Goal: Task Accomplishment & Management: Manage account settings

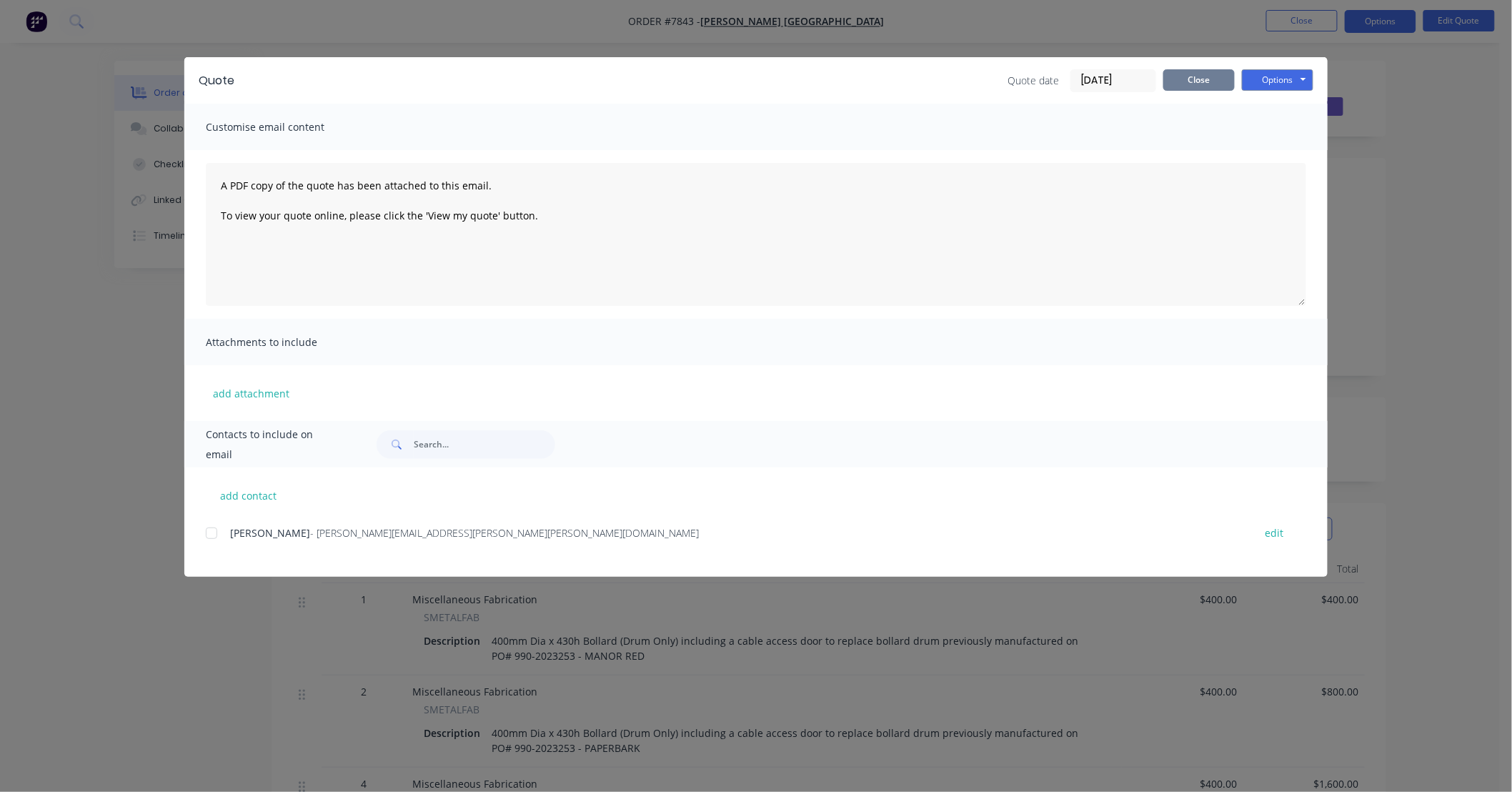
click at [1191, 72] on button "Close" at bounding box center [1200, 79] width 72 height 21
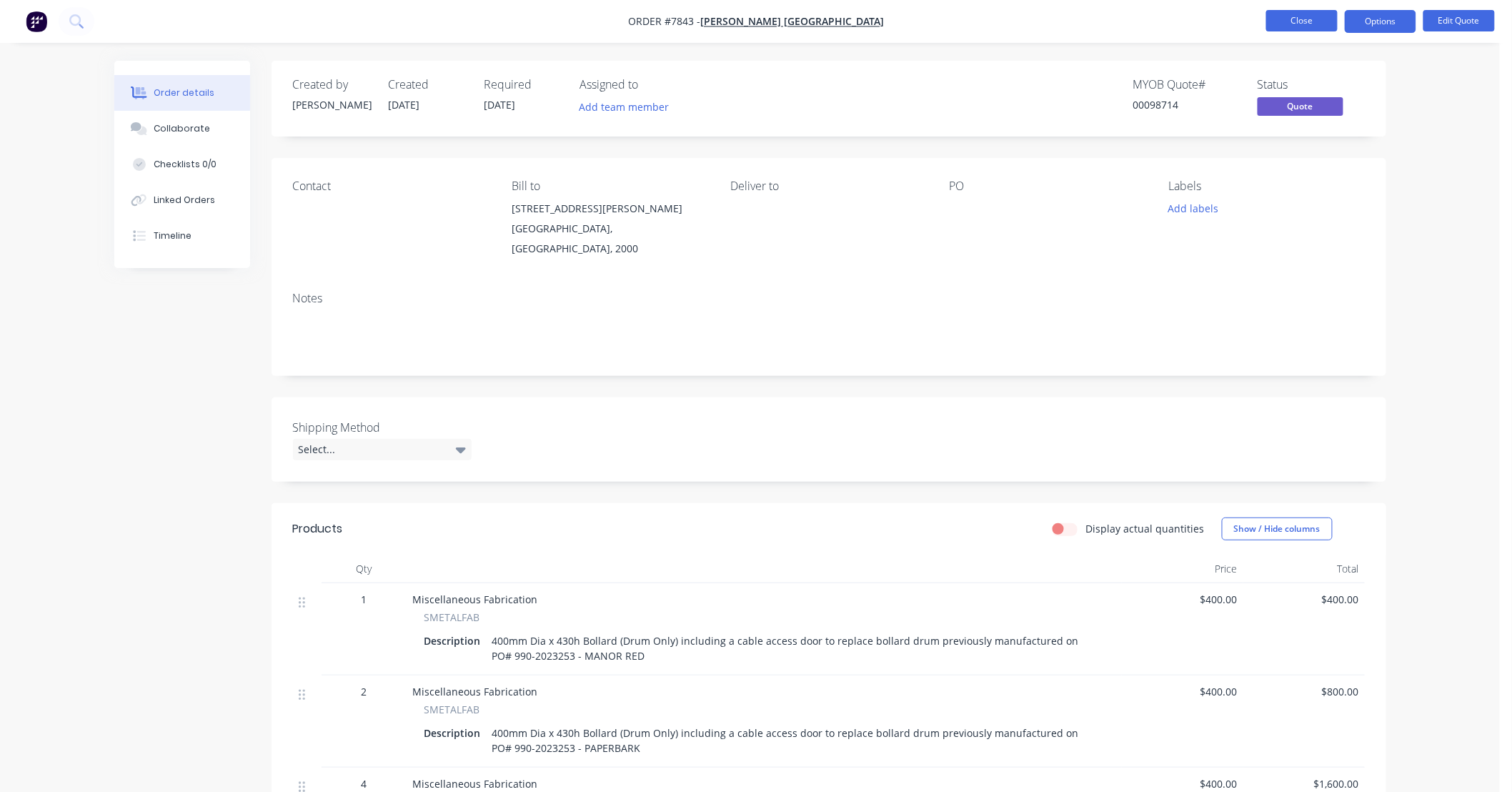
click at [1307, 21] on button "Close" at bounding box center [1303, 20] width 72 height 21
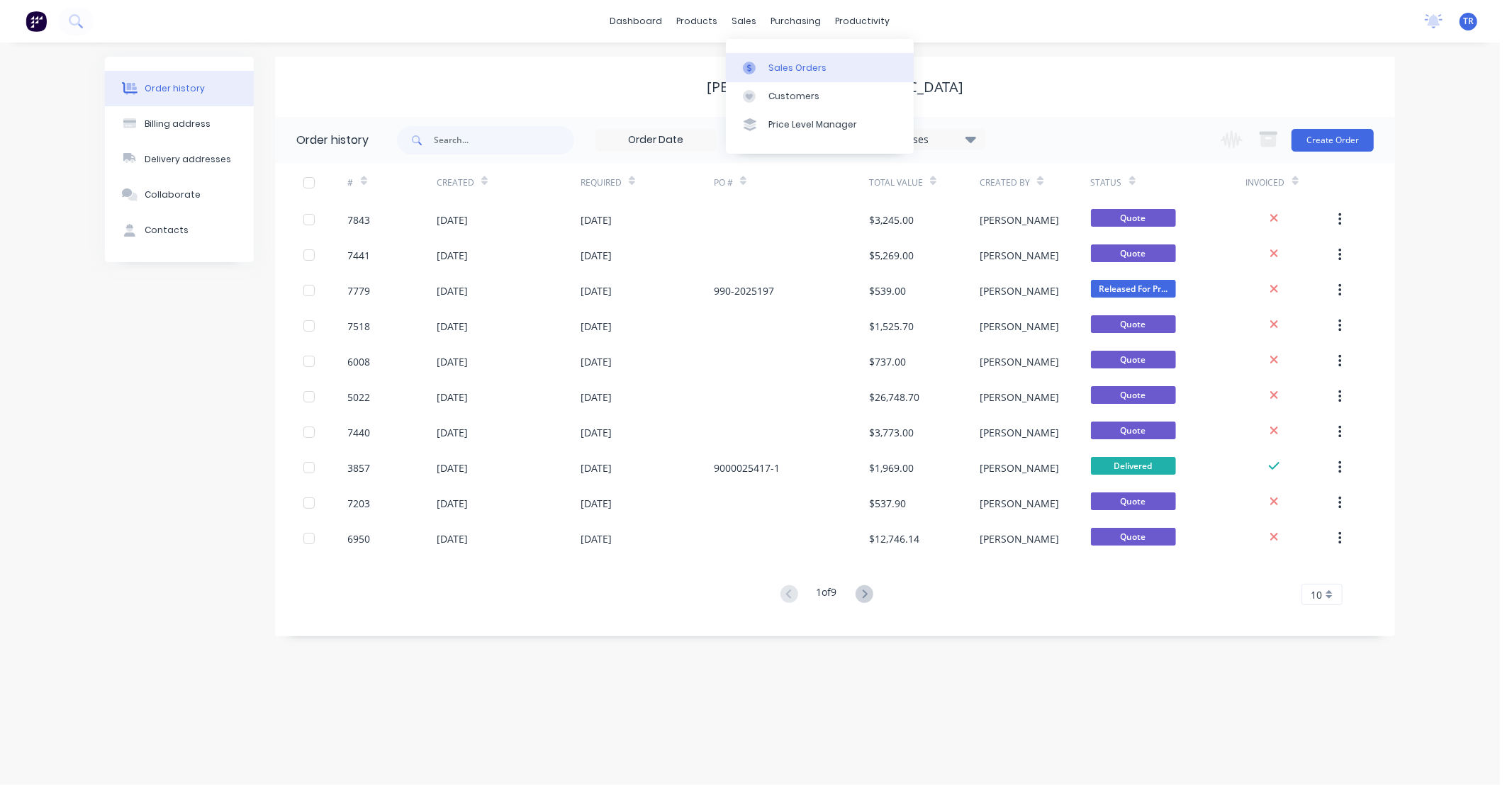
click at [775, 68] on div "Sales Orders" at bounding box center [797, 68] width 58 height 13
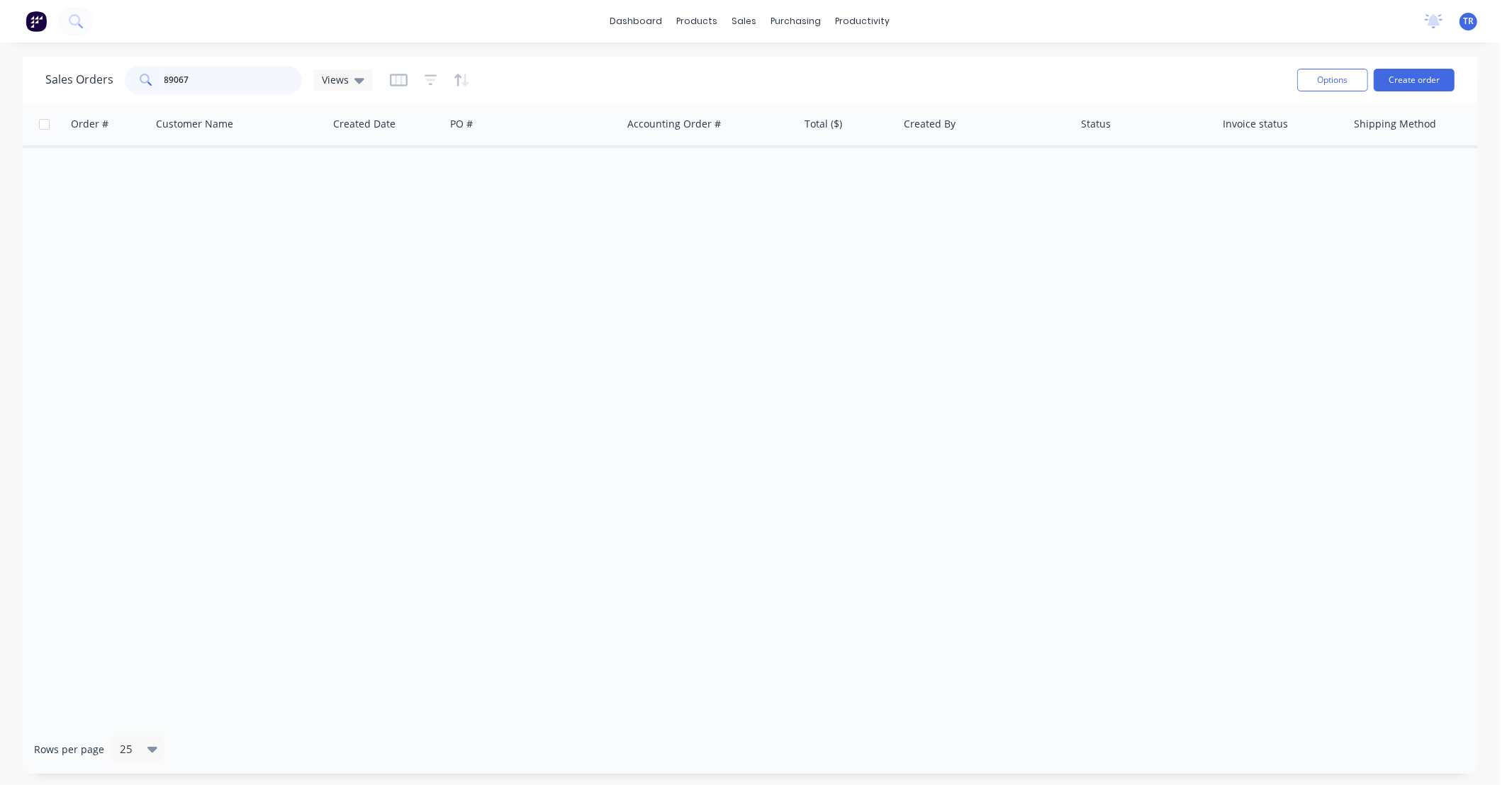
drag, startPoint x: 223, startPoint y: 82, endPoint x: 78, endPoint y: 101, distance: 146.2
click at [78, 101] on div "Sales Orders 89067 Views Options Create order" at bounding box center [750, 79] width 1455 height 46
type input "98289"
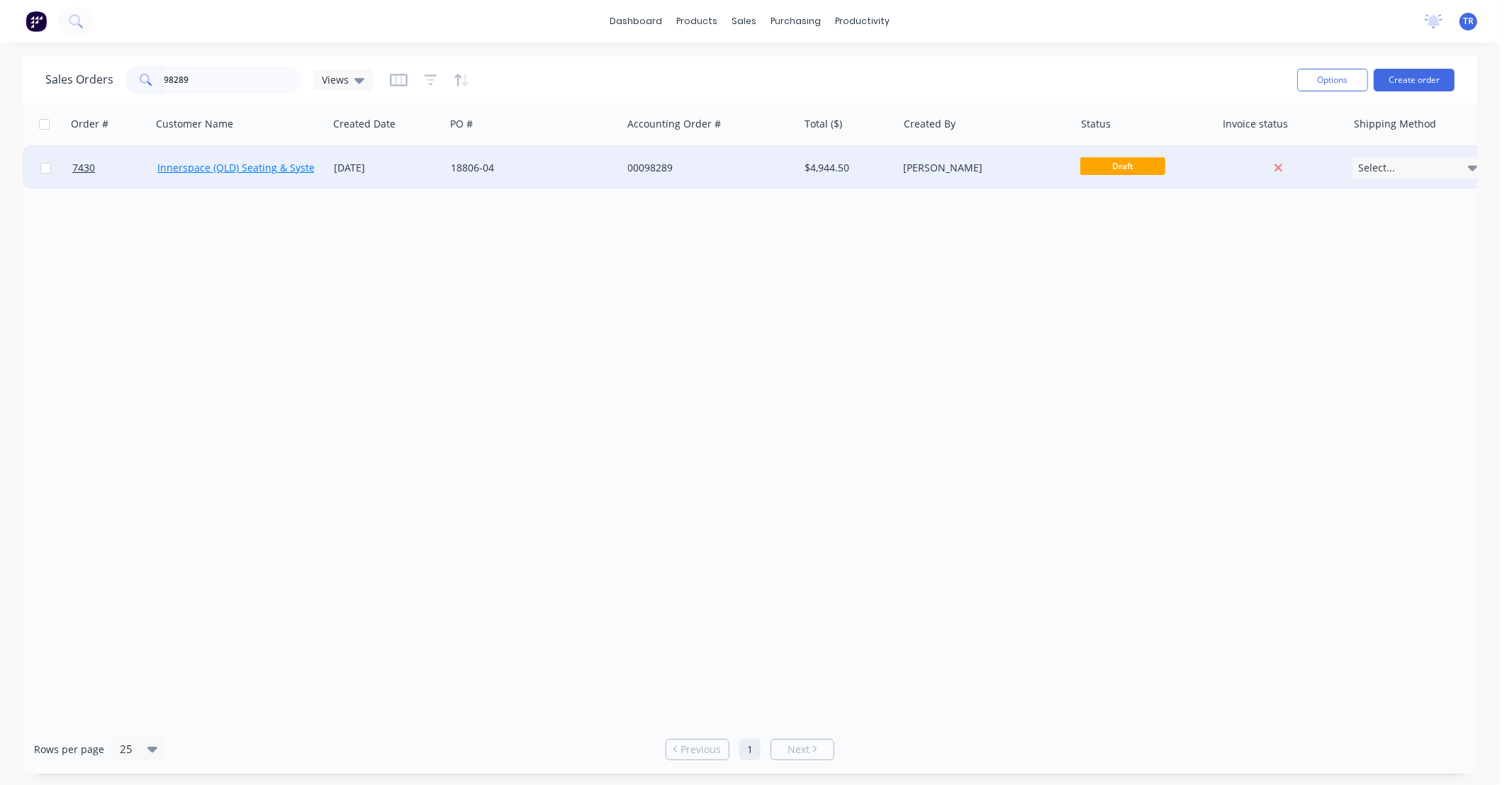
click at [259, 169] on link "Innerspace (QLD) Seating & Systems Pty Ltd" at bounding box center [260, 168] width 206 height 14
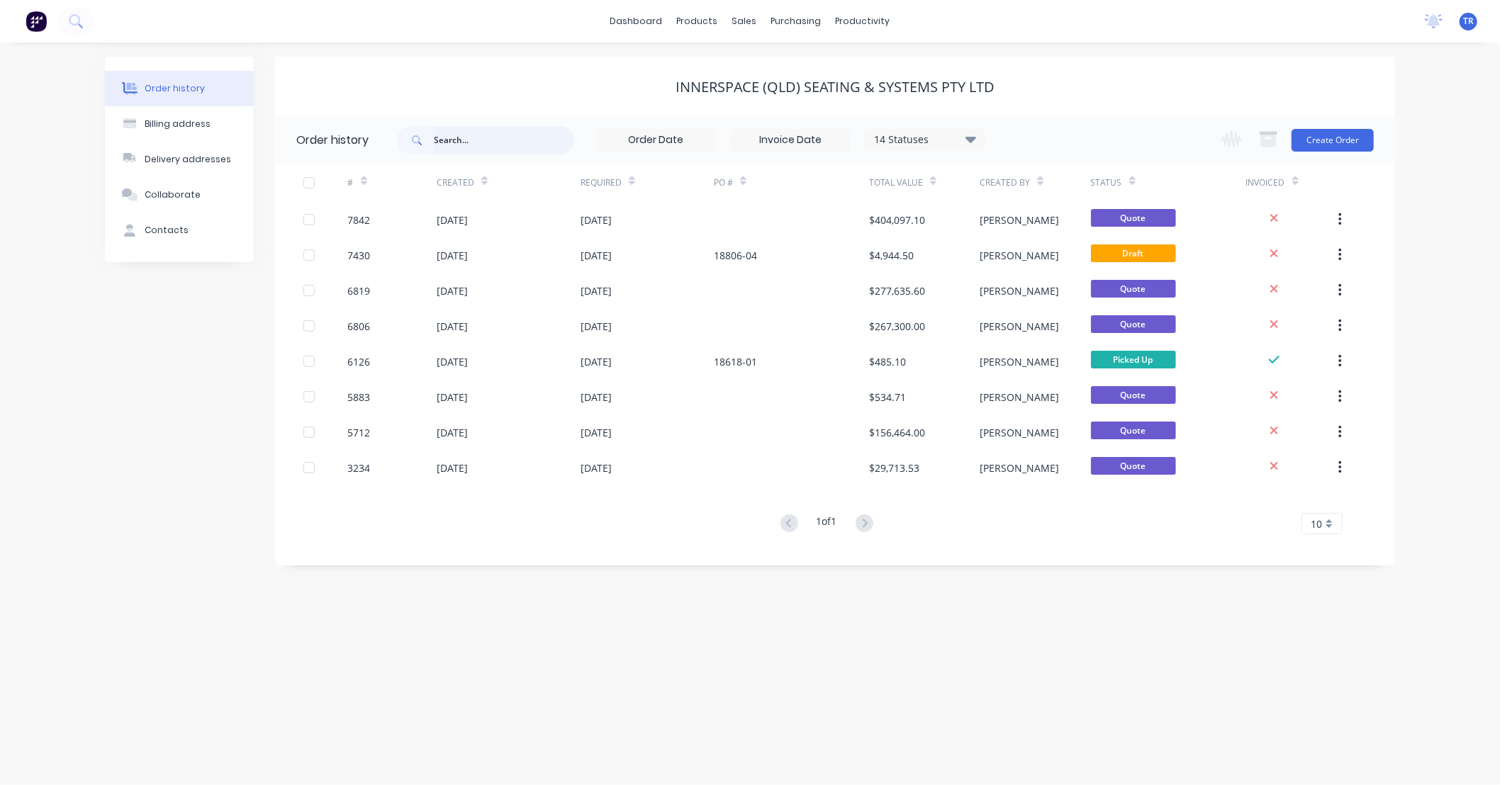
click at [491, 143] on input "text" at bounding box center [504, 140] width 140 height 29
type input "98289"
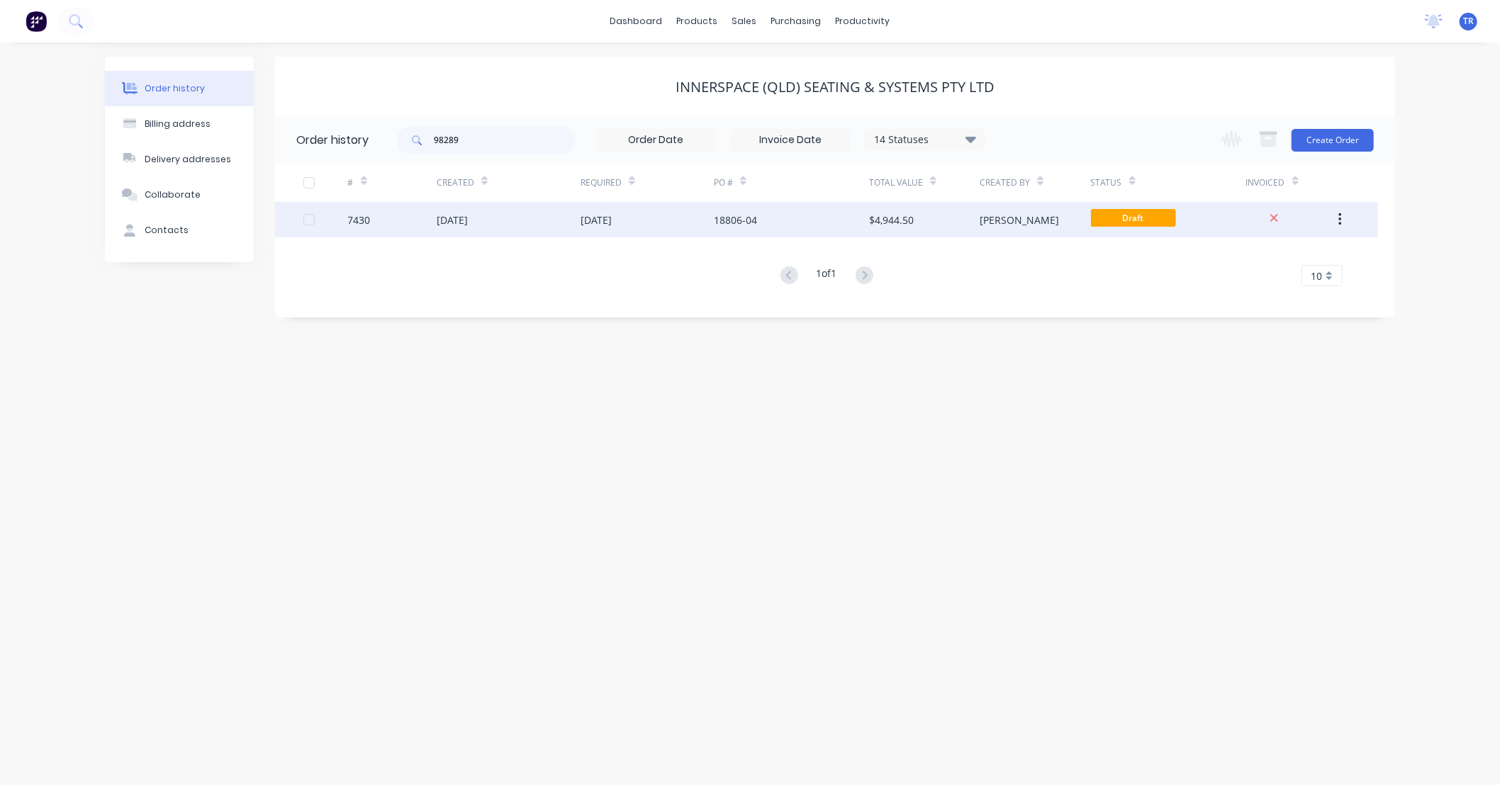
click at [529, 217] on div "[DATE]" at bounding box center [508, 219] width 144 height 35
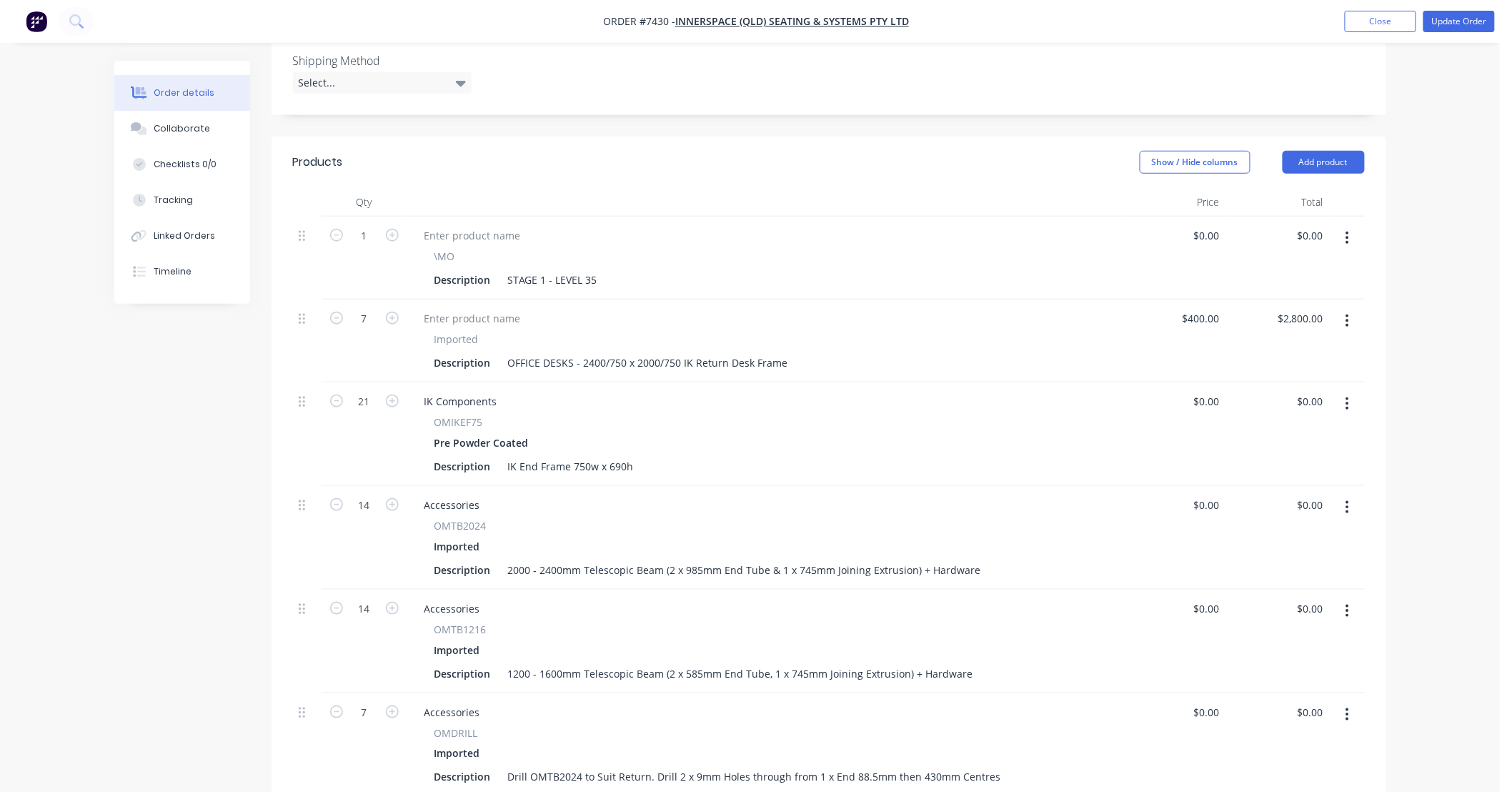
scroll to position [423, 0]
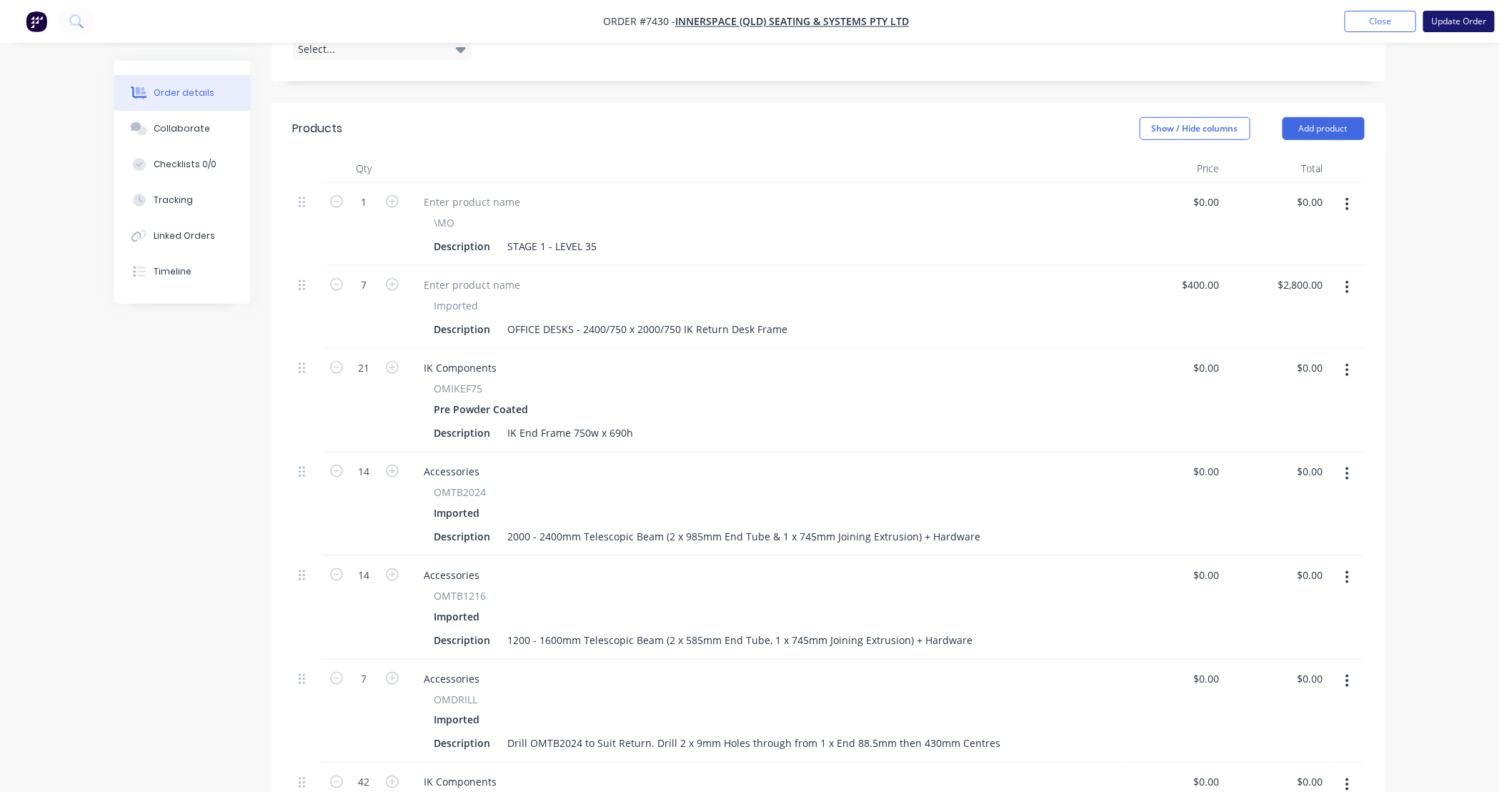
click at [1463, 20] on button "Update Order" at bounding box center [1459, 21] width 72 height 21
click at [833, 298] on div "Imported Description OFFICE DESKS - 2400/750 x 2000/750 IK Return Desk Frame" at bounding box center [765, 319] width 703 height 42
click at [372, 213] on input "7" at bounding box center [364, 202] width 37 height 21
click at [733, 298] on div "Imported" at bounding box center [765, 306] width 661 height 15
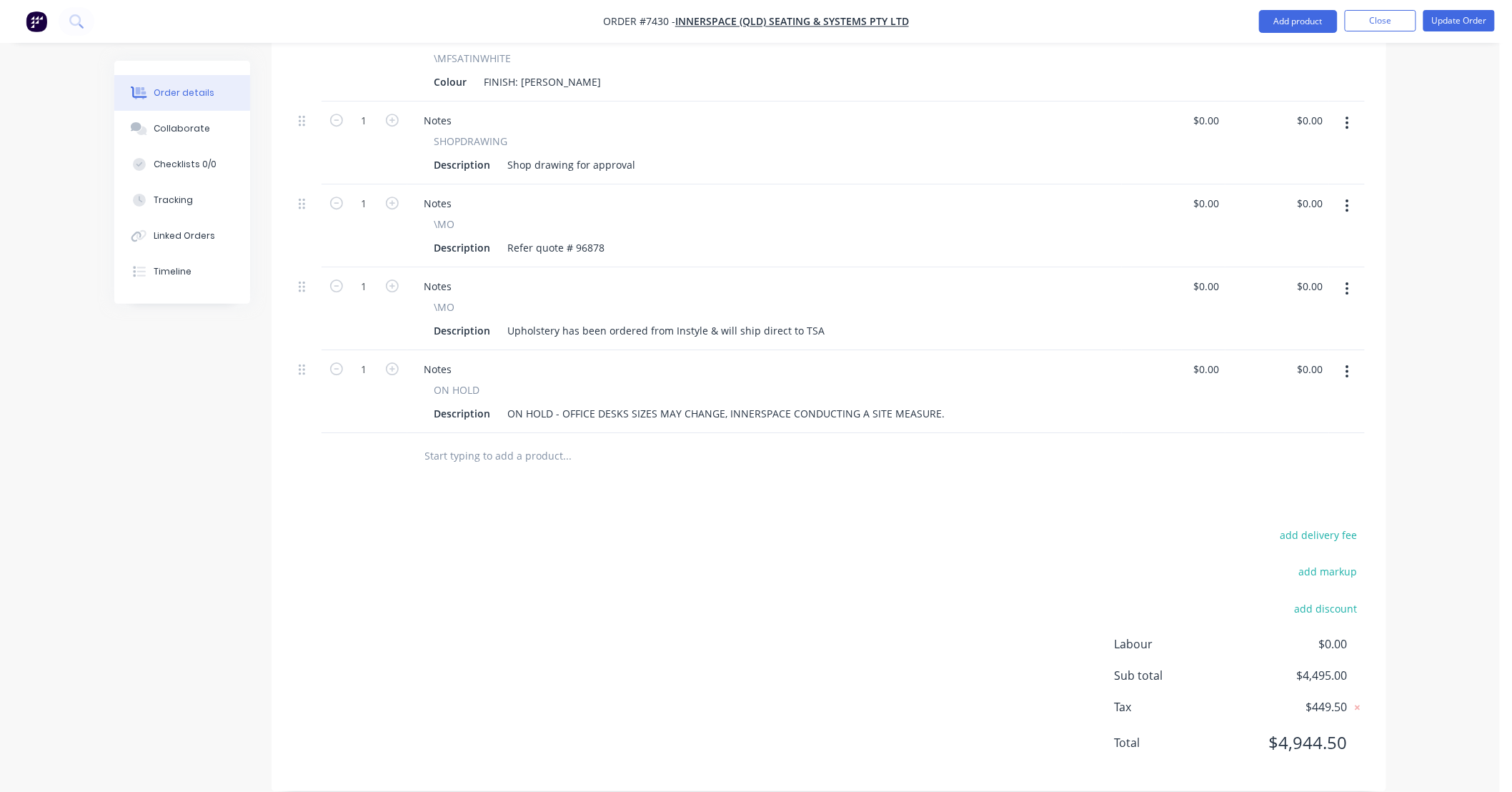
click at [519, 442] on input "text" at bounding box center [568, 456] width 286 height 29
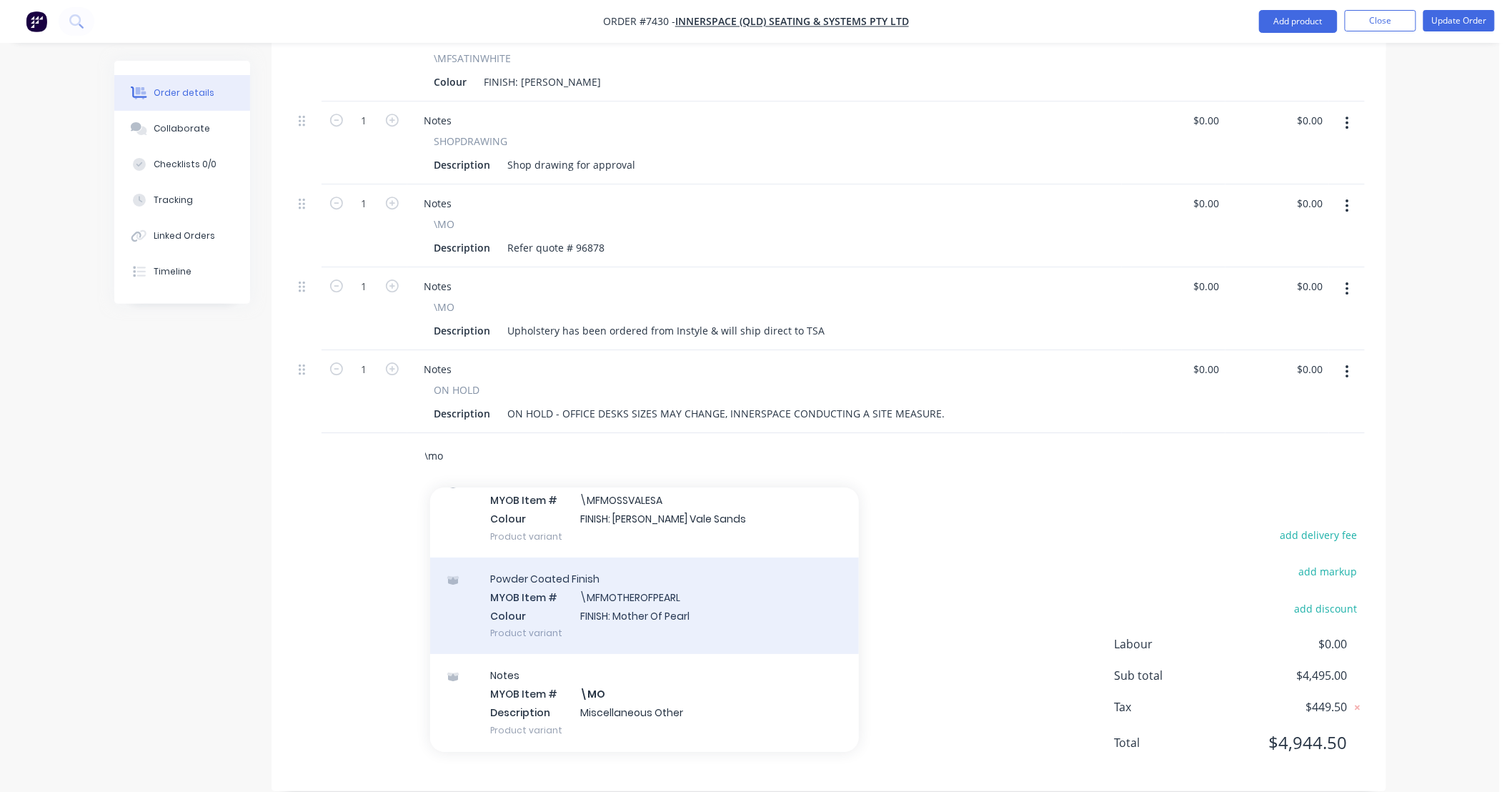
scroll to position [105, 0]
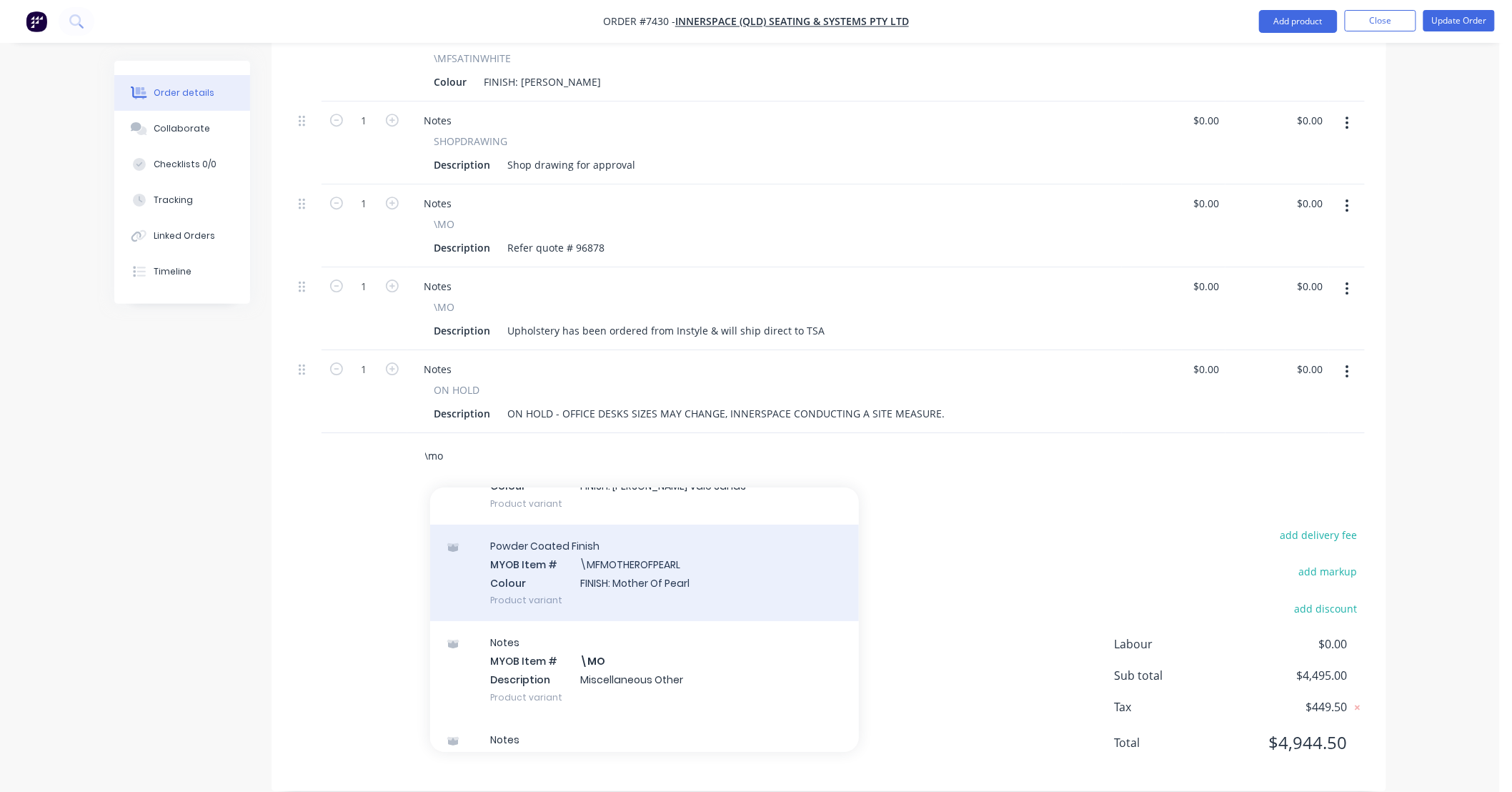
type input "\mo"
click at [705, 651] on div "Notes MYOB Item # \MO Description Miscellaneous Other Product variant" at bounding box center [644, 669] width 429 height 96
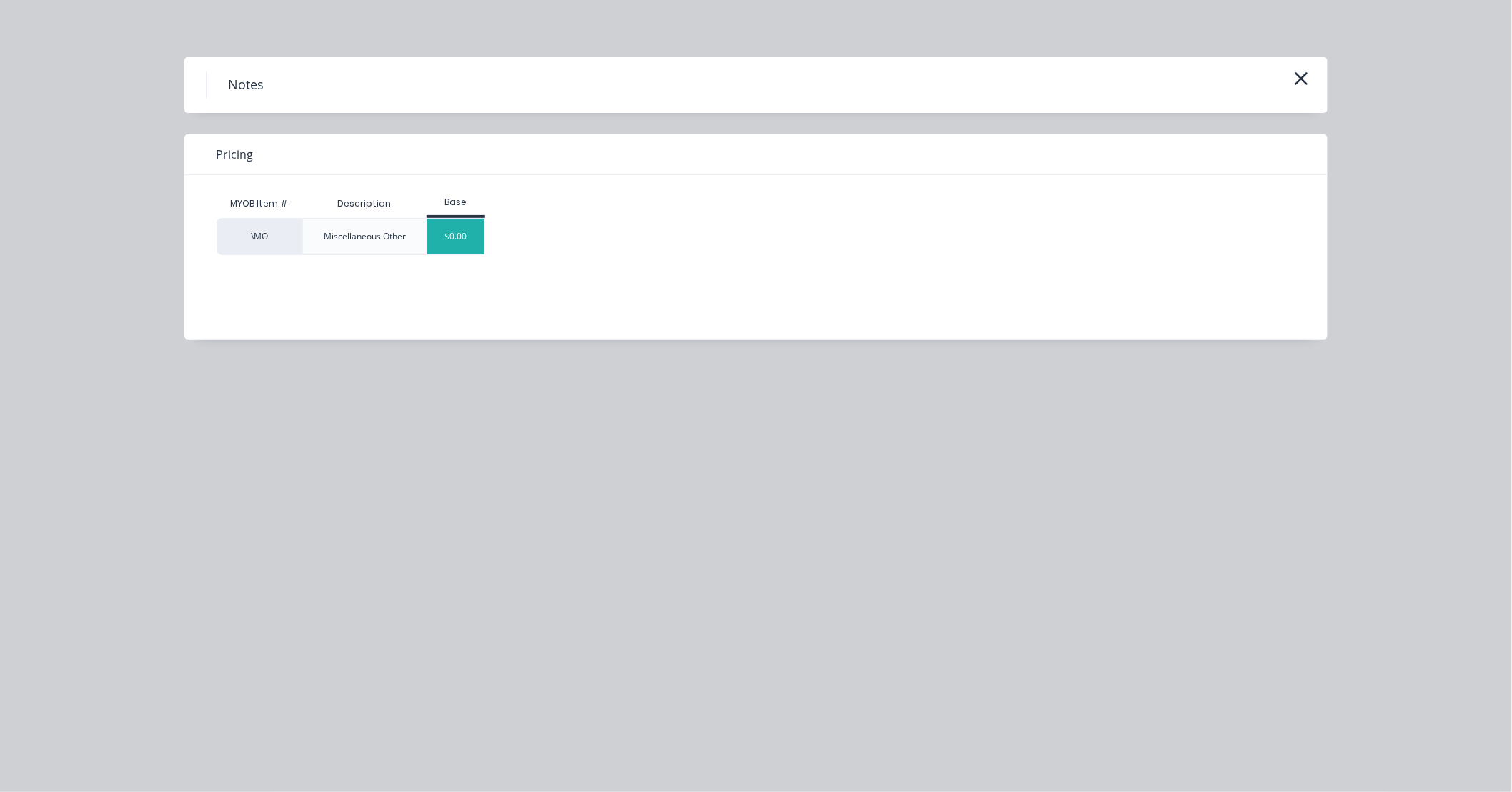
click at [480, 234] on div "$0.00" at bounding box center [456, 237] width 58 height 36
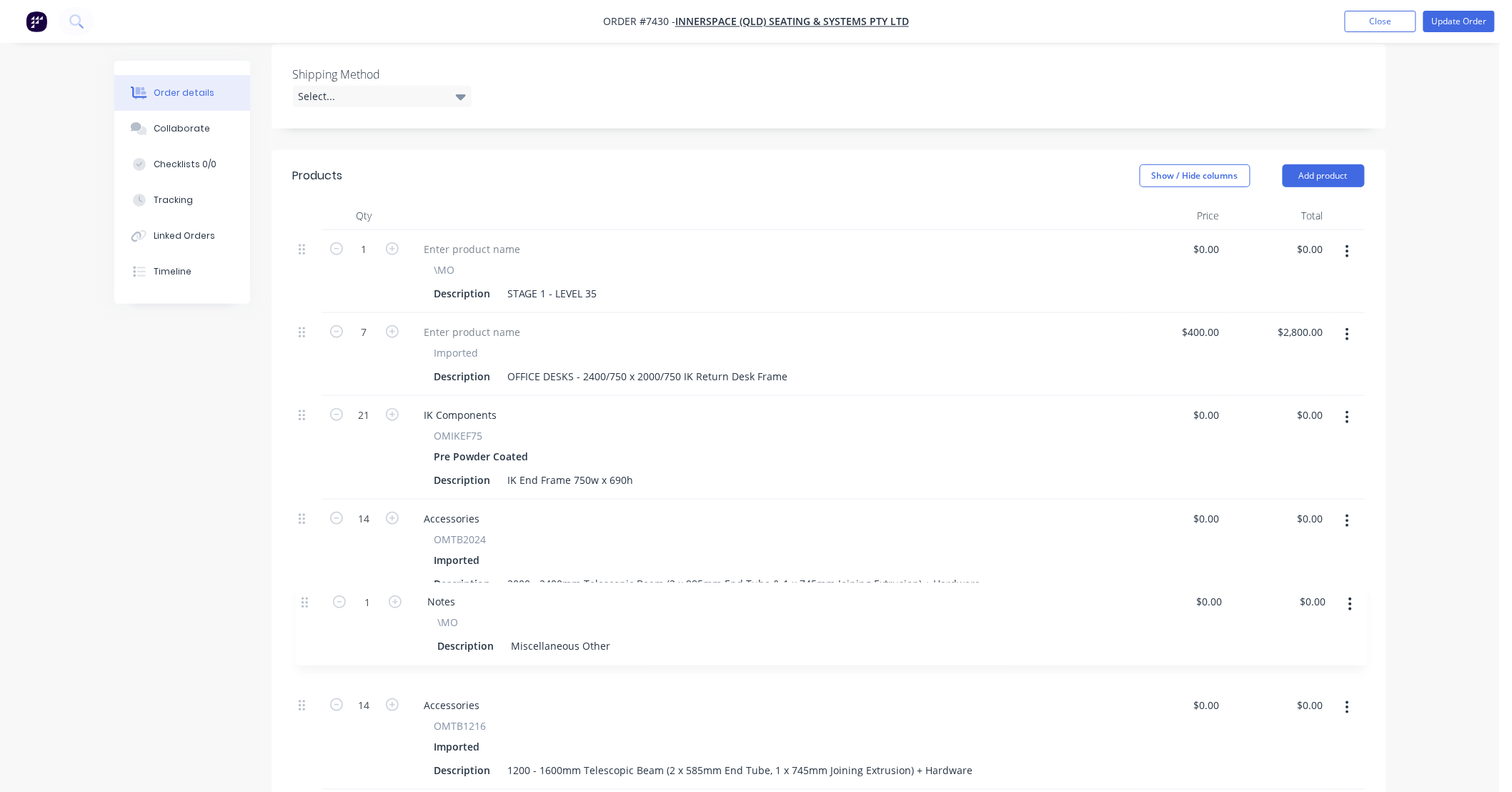
scroll to position [382, 0]
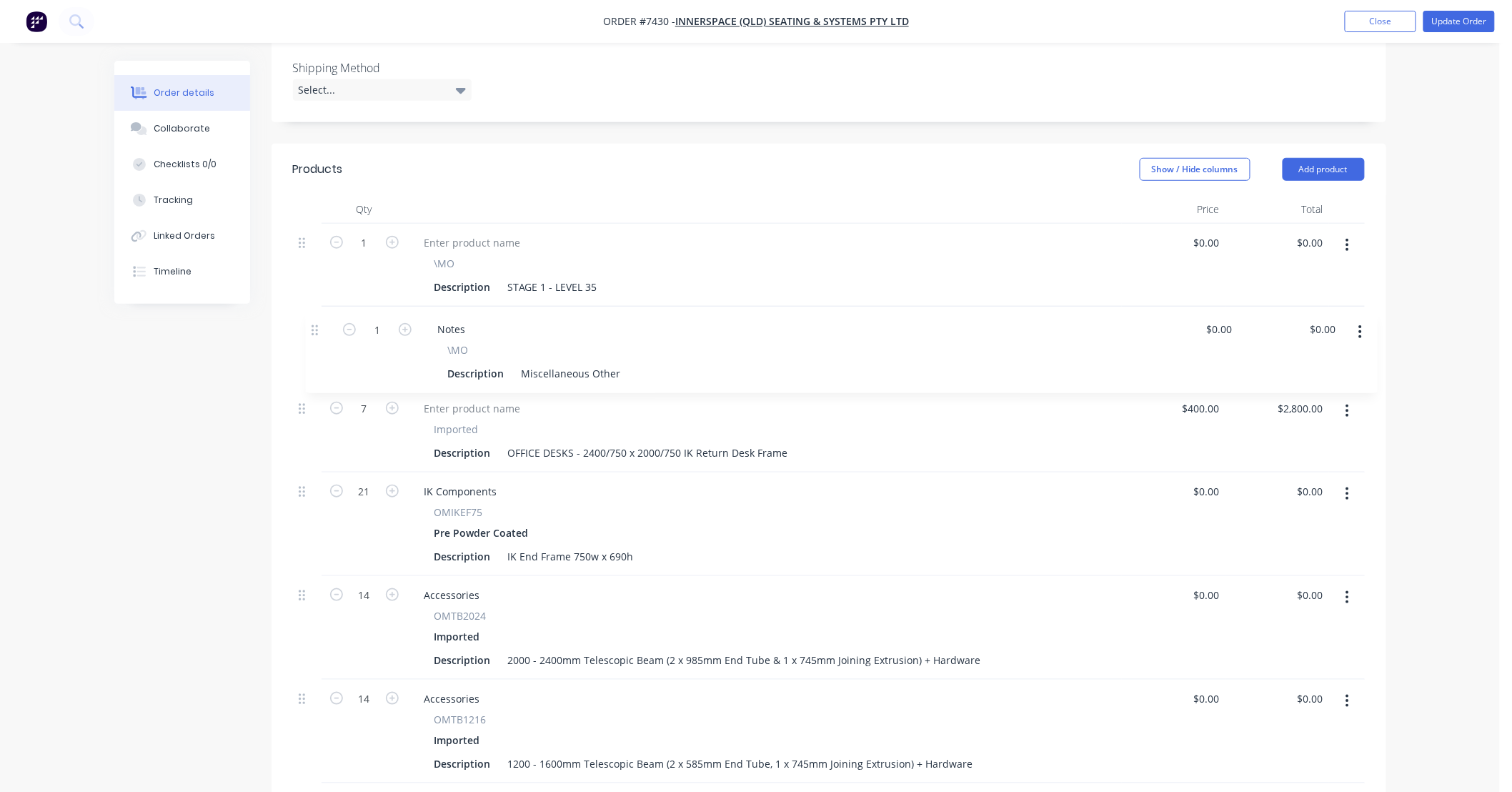
drag, startPoint x: 305, startPoint y: 439, endPoint x: 318, endPoint y: 332, distance: 107.8
drag, startPoint x: 604, startPoint y: 347, endPoint x: 448, endPoint y: 367, distance: 157.3
click at [448, 367] on div "Notes \MO Description Miscellaneous Other" at bounding box center [765, 347] width 714 height 83
click at [779, 359] on div "Description Office 1 + 2, 2440 x 750 x / 1955 x 750" at bounding box center [762, 370] width 666 height 20
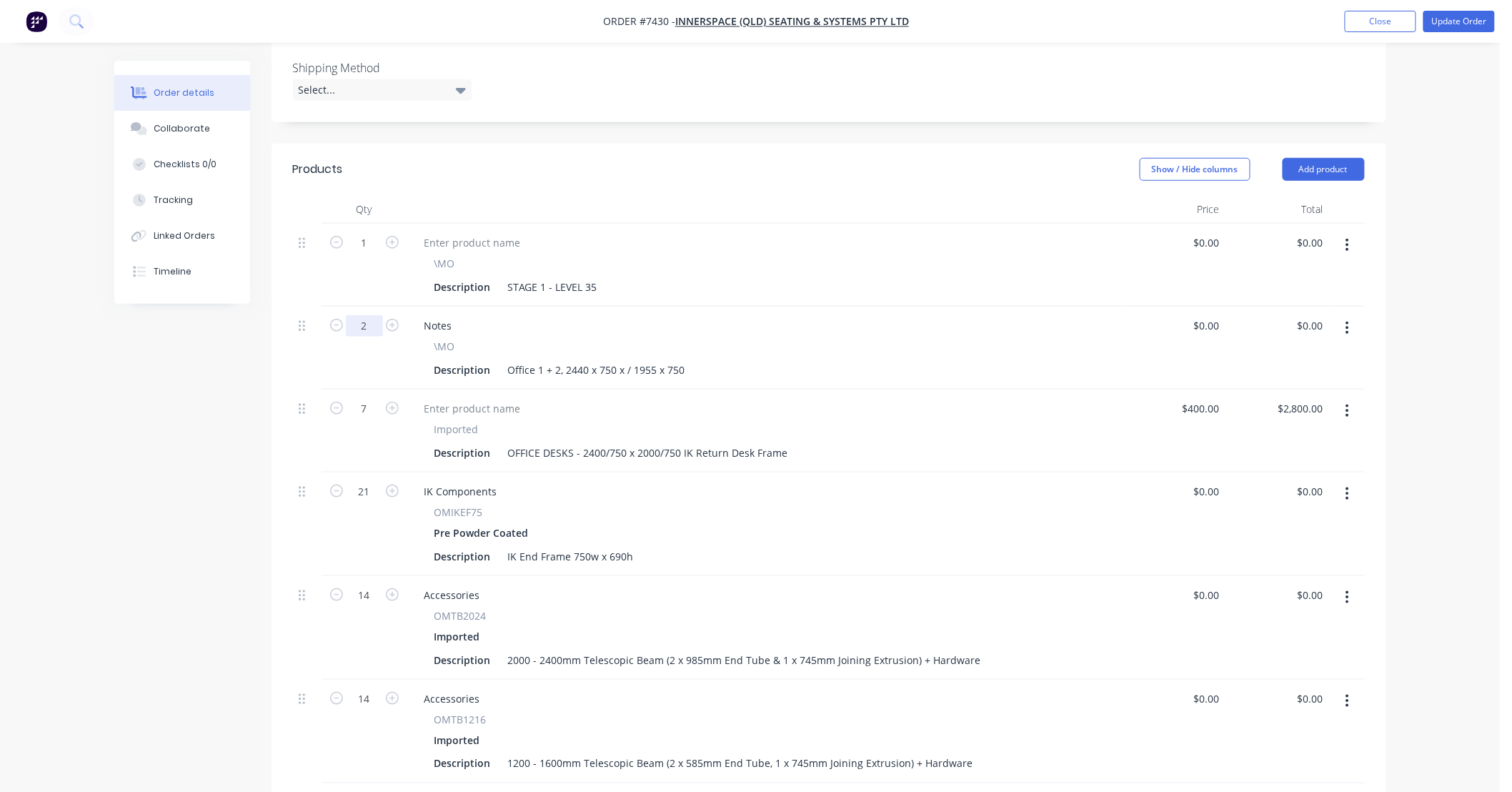
type input "2"
drag, startPoint x: 786, startPoint y: 433, endPoint x: 681, endPoint y: 437, distance: 105.1
click at [681, 443] on div "OFFICE DESKS - 2400/750 x 2000/750 IK Return Desk Frame" at bounding box center [648, 453] width 292 height 20
copy div "IK Return Desk Frame"
click at [707, 359] on div "Description Office 1 + 2, 2440 x 750 x / 1955 x 750" at bounding box center [762, 370] width 666 height 20
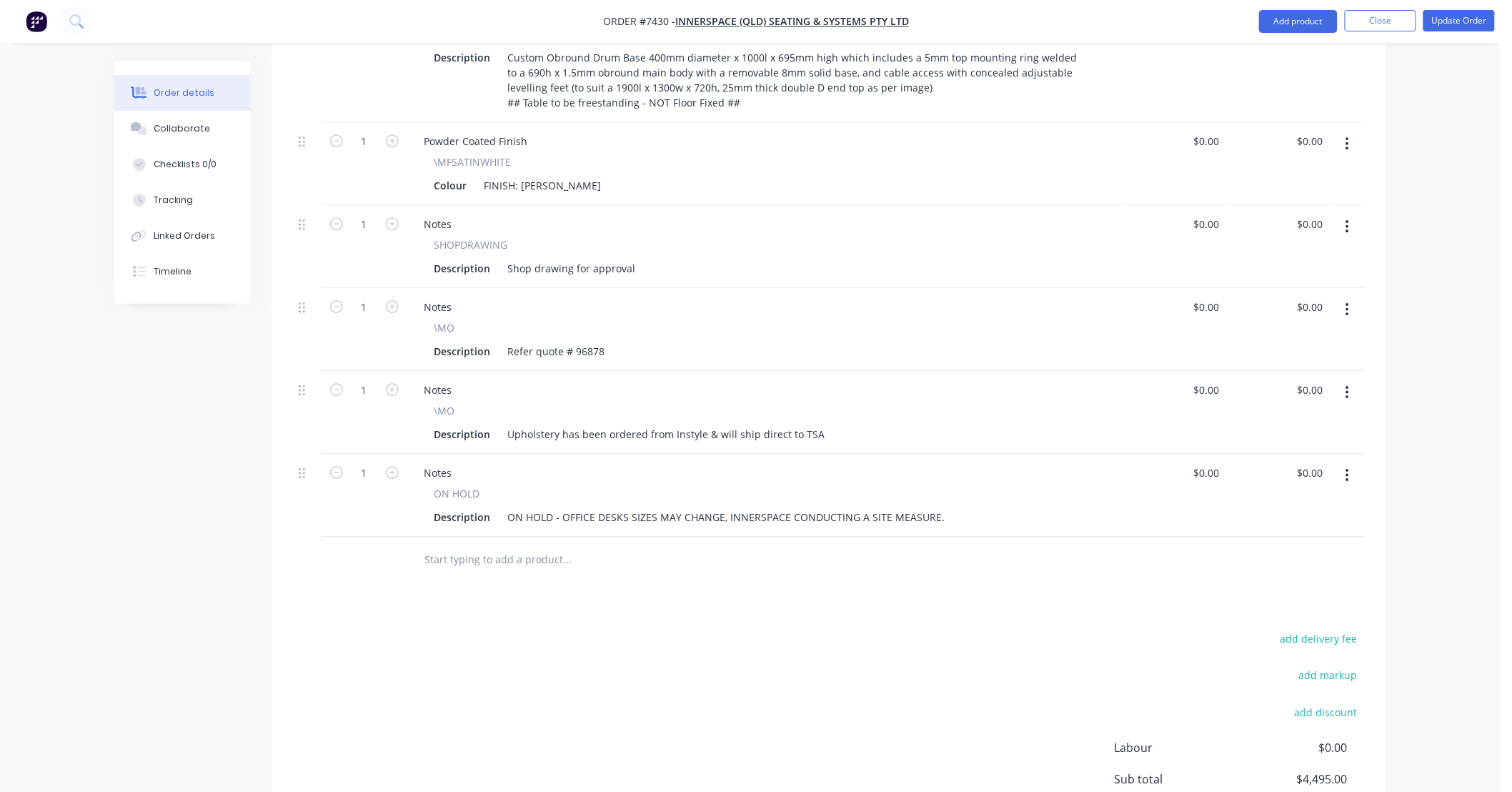
scroll to position [1854, 0]
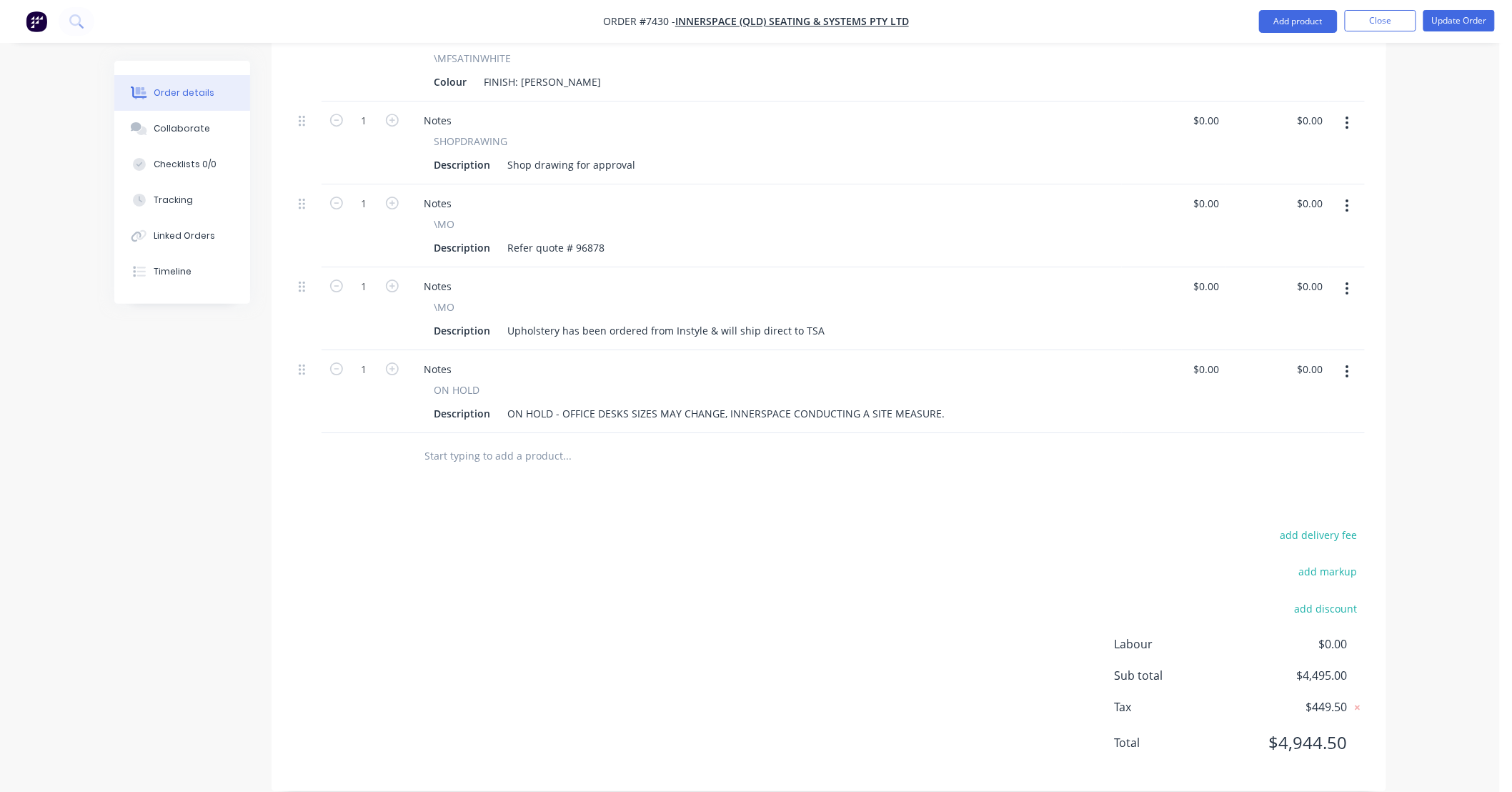
click at [558, 442] on input "text" at bounding box center [568, 456] width 286 height 29
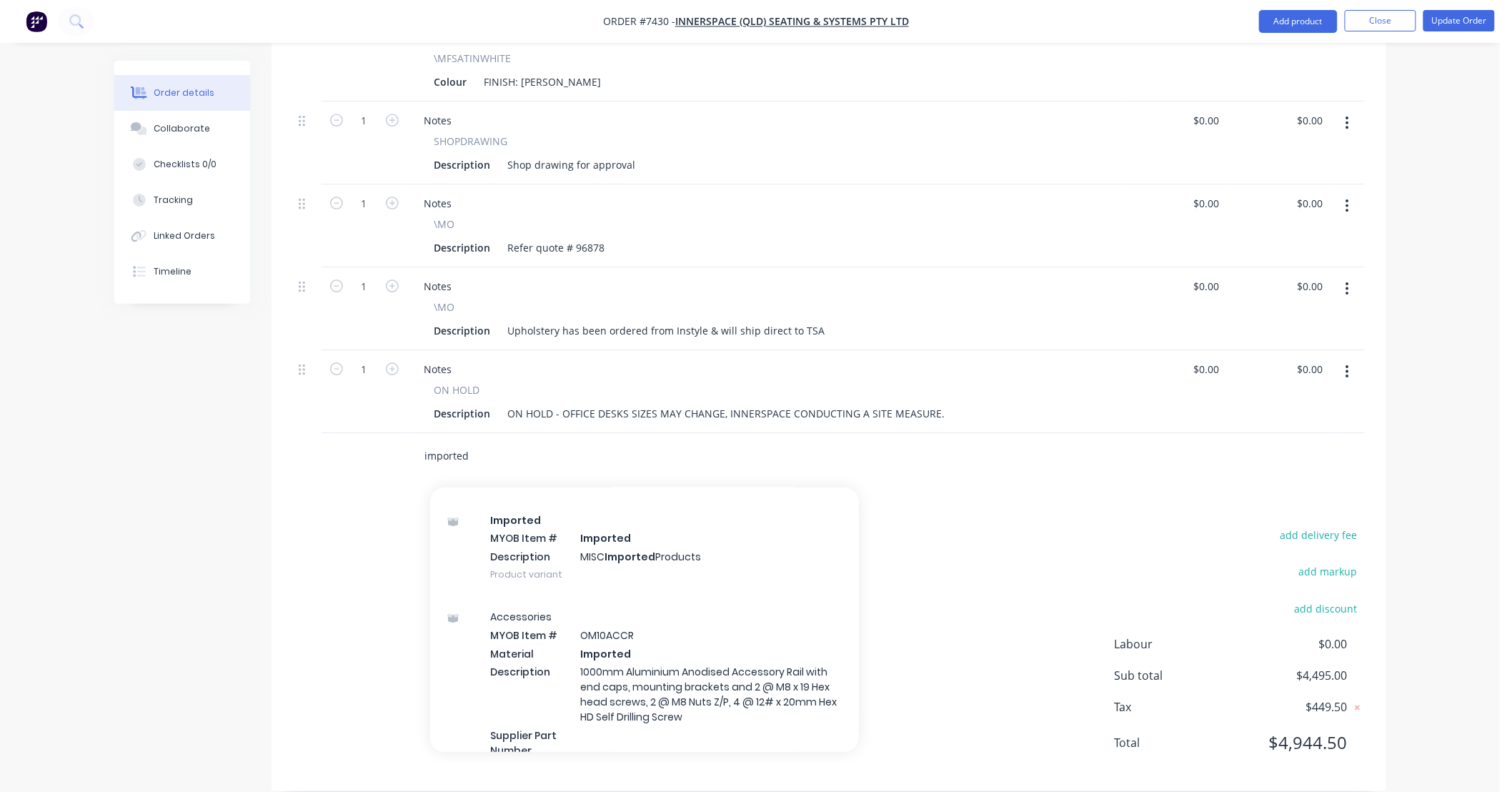
scroll to position [11364, 0]
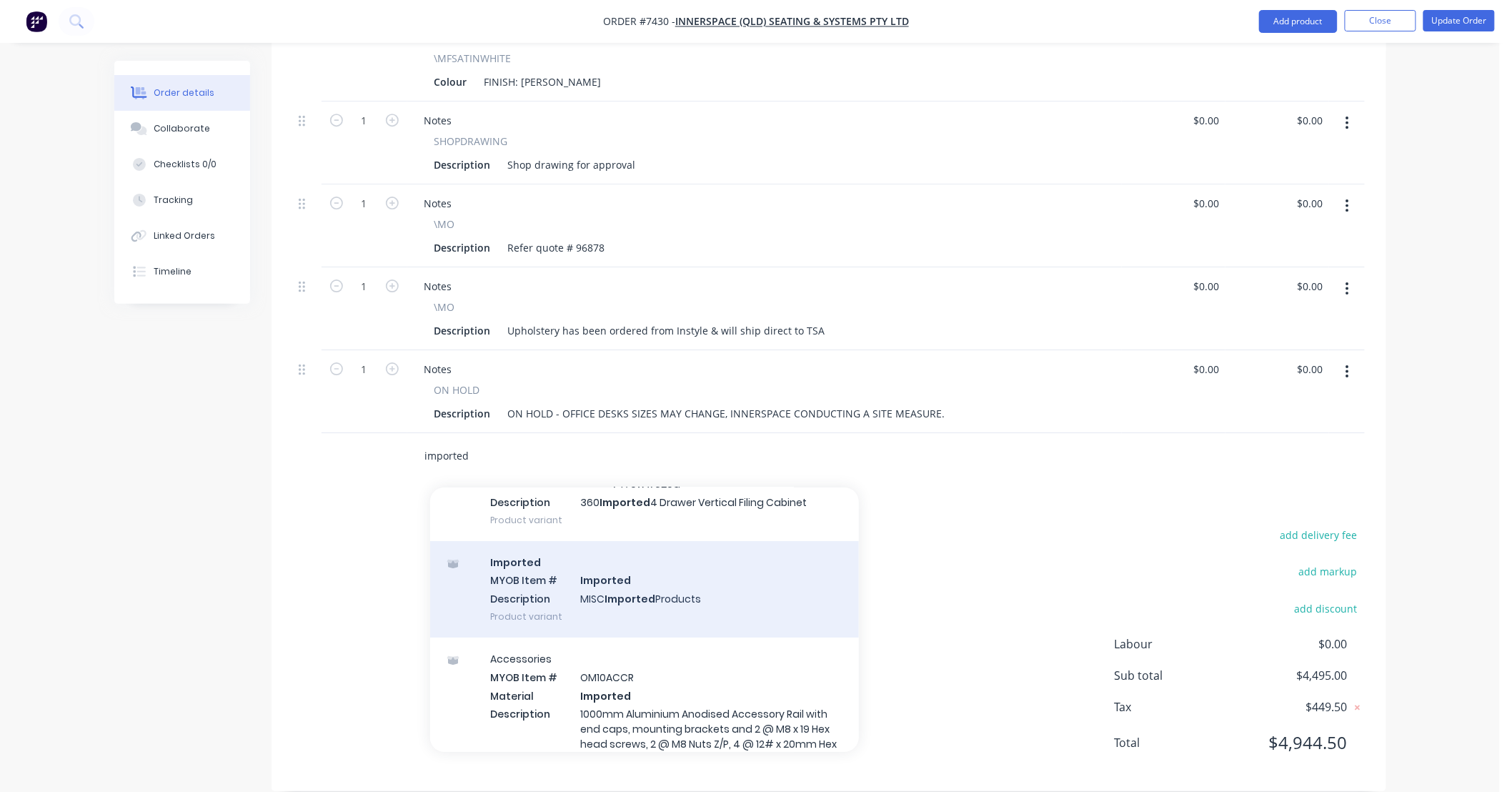
type input "imported"
click at [702, 562] on div "Imported MYOB Item # Imported Description MISC Imported Products Product variant" at bounding box center [644, 588] width 429 height 96
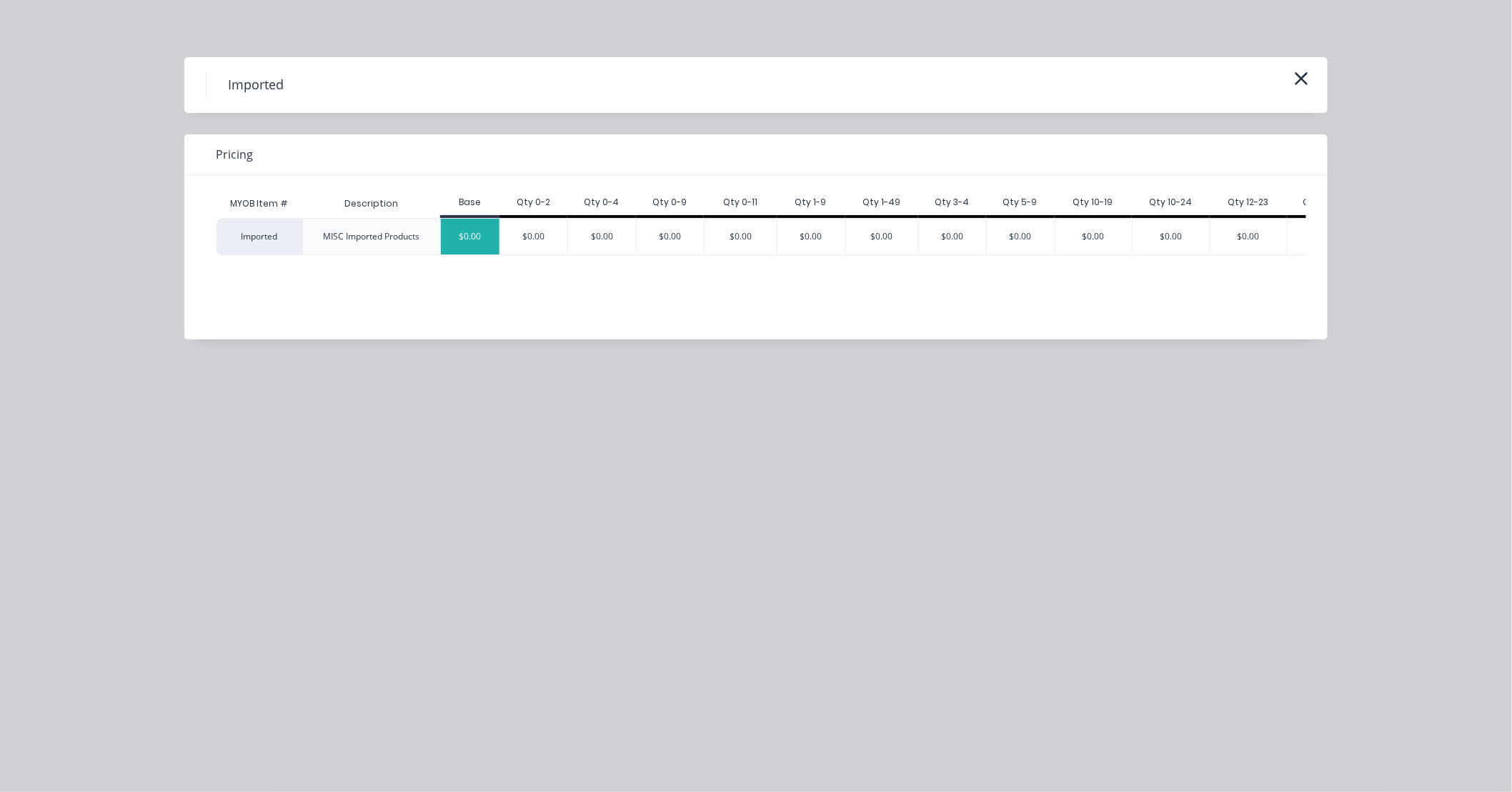
click at [479, 238] on div "$0.00" at bounding box center [470, 237] width 59 height 36
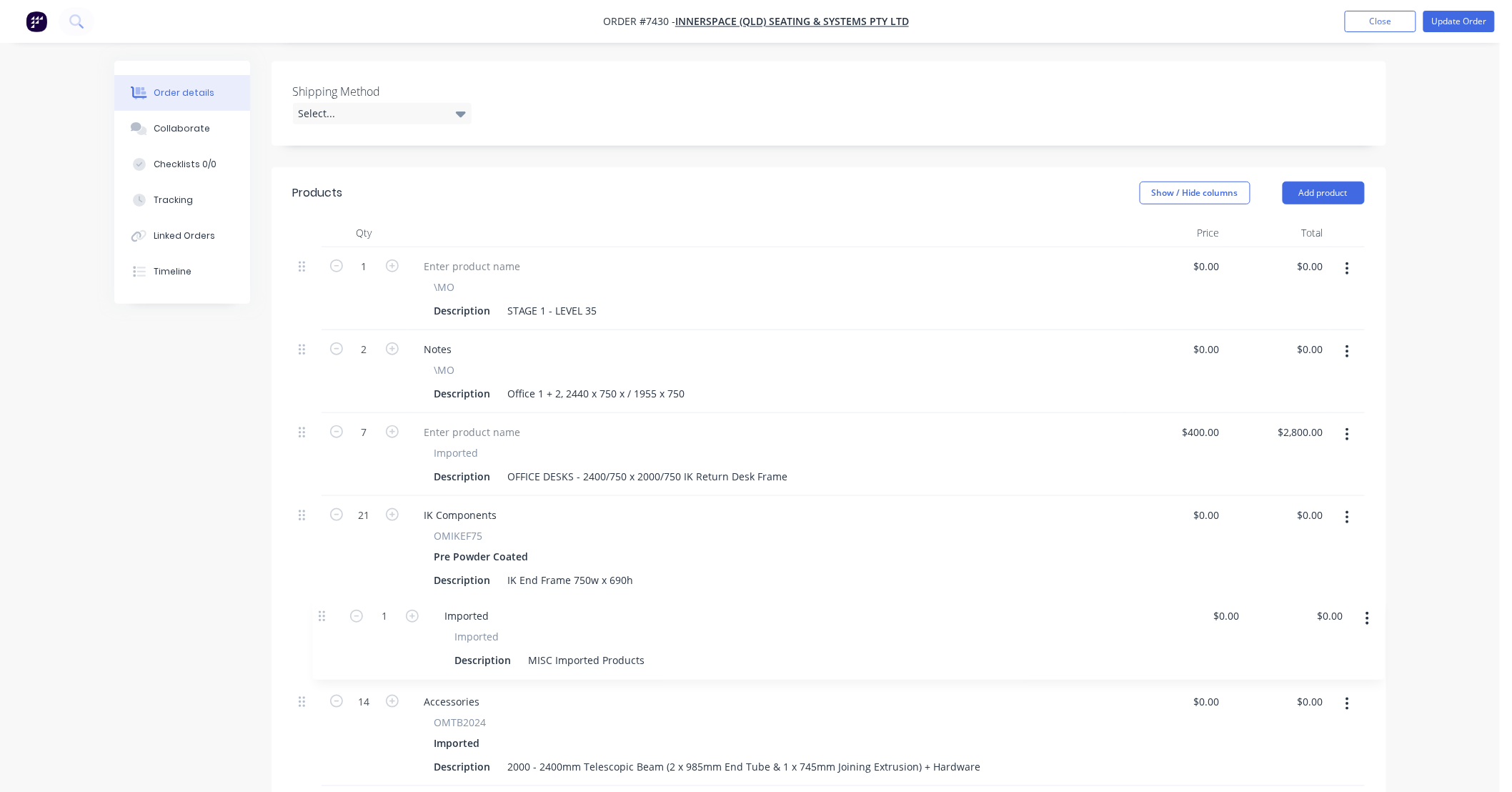
scroll to position [365, 0]
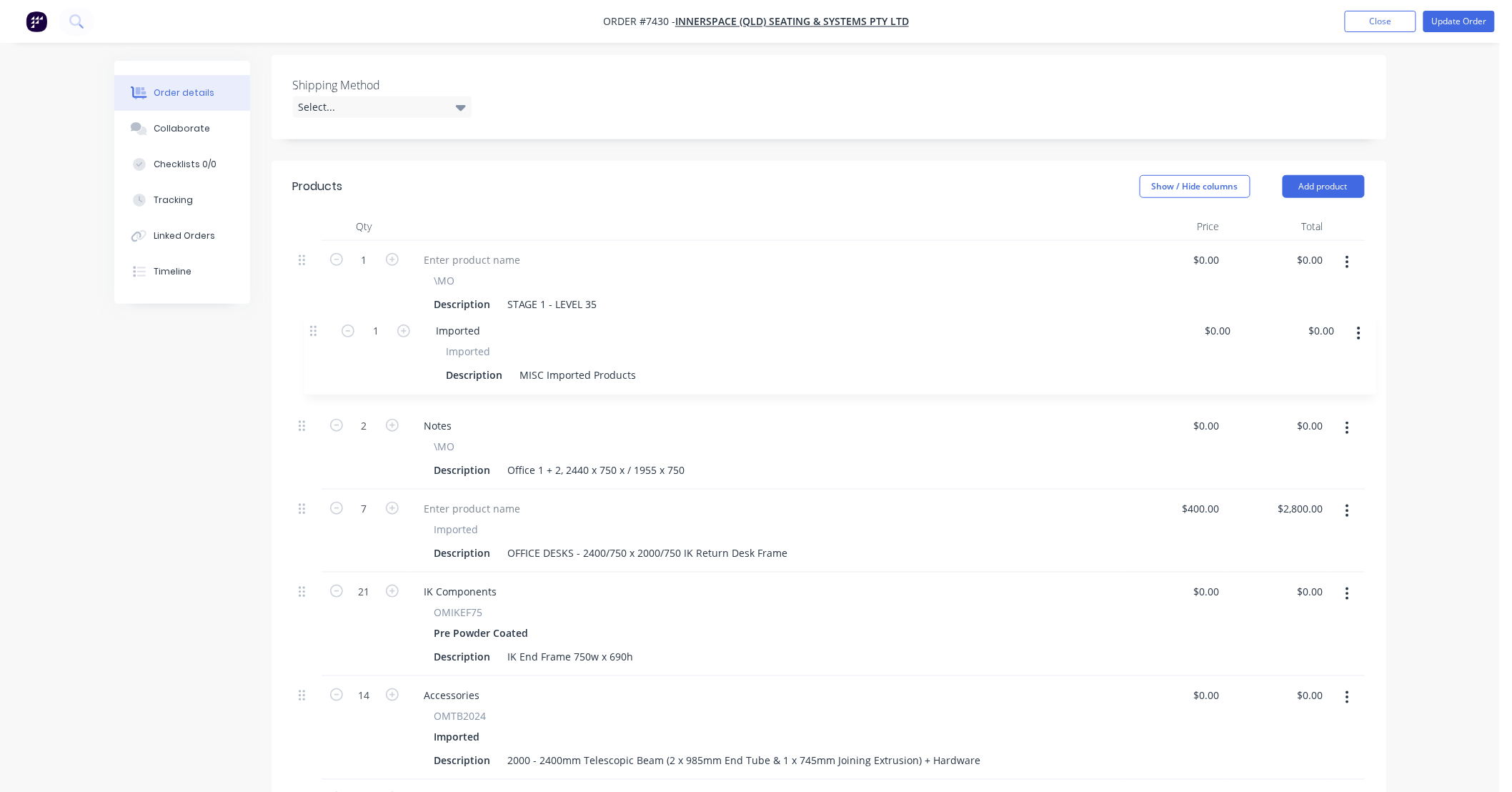
drag, startPoint x: 298, startPoint y: 430, endPoint x: 309, endPoint y: 324, distance: 106.6
drag, startPoint x: 683, startPoint y: 448, endPoint x: 482, endPoint y: 453, distance: 201.1
click at [482, 460] on div "Description Office 1 + 2, 2440 x 750 x / 1955 x 750" at bounding box center [762, 470] width 666 height 20
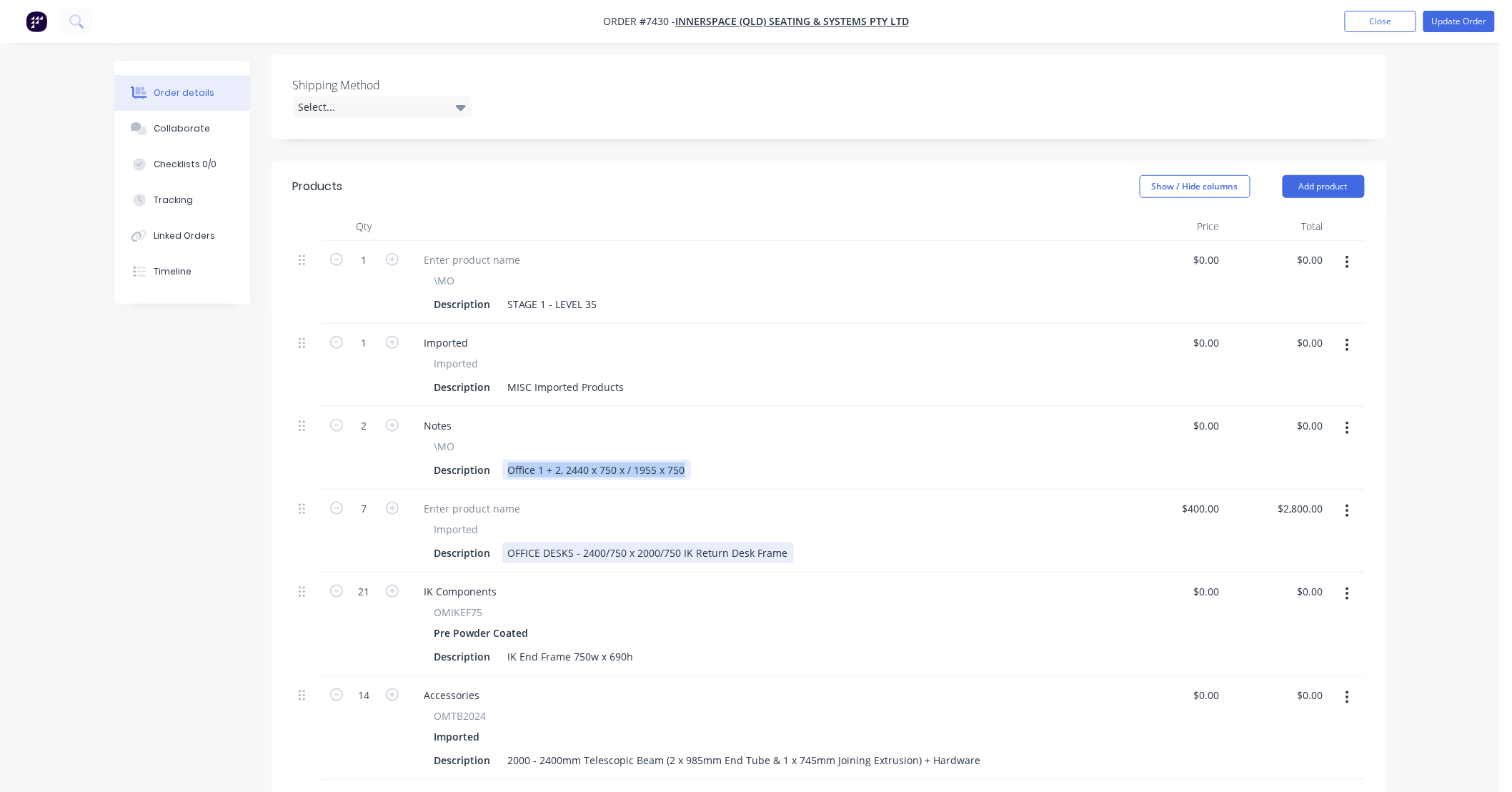
copy div "Office 1 + 2, 2440 x 750 x / 1955 x 750"
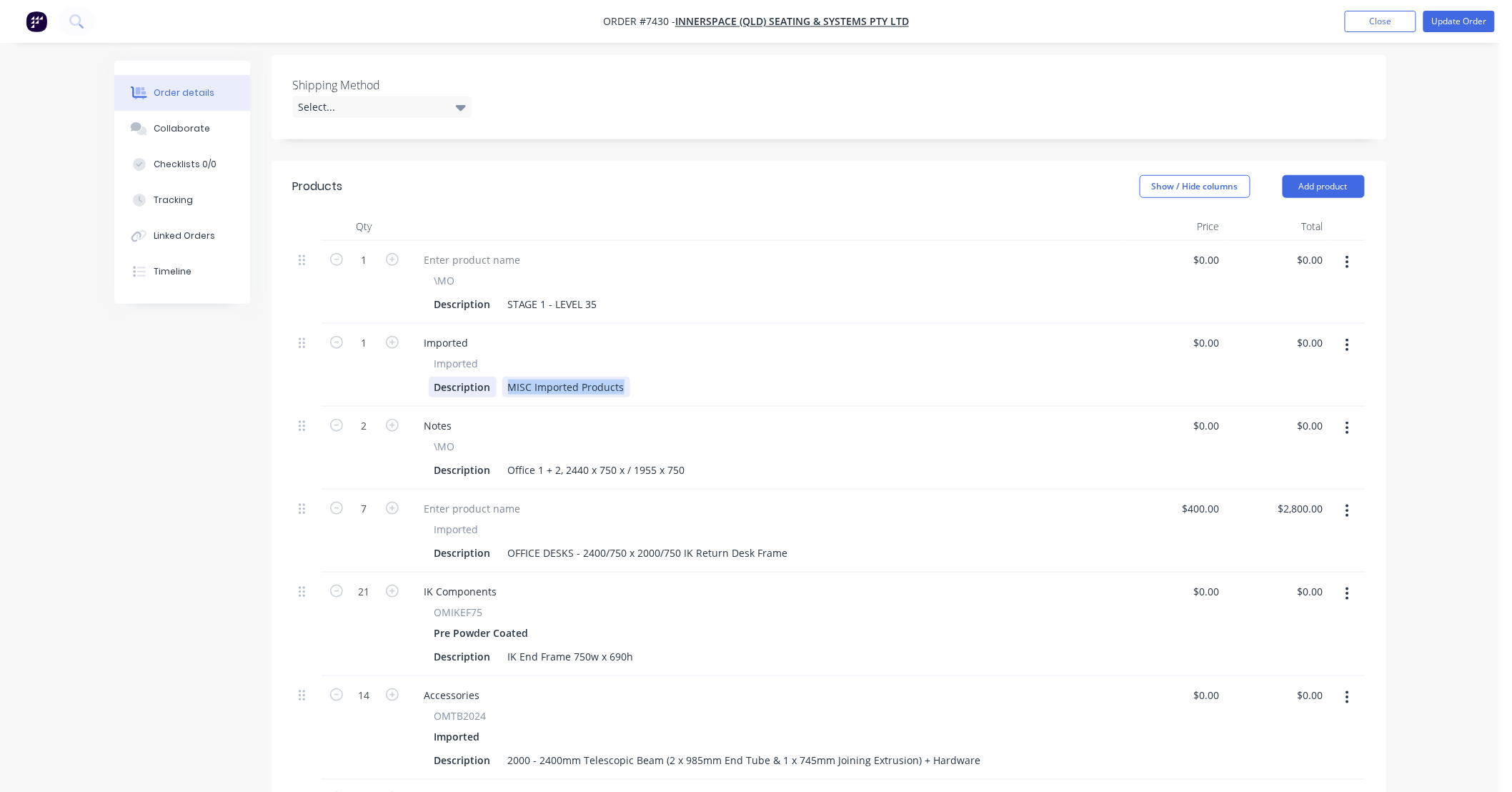
drag, startPoint x: 625, startPoint y: 360, endPoint x: 450, endPoint y: 370, distance: 175.3
click at [450, 376] on div "Description MISC Imported Products" at bounding box center [762, 387] width 666 height 20
drag, startPoint x: 681, startPoint y: 532, endPoint x: 808, endPoint y: 540, distance: 127.3
click at [808, 542] on div "Description OFFICE DESKS - 2400/750 x 2000/750 IK Return Desk Frame" at bounding box center [762, 553] width 666 height 20
copy div "IK Return Desk Frame"
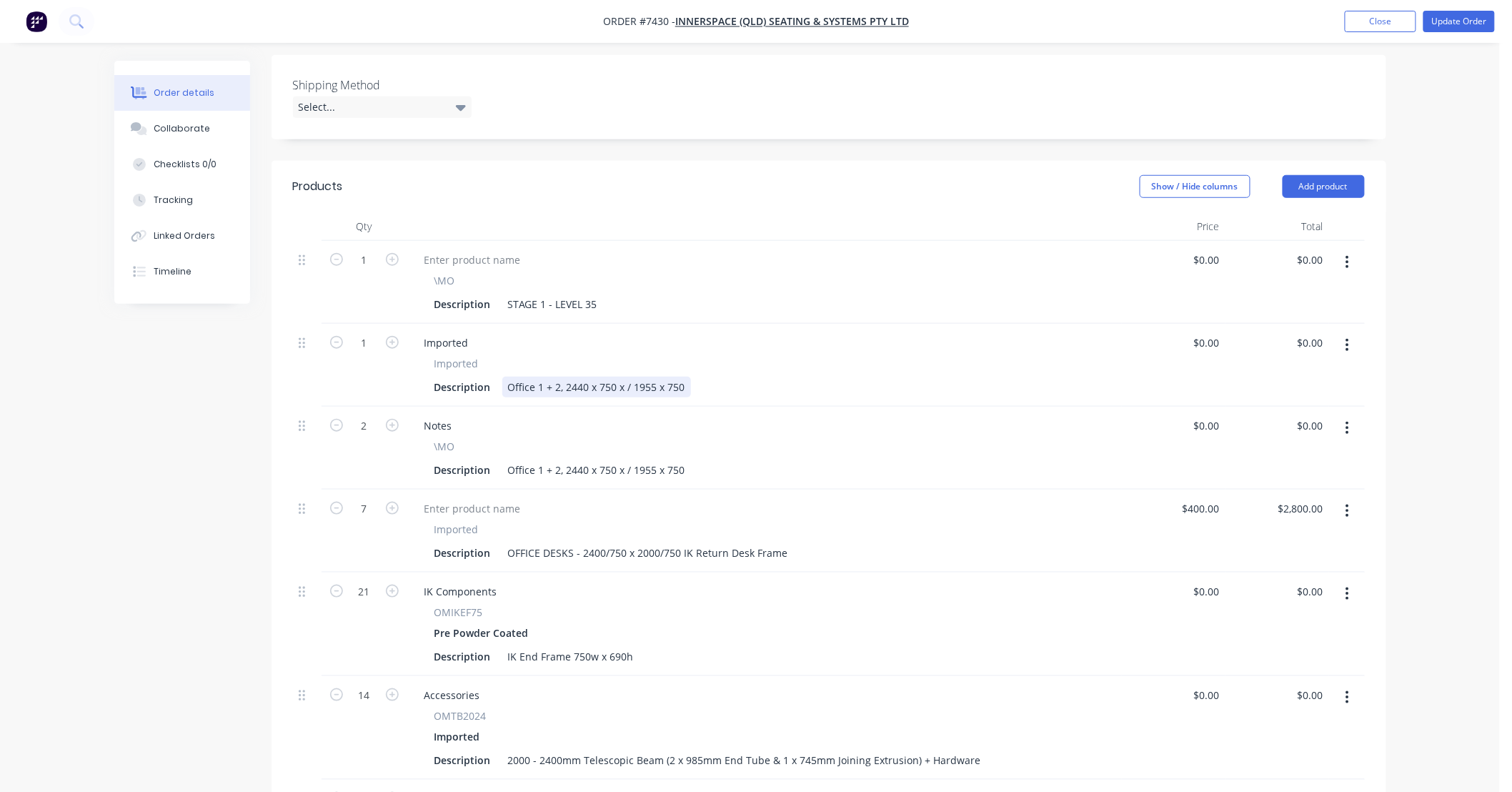
click at [687, 376] on div "Office 1 + 2, 2440 x 750 x / 1955 x 750" at bounding box center [597, 387] width 189 height 20
type input "$400.00"
click at [1354, 416] on button "button" at bounding box center [1347, 428] width 33 height 26
click at [1289, 541] on div "Delete" at bounding box center [1297, 551] width 110 height 20
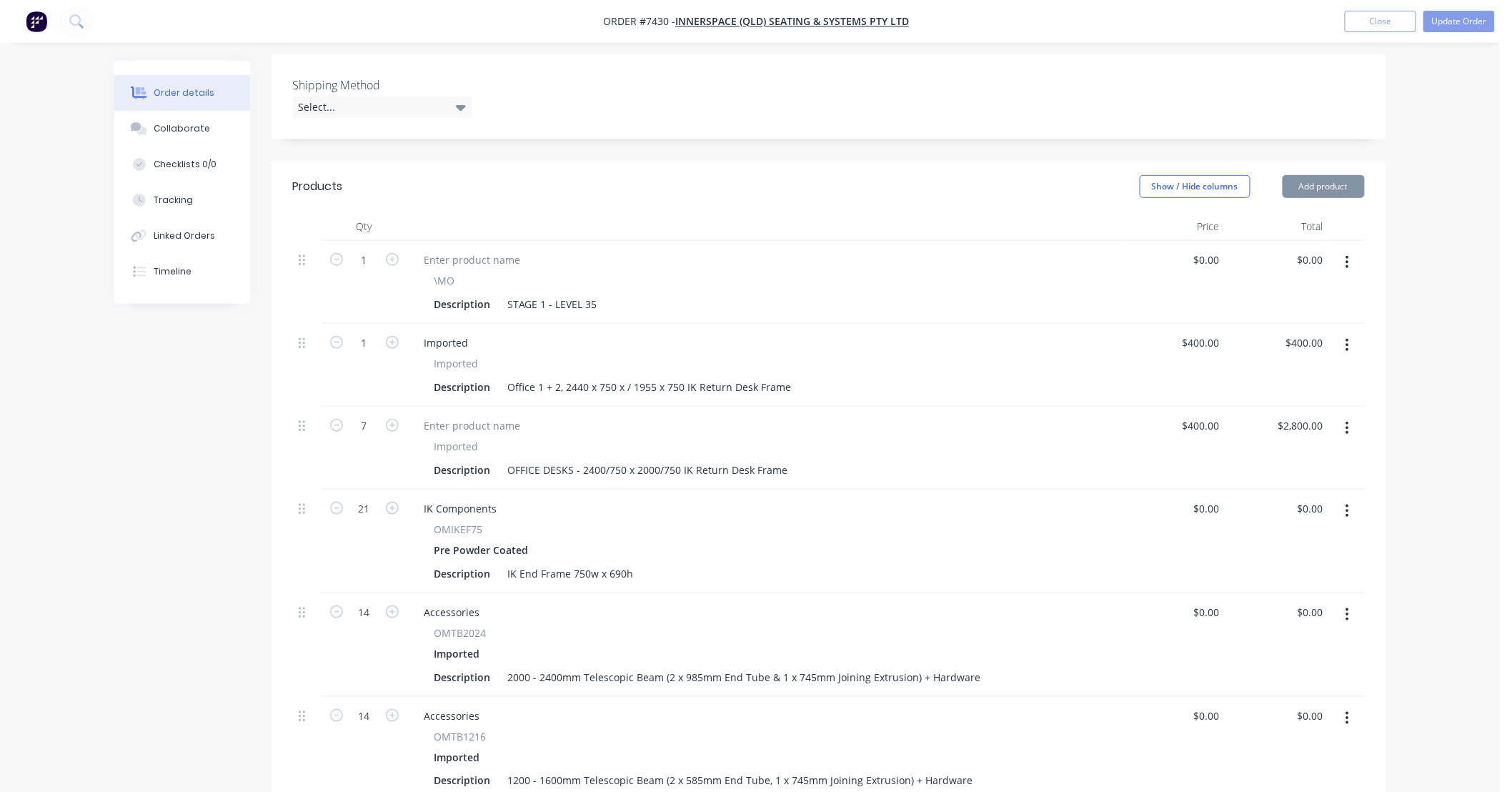
click at [1346, 337] on icon "button" at bounding box center [1348, 345] width 3 height 15
click at [1291, 401] on div "Duplicate" at bounding box center [1297, 411] width 110 height 20
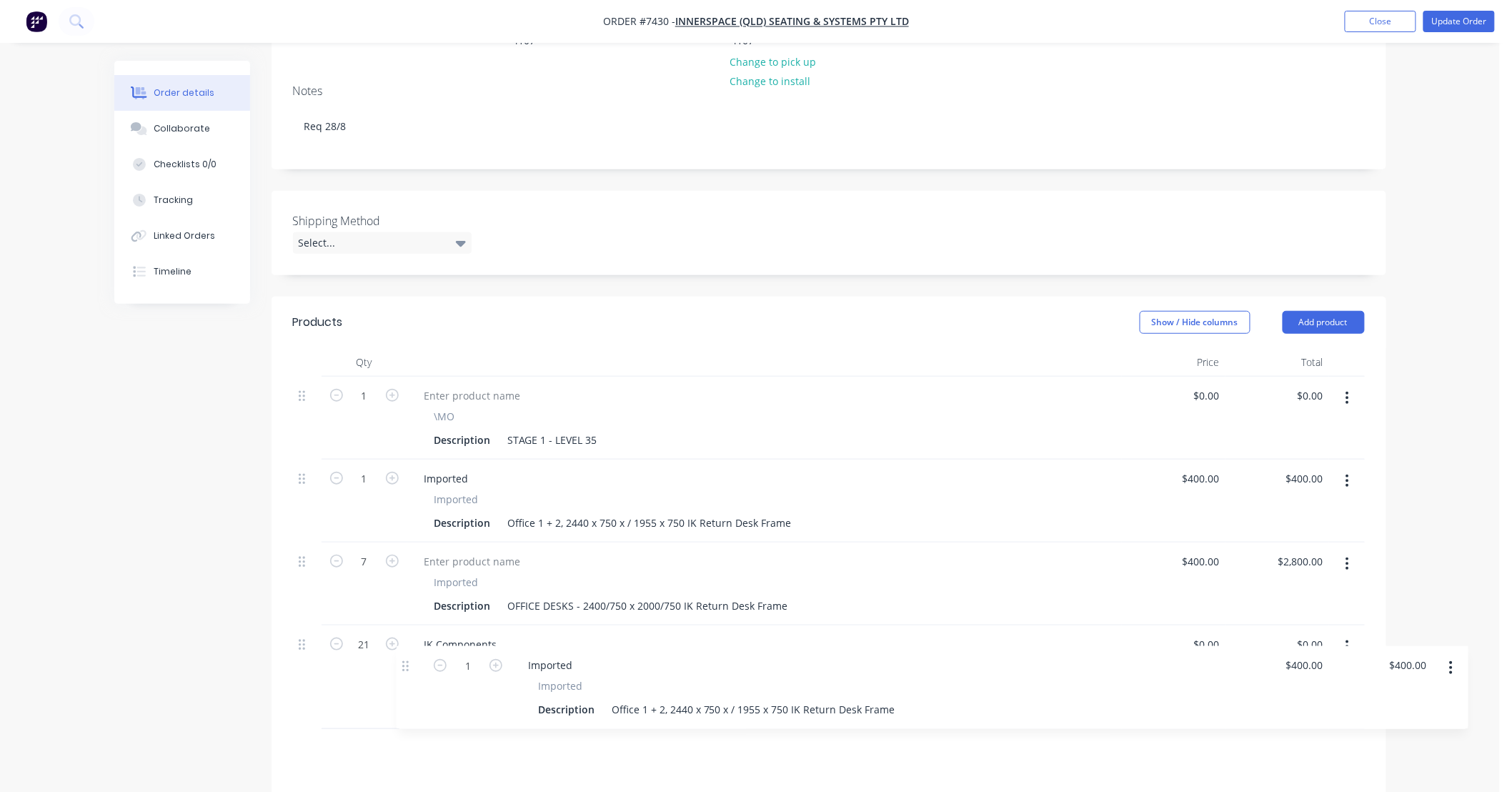
scroll to position [301, 0]
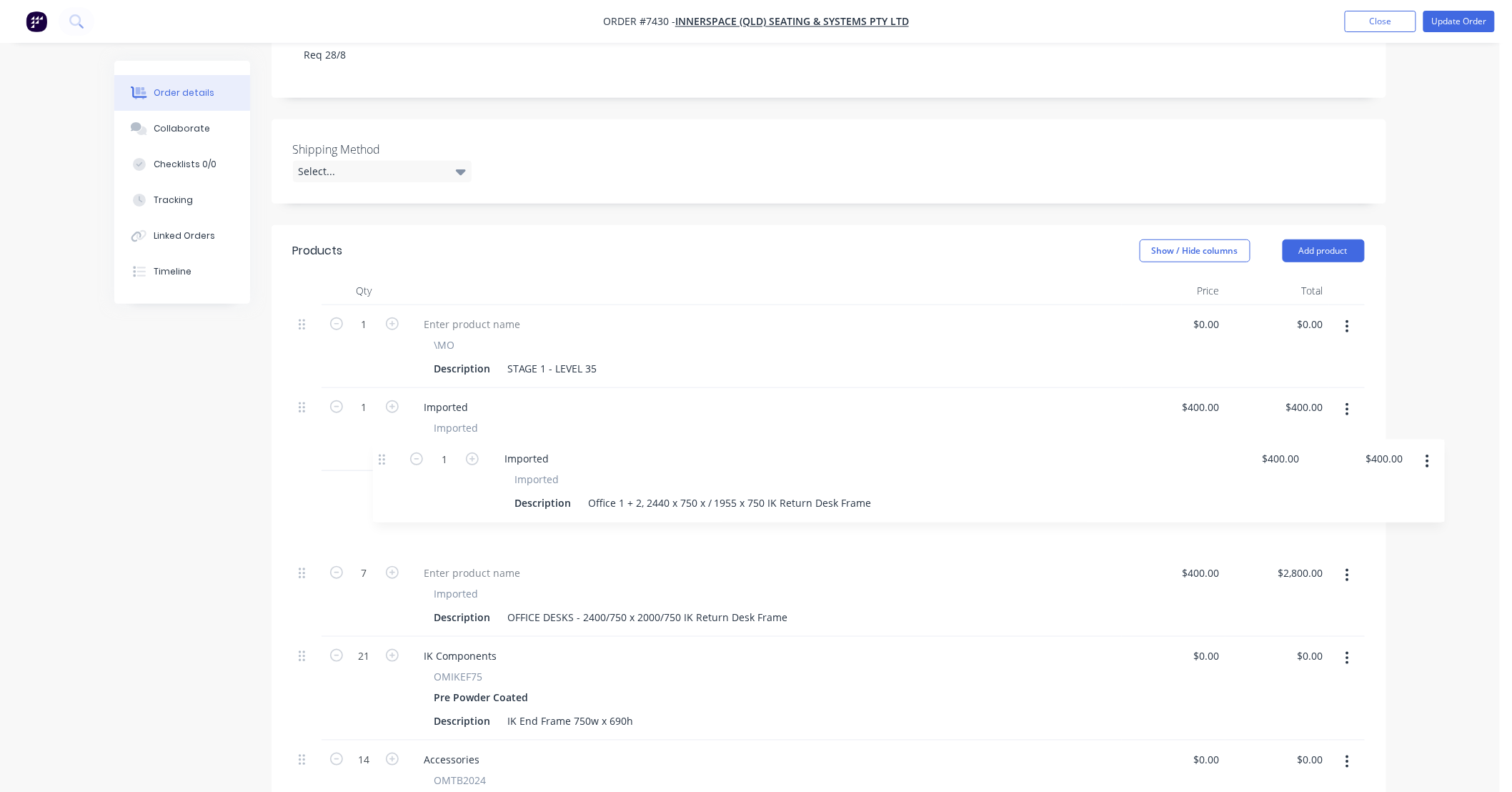
drag, startPoint x: 301, startPoint y: 351, endPoint x: 381, endPoint y: 456, distance: 132.0
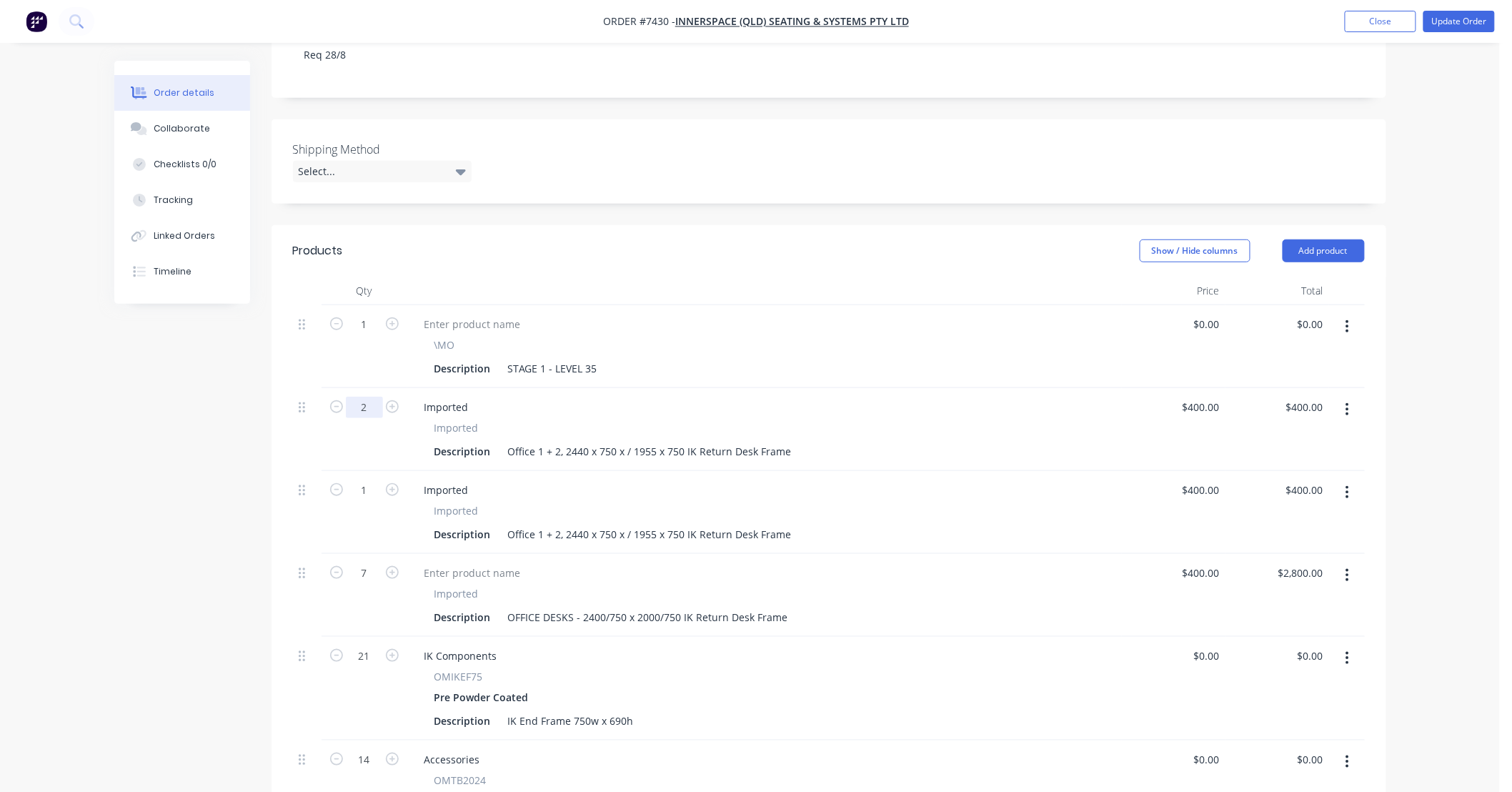
type input "2"
type input "$800.00"
click at [560, 441] on div "Office 1 + 2, 2440 x 750 x / 1955 x 750 IK Return Desk Frame" at bounding box center [650, 451] width 295 height 20
drag, startPoint x: 548, startPoint y: 433, endPoint x: 626, endPoint y: 451, distance: 80.0
click at [549, 441] on div "Office 1 + 4, 2440 x 750 x / 1955 x 750 IK Return Desk Frame" at bounding box center [650, 451] width 295 height 20
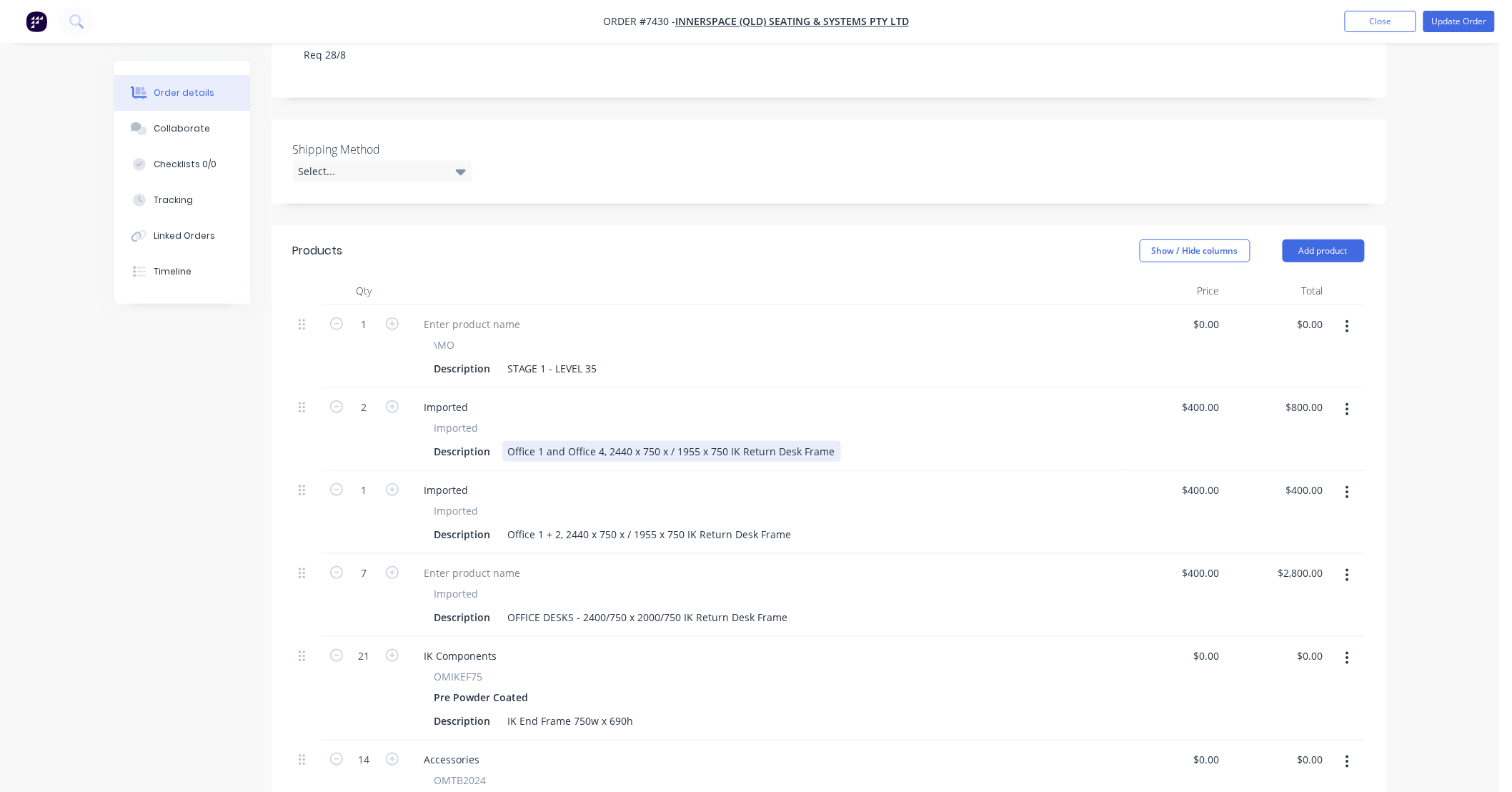
click at [911, 441] on div "Description Office 1 and Office 4, 2440 x 750 x / 1955 x 750 IK Return Desk Fra…" at bounding box center [762, 451] width 666 height 20
click at [896, 482] on div "Imported Imported Description Office 1 + 2, 2440 x 750 x / 1955 x 750 IK Return…" at bounding box center [765, 512] width 714 height 83
click at [688, 441] on div "Office 1 and Office 4, 2440 x 750 x / 1955 x 750 IK Return Desk Frame" at bounding box center [672, 451] width 339 height 20
type input "$400.00"
click at [826, 524] on div "Description Office 1 + 2, 2440 x 750 x / 1955 x 750 IK Return Desk Frame" at bounding box center [762, 534] width 666 height 20
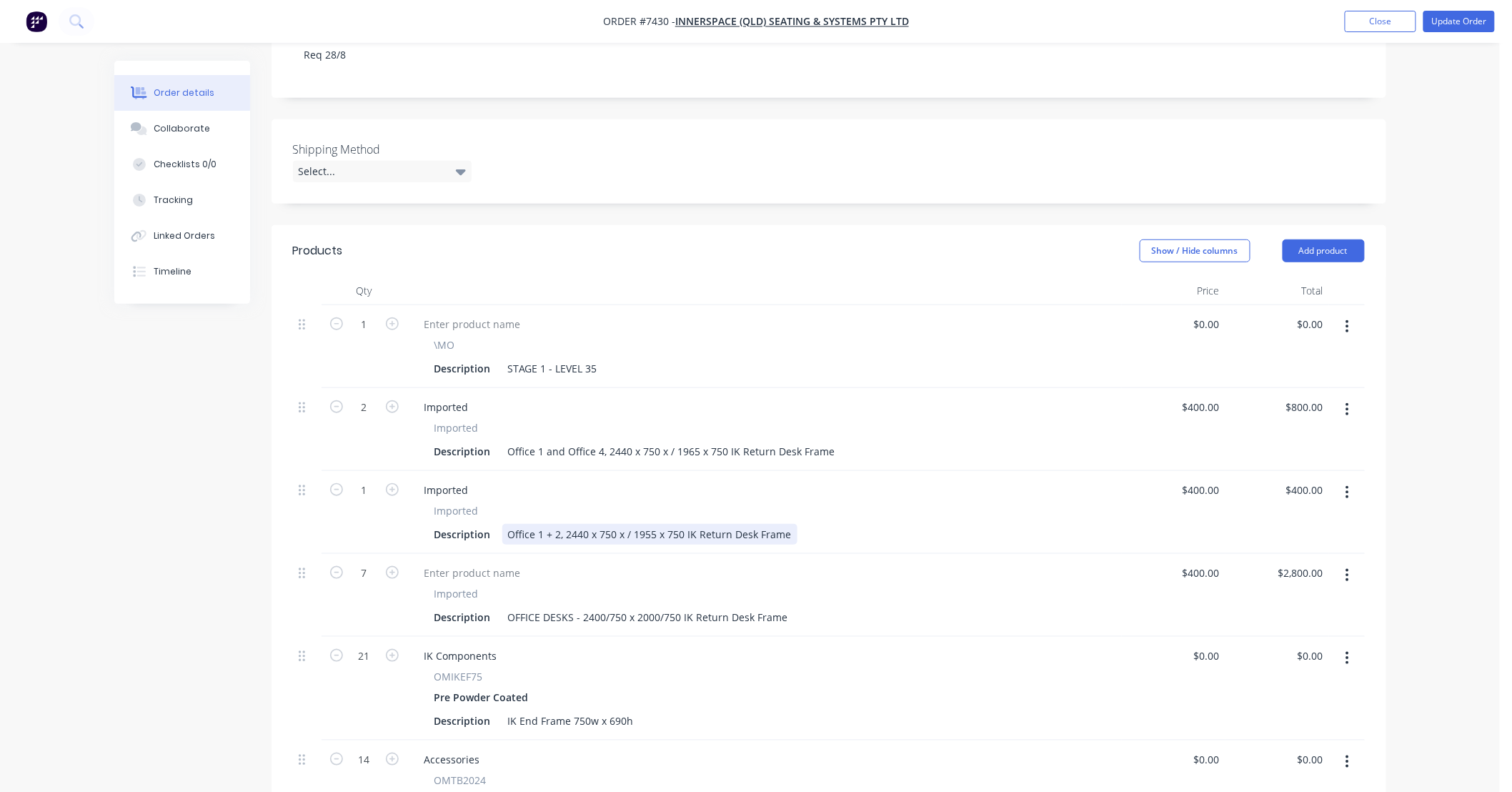
drag, startPoint x: 541, startPoint y: 515, endPoint x: 551, endPoint y: 514, distance: 10.0
click at [541, 524] on div "Office 1 + 2, 2440 x 750 x / 1955 x 750 IK Return Desk Frame" at bounding box center [650, 534] width 295 height 20
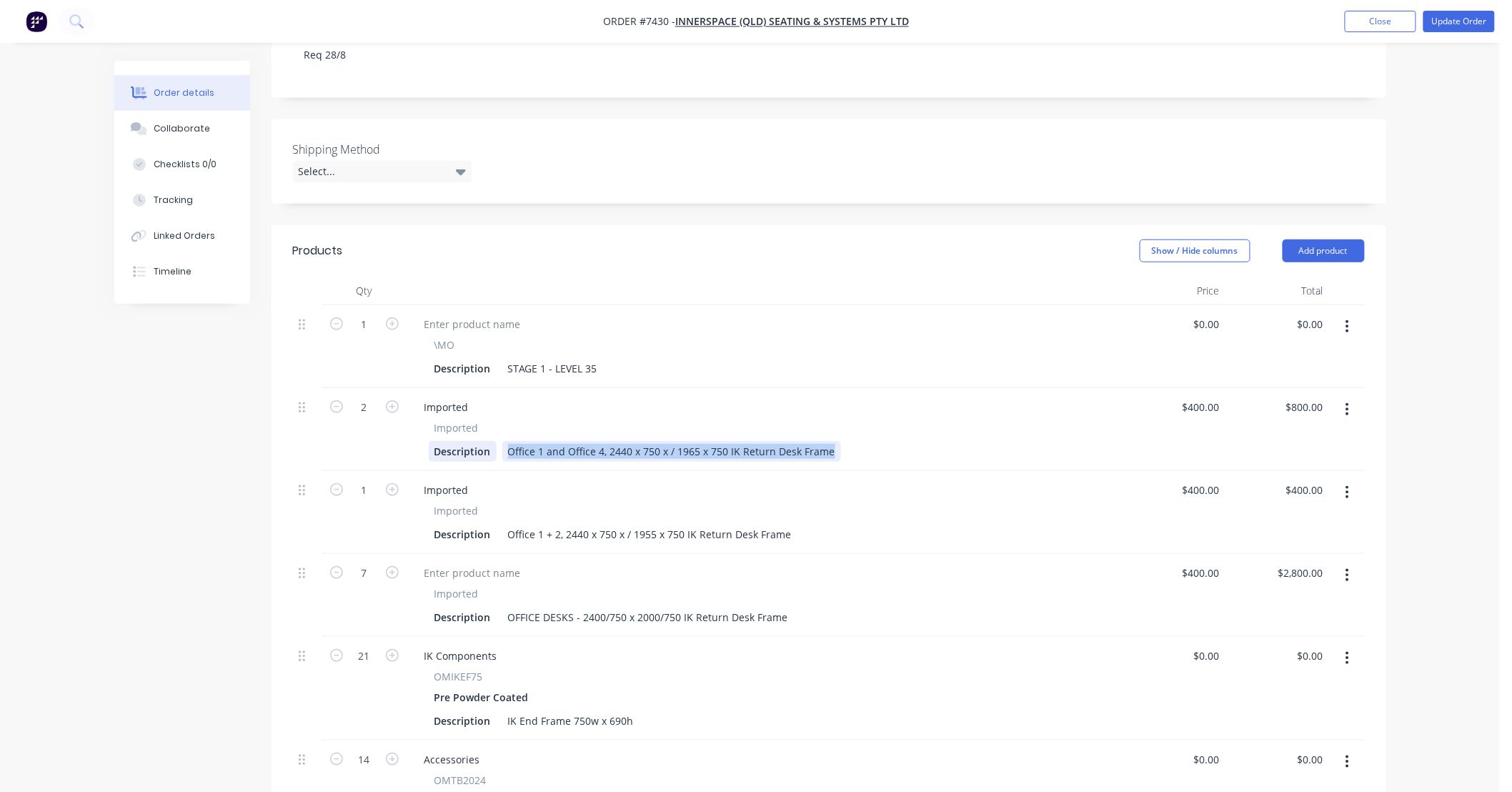
drag, startPoint x: 831, startPoint y: 426, endPoint x: 444, endPoint y: 439, distance: 387.2
click at [444, 441] on div "Description Office 1 and Office 4, 2440 x 750 x / 1965 x 750 IK Return Desk Fra…" at bounding box center [762, 451] width 666 height 20
copy div "Office 1 and Office 4, 2440 x 750 x / 1965 x 750 IK Return Desk Frame"
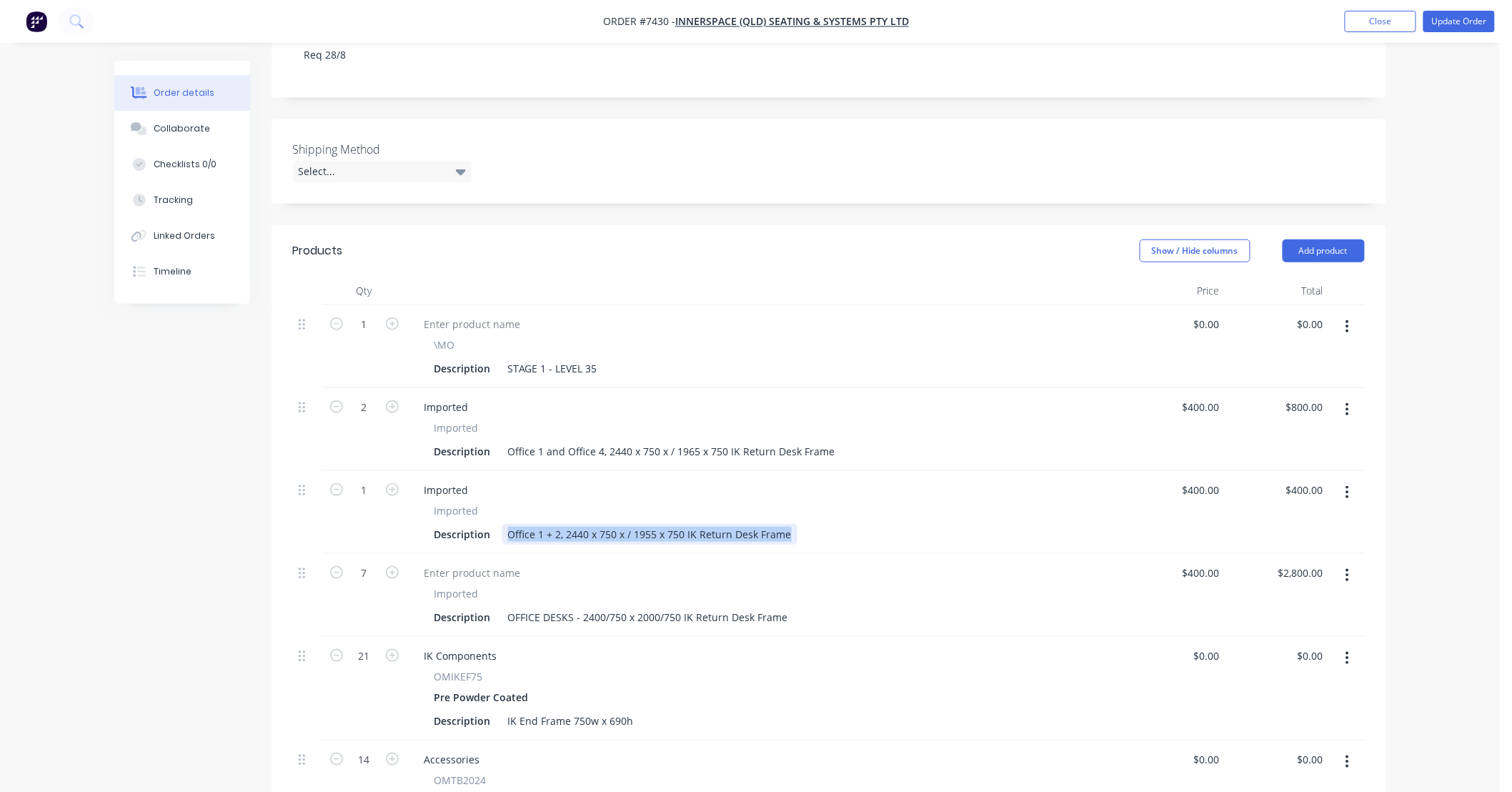
drag, startPoint x: 787, startPoint y: 508, endPoint x: 375, endPoint y: 524, distance: 412.3
click at [379, 523] on div "1 Imported Imported Description Office 1 + 2, 2440 x 750 x / 1955 x 750 IK Retu…" at bounding box center [828, 512] width 1072 height 83
click at [541, 524] on div "Office 1 and Office 4, 2440 x 750 x / 1965 x 750 IK Return Desk Frame" at bounding box center [672, 534] width 339 height 20
click at [600, 524] on div "Office 2 and Office 4, 2440 x 750 x / 1965 x 750 IK Return Desk Frame" at bounding box center [672, 534] width 339 height 20
click at [581, 524] on div "Office 2, Office 3, 2440 x 750 x / 1965 x 750 IK Return Desk Frame" at bounding box center [662, 534] width 319 height 20
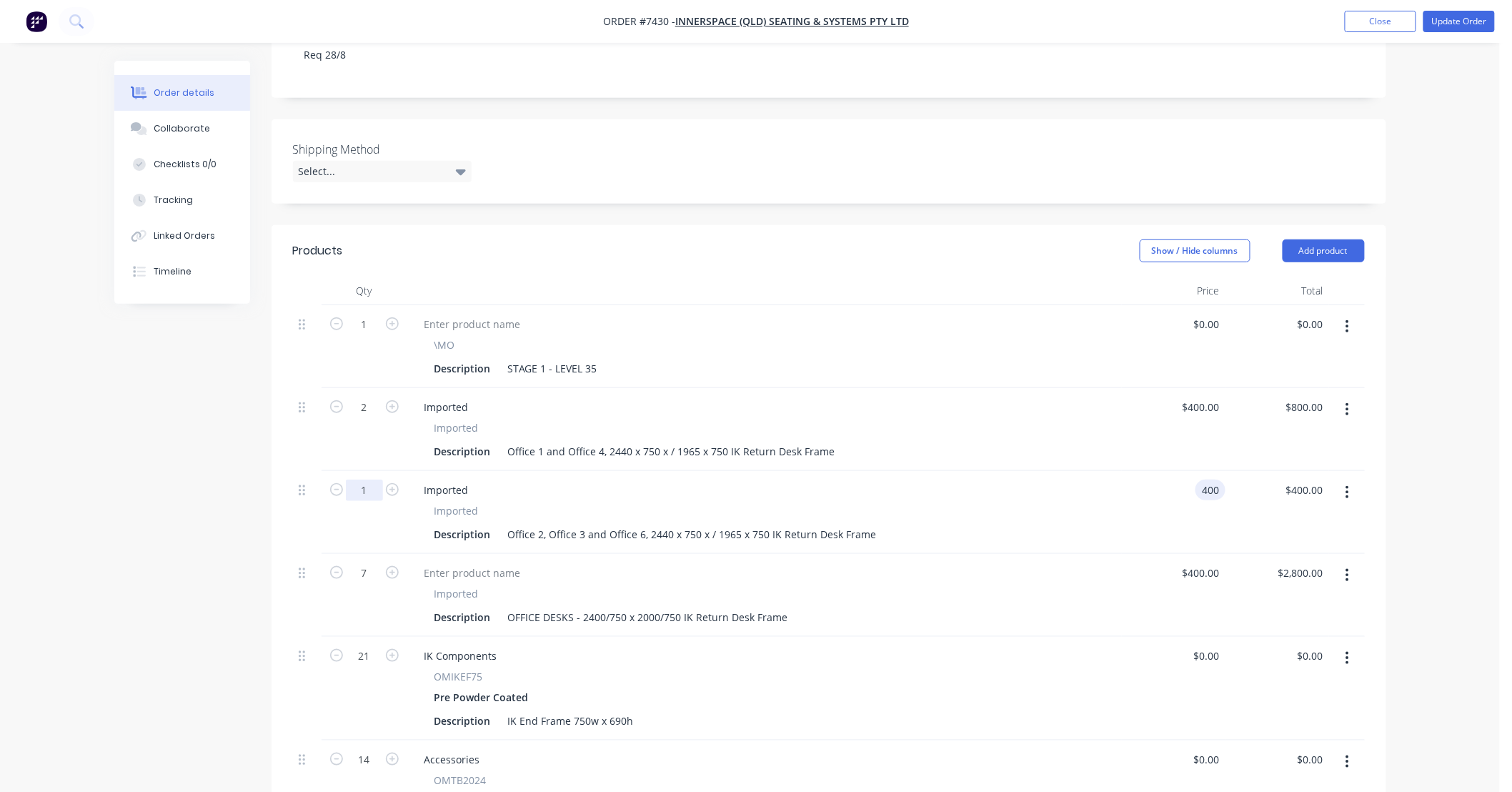
type input "$400.00"
type input "3"
type input "$1,200.00"
click at [730, 524] on div "Office 2, Office 3 and Office 6, 2440 x 750 x / 1965 x 750 IK Return Desk Frame" at bounding box center [692, 534] width 381 height 20
type input "$400.00"
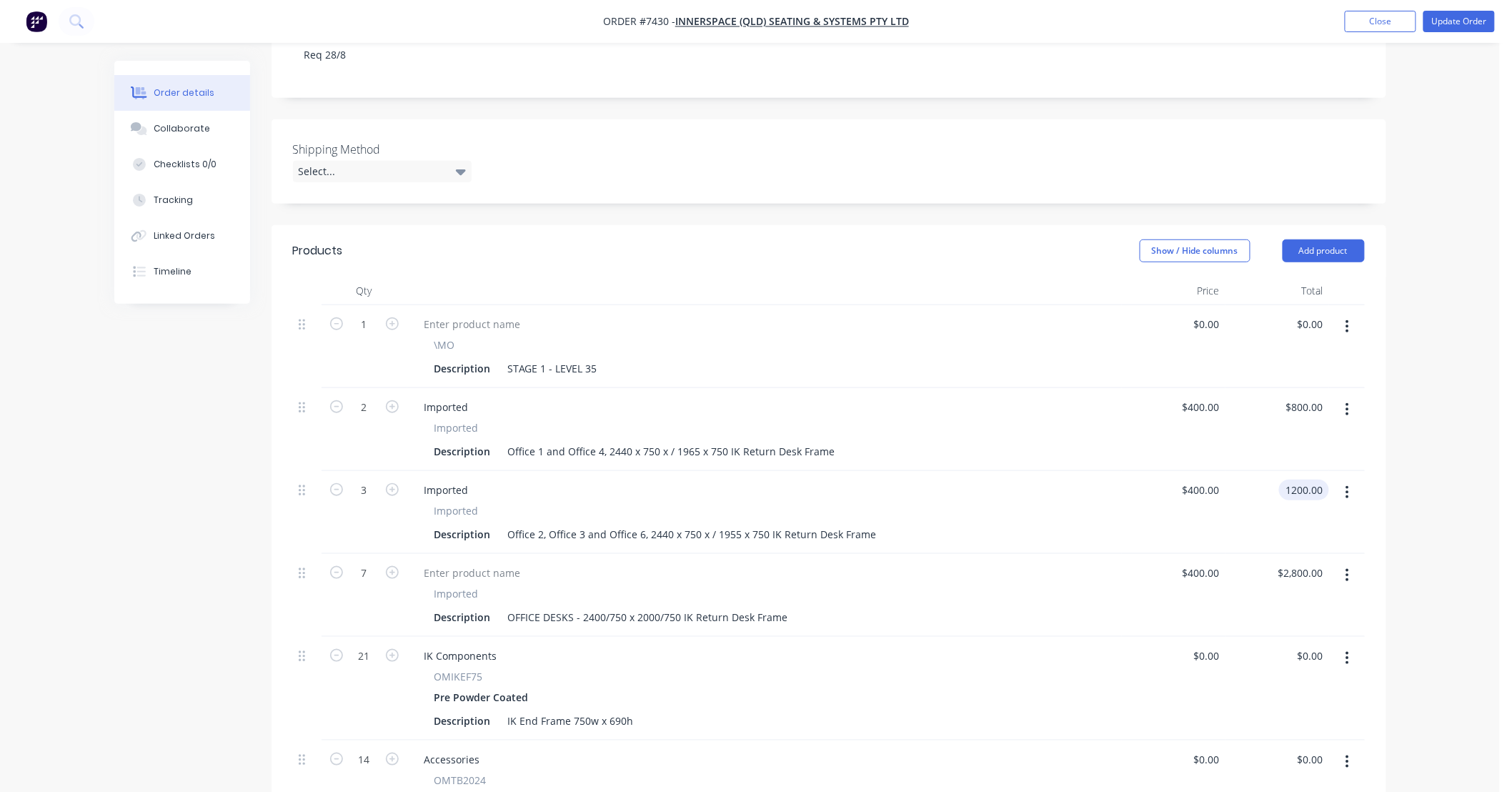
type input "$1,200.00"
click at [1346, 485] on icon "button" at bounding box center [1348, 492] width 3 height 15
click at [1299, 548] on div "Duplicate" at bounding box center [1297, 559] width 110 height 20
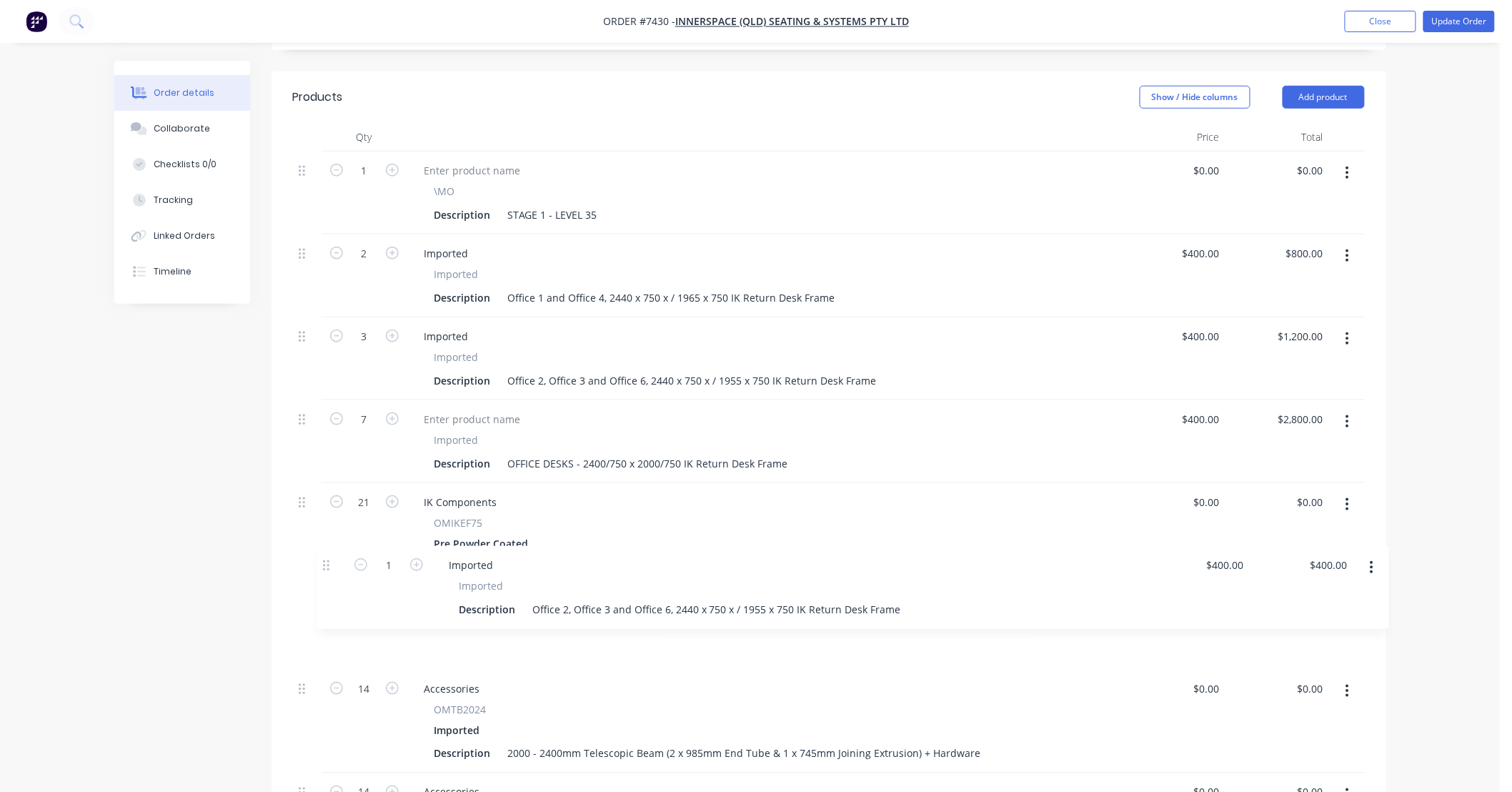
scroll to position [456, 0]
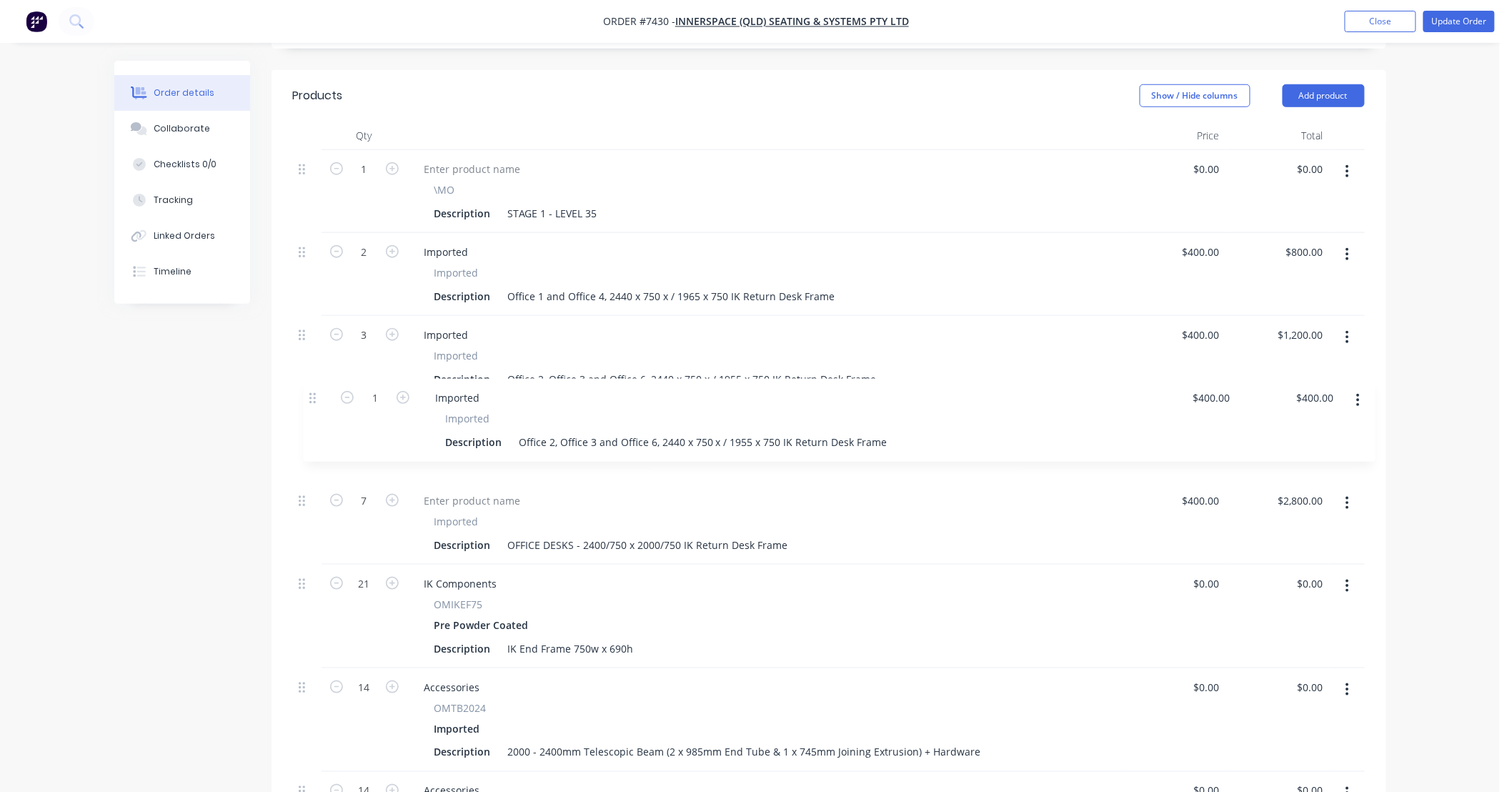
drag, startPoint x: 311, startPoint y: 429, endPoint x: 316, endPoint y: 393, distance: 36.3
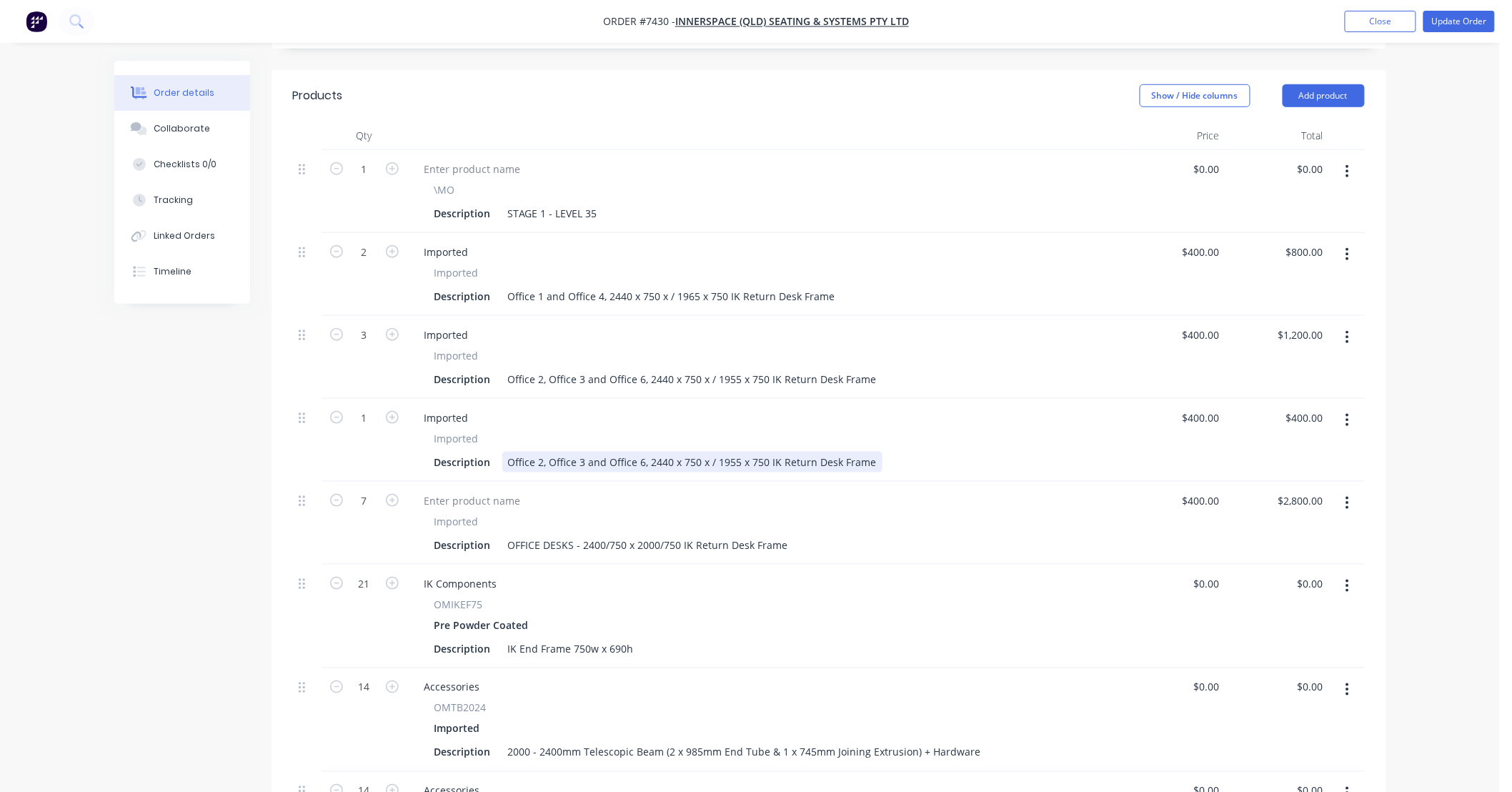
click at [543, 452] on div "Office 2, Office 3 and Office 6, 2440 x 750 x / 1955 x 750 IK Return Desk Frame" at bounding box center [692, 462] width 381 height 20
click at [692, 452] on div "Office 5 and Office 7, 2440 x 750 x / 1955 x 750 IK Return Desk Frame" at bounding box center [672, 462] width 339 height 20
type input "$400.00"
type input "2"
type input "$800.00"
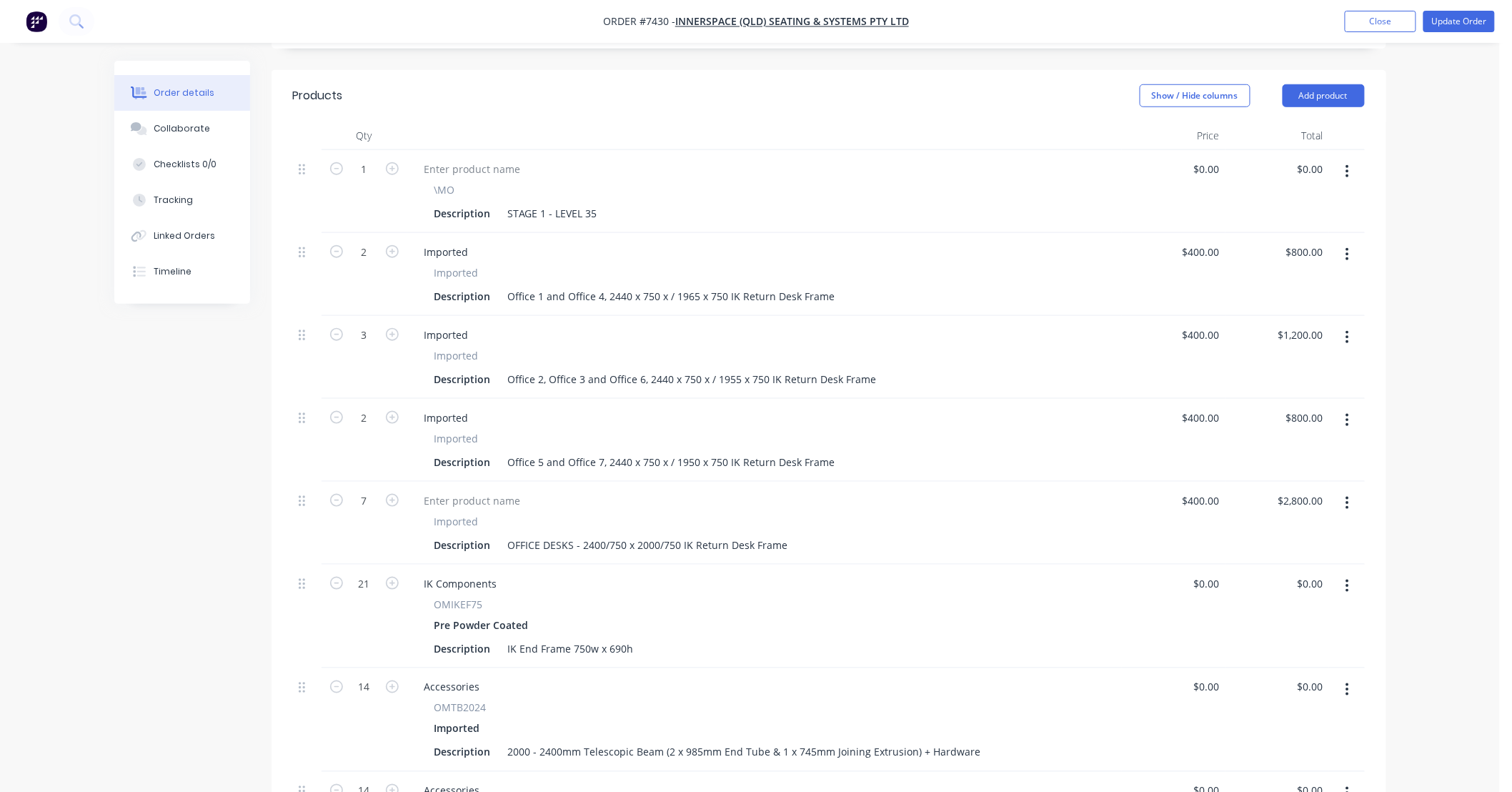
click at [1351, 491] on button "button" at bounding box center [1347, 503] width 33 height 26
click at [1286, 617] on div "Delete" at bounding box center [1297, 627] width 110 height 20
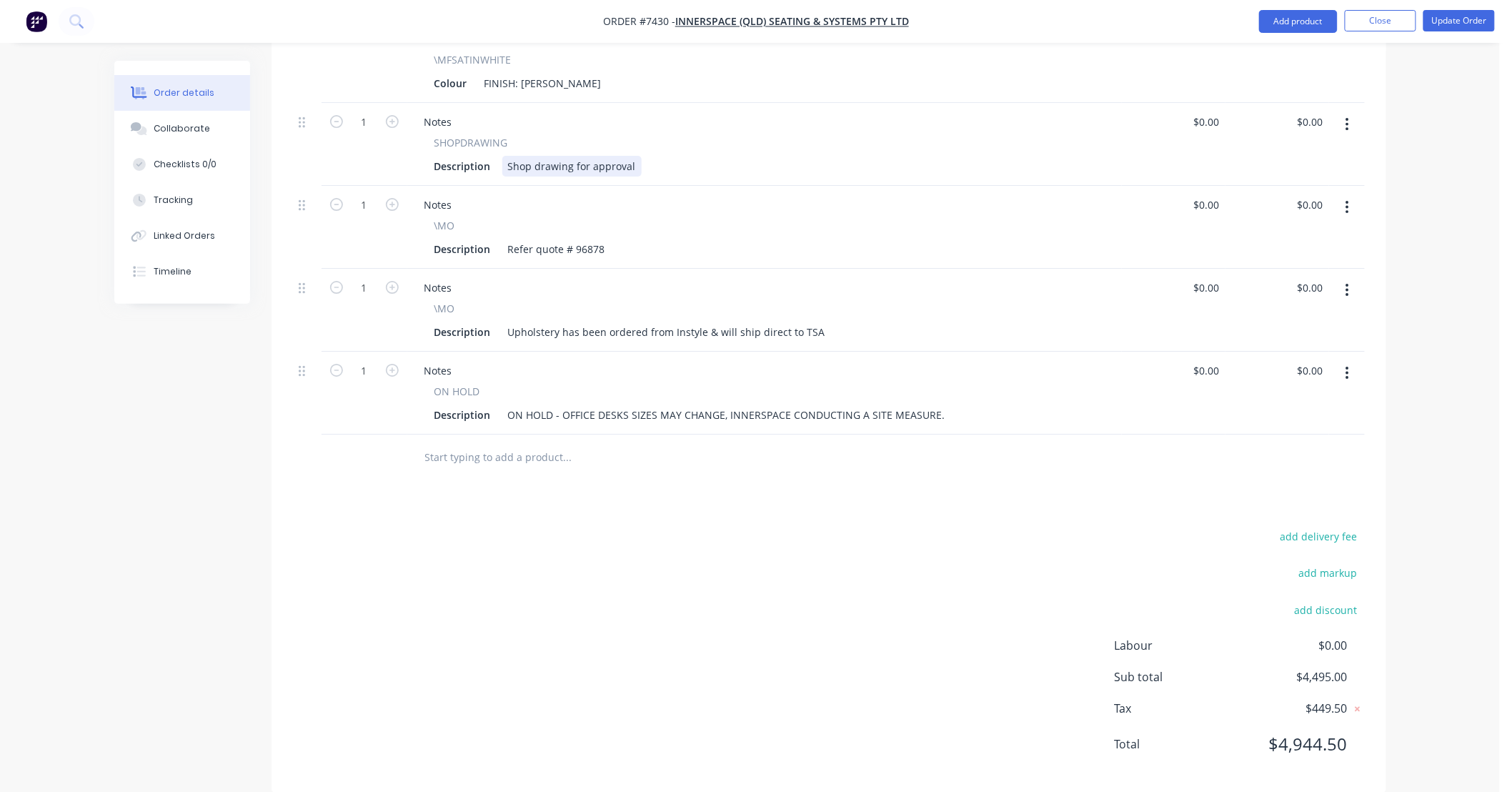
scroll to position [1937, 0]
click at [552, 441] on input "text" at bounding box center [568, 456] width 286 height 29
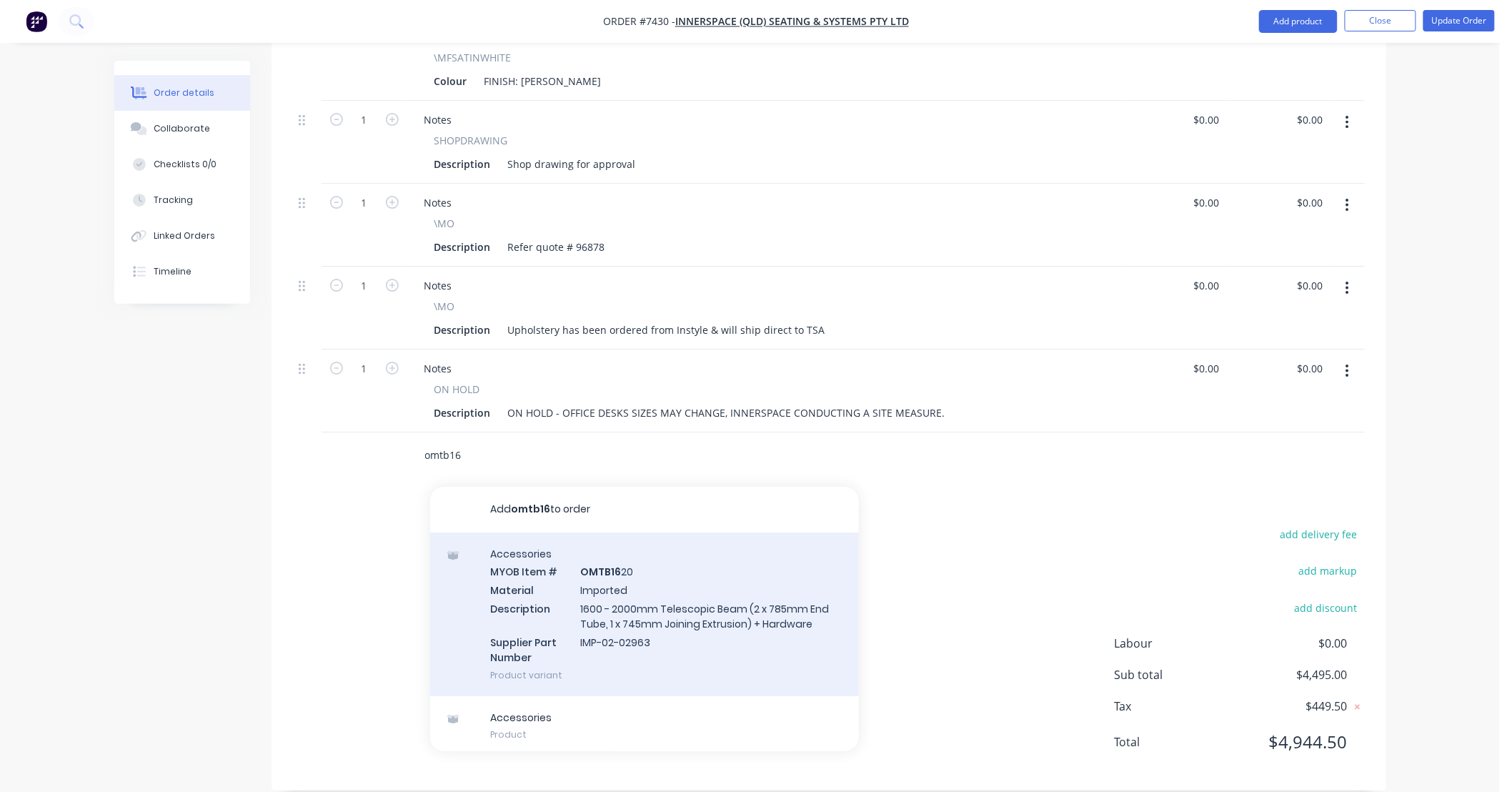
type input "omtb16"
click at [706, 572] on div "Accessories MYOB Item # OMTB16 20 Material Imported Description 1600 - 2000mm T…" at bounding box center [644, 614] width 429 height 164
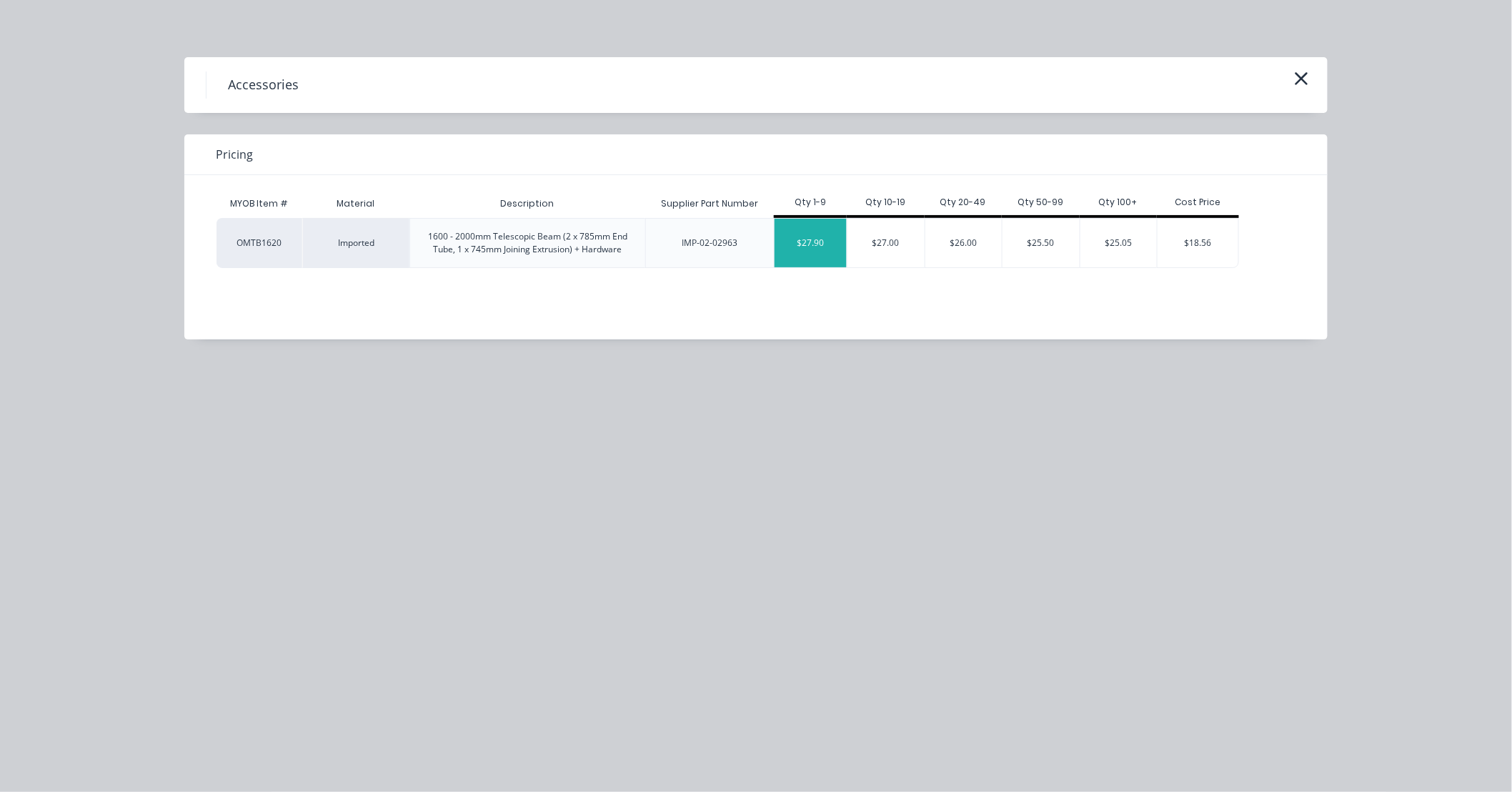
click at [806, 246] on div "$27.90" at bounding box center [810, 243] width 72 height 49
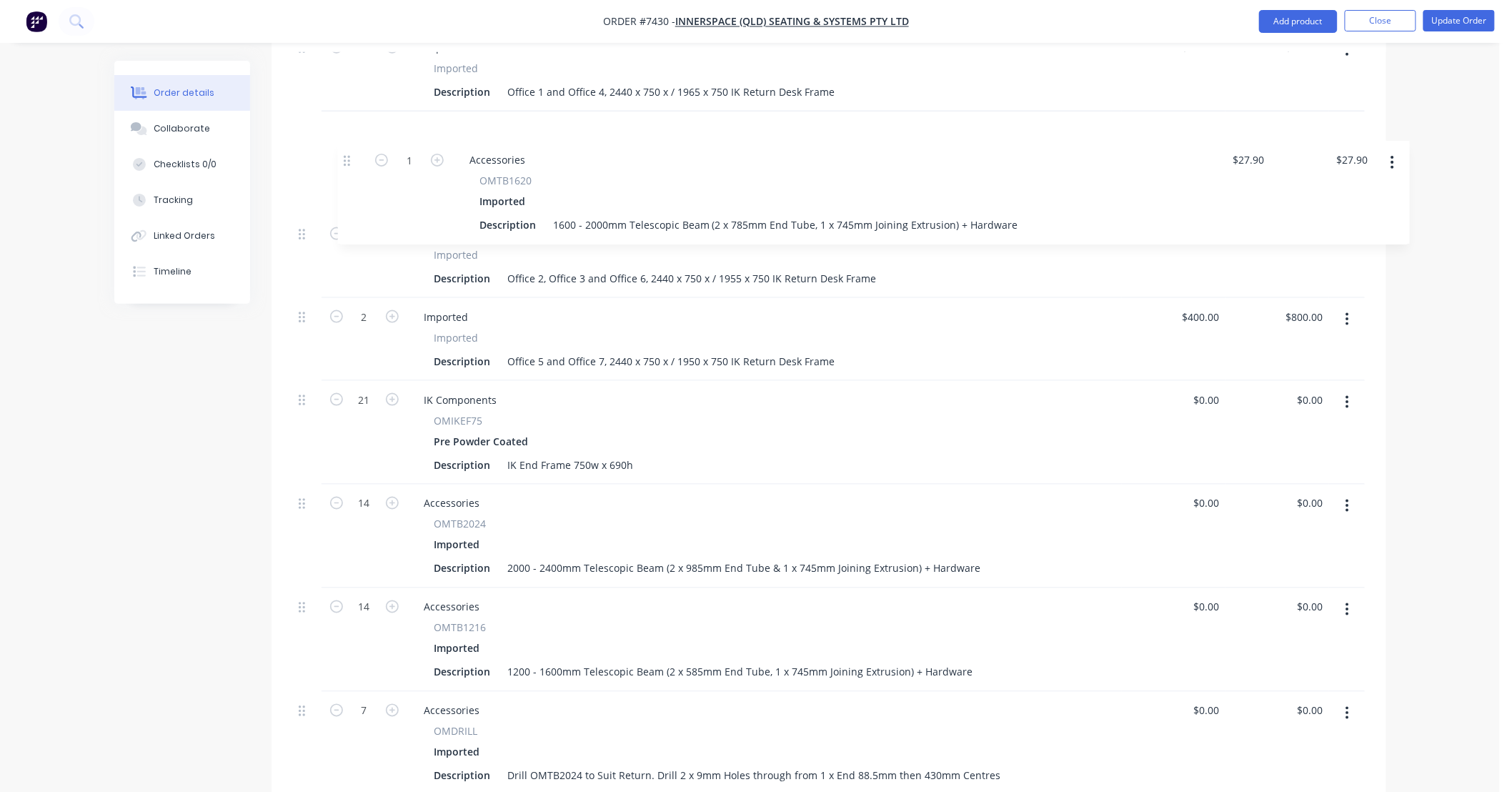
scroll to position [645, 0]
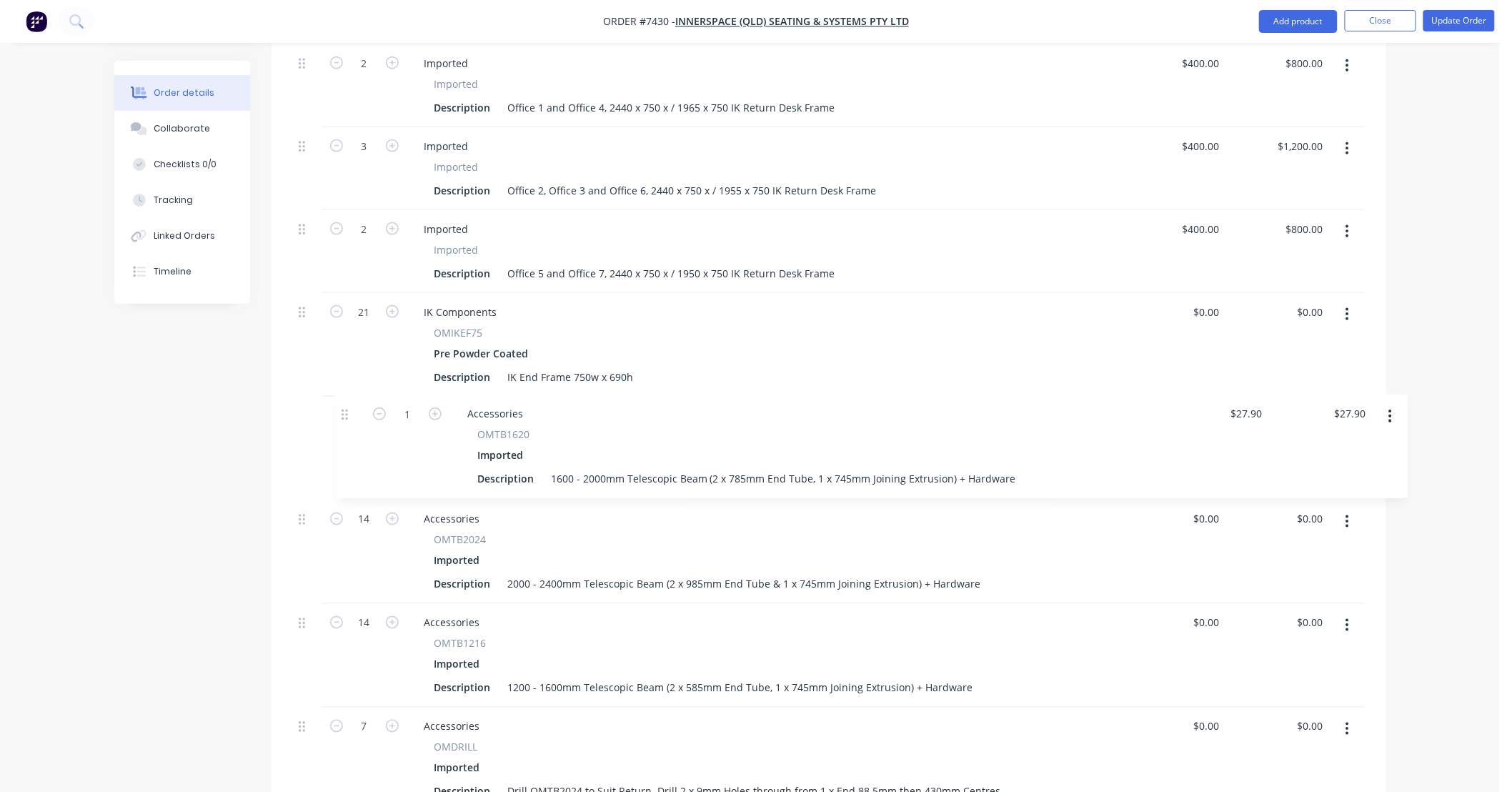
drag, startPoint x: 305, startPoint y: 433, endPoint x: 349, endPoint y: 404, distance: 52.7
type input "285"
type input "$7,951.50"
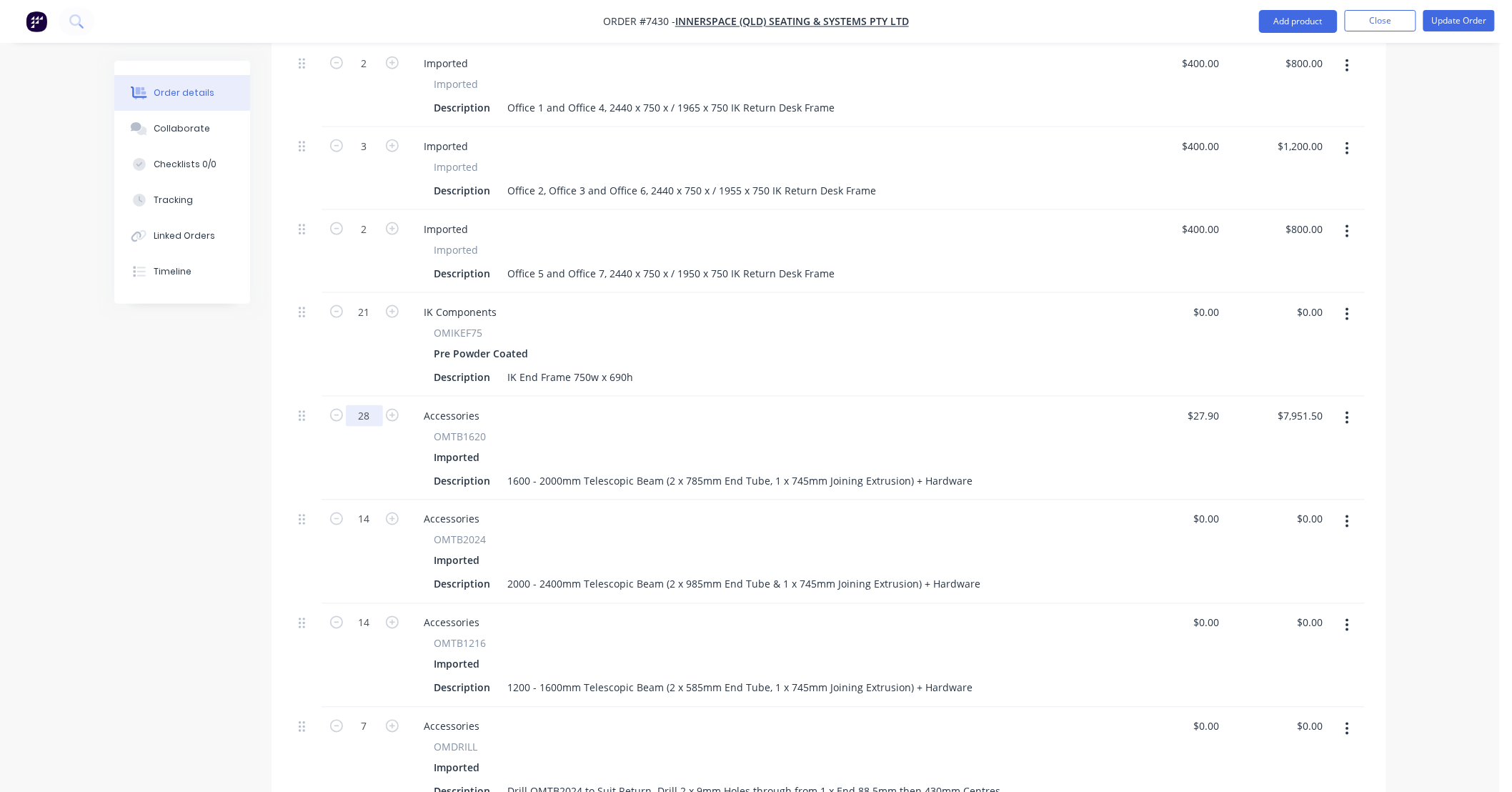
type input "28"
type input "$781.20"
click at [1208, 405] on input "27.9" at bounding box center [1212, 416] width 27 height 20
type input "$0.00"
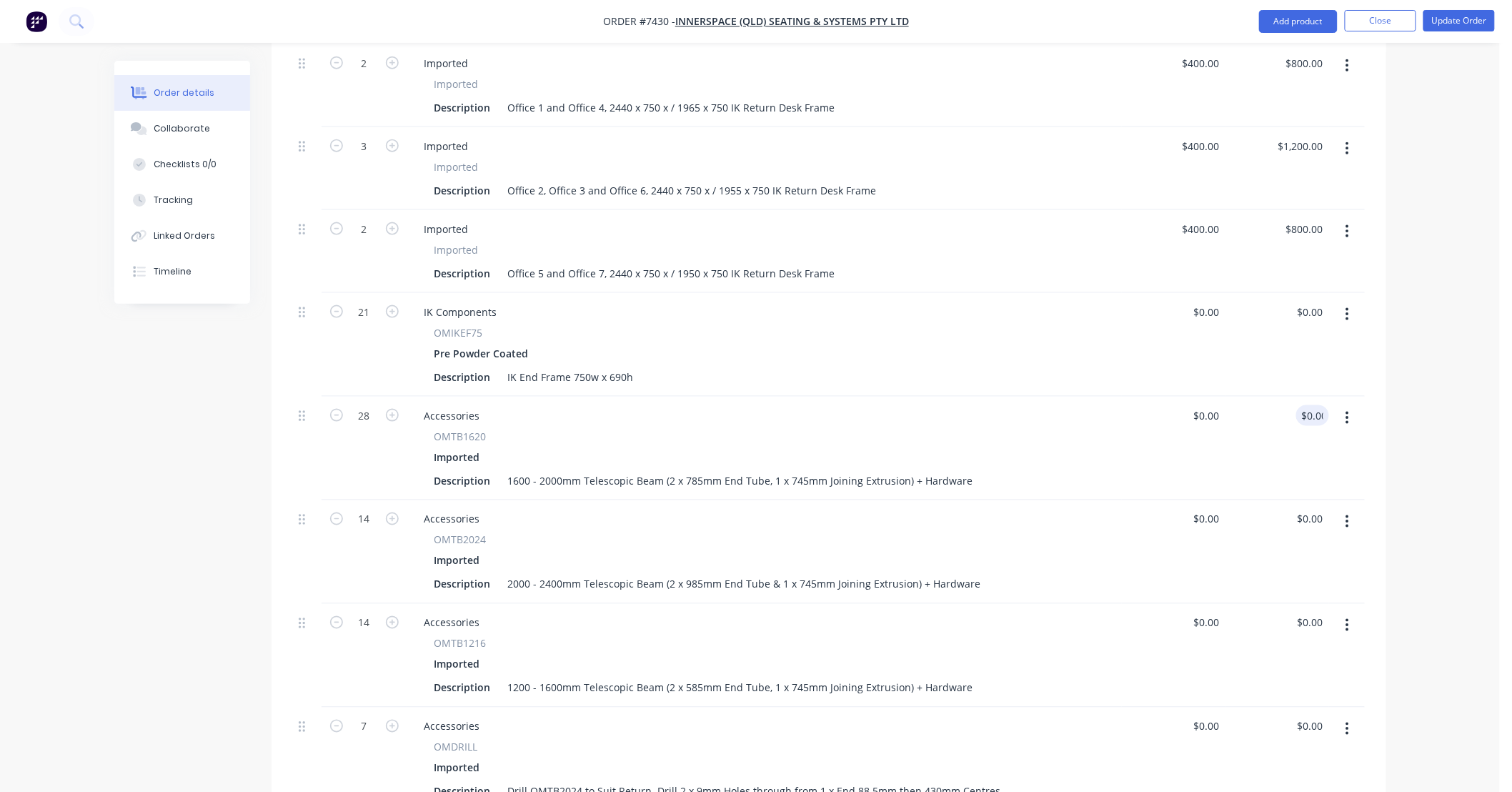
click at [1348, 515] on icon "button" at bounding box center [1348, 521] width 3 height 13
click at [1303, 634] on div "Delete" at bounding box center [1297, 645] width 110 height 20
click at [1347, 514] on icon "button" at bounding box center [1348, 522] width 3 height 15
click at [1311, 634] on div "Delete" at bounding box center [1297, 645] width 110 height 20
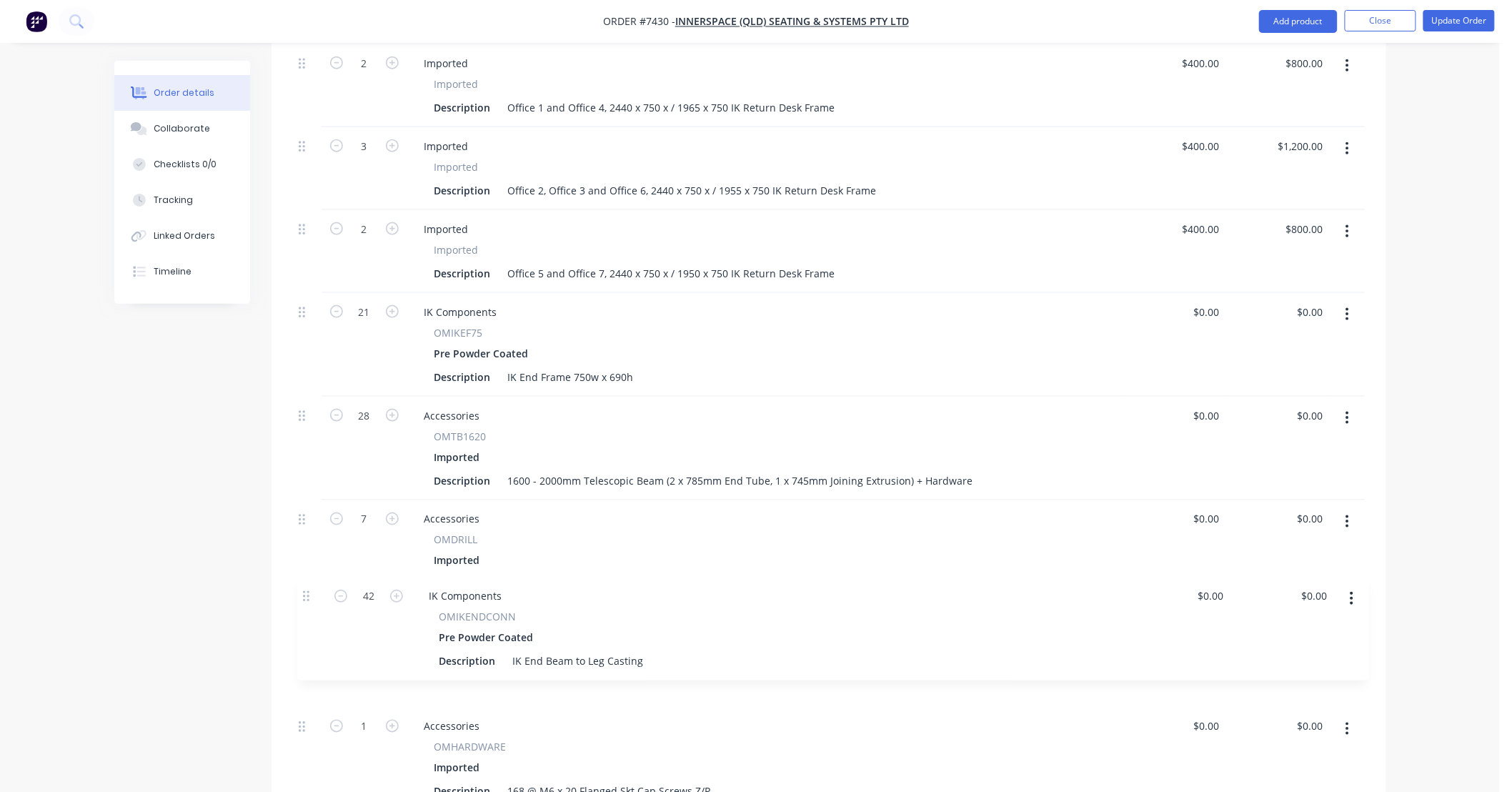
scroll to position [648, 0]
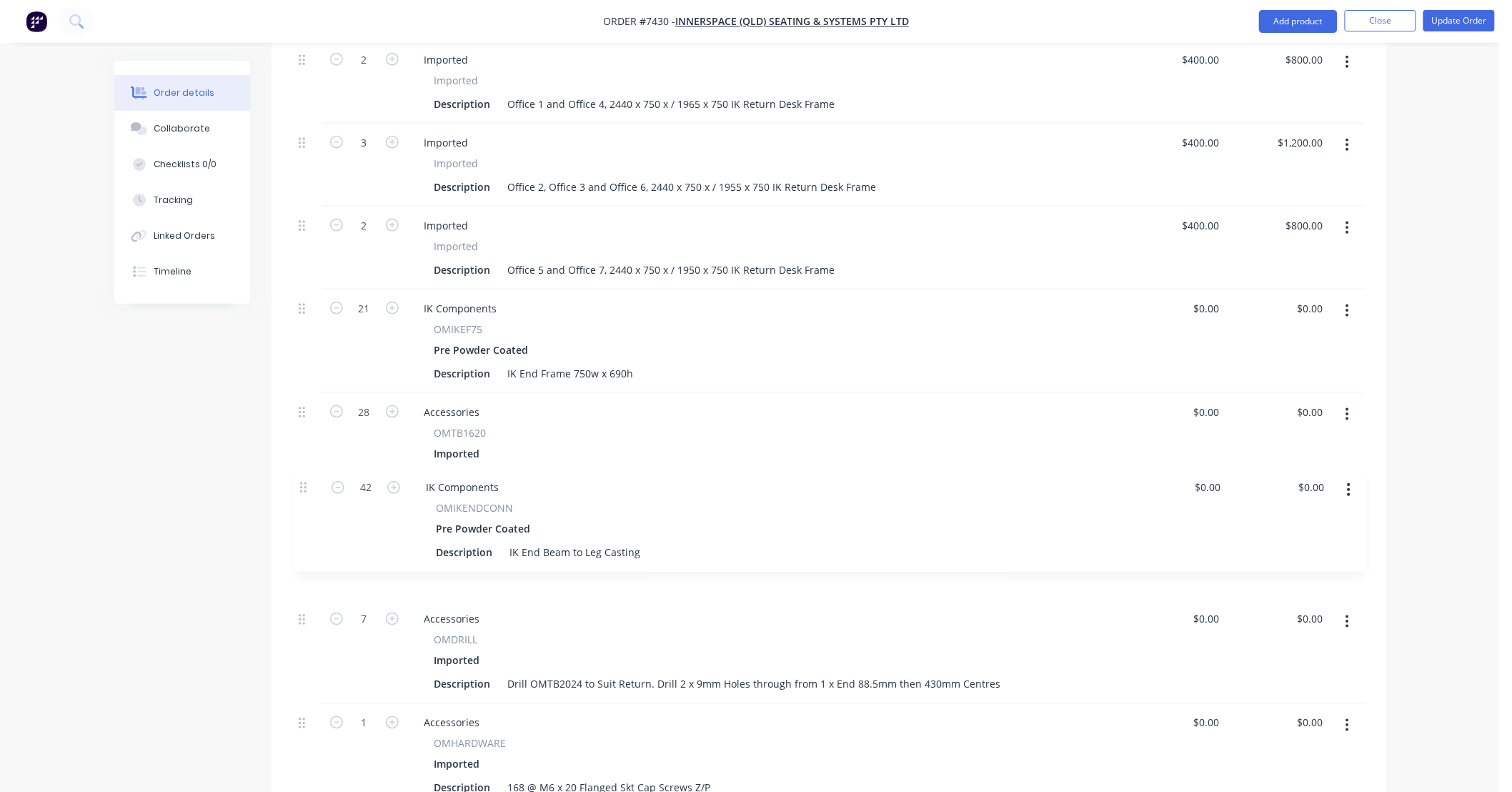
drag, startPoint x: 303, startPoint y: 608, endPoint x: 305, endPoint y: 488, distance: 120.0
click at [305, 488] on div "1 \MO Description STAGE 1 - LEVEL 35 $0.00 $0.00 $0.00 $0.00 2 Imported Importe…" at bounding box center [828, 787] width 1072 height 1660
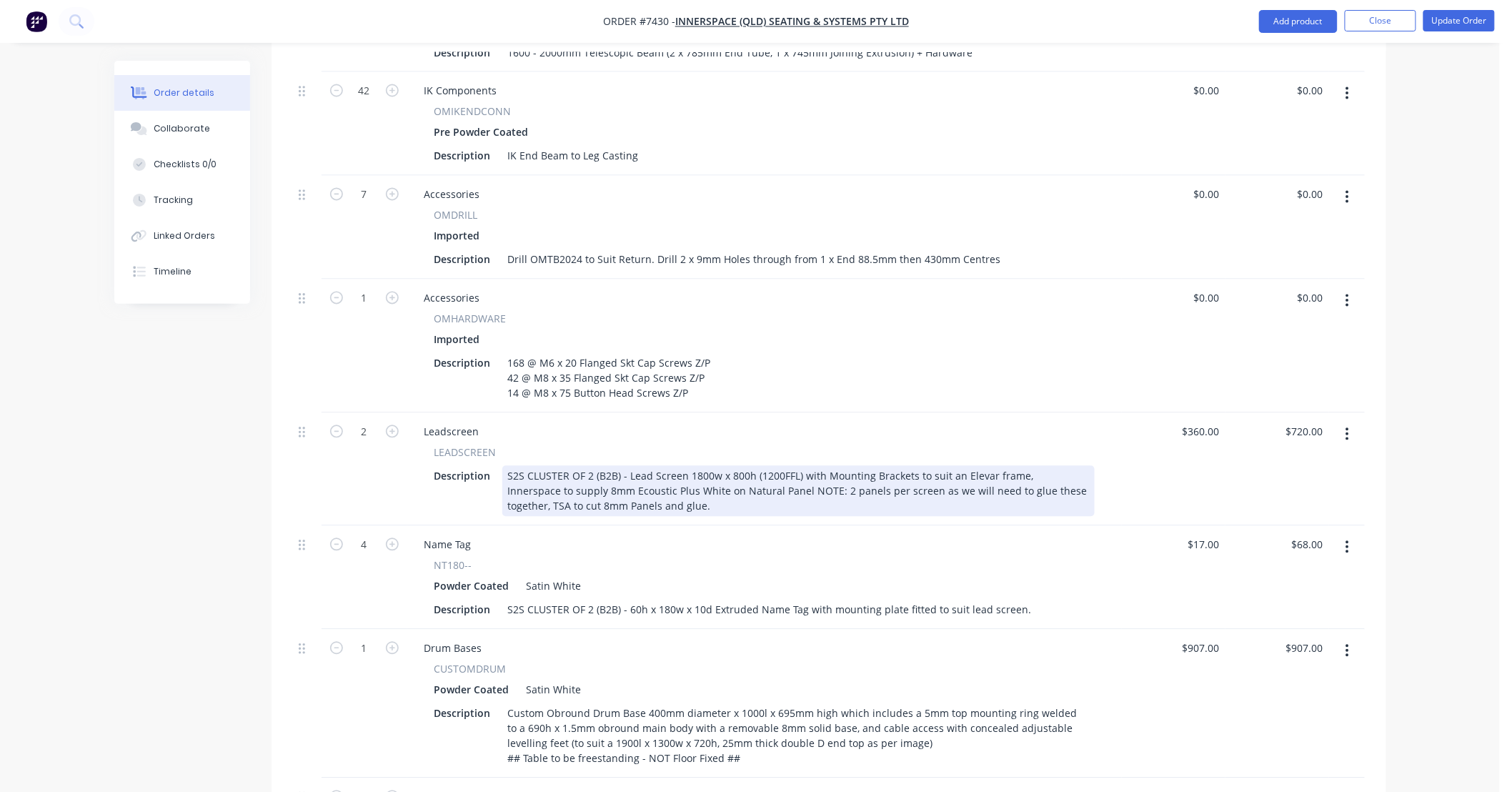
scroll to position [1072, 0]
click at [826, 467] on div "S2S CLUSTER OF 2 (B2B) - Lead Screen 1800w x 800h (1200FFL) with Mounting Brack…" at bounding box center [799, 492] width 593 height 51
drag, startPoint x: 800, startPoint y: 457, endPoint x: 1017, endPoint y: 457, distance: 217.0
click at [1017, 467] on div "S2S CLUSTER OF 2 (B2B) - Lead Screen 1800w x 800h (1200FFL) with Mounting Brack…" at bounding box center [799, 492] width 593 height 51
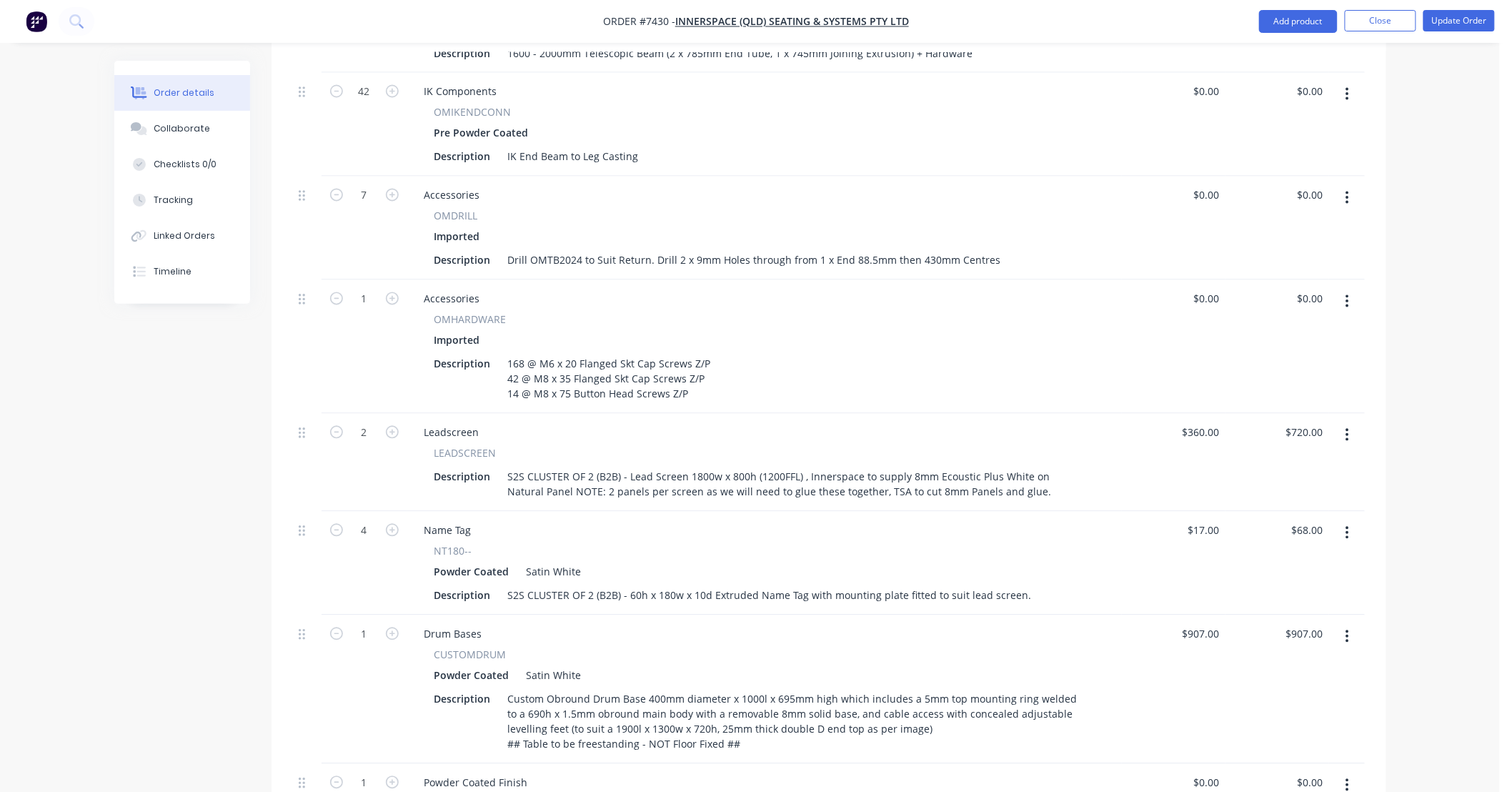
click at [990, 544] on div "NT180--" at bounding box center [765, 552] width 661 height 15
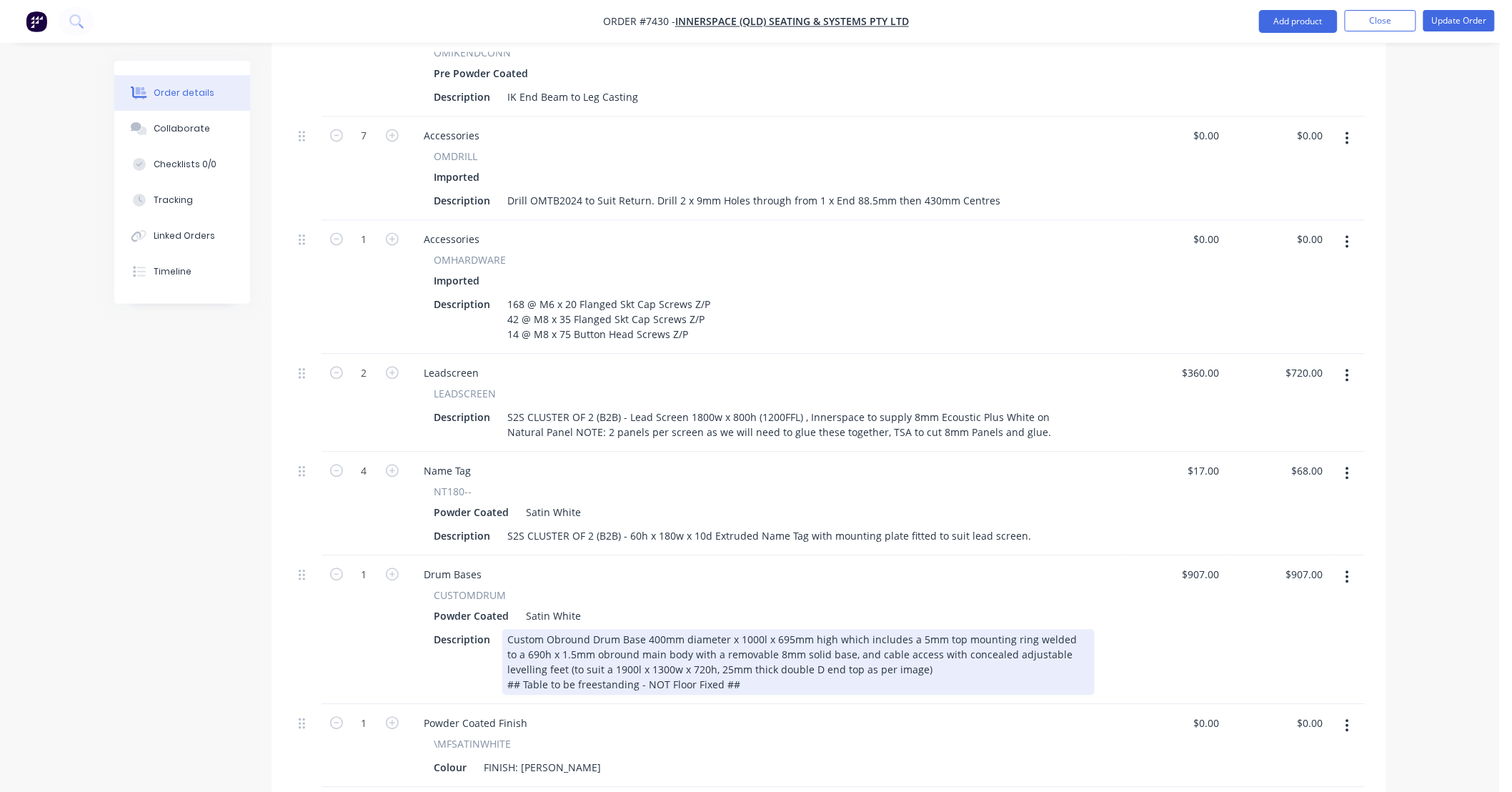
scroll to position [1178, 0]
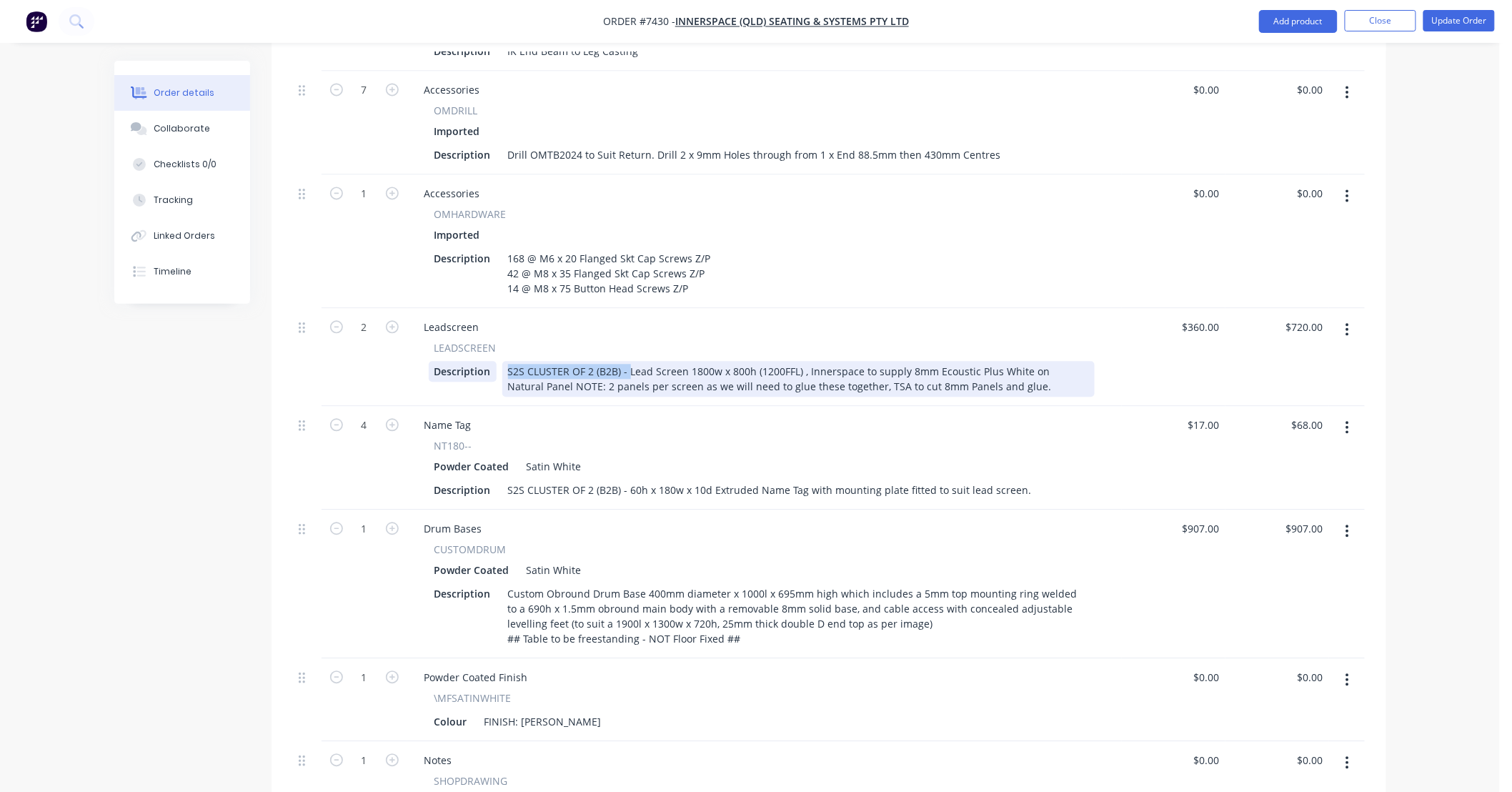
drag, startPoint x: 629, startPoint y: 352, endPoint x: 474, endPoint y: 347, distance: 155.1
click at [474, 361] on div "Description S2S CLUSTER OF 2 (B2B) - Lead Screen 1800w x 800h (1200FFL) , Inner…" at bounding box center [762, 379] width 666 height 36
type input "$360.00"
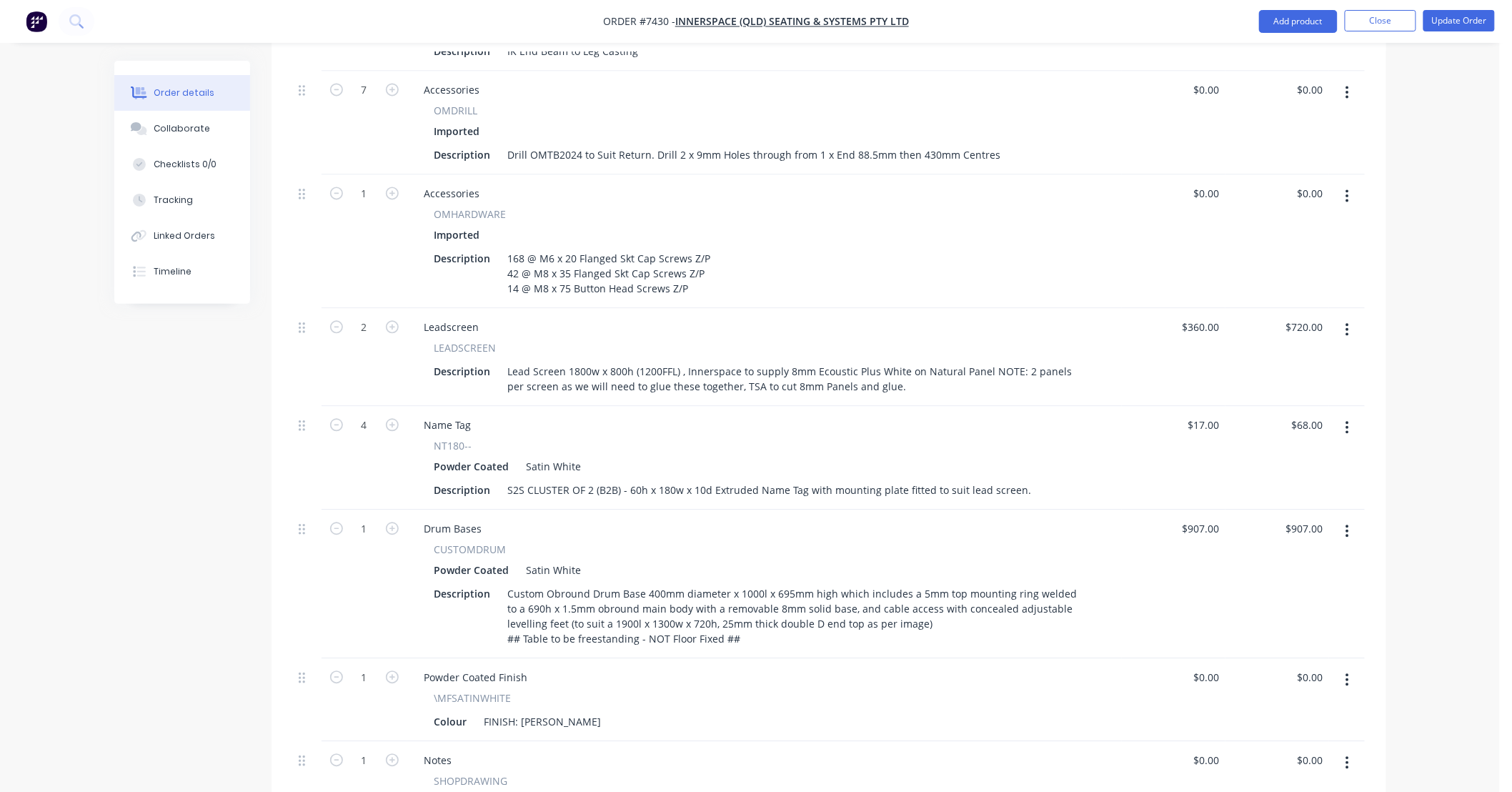
click at [801, 439] on div "NT180--" at bounding box center [765, 446] width 661 height 15
click at [791, 479] on div "S2S CLUSTER OF 2 (B2B) - 60h x 180w x 10d Extruded Name Tag with mounting plate…" at bounding box center [770, 490] width 536 height 20
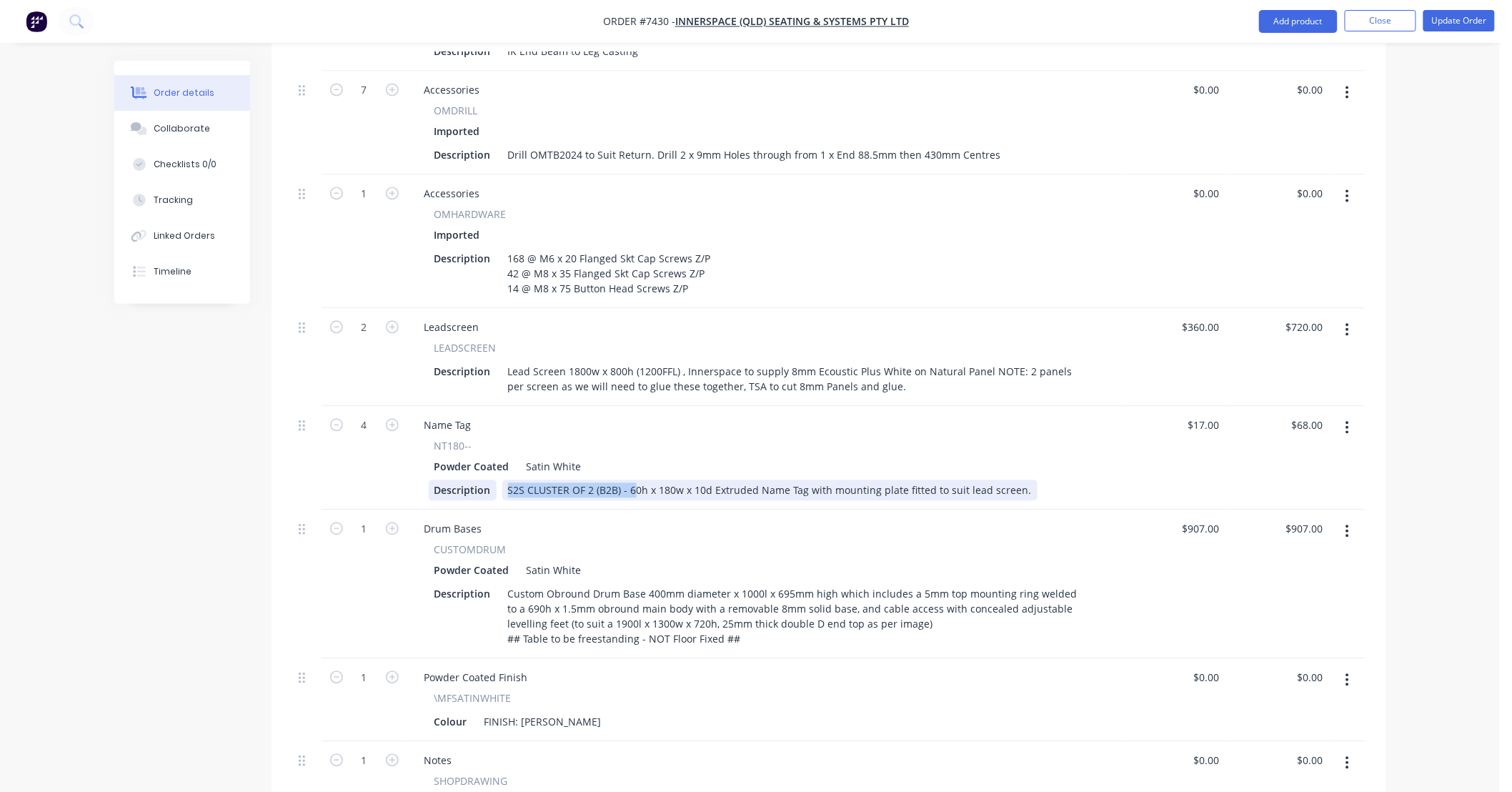
drag, startPoint x: 630, startPoint y: 469, endPoint x: 470, endPoint y: 479, distance: 160.3
click at [470, 479] on div "Description S2S CLUSTER OF 2 (B2B) - 60h x 180w x 10d Extruded Name Tag with mo…" at bounding box center [762, 490] width 666 height 20
click at [624, 479] on div "S2S CLUSTER OF 2 (B2B) - 60h x 180w x 10d Extruded Name Tag with mounting plate…" at bounding box center [770, 490] width 536 height 20
drag, startPoint x: 627, startPoint y: 469, endPoint x: 487, endPoint y: 474, distance: 140.1
click at [487, 479] on div "Description S2S CLUSTER OF 2 (B2B) - 60h x 180w x 10d Extruded Name Tag with mo…" at bounding box center [762, 490] width 666 height 20
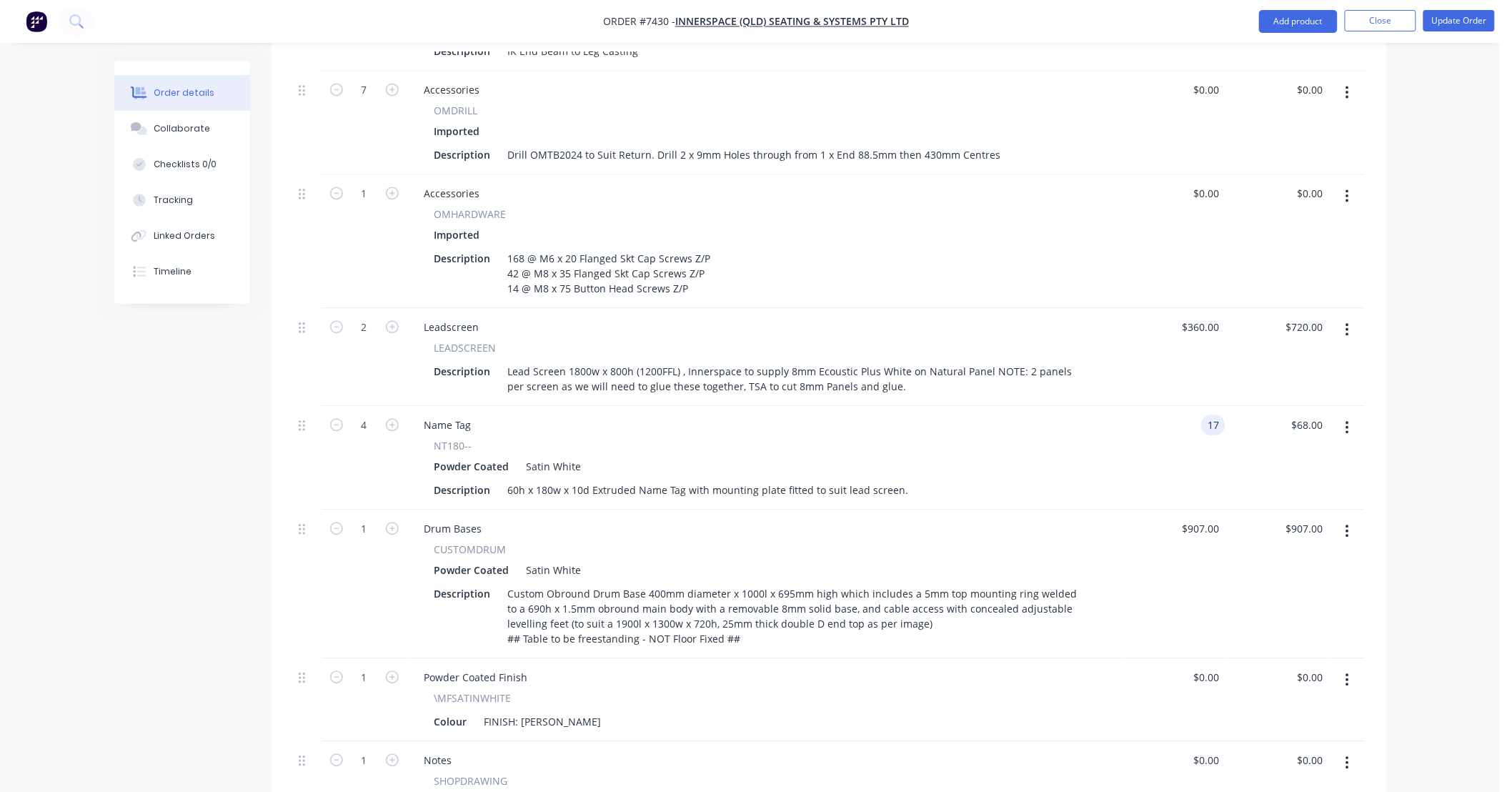
type input "$17.00"
click at [974, 456] on div "Powder Coated Satin White" at bounding box center [765, 467] width 661 height 20
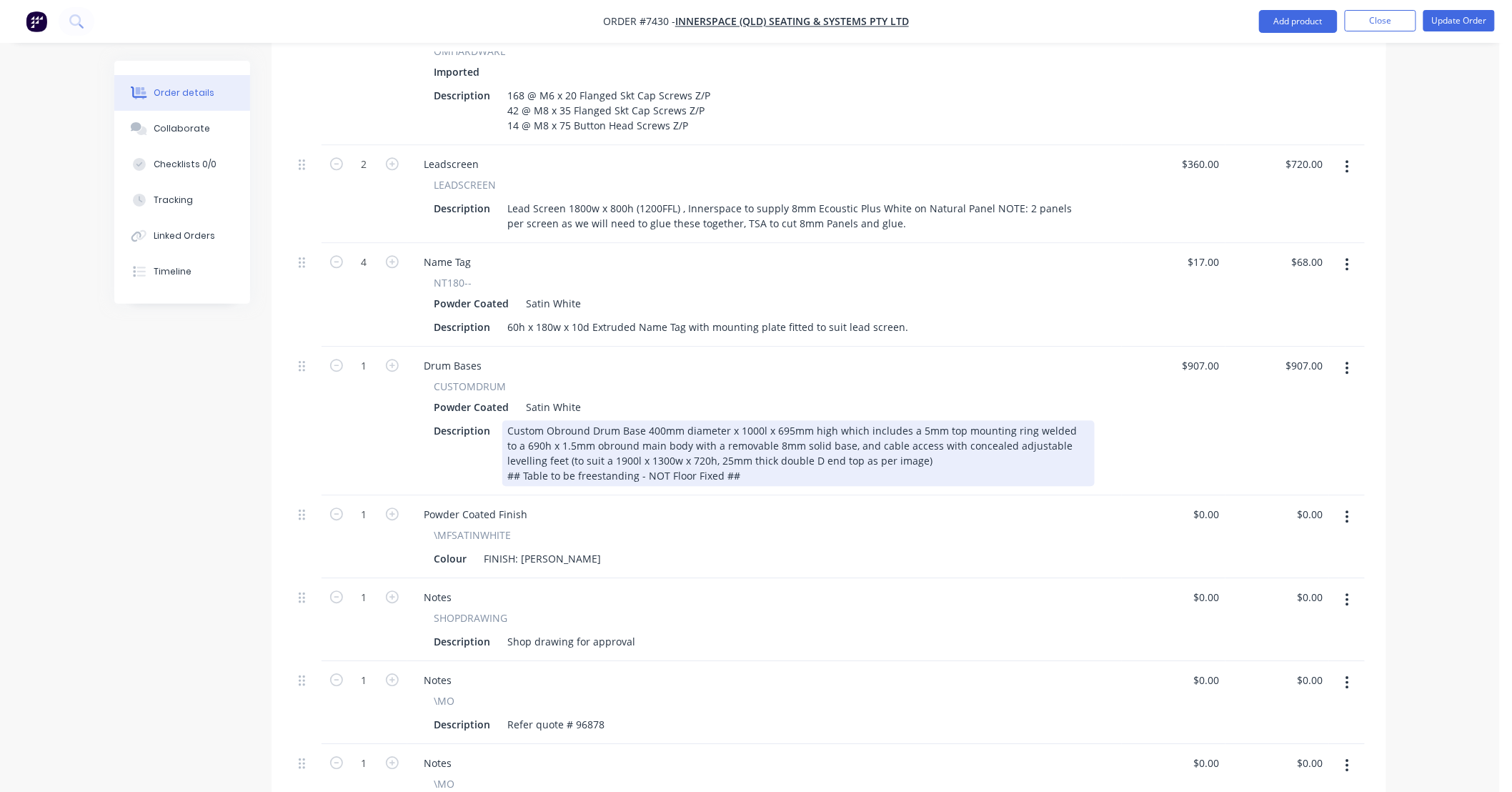
scroll to position [1390, 0]
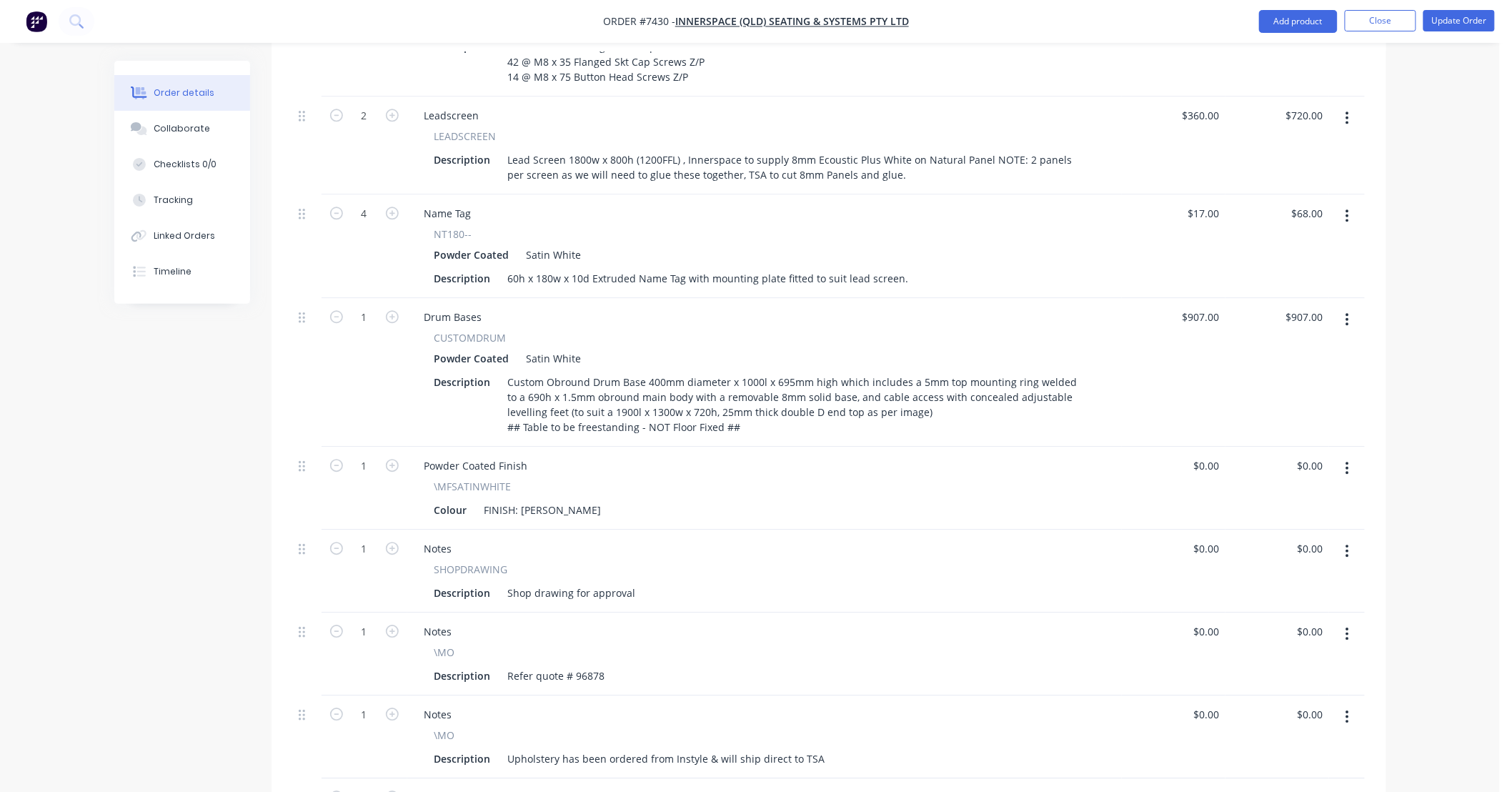
click at [1349, 307] on button "button" at bounding box center [1347, 319] width 33 height 26
click at [1283, 433] on div "Delete" at bounding box center [1297, 443] width 110 height 20
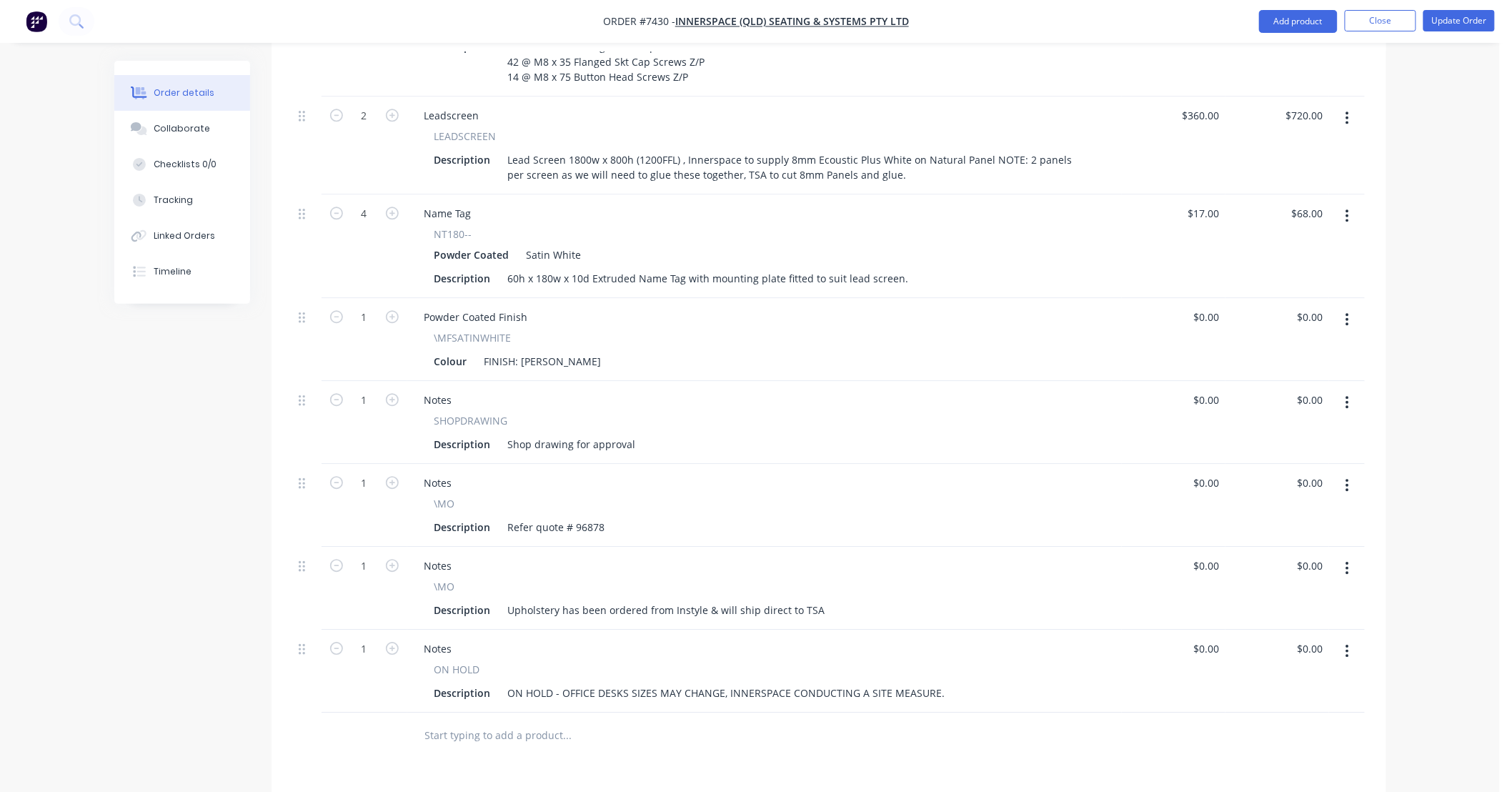
click at [528, 721] on input "text" at bounding box center [568, 736] width 286 height 29
type input "i"
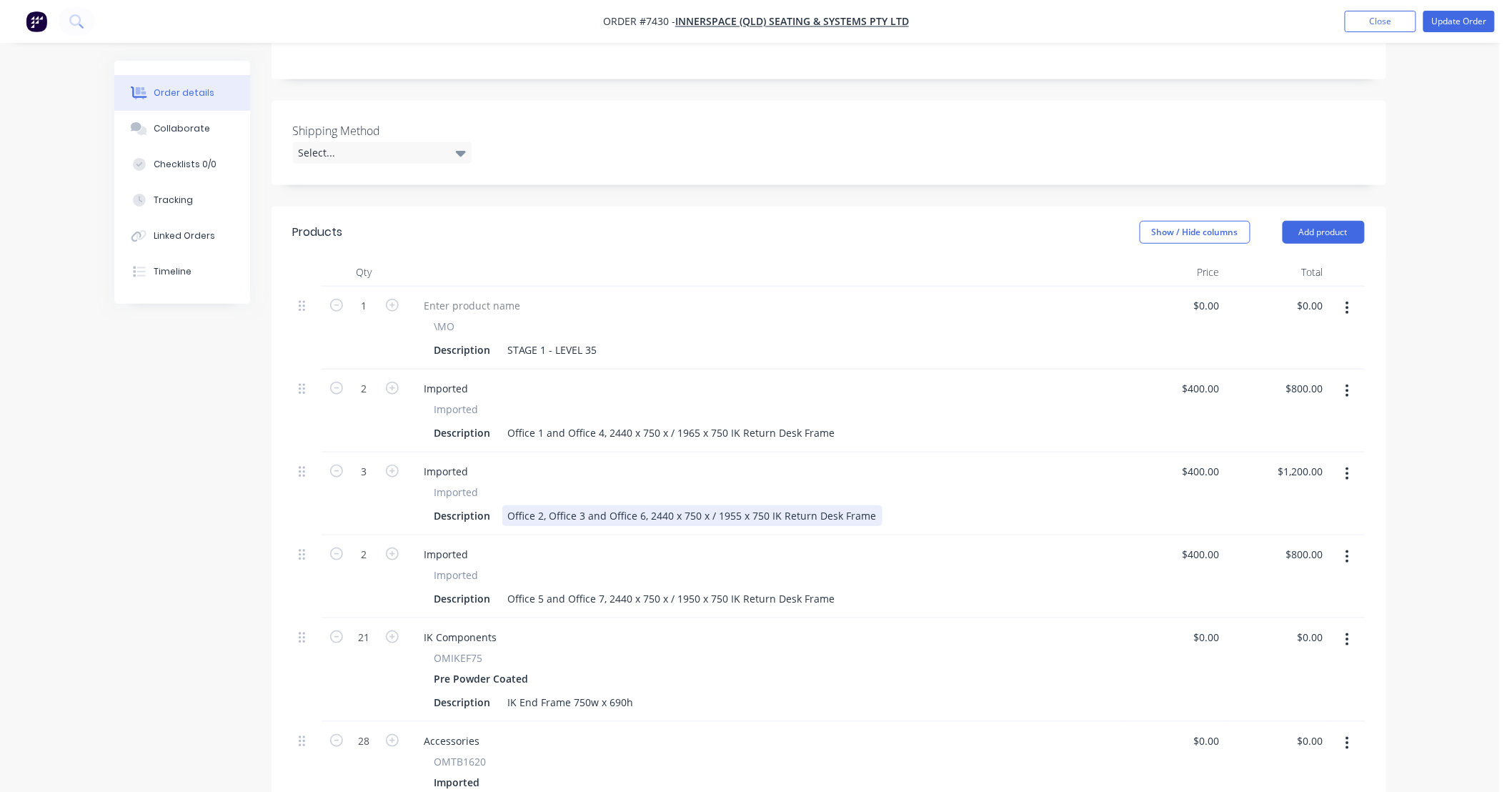
scroll to position [331, 0]
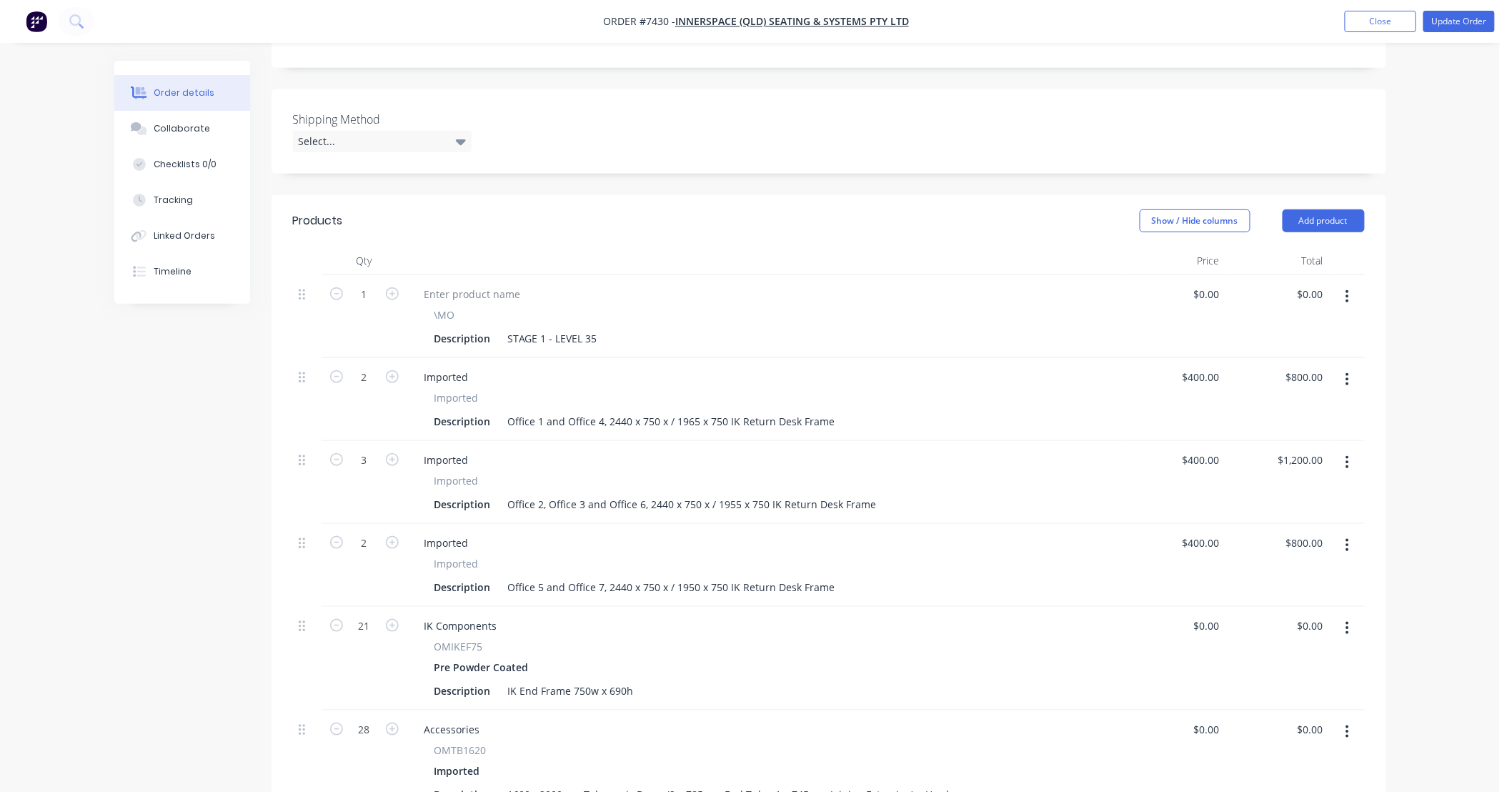
click at [1347, 372] on icon "button" at bounding box center [1348, 380] width 3 height 15
click at [1284, 435] on div "Duplicate" at bounding box center [1297, 445] width 110 height 20
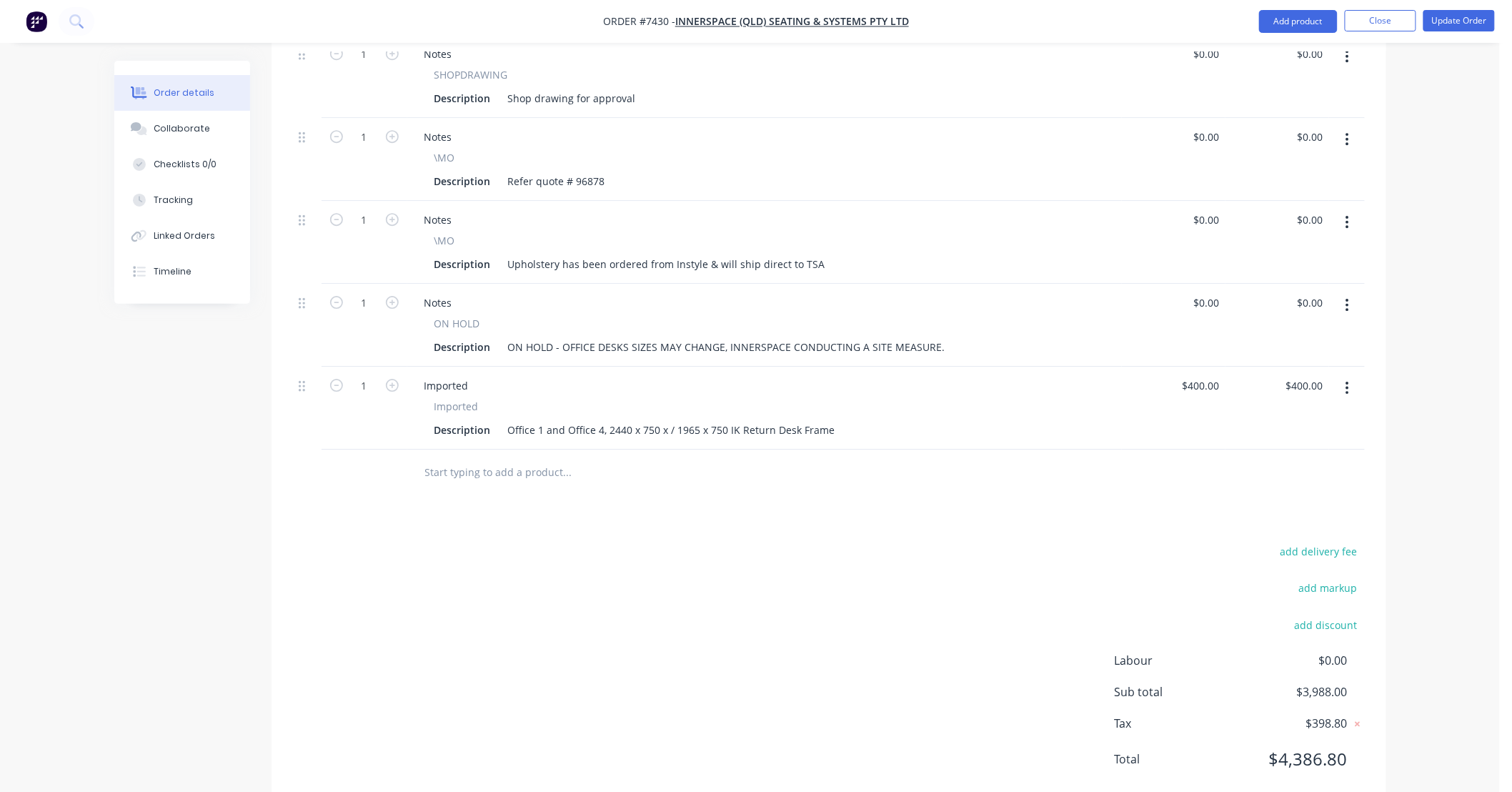
scroll to position [1753, 0]
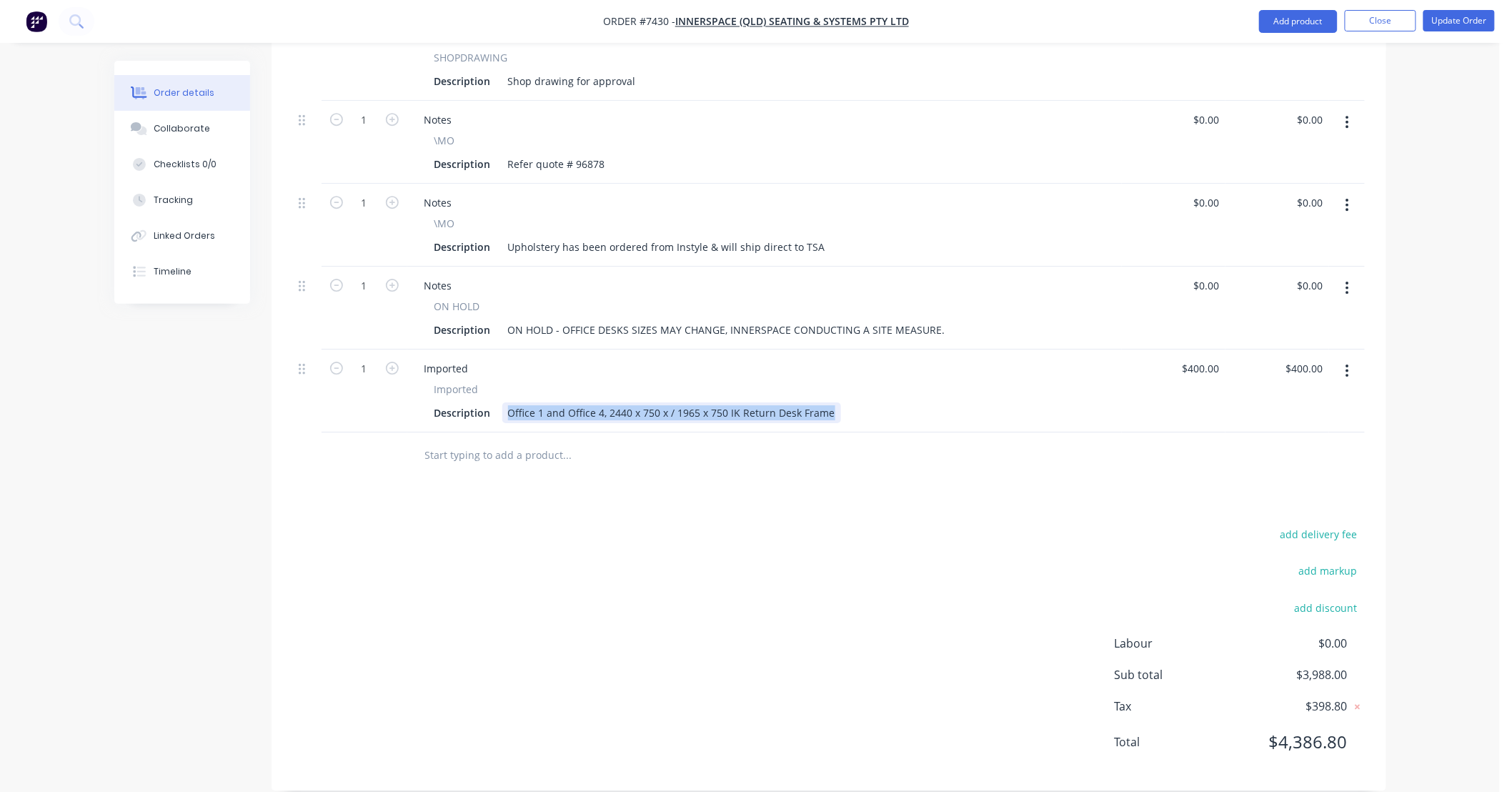
drag, startPoint x: 826, startPoint y: 390, endPoint x: 352, endPoint y: 425, distance: 475.3
type input "$570.00"
click at [705, 547] on div "add delivery fee add markup add discount Labour $0.00 Sub total $3,988.00 Tax $…" at bounding box center [828, 646] width 1072 height 244
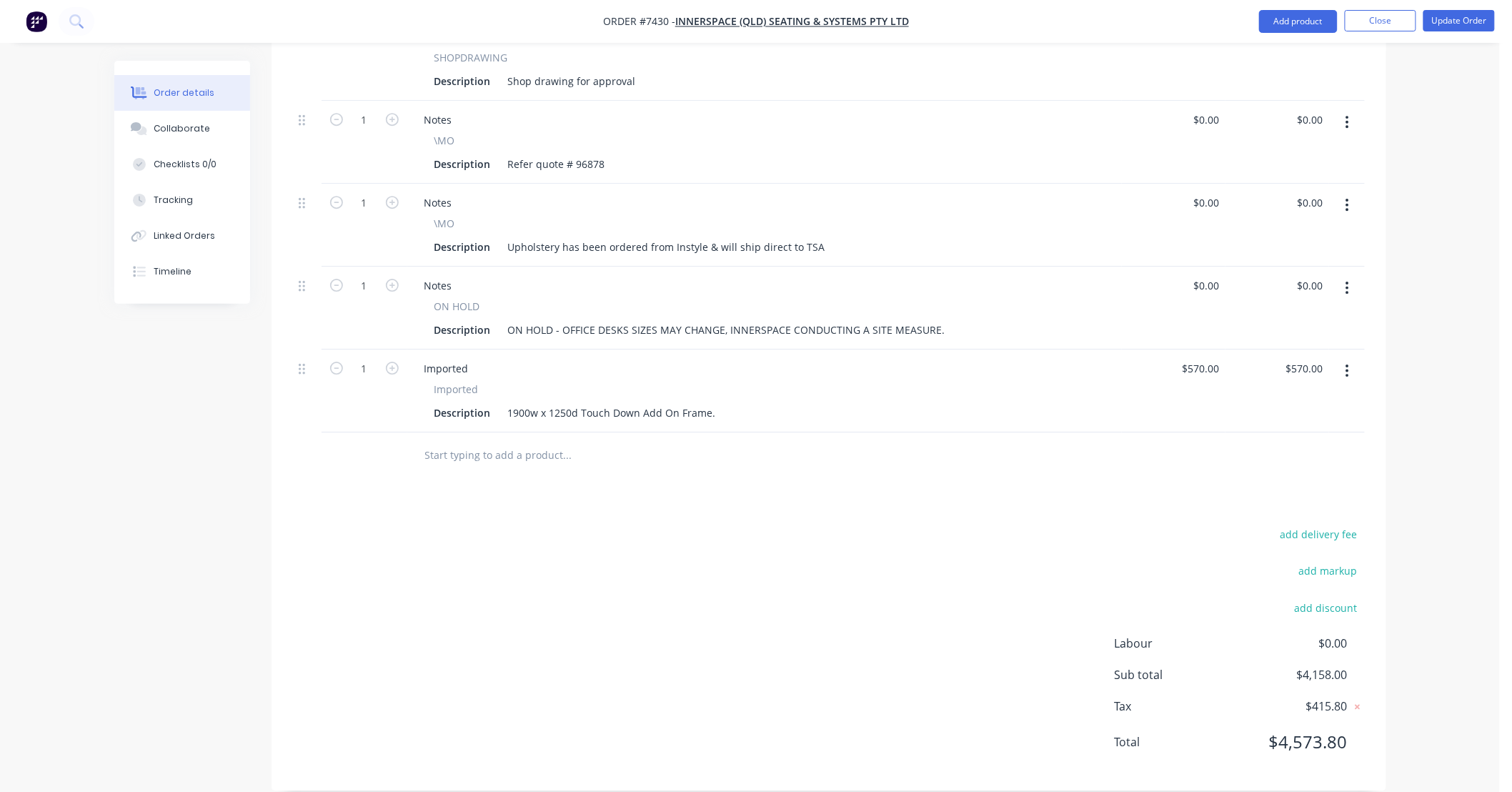
click at [559, 441] on input "text" at bounding box center [568, 456] width 286 height 29
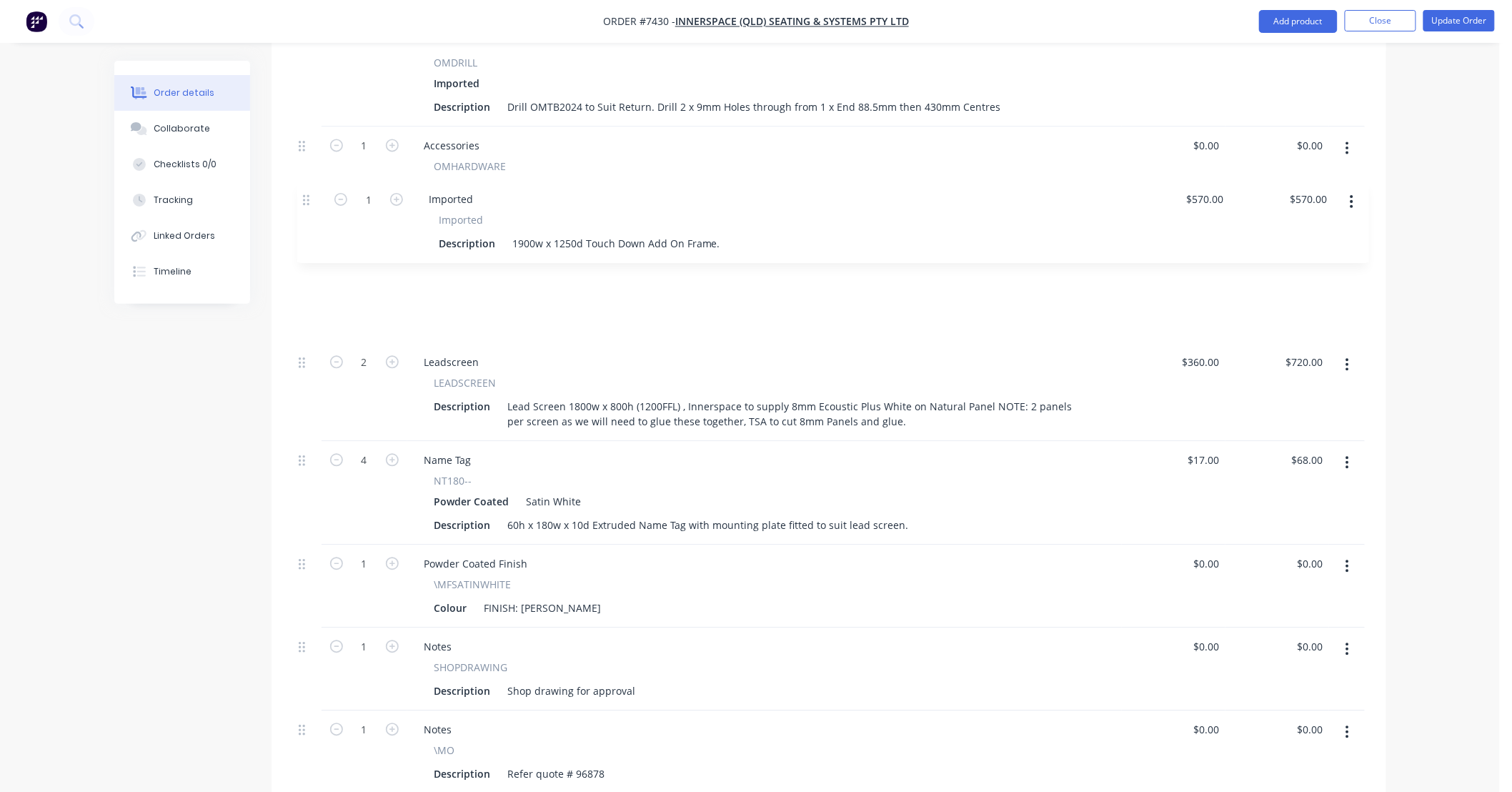
scroll to position [1221, 0]
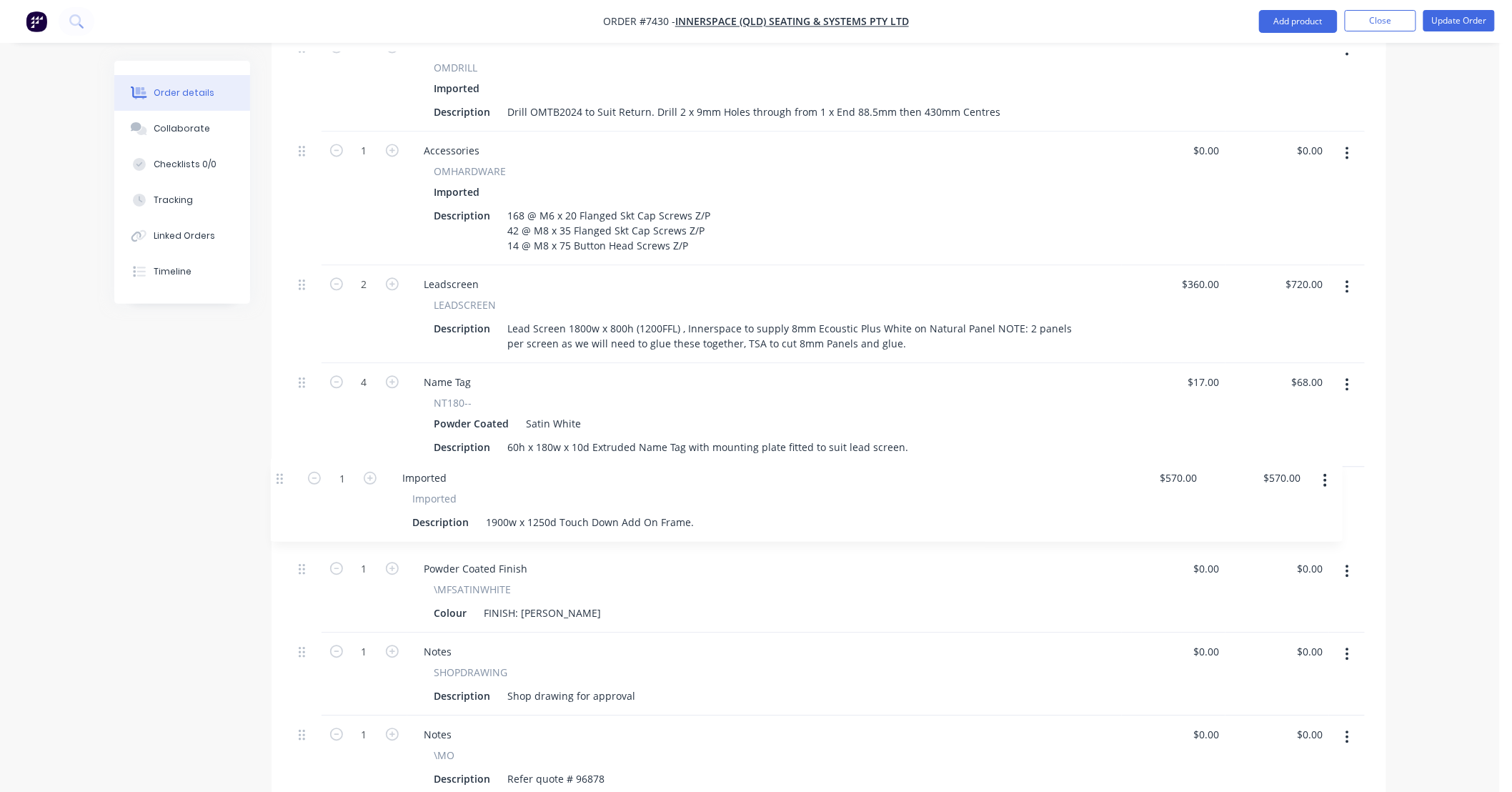
drag, startPoint x: 301, startPoint y: 353, endPoint x: 283, endPoint y: 476, distance: 124.3
click at [283, 476] on div "Qty Price Total 1 \MO Description STAGE 1 - LEVEL 35 $0.00 $0.00 $0.00 $0.00 2 …" at bounding box center [829, 183] width 1115 height 1655
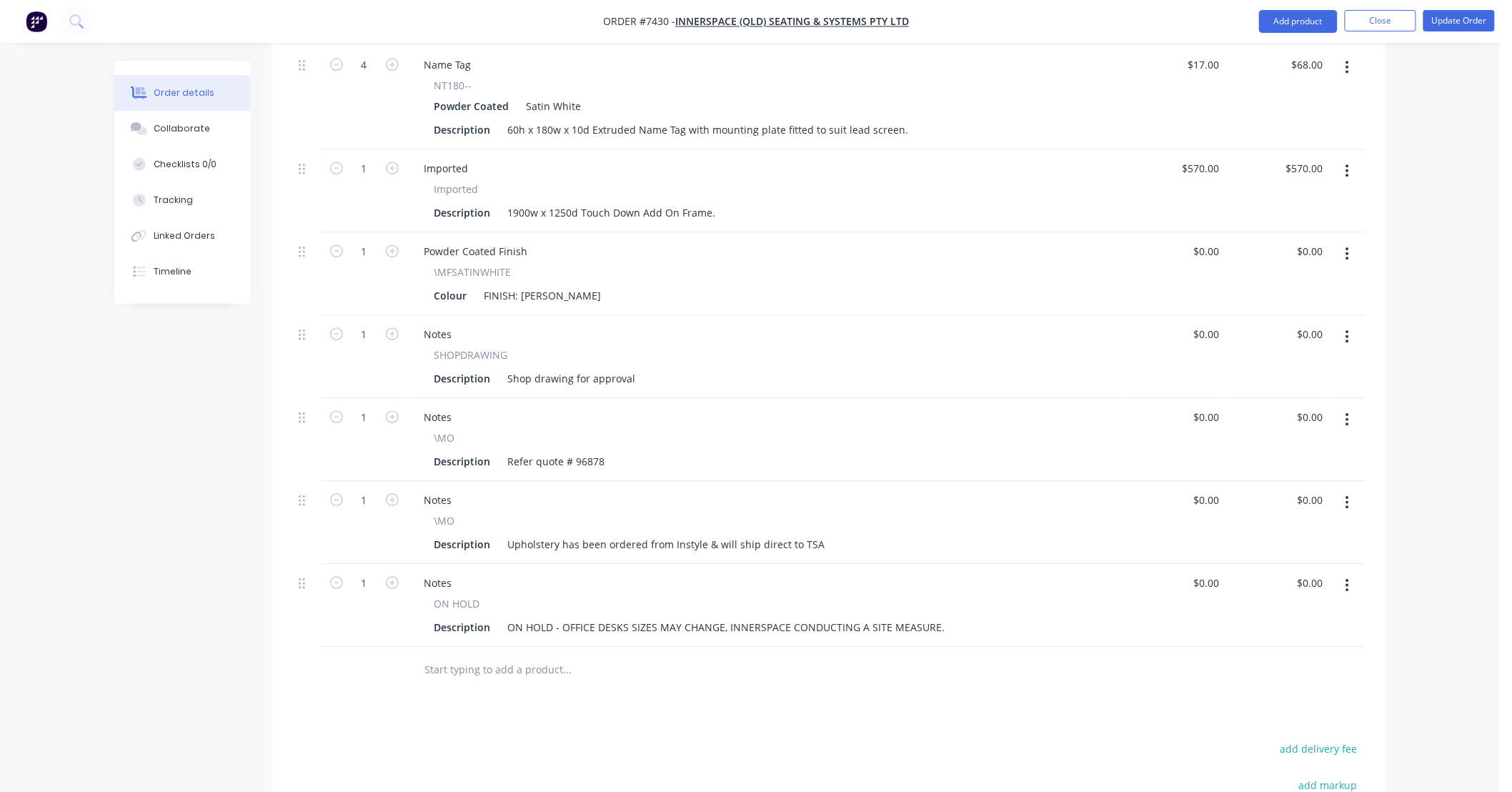
scroll to position [1539, 0]
click at [1347, 577] on icon "button" at bounding box center [1348, 584] width 3 height 15
click at [1281, 697] on div "Delete" at bounding box center [1297, 708] width 110 height 20
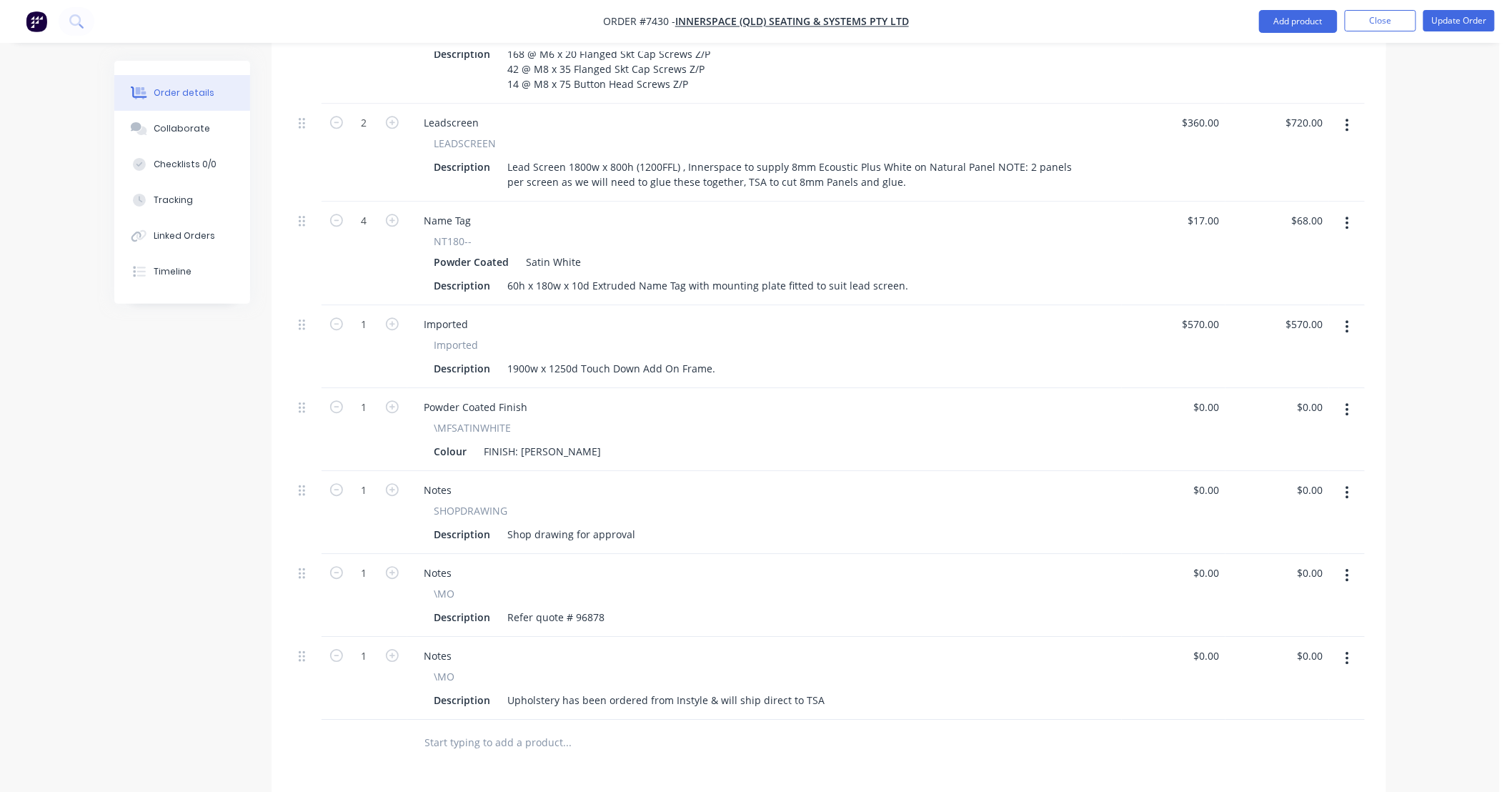
scroll to position [1433, 0]
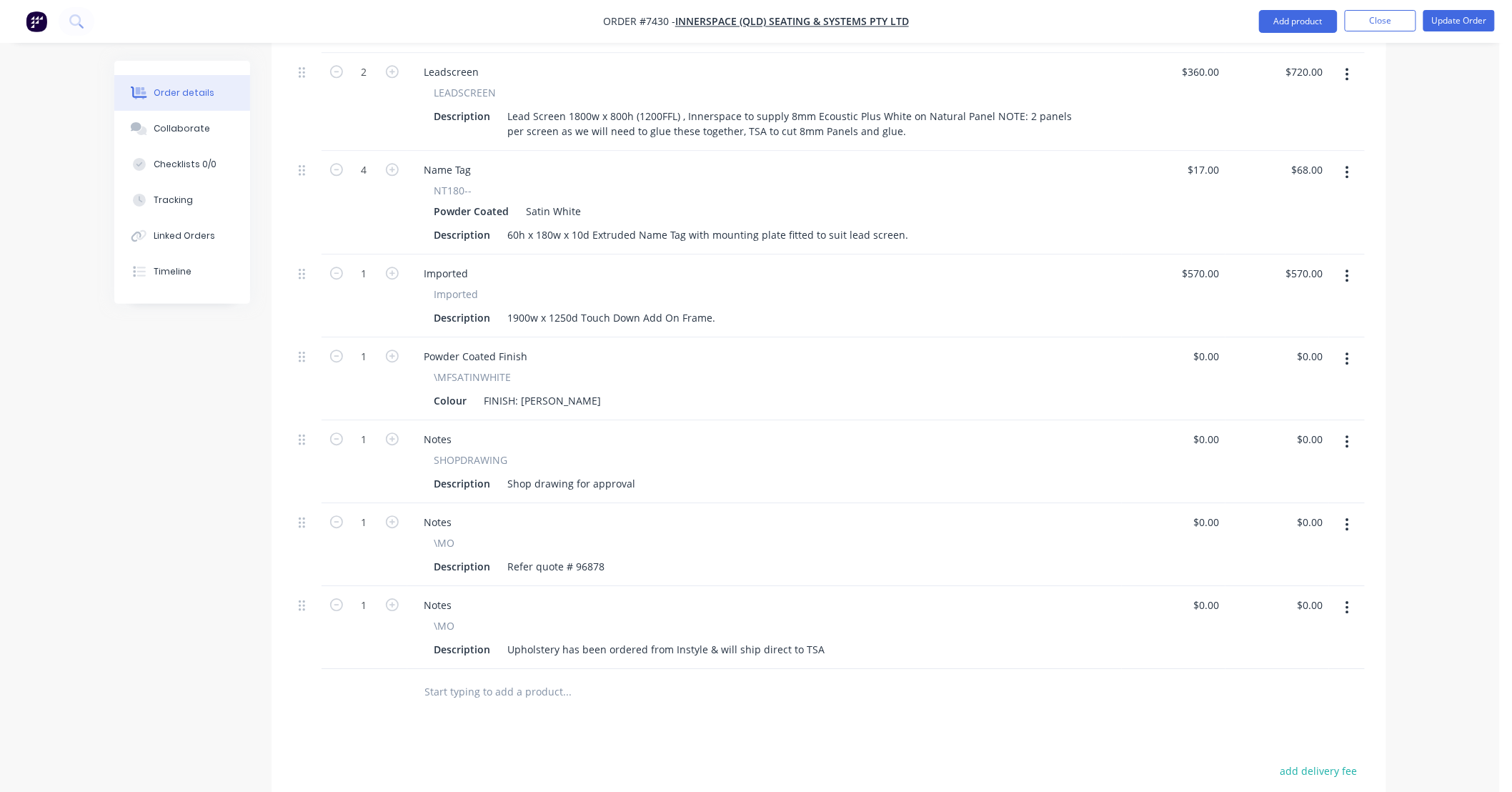
click at [524, 678] on input "text" at bounding box center [568, 692] width 286 height 29
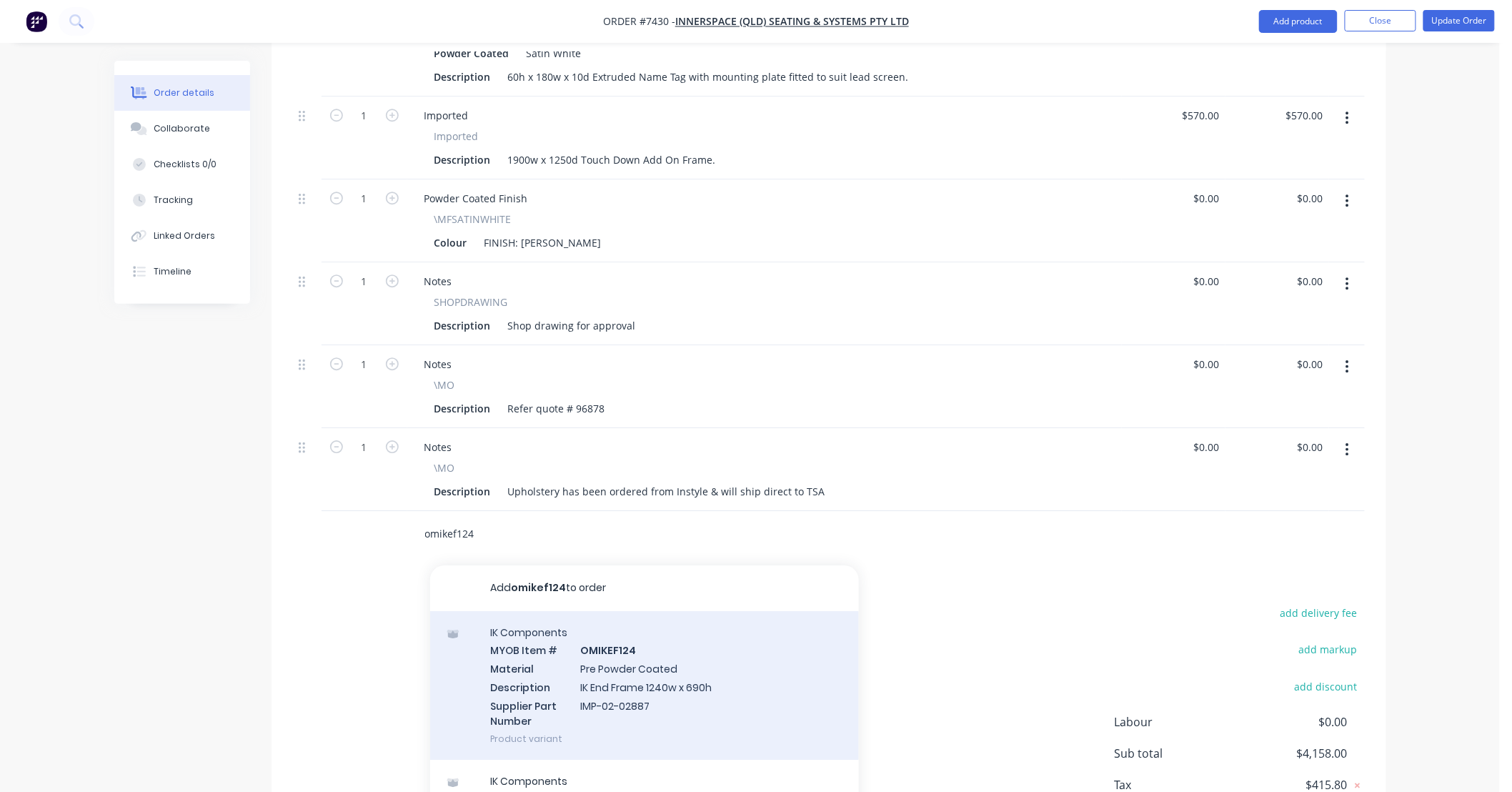
scroll to position [1645, 0]
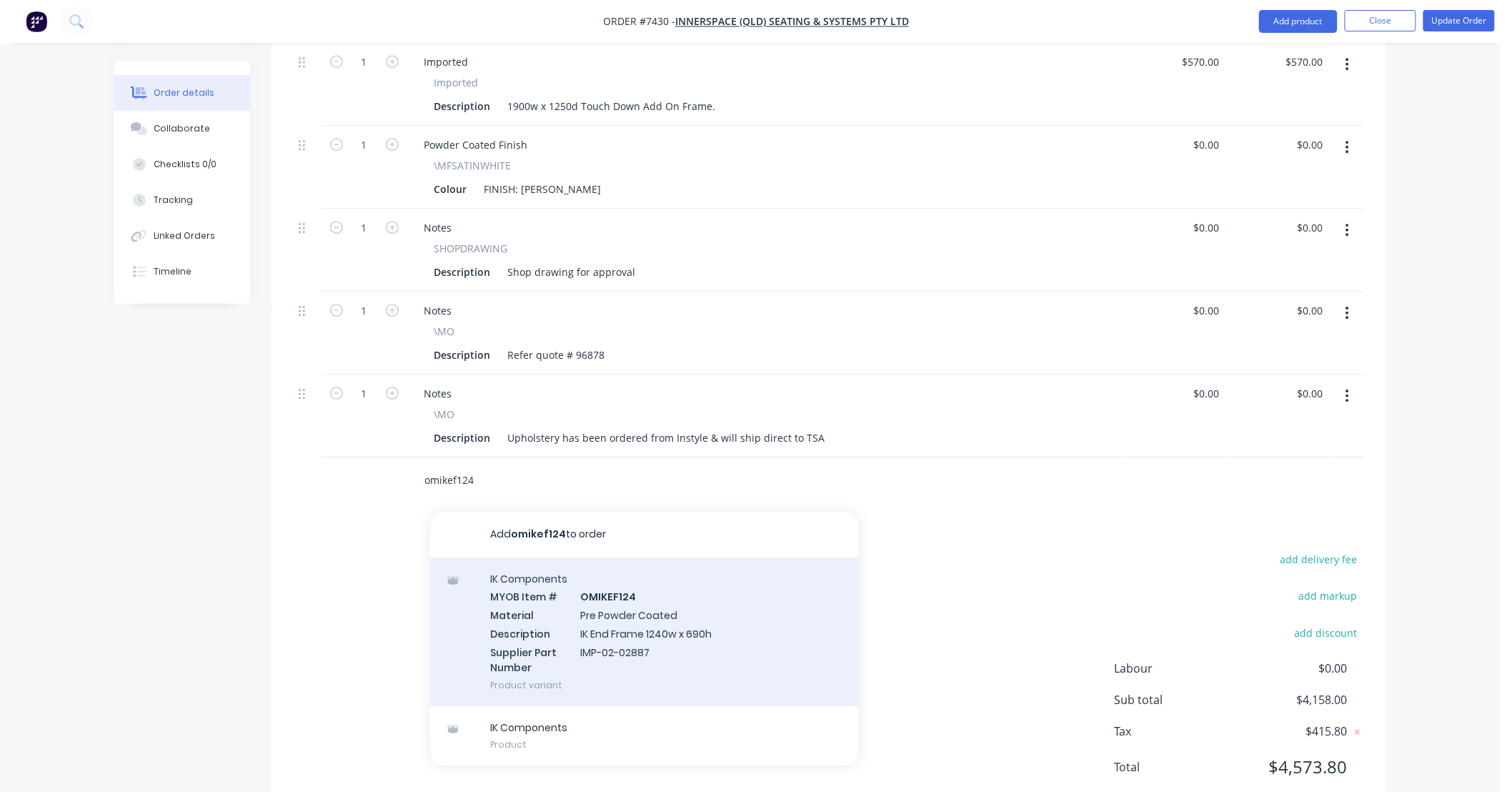
type input "omikef124"
click at [681, 633] on div "IK Components MYOB Item # OMIKEF124 Material Pre Powder Coated Description IK E…" at bounding box center [644, 632] width 429 height 149
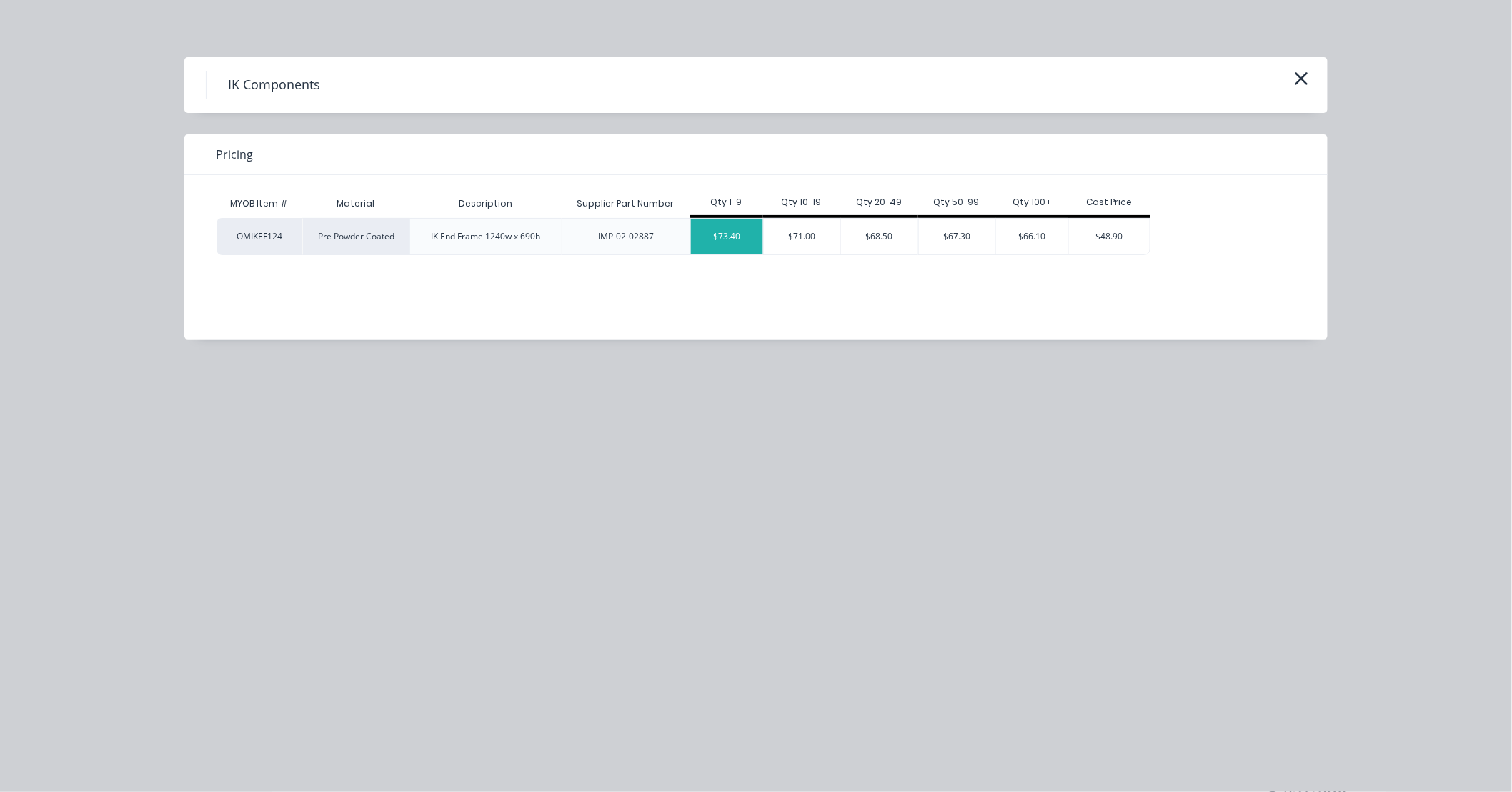
click at [726, 242] on div "$73.40" at bounding box center [727, 237] width 72 height 36
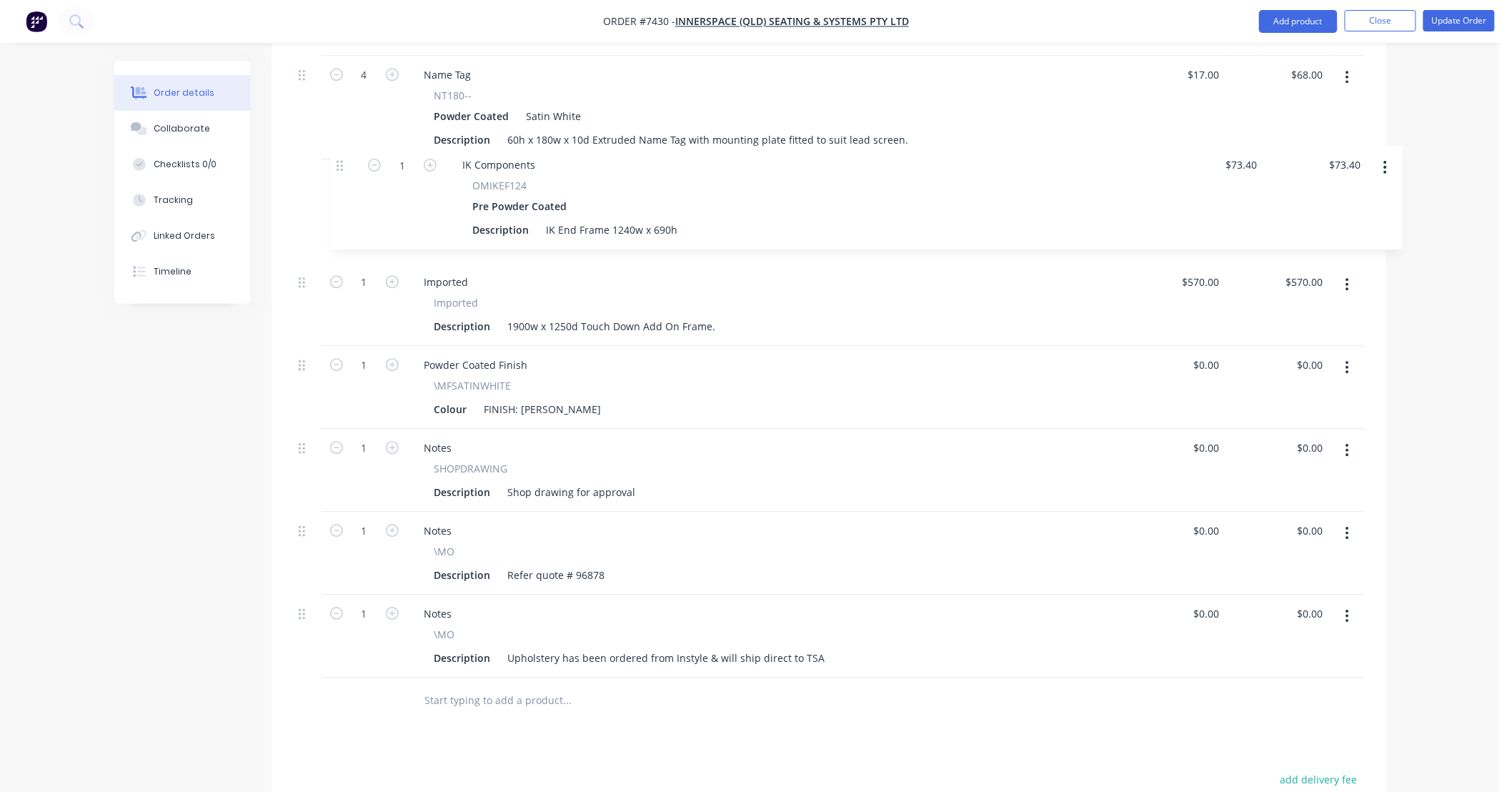
scroll to position [1518, 0]
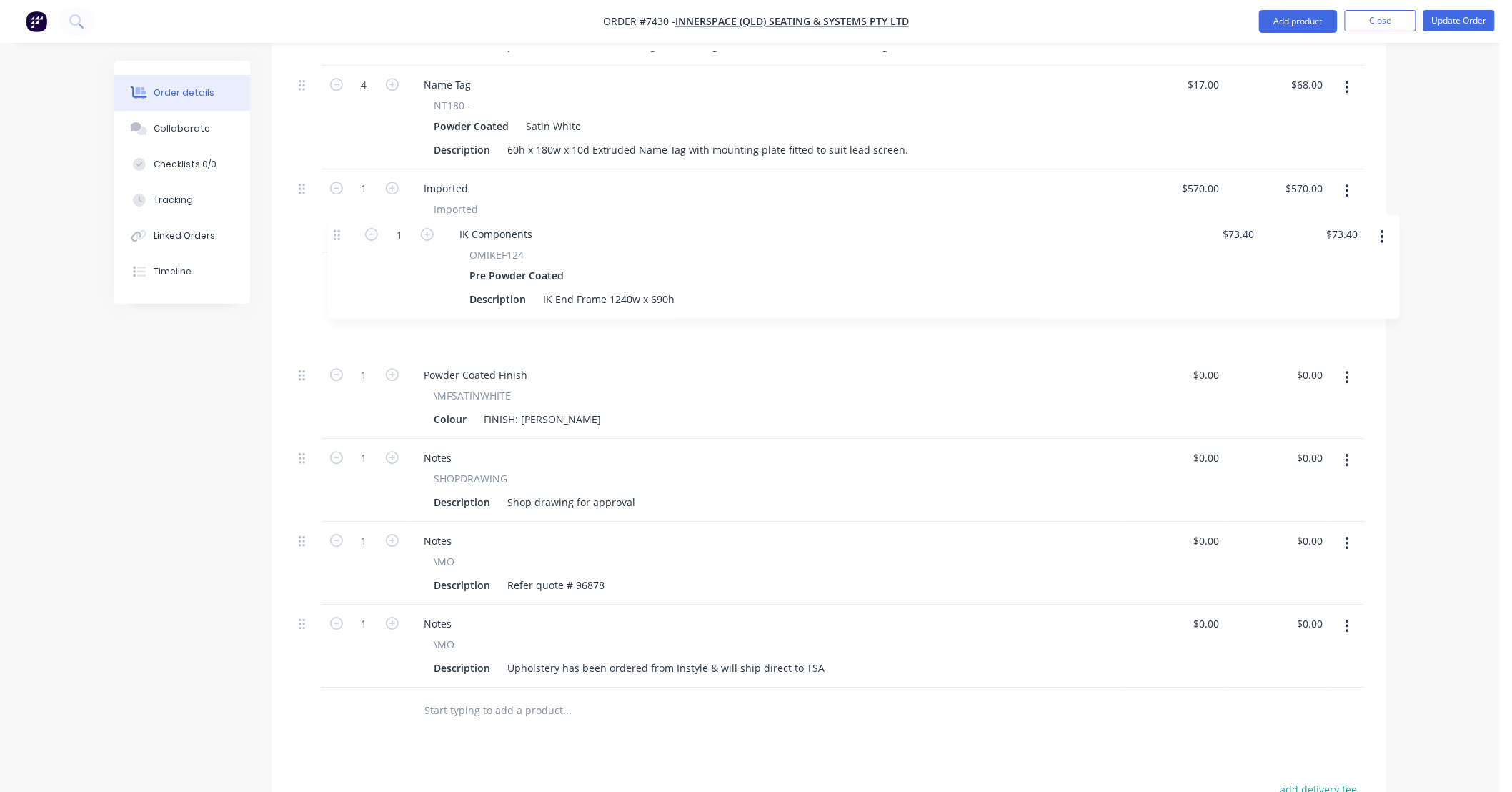
drag, startPoint x: 298, startPoint y: 457, endPoint x: 333, endPoint y: 231, distance: 228.7
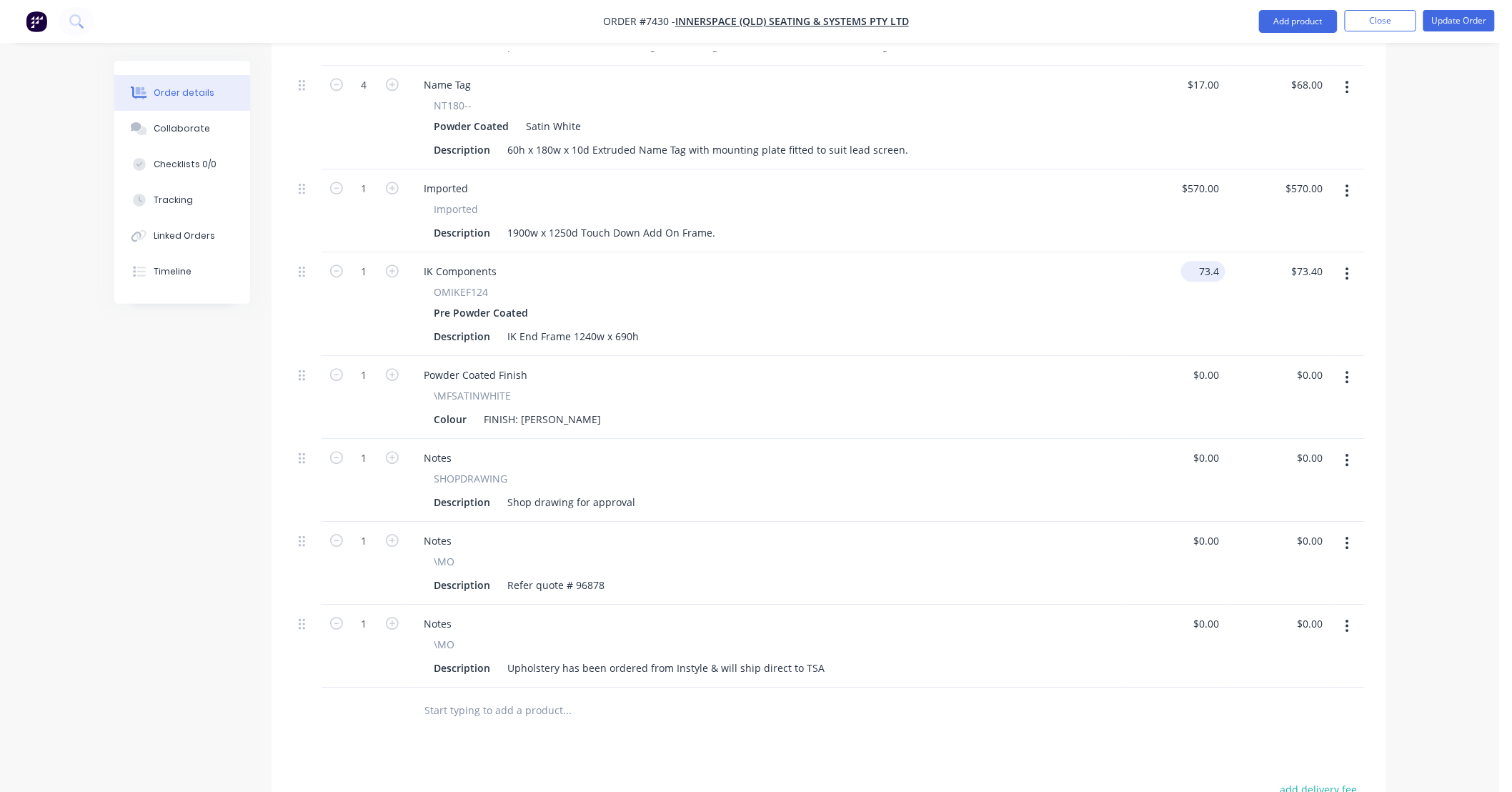
drag, startPoint x: 1203, startPoint y: 247, endPoint x: 1212, endPoint y: 255, distance: 12.0
click at [1203, 261] on input "73.4" at bounding box center [1206, 271] width 38 height 20
type input "$0.00"
click at [466, 697] on input "text" at bounding box center [568, 711] width 286 height 29
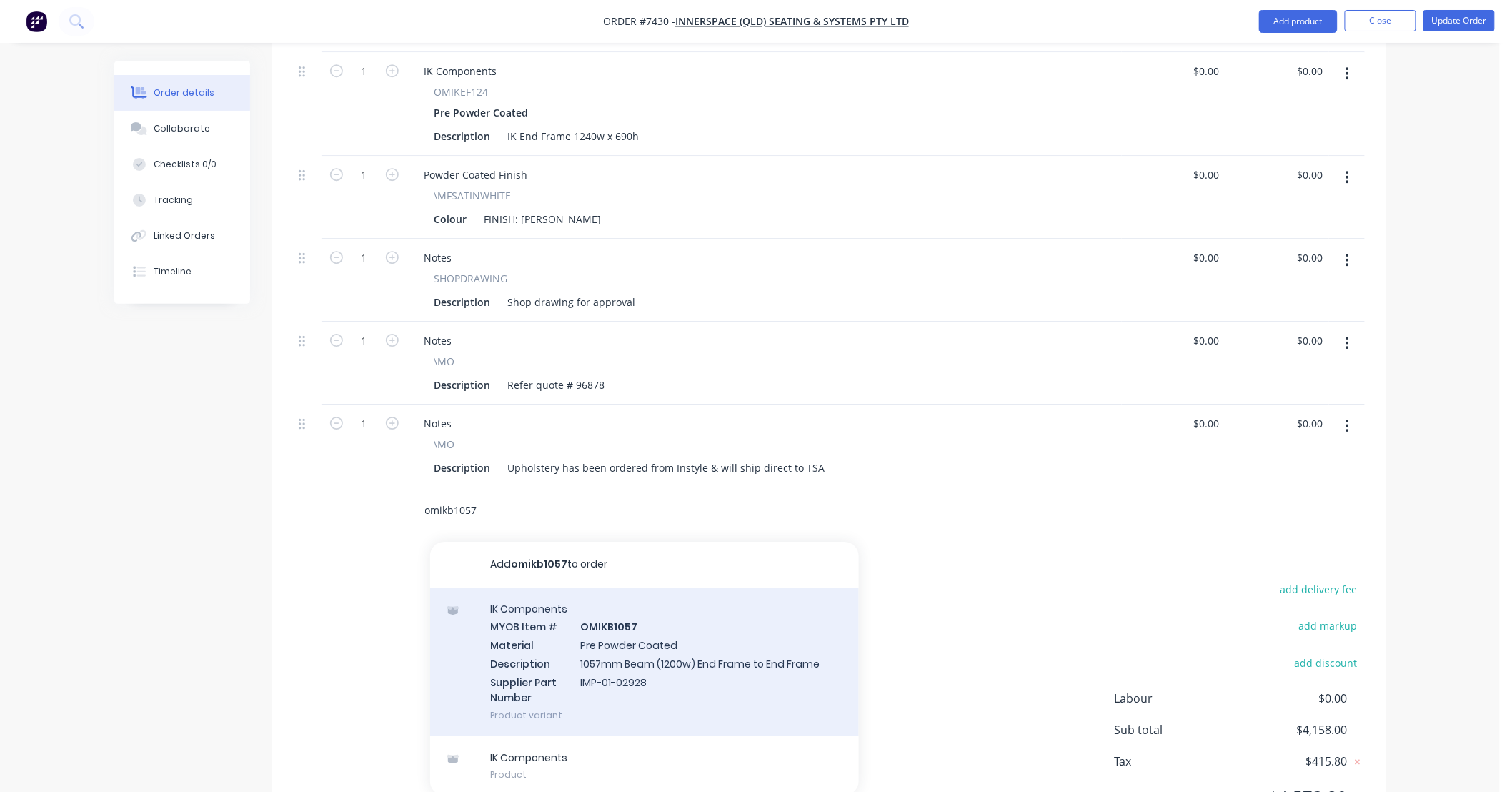
scroll to position [1730, 0]
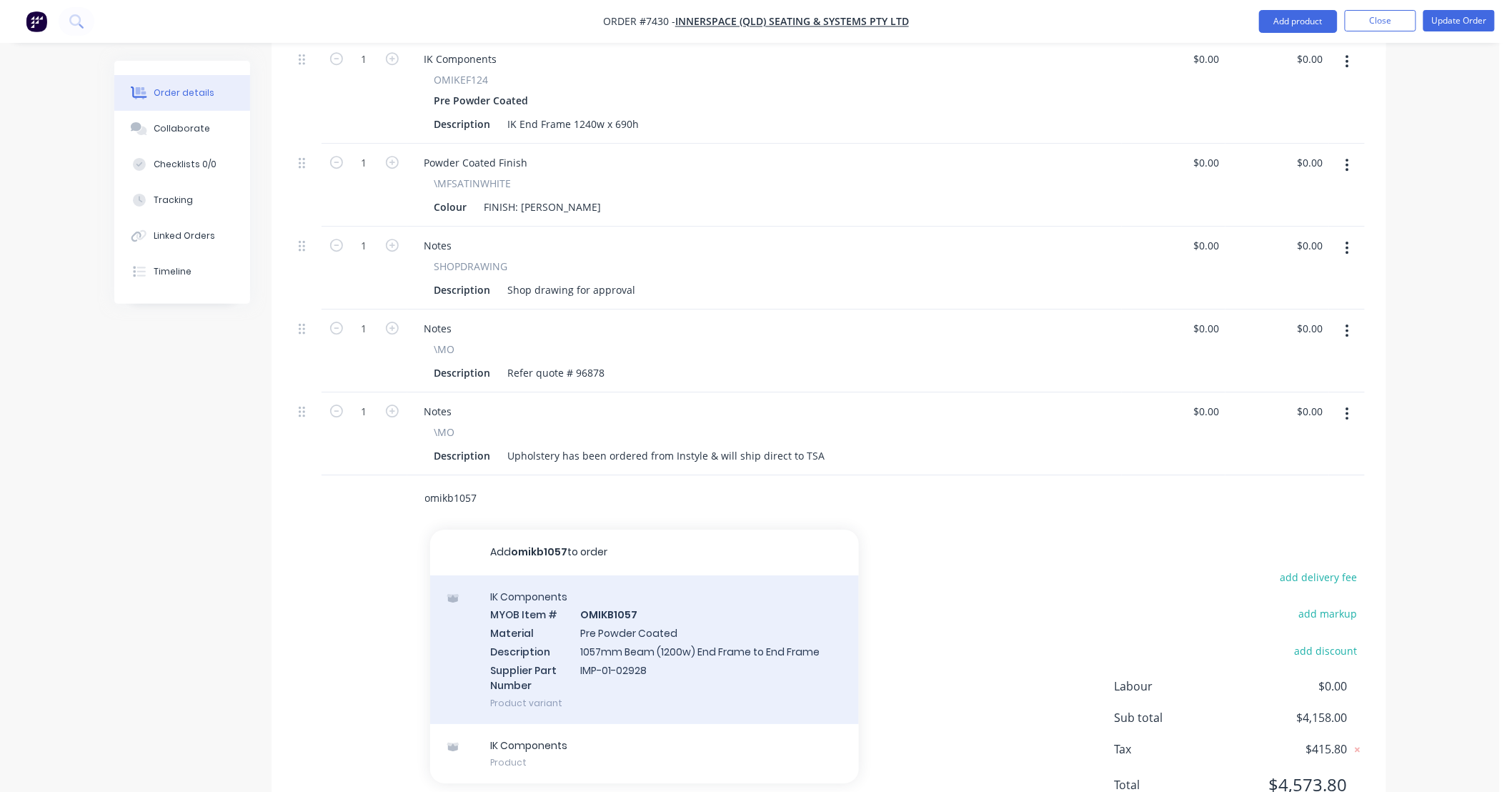
type input "omikb1057"
click at [659, 611] on div "IK Components MYOB Item # OMIKB1057 Material Pre Powder Coated Description 1057…" at bounding box center [644, 650] width 429 height 149
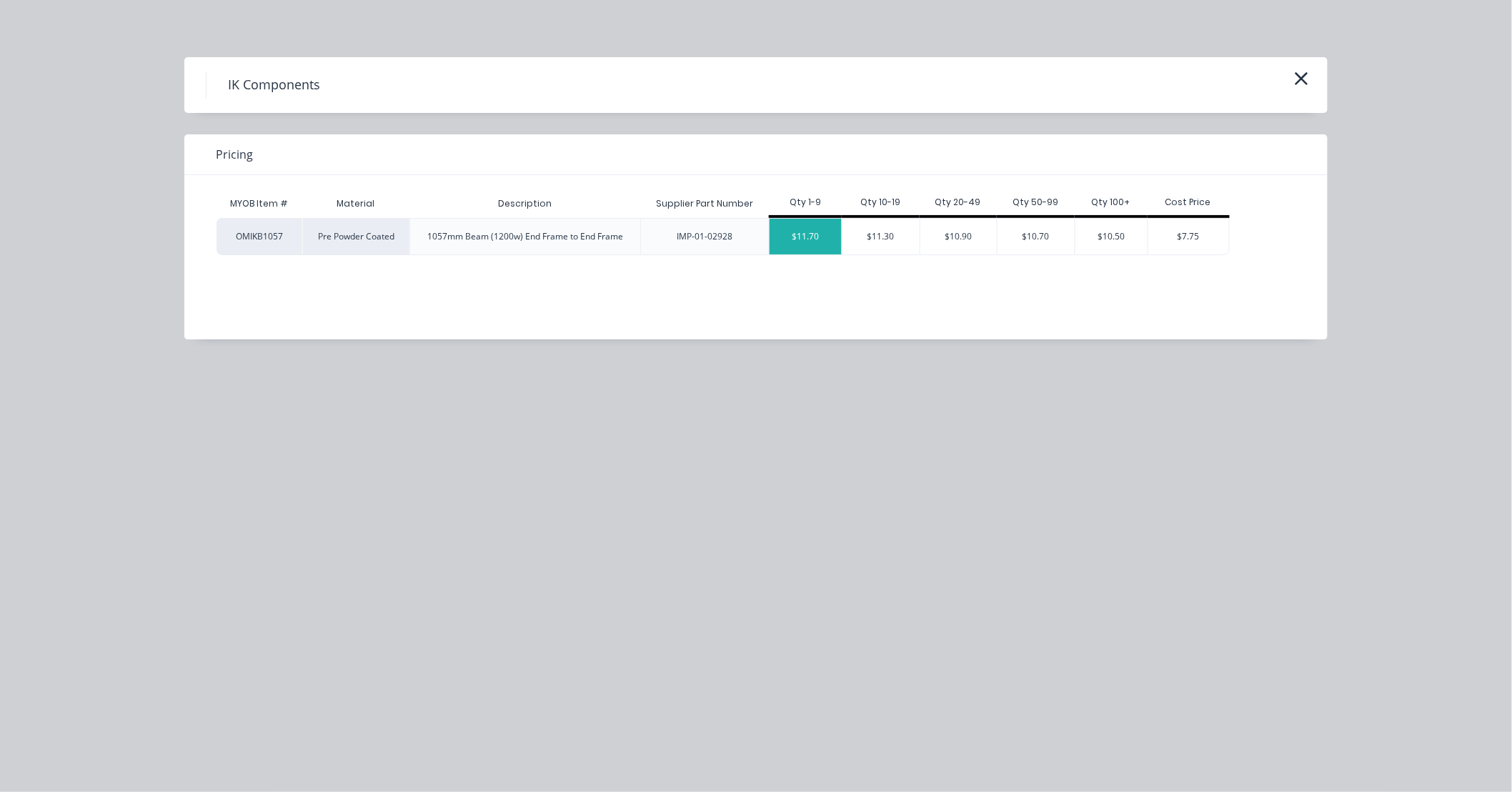
click at [804, 234] on div "$11.70" at bounding box center [805, 237] width 72 height 36
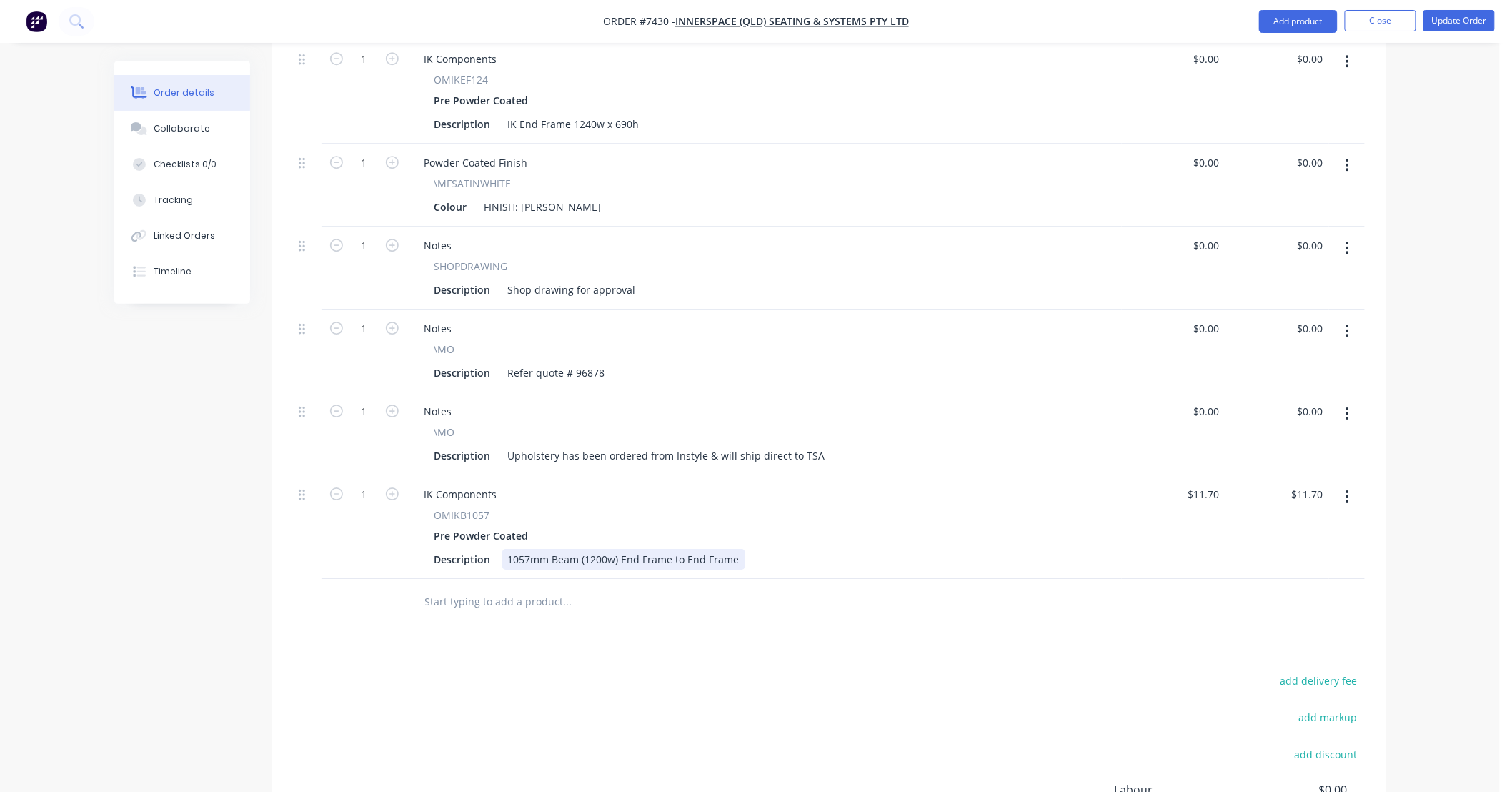
click at [737, 549] on div "1057mm Beam (1200w) End Frame to End Frame" at bounding box center [623, 560] width 243 height 20
click at [581, 597] on div at bounding box center [665, 602] width 514 height 47
click at [536, 588] on input "text" at bounding box center [568, 602] width 286 height 29
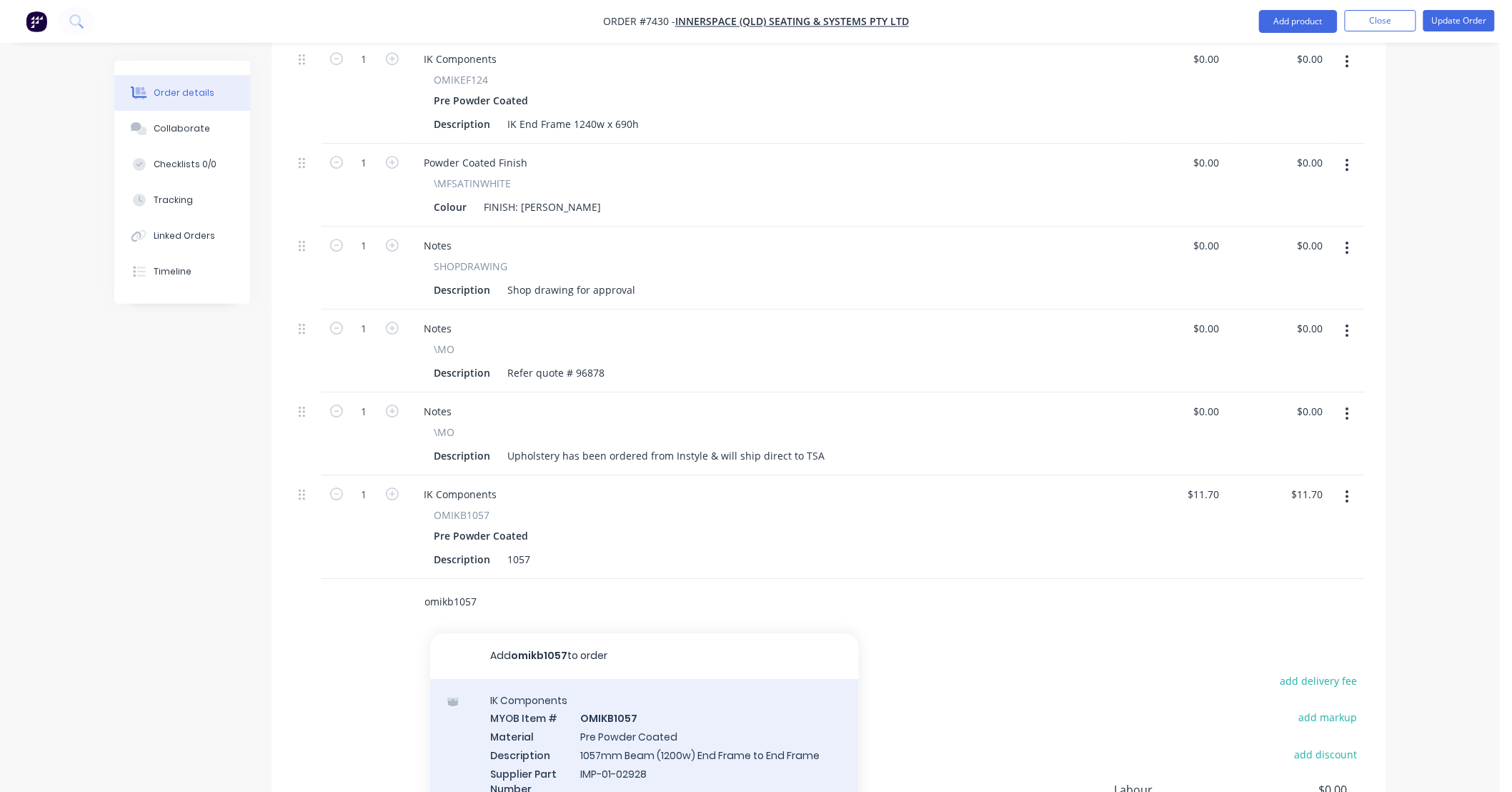
type input "omikb1057"
click at [633, 726] on div "IK Components MYOB Item # OMIKB1057 Material Pre Powder Coated Description 1057…" at bounding box center [644, 754] width 429 height 149
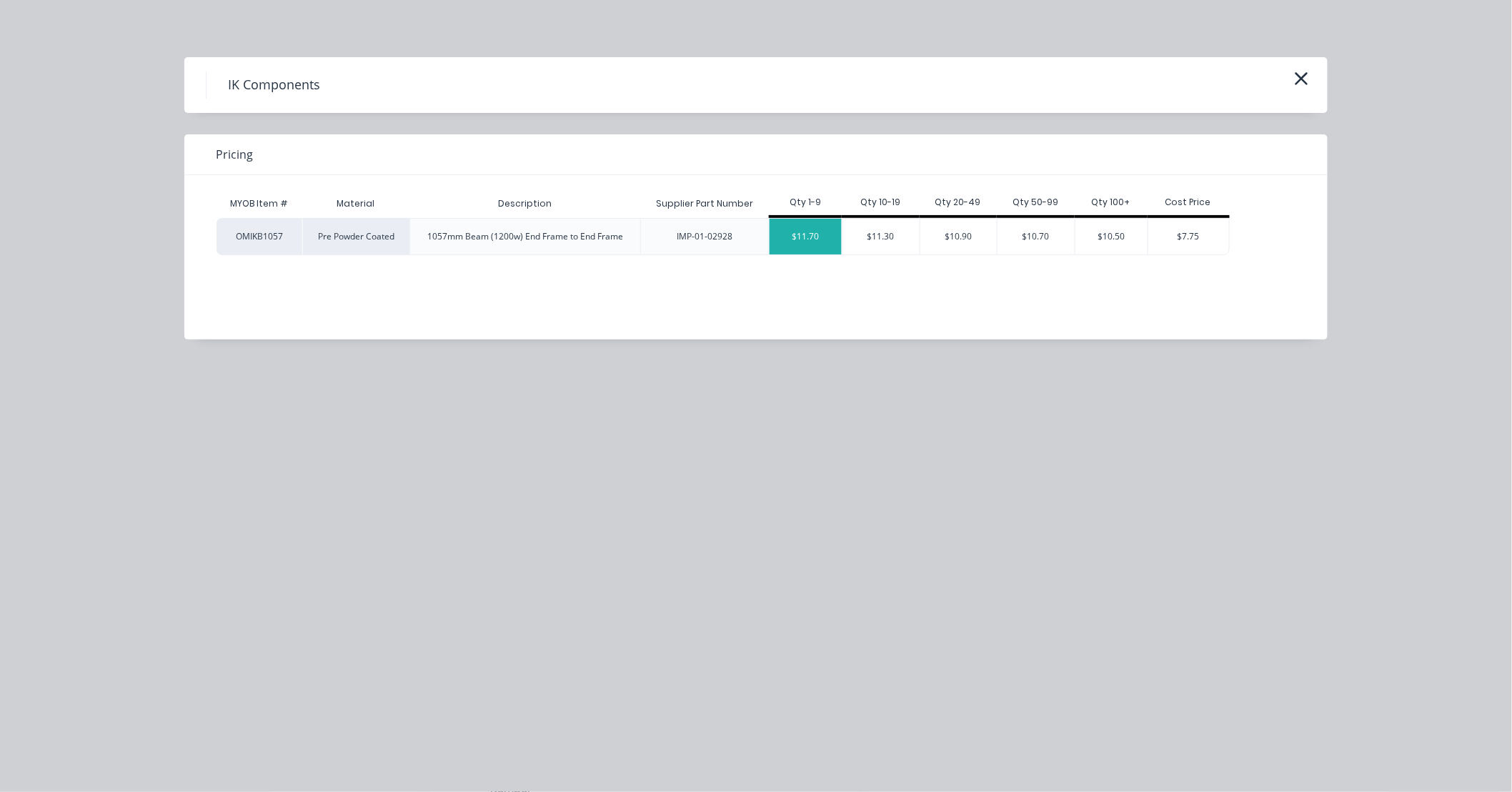
click at [821, 238] on div "$11.70" at bounding box center [805, 237] width 72 height 36
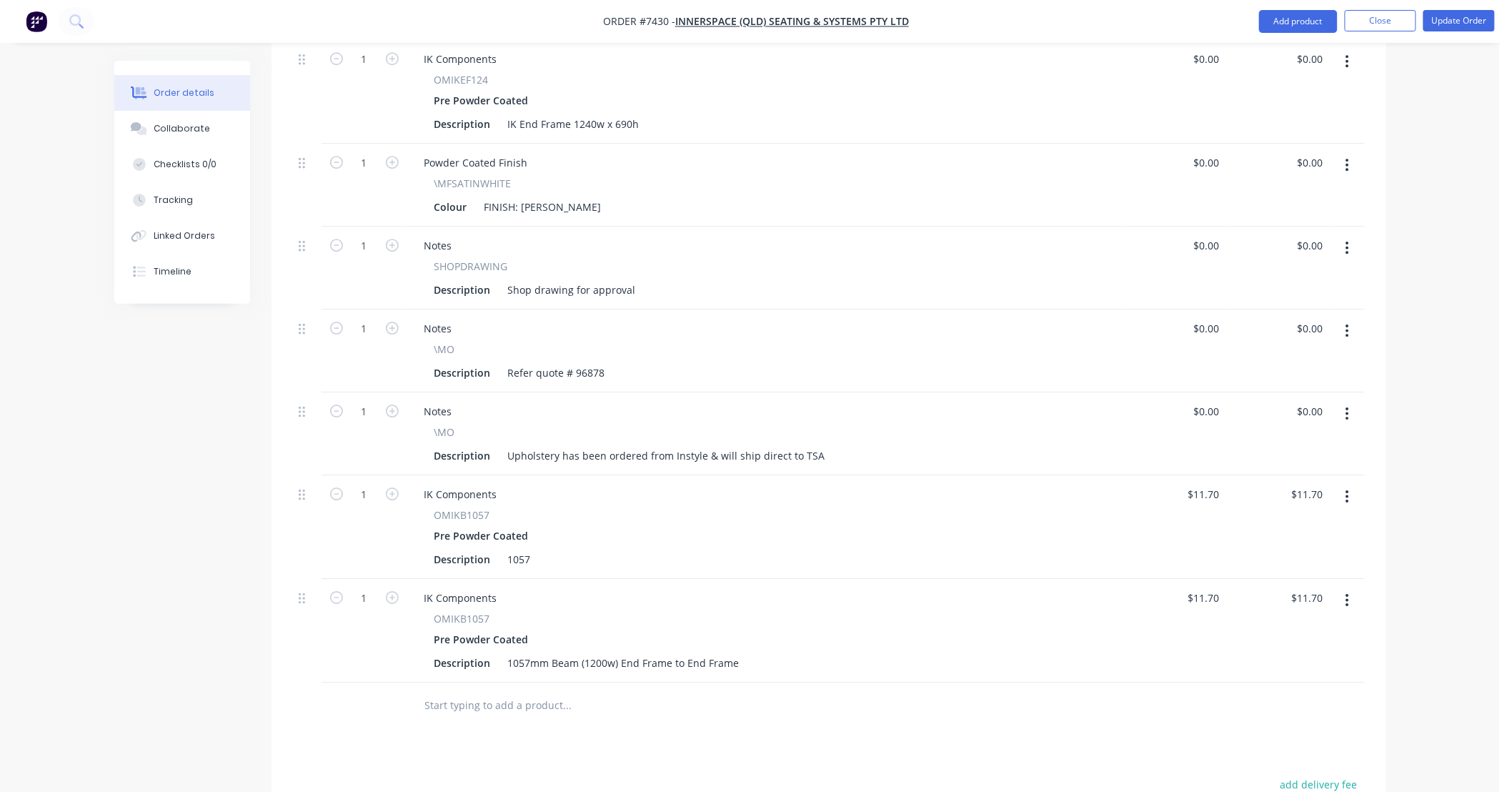
click at [1346, 484] on button "button" at bounding box center [1347, 496] width 33 height 26
drag, startPoint x: 1286, startPoint y: 602, endPoint x: 1092, endPoint y: 599, distance: 194.0
click at [1283, 610] on div "Delete" at bounding box center [1297, 620] width 110 height 20
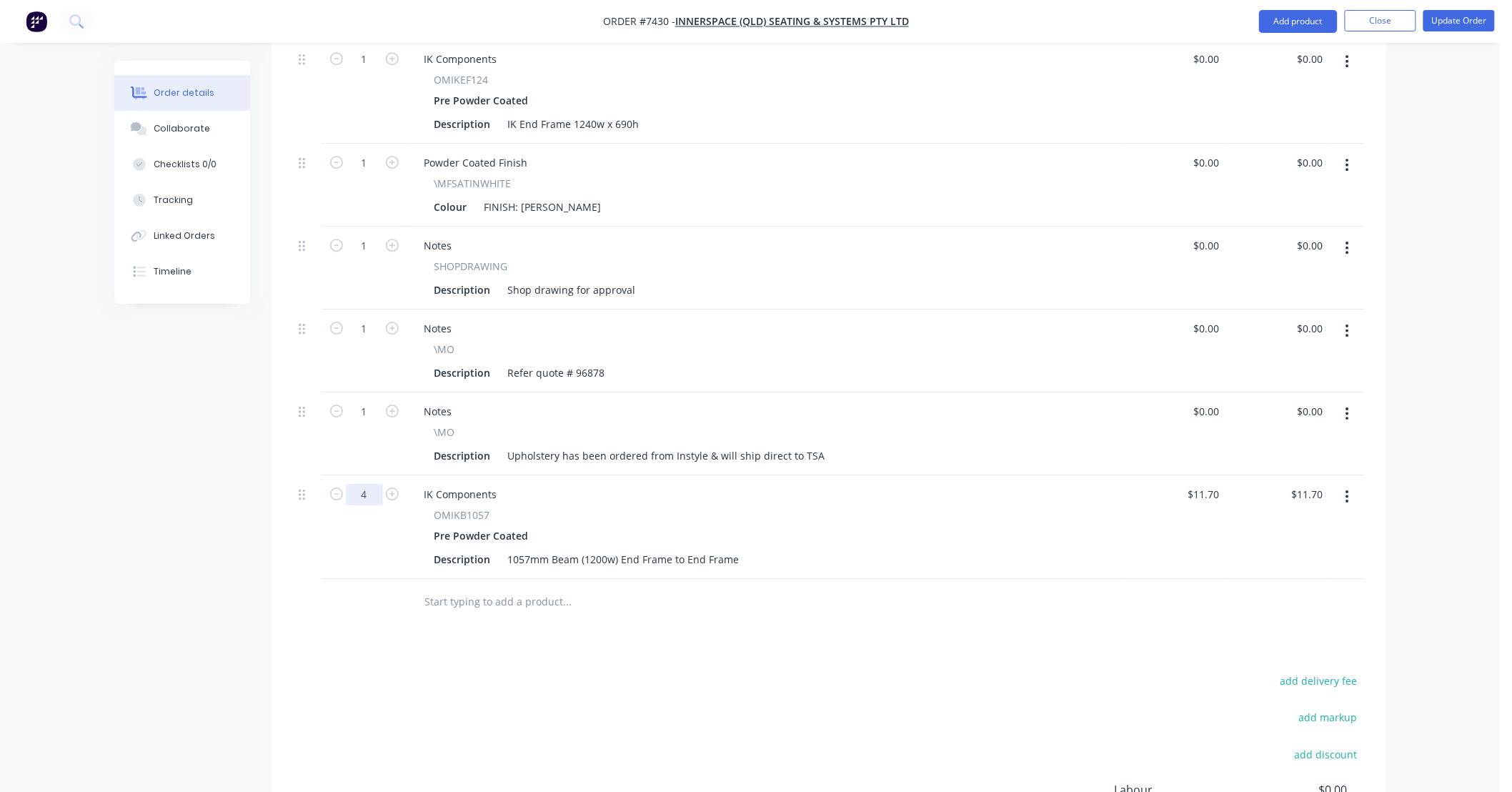
type input "4"
type input "$46.80"
click at [737, 549] on div "1057mm Beam (1200w) End Frame to End Frame" at bounding box center [623, 560] width 243 height 20
type input "$0.00"
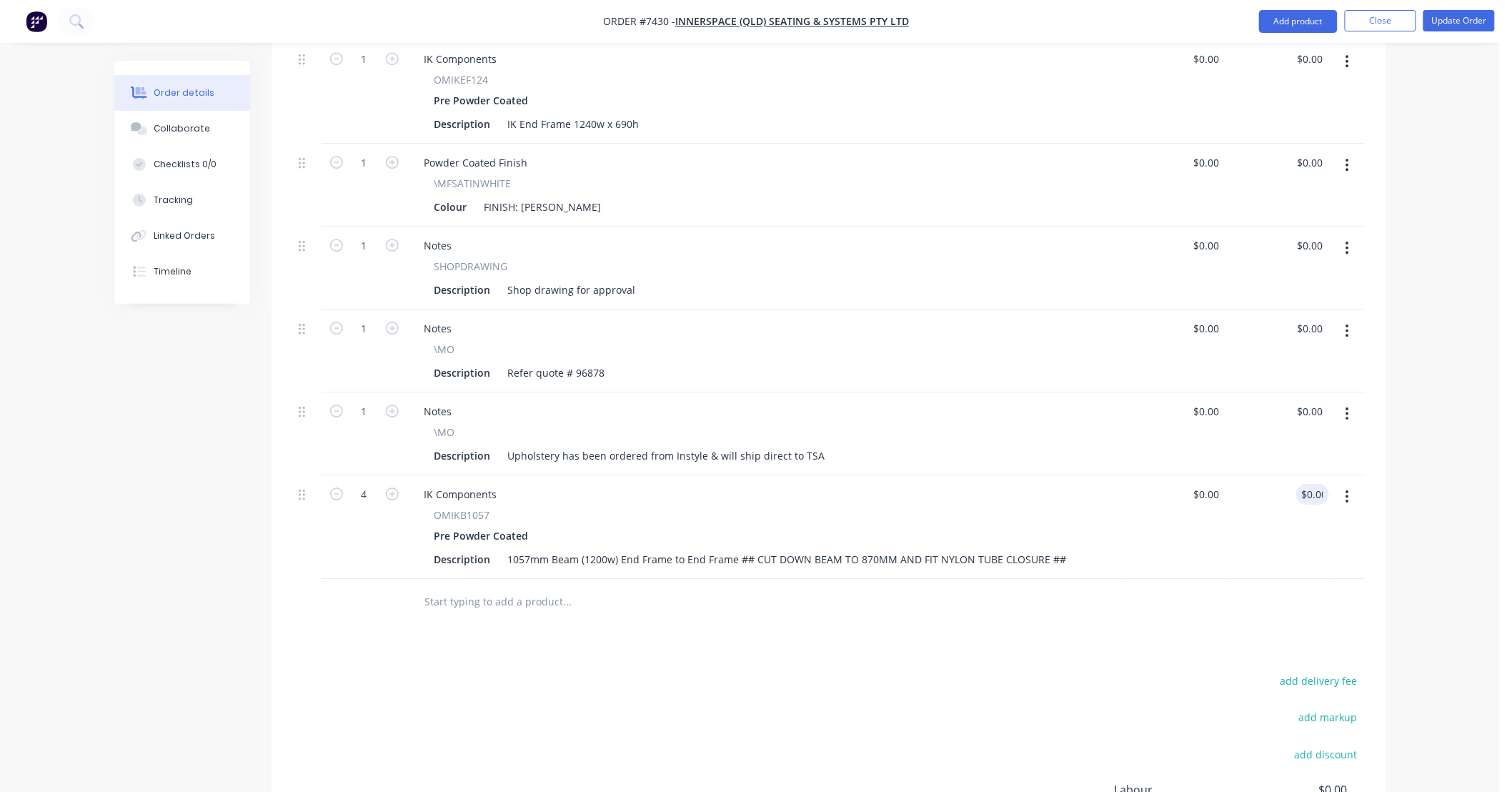
click at [526, 588] on input "text" at bounding box center [568, 602] width 286 height 29
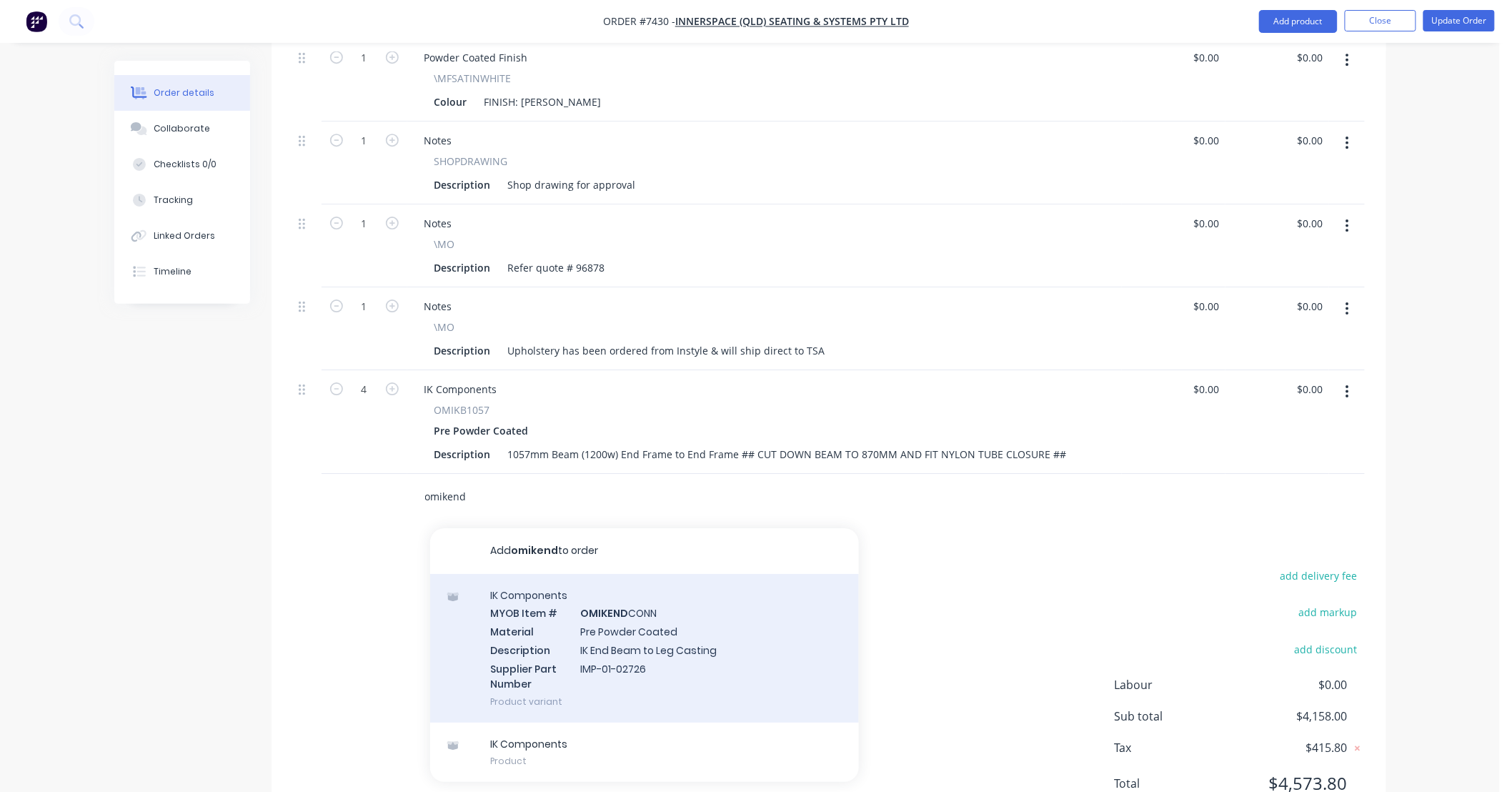
type input "omikend"
click at [667, 626] on div "IK Components MYOB Item # OMIKEND CONN Material Pre Powder Coated Description I…" at bounding box center [644, 648] width 429 height 149
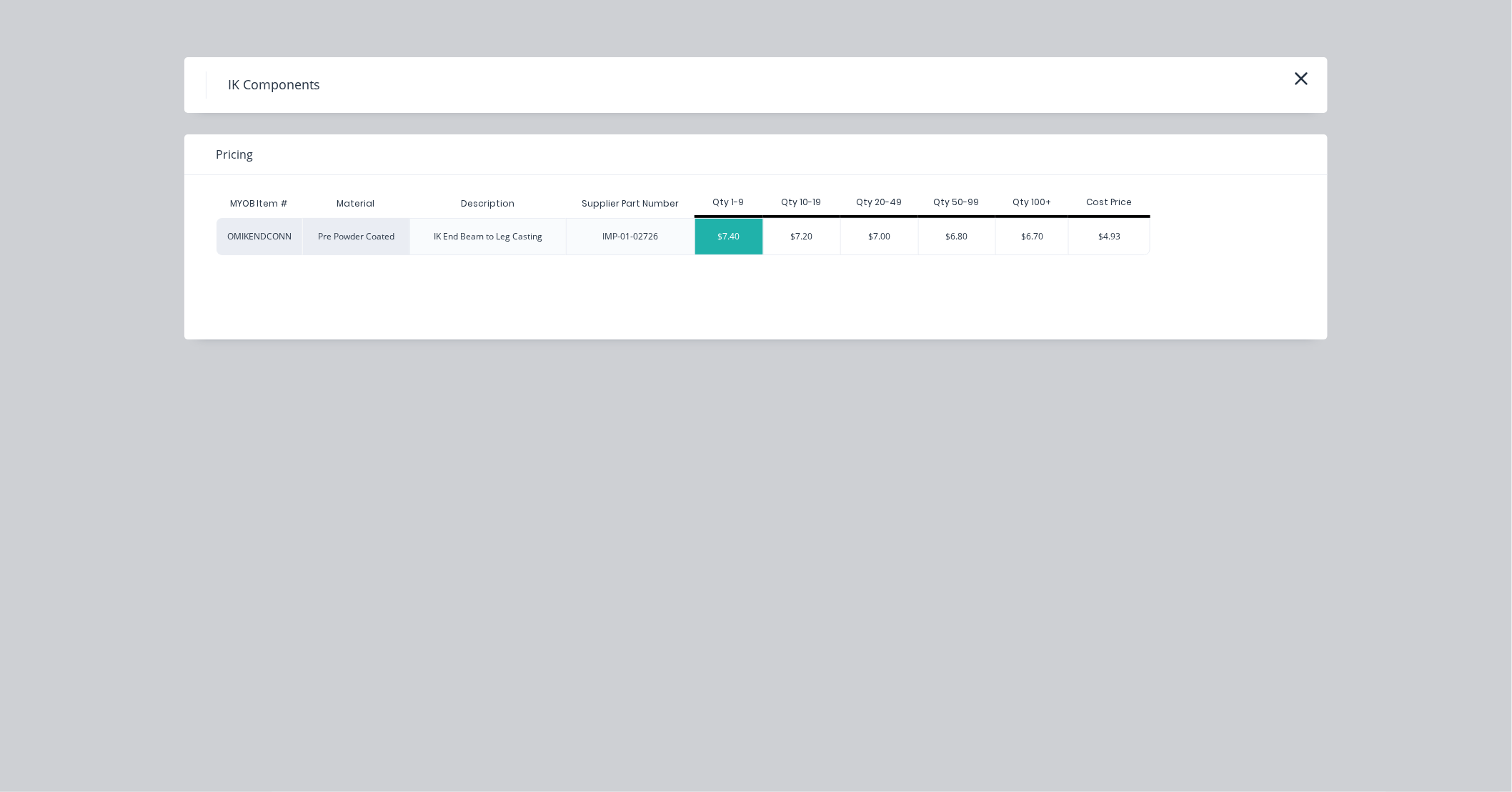
click at [729, 240] on div "$7.40" at bounding box center [730, 237] width 68 height 36
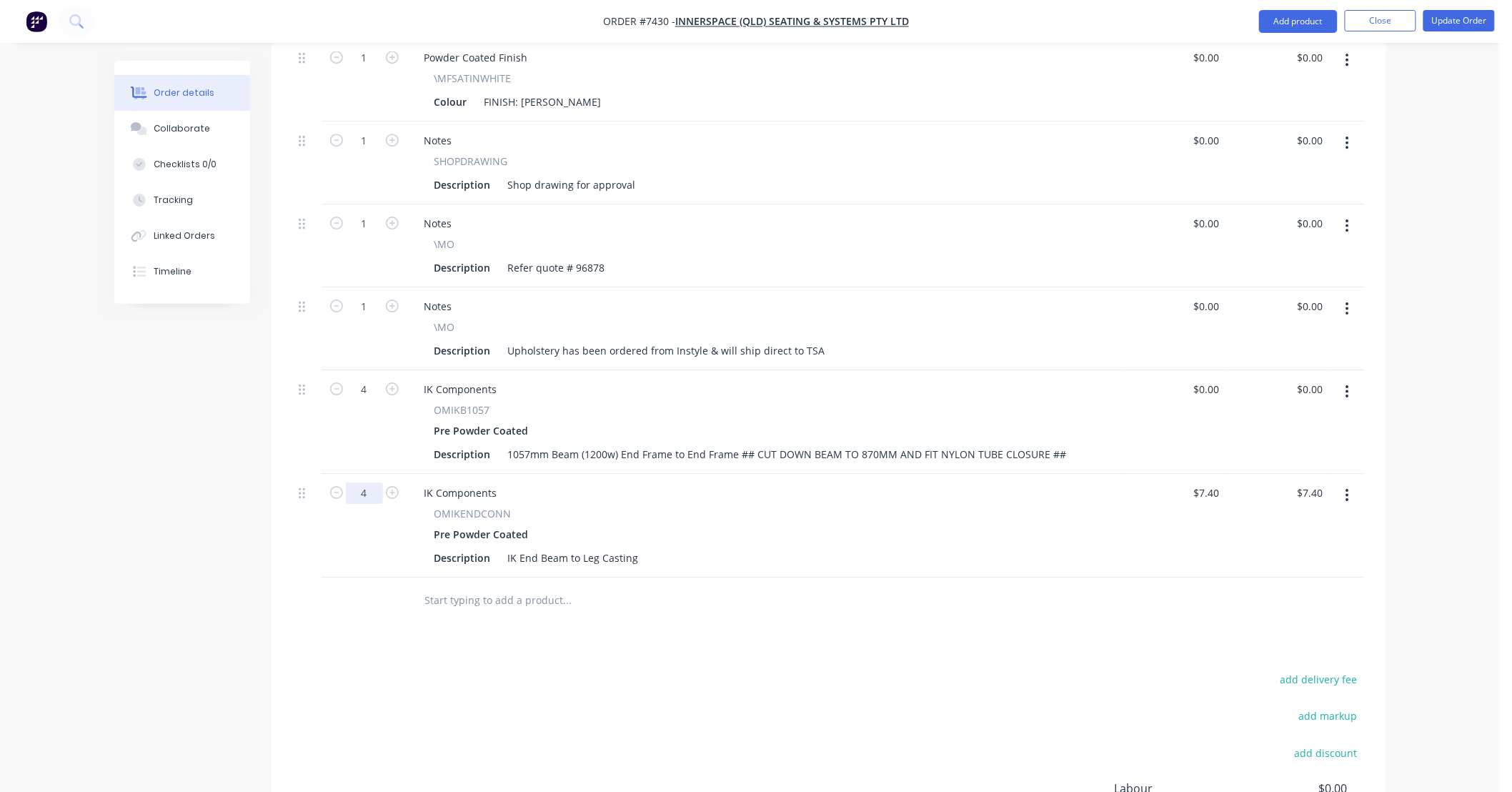
type input "4"
type input "$29.60"
click at [467, 690] on div "add delivery fee add markup add discount Labour $0.00 Sub total $4,187.60 Tax $…" at bounding box center [828, 792] width 1072 height 244
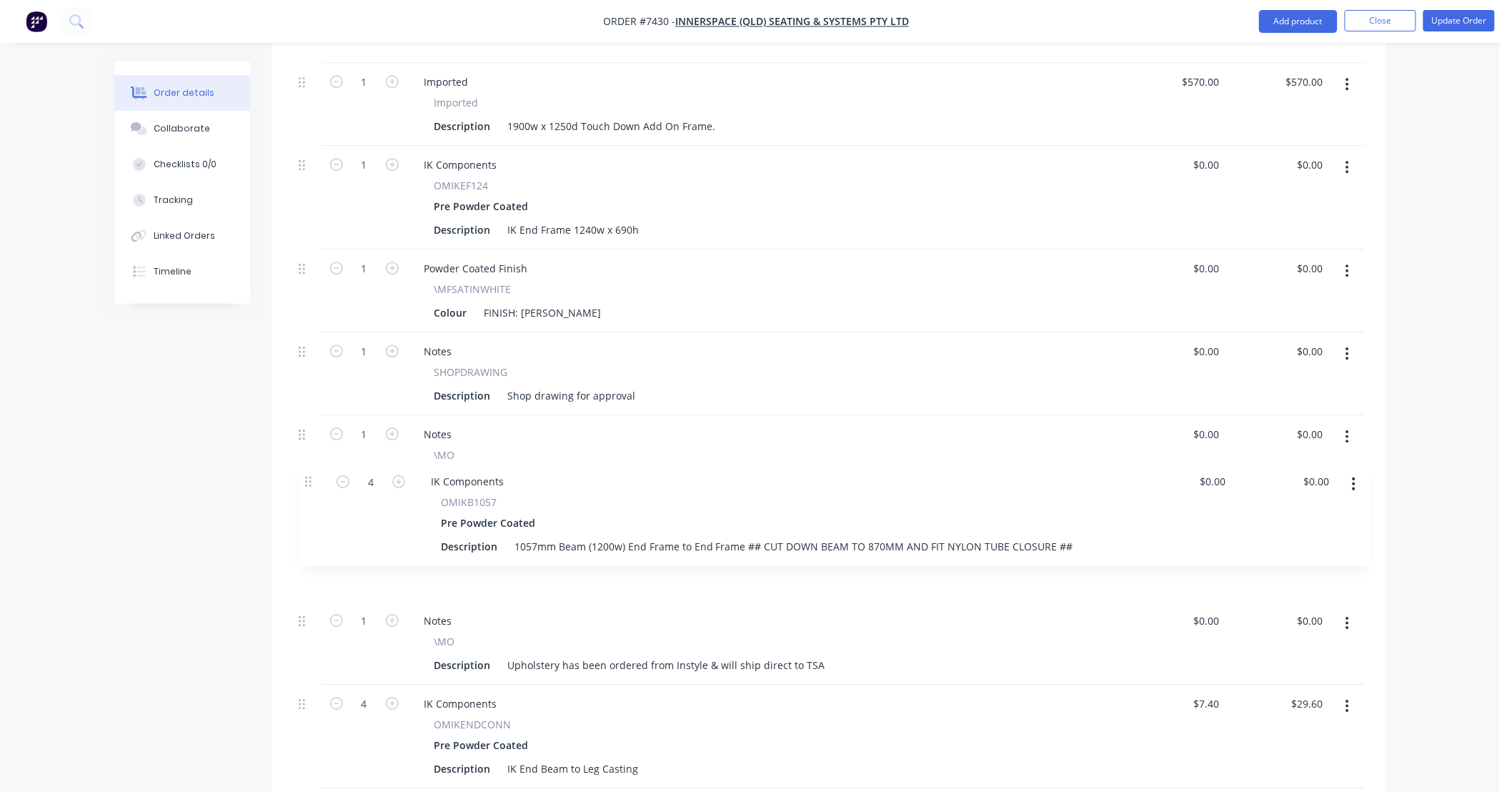
scroll to position [1626, 0]
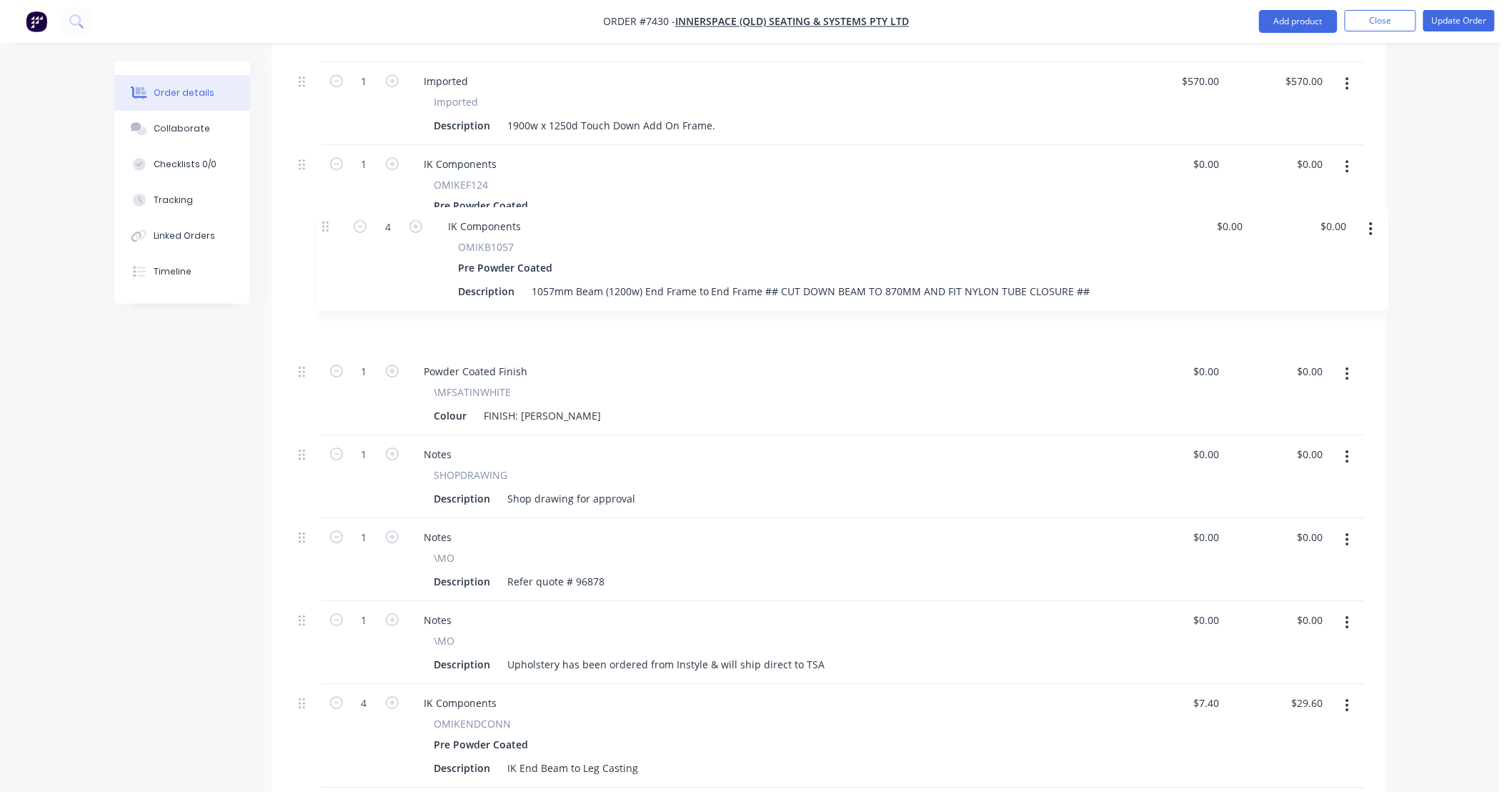
drag, startPoint x: 302, startPoint y: 583, endPoint x: 326, endPoint y: 221, distance: 362.8
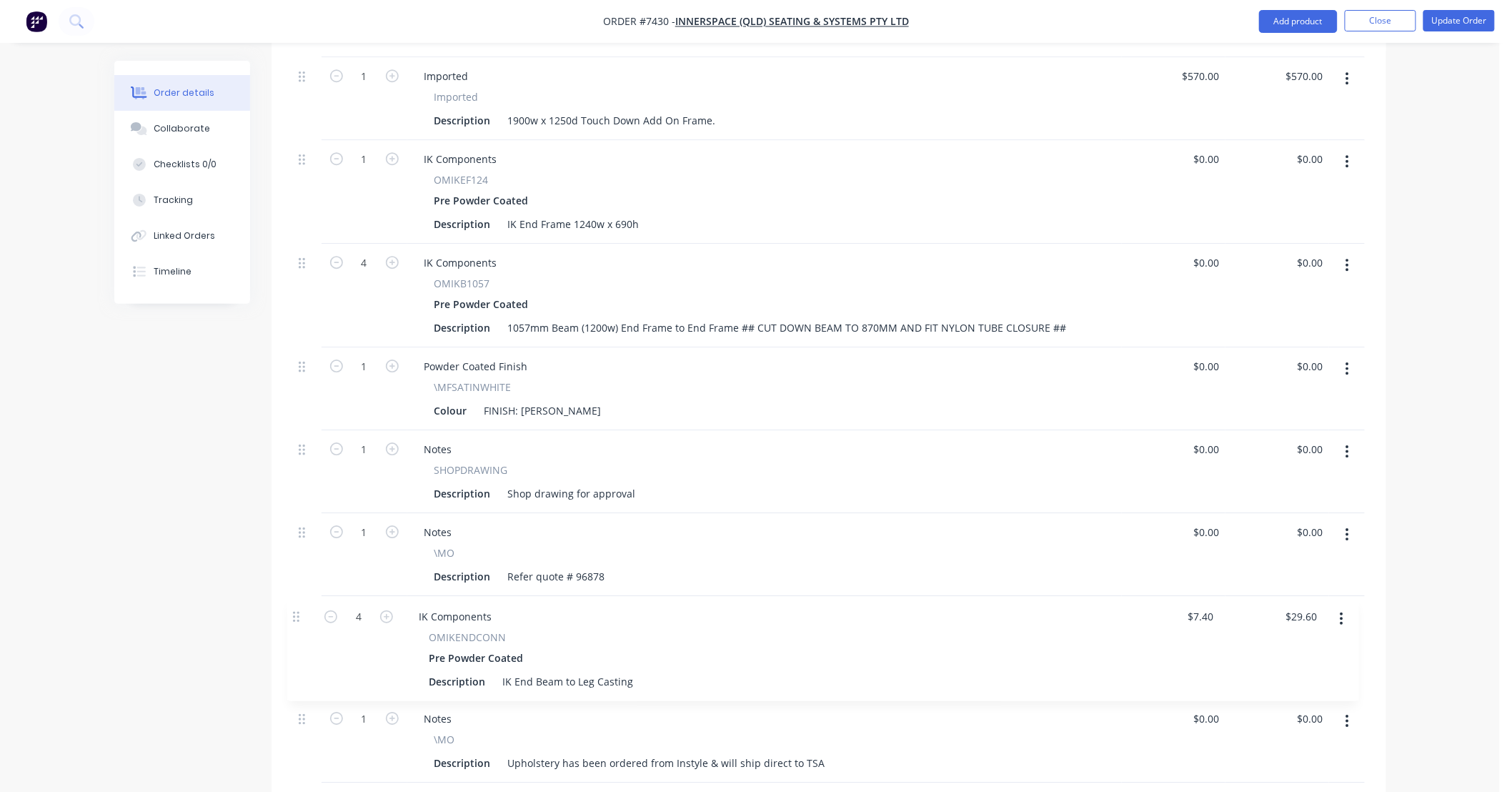
scroll to position [1632, 0]
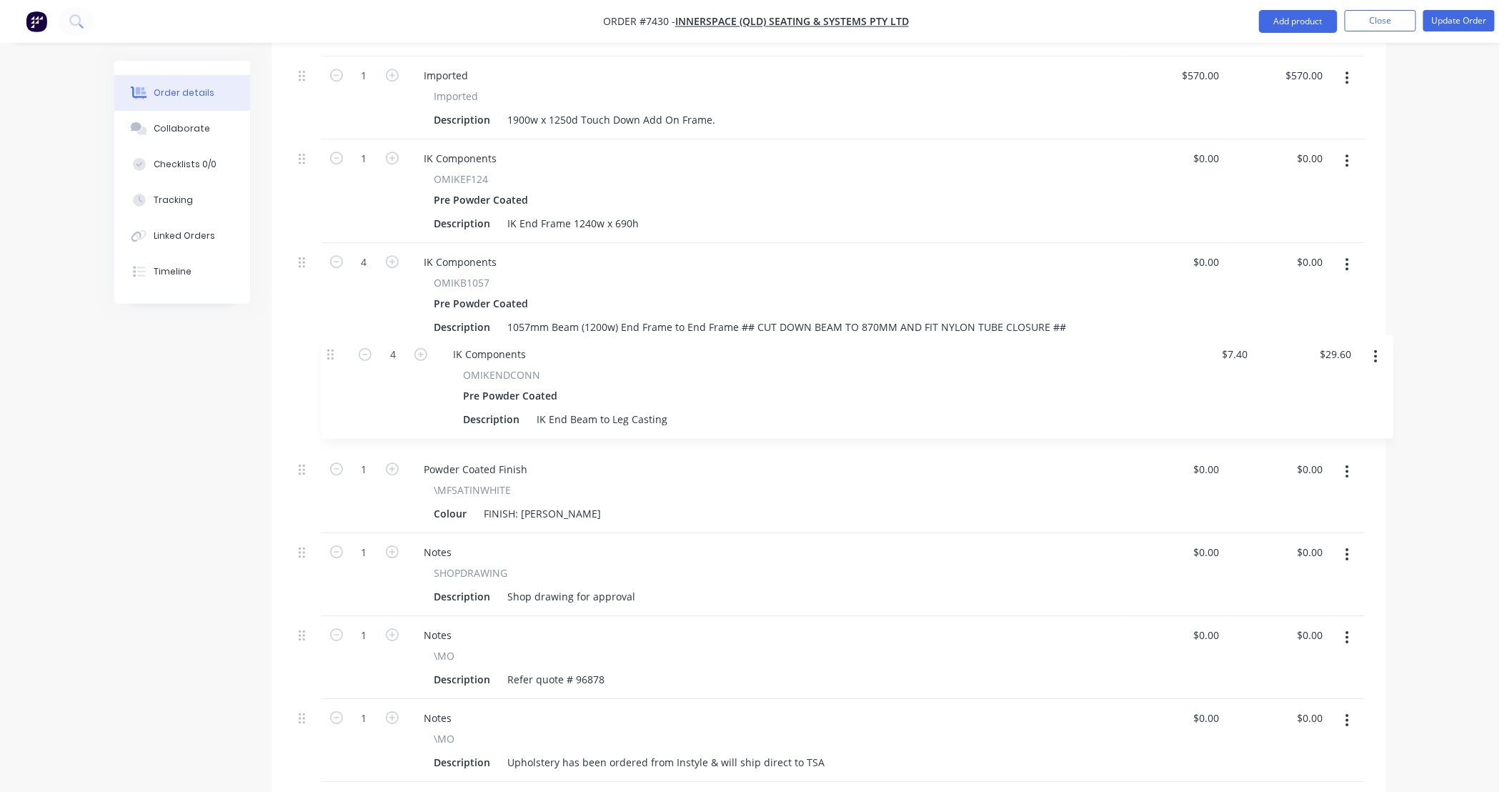
drag, startPoint x: 306, startPoint y: 687, endPoint x: 333, endPoint y: 353, distance: 335.1
click at [633, 586] on div "Shop drawing for approval" at bounding box center [572, 596] width 140 height 20
type input "$240.00"
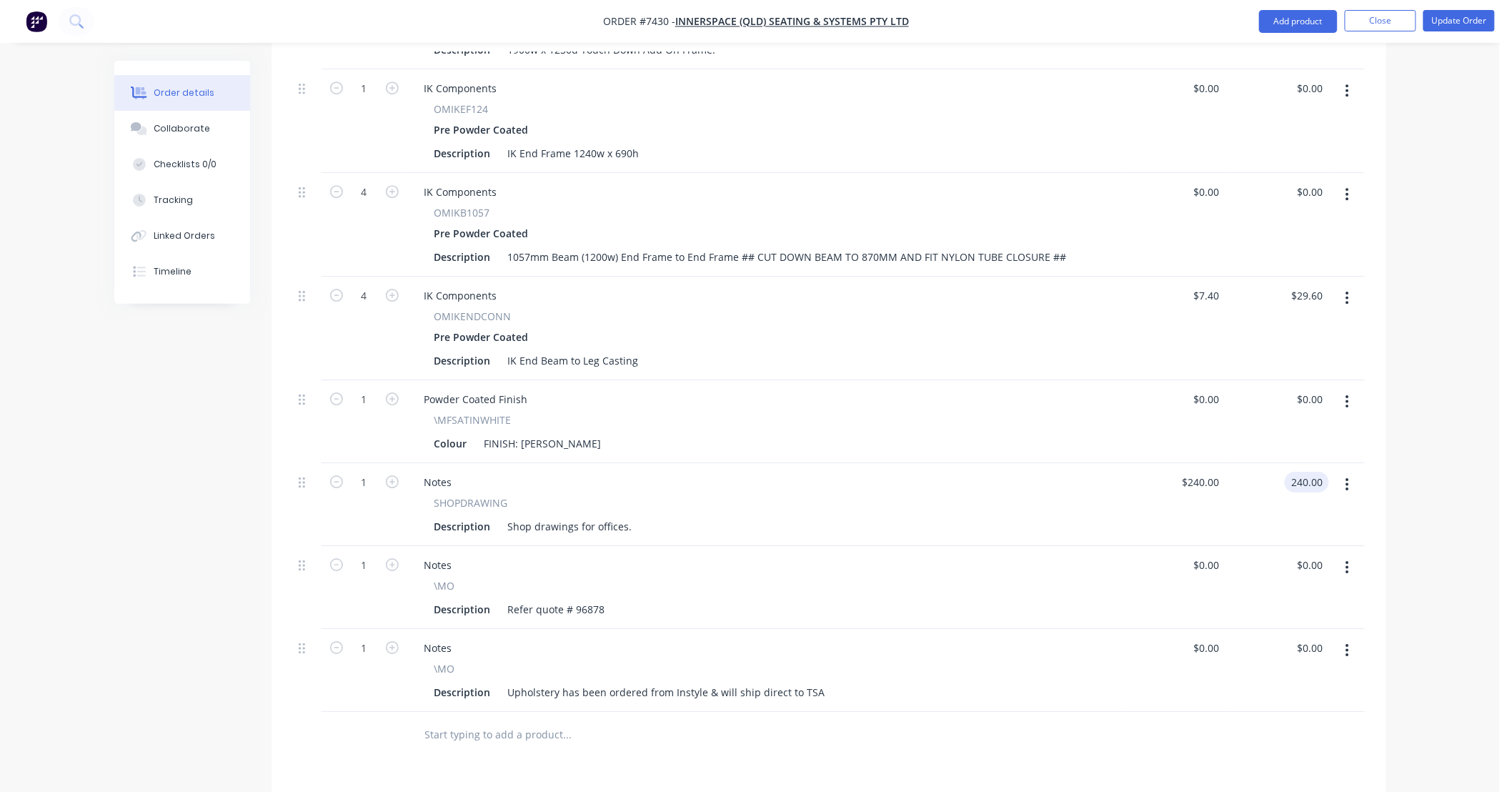
scroll to position [1737, 0]
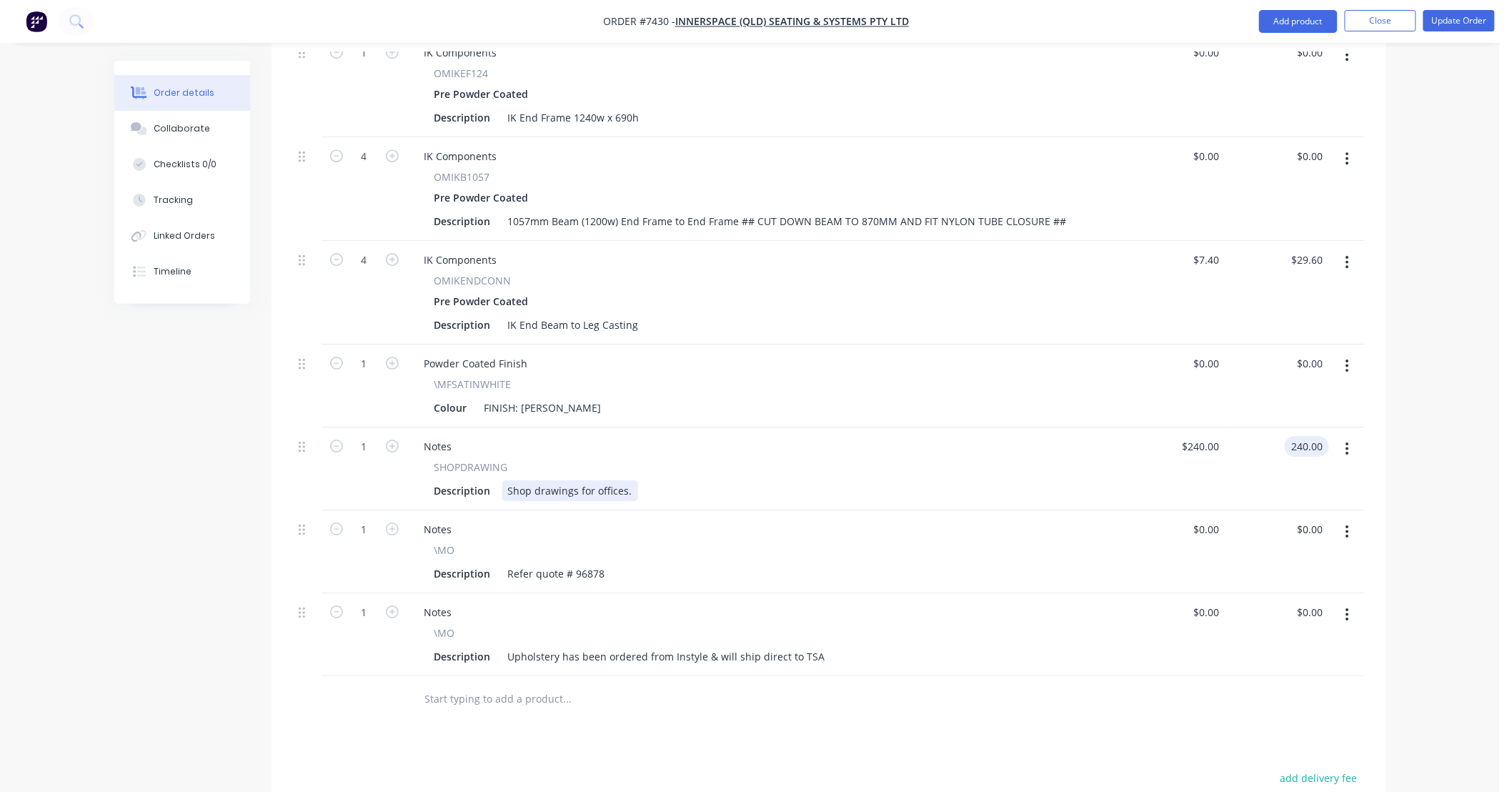
type input "$240.00"
click at [625, 480] on div "Shop drawings for offices." at bounding box center [570, 491] width 136 height 20
click at [696, 480] on div "Description Shop drawings for offices." at bounding box center [762, 491] width 666 height 20
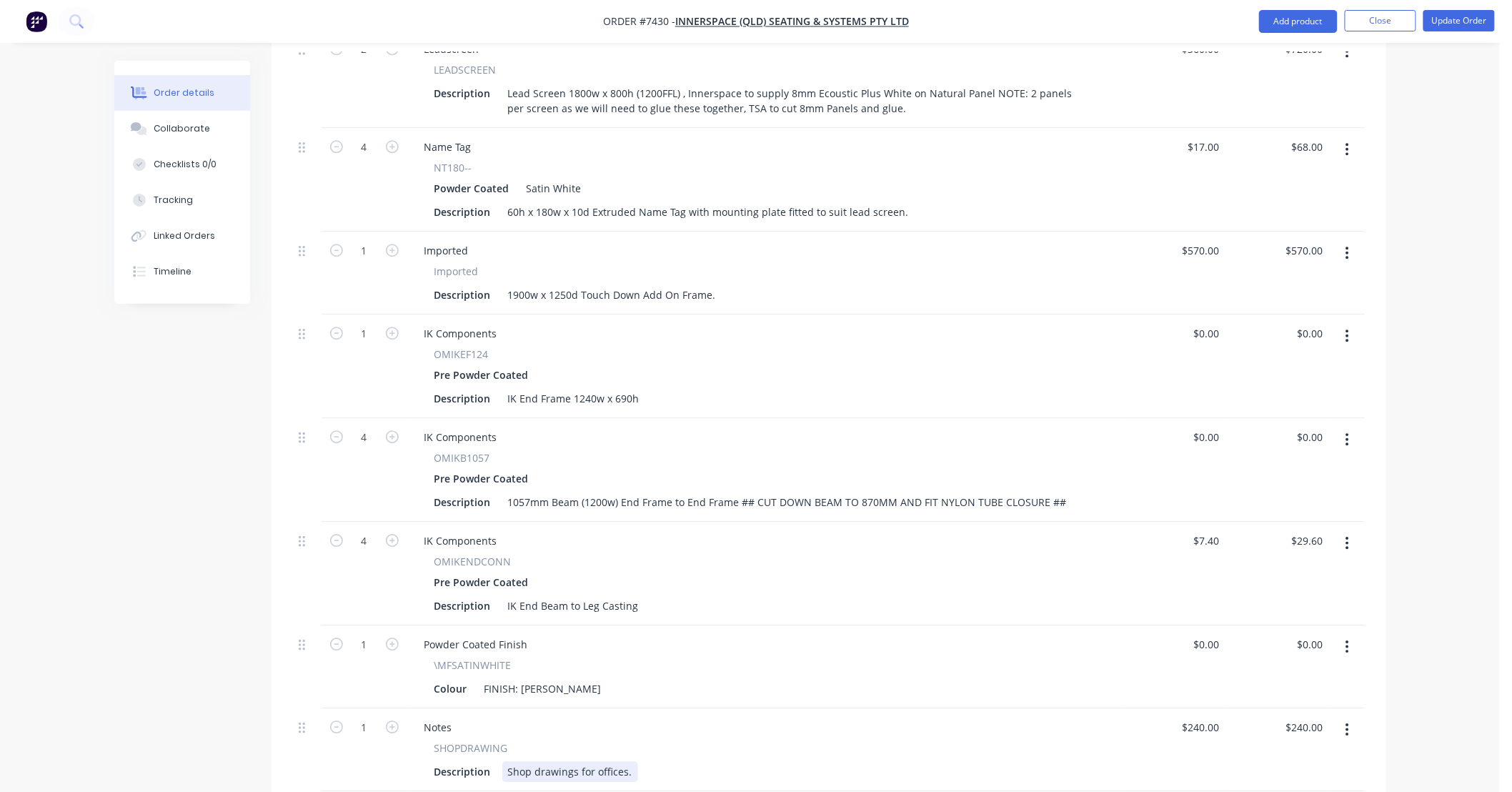
scroll to position [1419, 0]
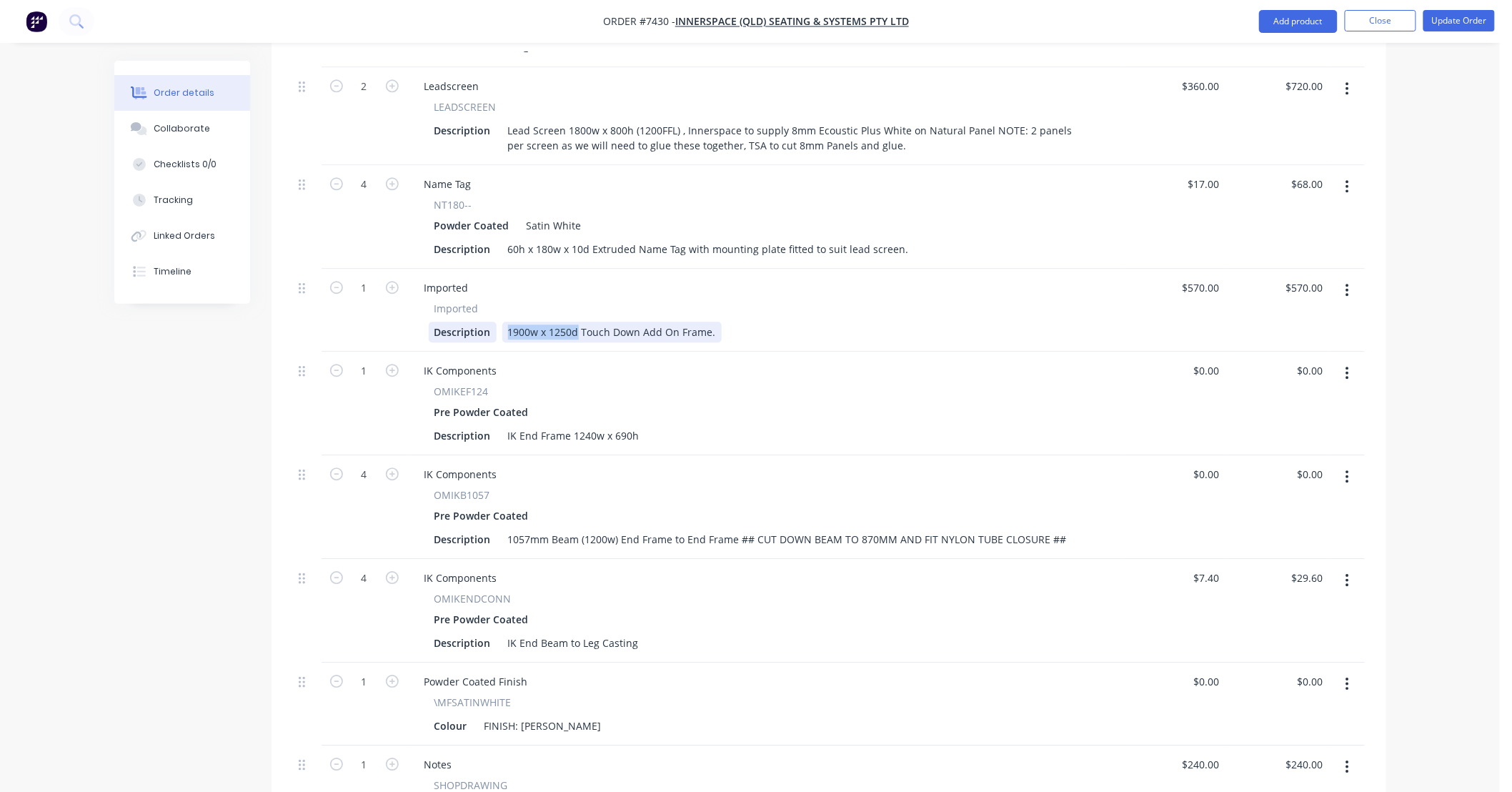
drag, startPoint x: 576, startPoint y: 313, endPoint x: 465, endPoint y: 313, distance: 111.0
click at [465, 322] on div "Description 1900w x 1250d Touch Down Add On Frame." at bounding box center [762, 332] width 666 height 20
click at [707, 322] on div "IK Touch Down Add On Frame to suit a 1900 x 1250d Top." at bounding box center [645, 332] width 286 height 20
type input "$570.00"
click at [912, 322] on div "Description IK Touch Down Add On Frame to suit a 1900w x 1250d Top." at bounding box center [762, 332] width 666 height 20
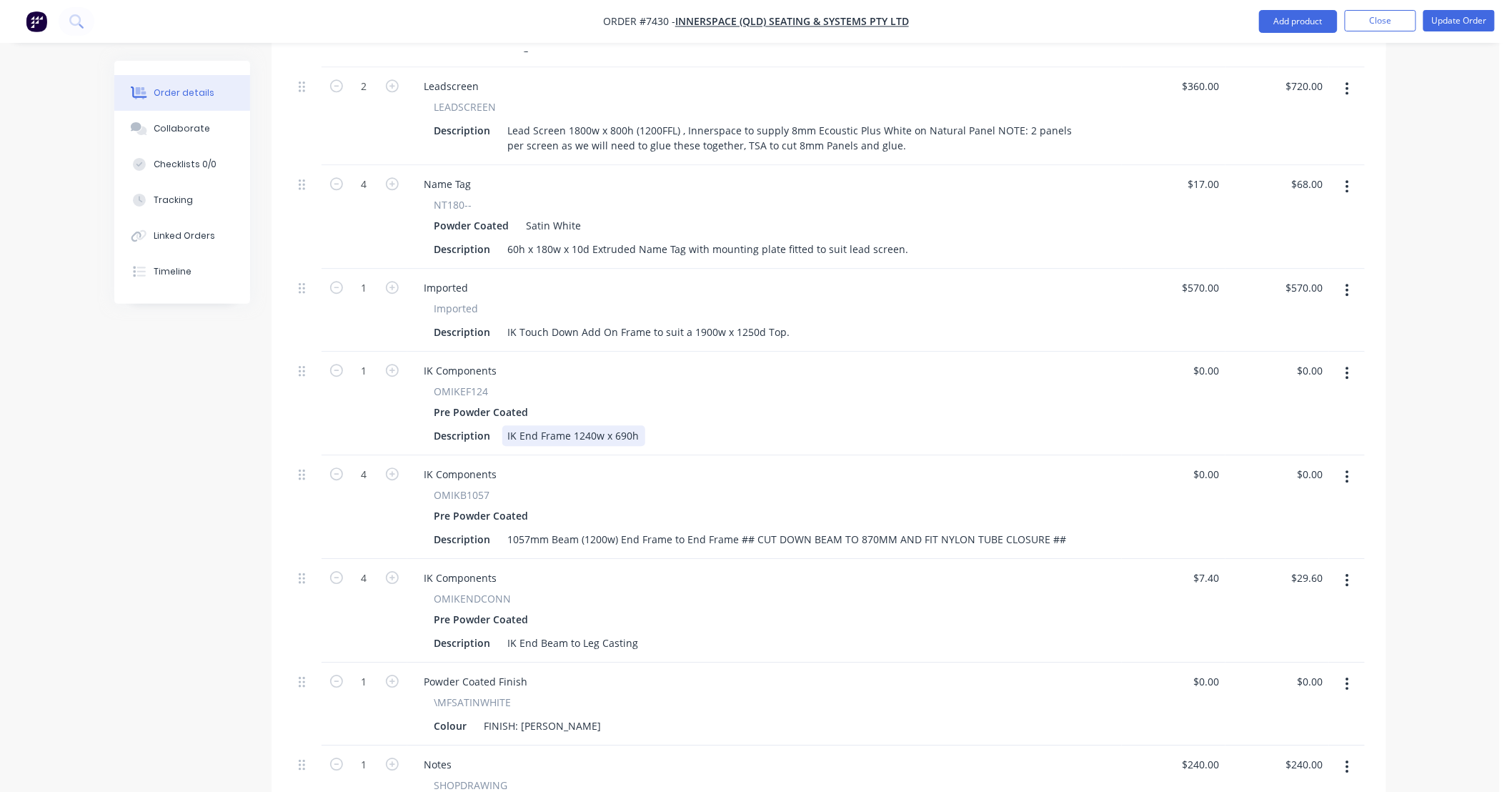
click at [909, 425] on div "Description IK End Frame 1240w x 690h" at bounding box center [762, 435] width 666 height 20
click at [740, 402] on div "Pre Powder Coated" at bounding box center [765, 412] width 661 height 20
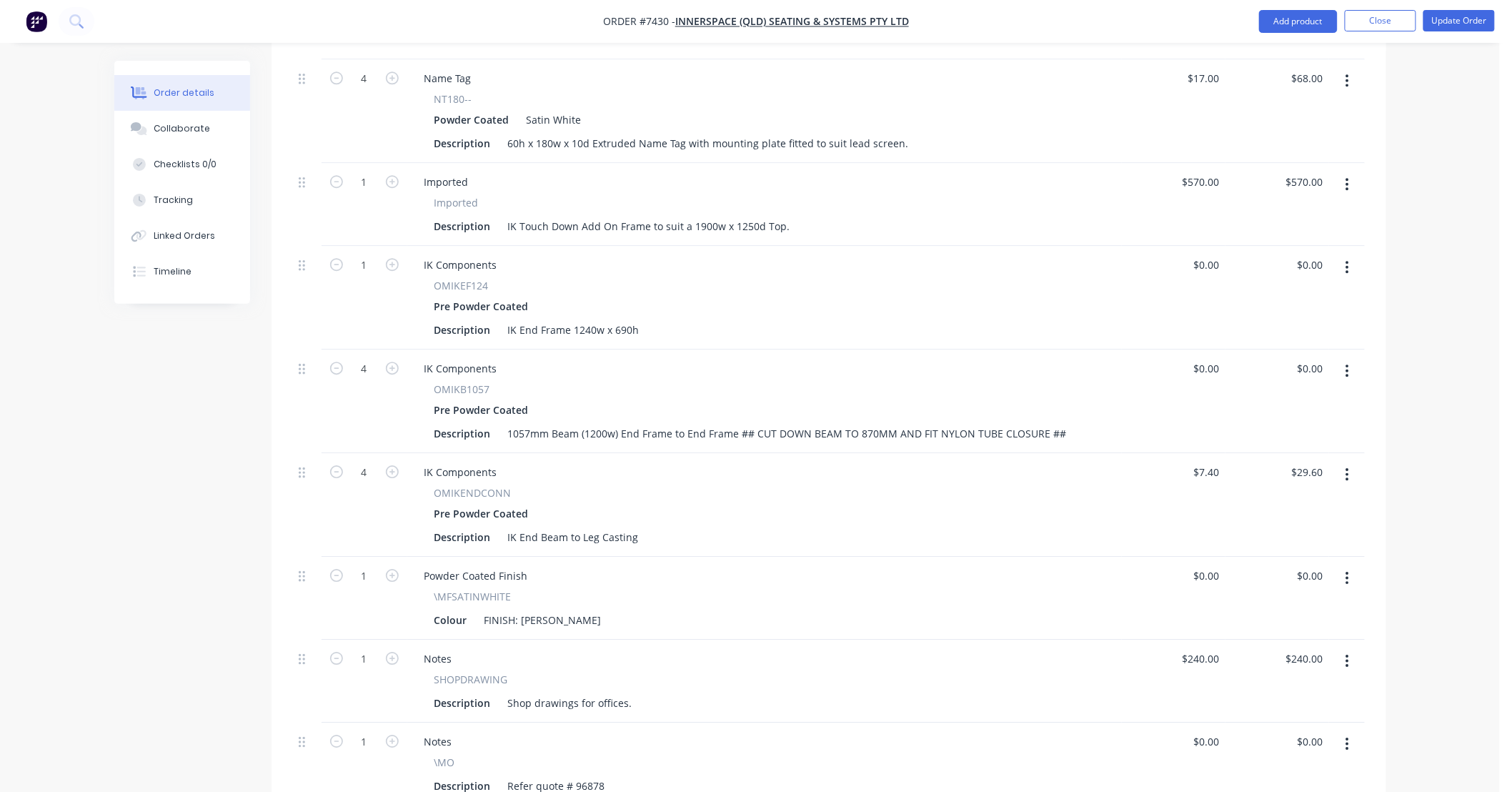
scroll to position [1632, 0]
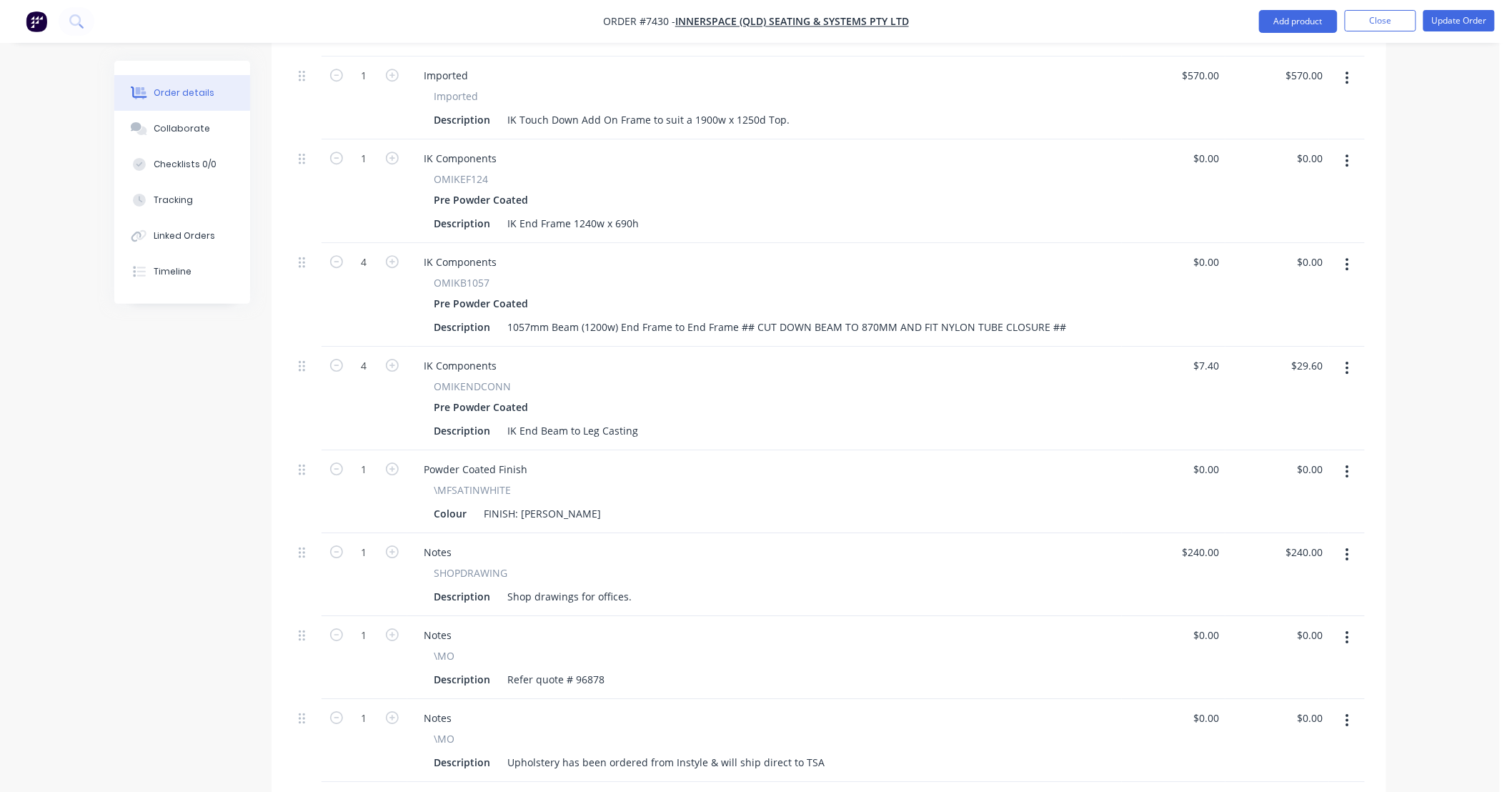
click at [788, 397] on div "Pre Powder Coated" at bounding box center [765, 407] width 661 height 20
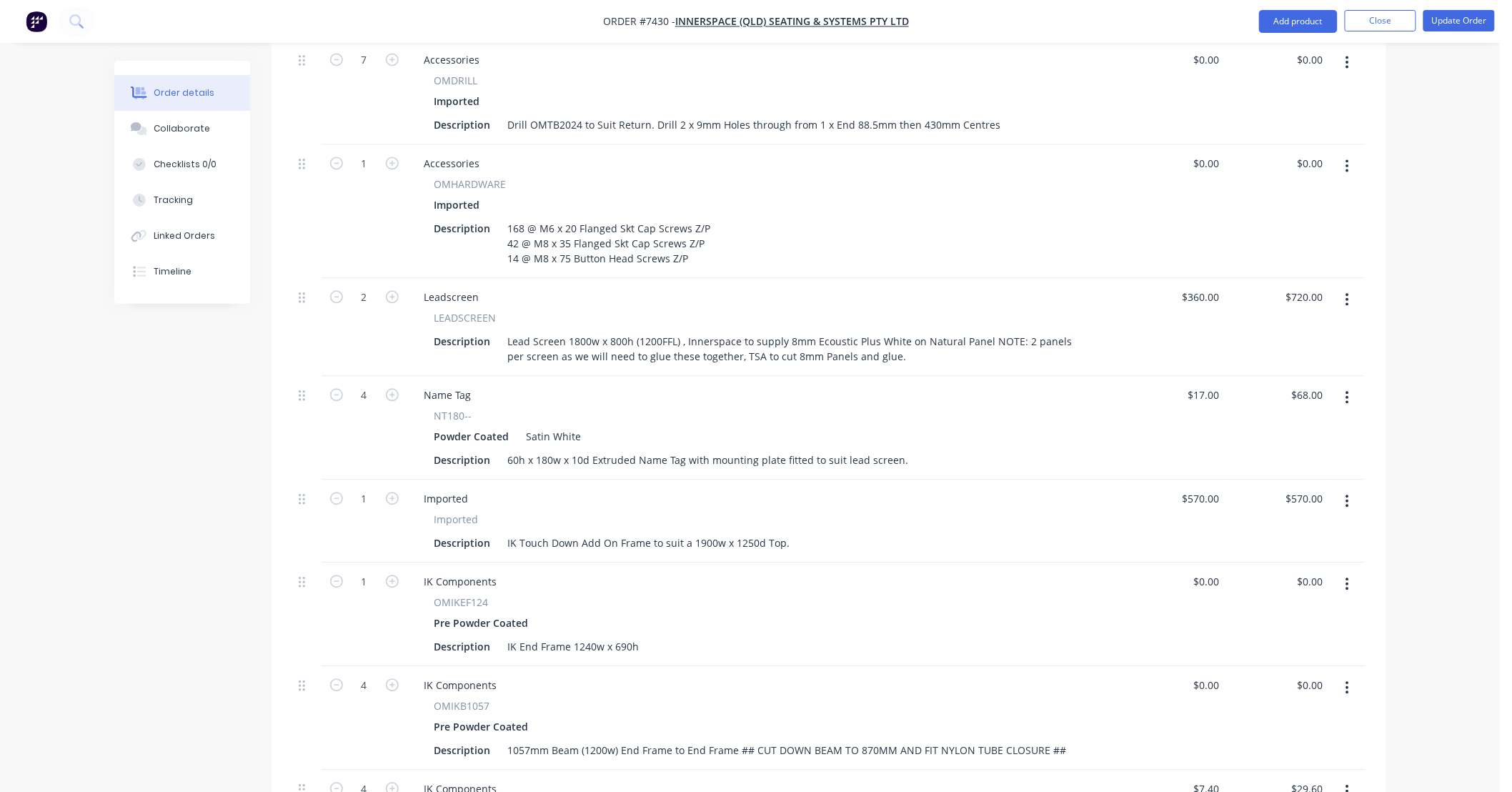
scroll to position [1207, 0]
click at [1351, 154] on button "button" at bounding box center [1347, 167] width 33 height 26
click at [1292, 223] on div "Duplicate" at bounding box center [1297, 233] width 110 height 20
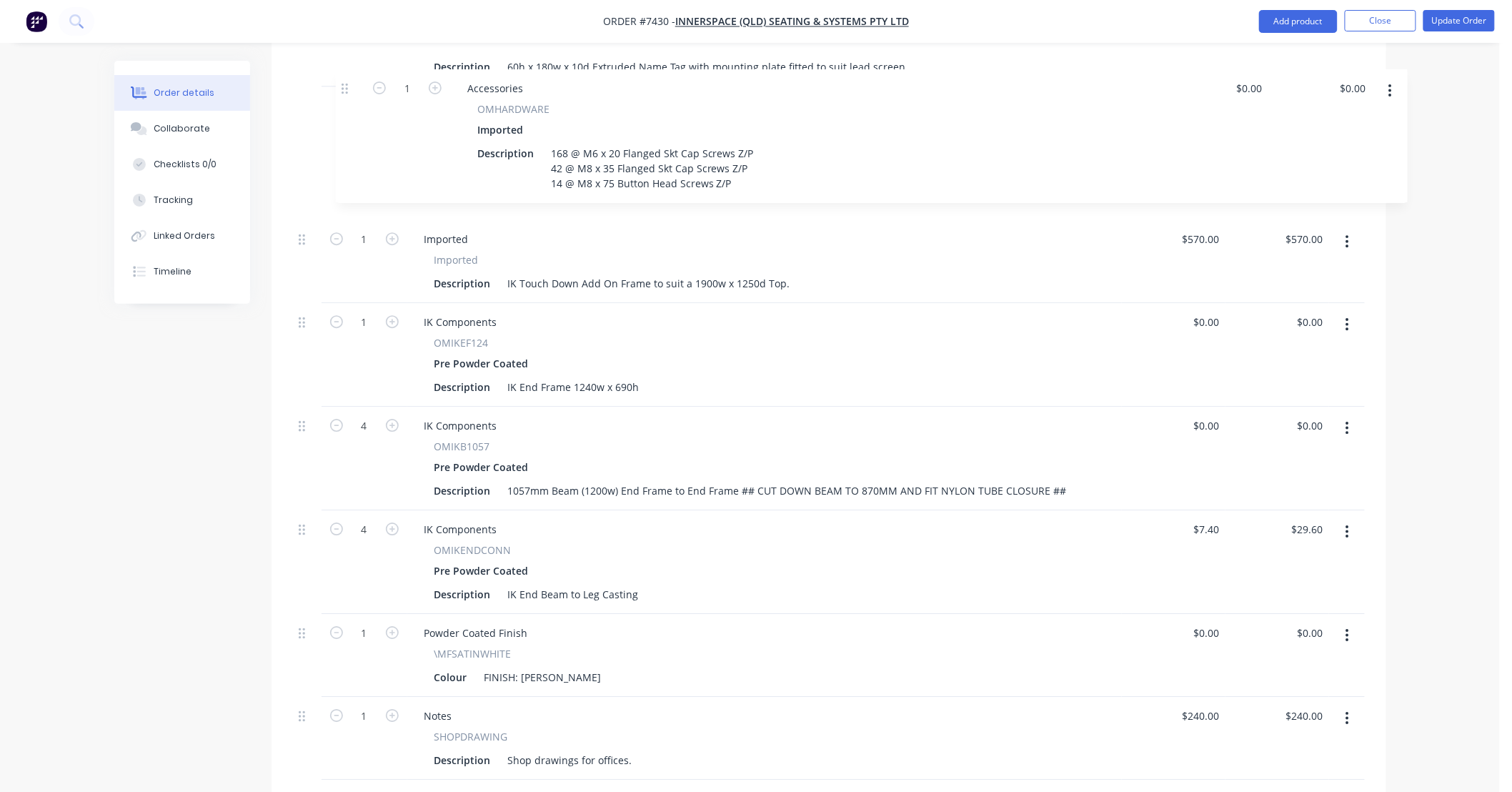
scroll to position [1598, 0]
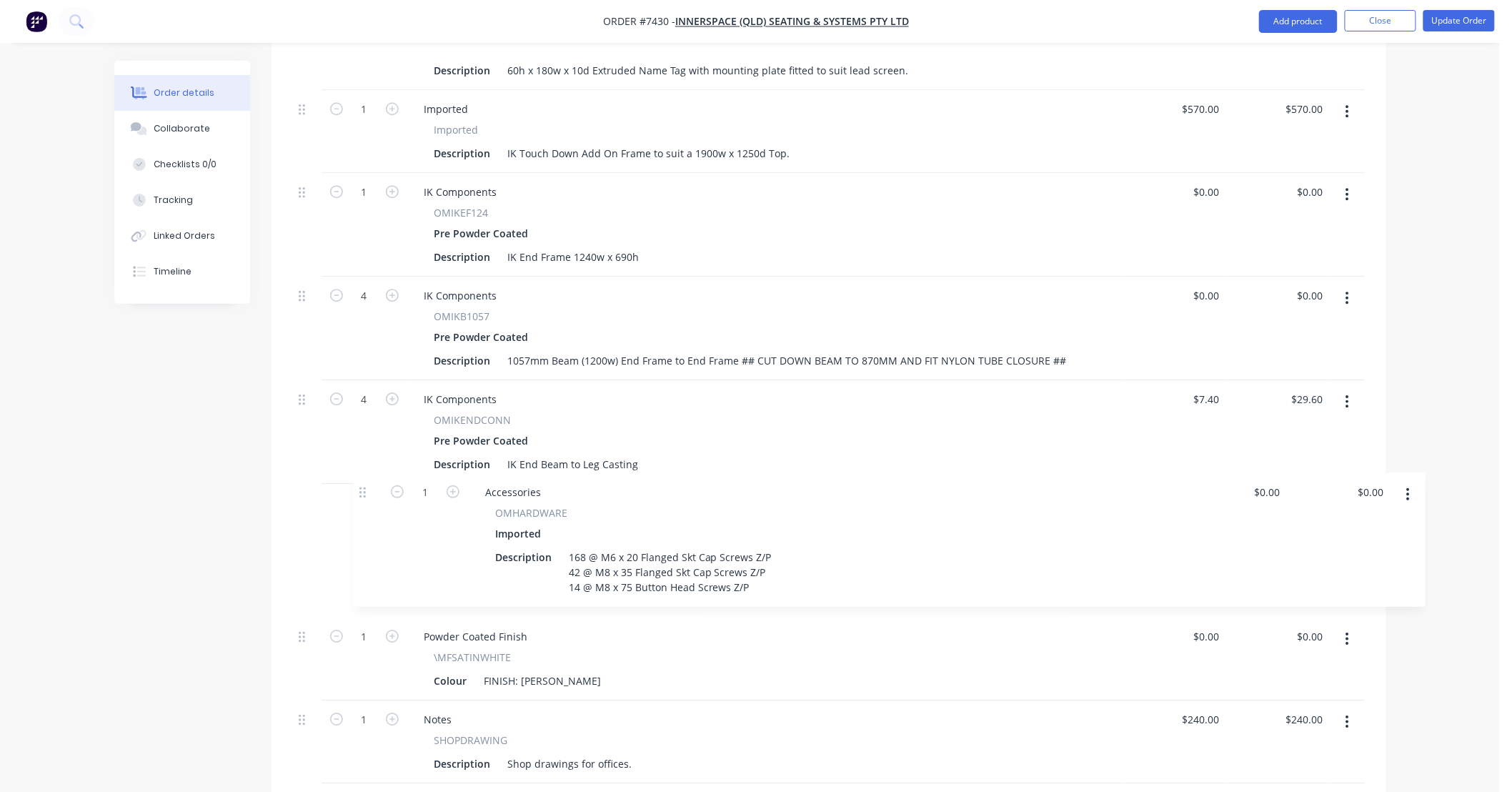
drag, startPoint x: 304, startPoint y: 466, endPoint x: 365, endPoint y: 483, distance: 63.3
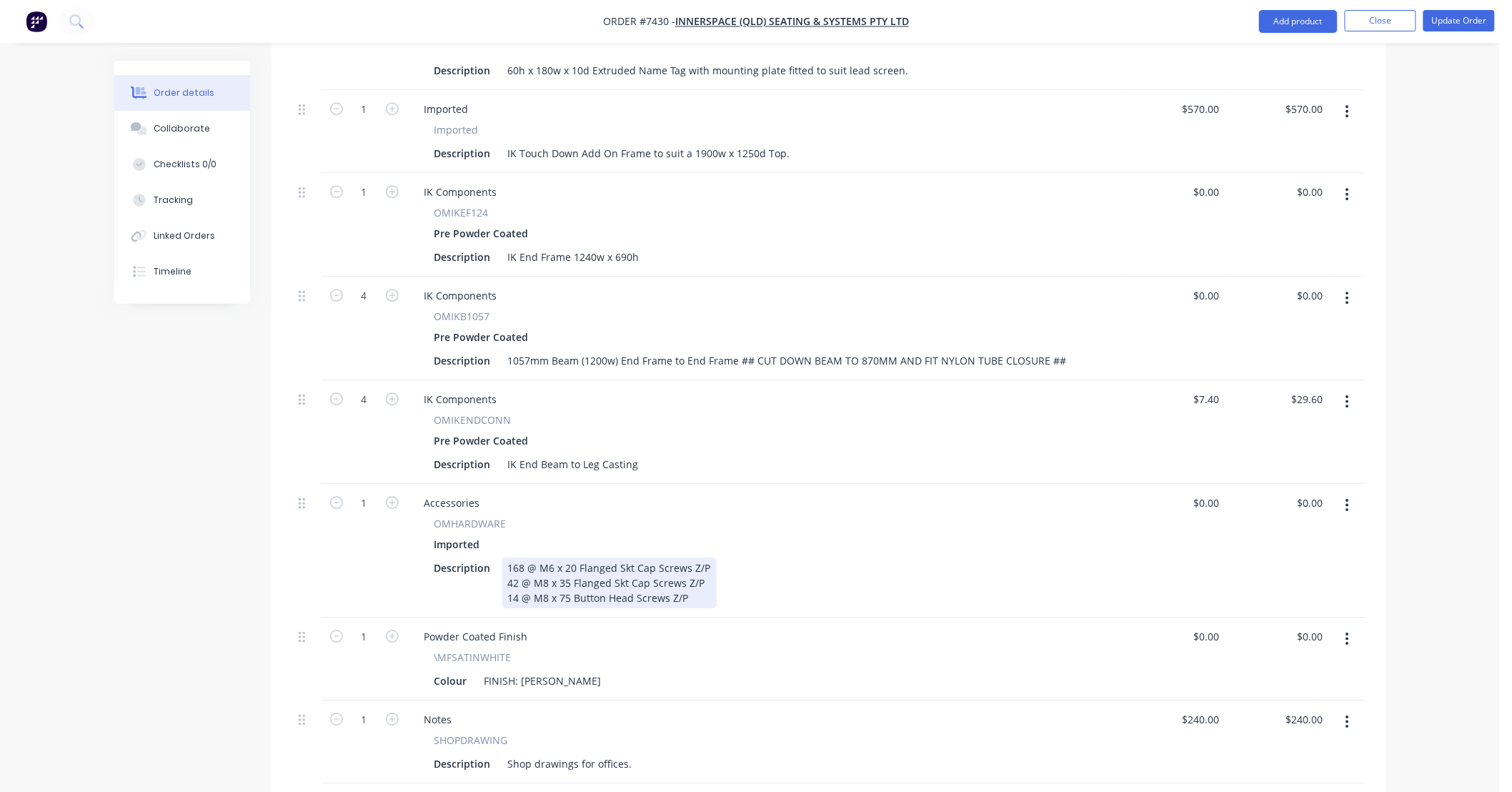
click at [523, 558] on div "168 @ M6 x 20 Flanged Skt Cap Screws Z/P 42 @ M8 x 35 Flanged Skt Cap Screws Z/…" at bounding box center [610, 583] width 215 height 51
click at [518, 560] on div "16 @ M6 x 20 Flanged Skt Cap Screws Z/P 42 @ M8 x 35 Flanged Skt Cap Screws Z/P…" at bounding box center [608, 583] width 211 height 51
drag, startPoint x: 687, startPoint y: 579, endPoint x: 462, endPoint y: 590, distance: 225.3
click at [462, 590] on div "Accessories OMHARDWARE Imported Description 16 @ M6 x 20 Flanged Skt Cap Screws…" at bounding box center [765, 550] width 714 height 134
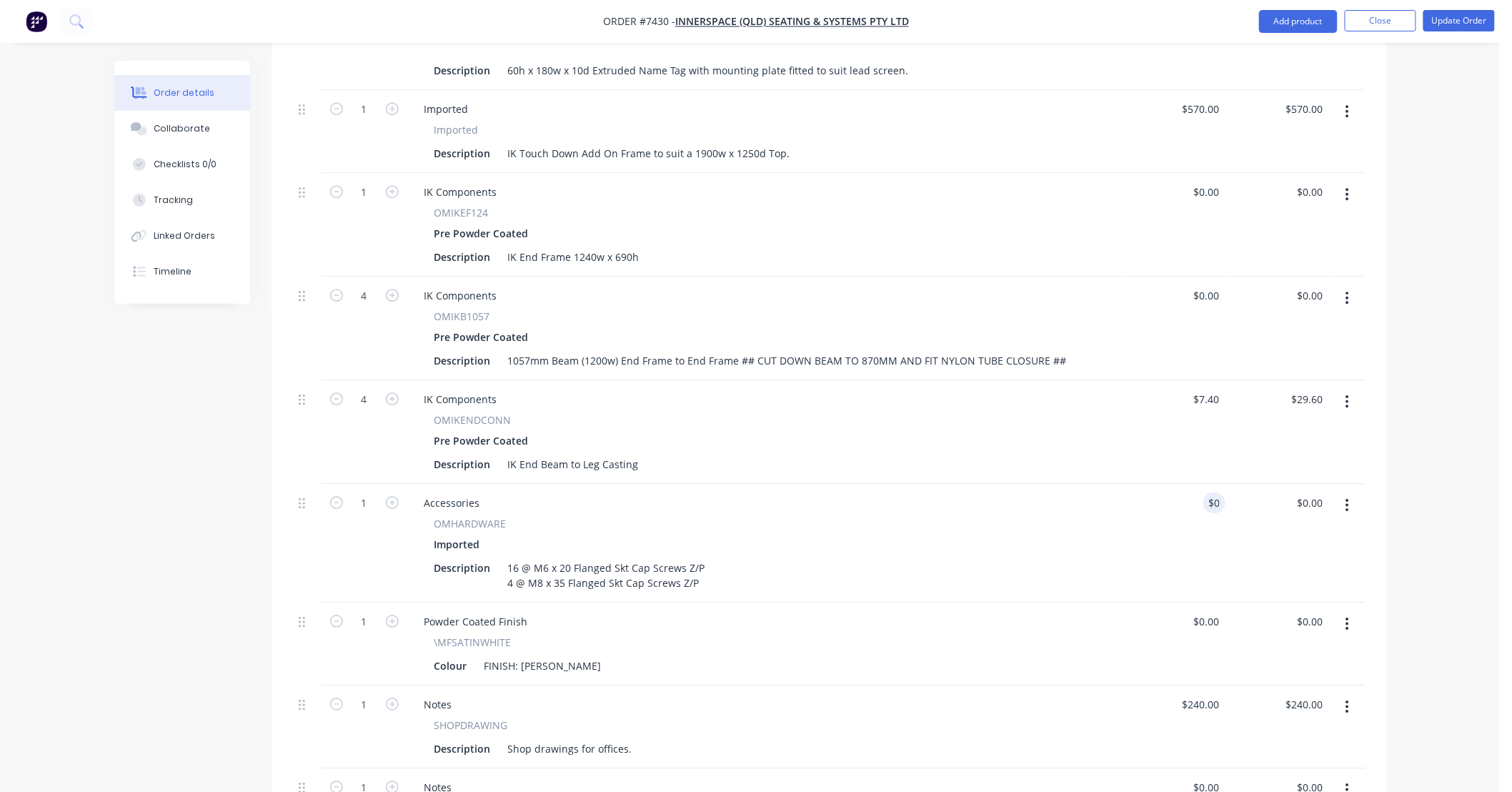
click at [834, 534] on div "Imported" at bounding box center [765, 544] width 661 height 20
click at [634, 577] on div "16 @ M6 x 20 Flanged Skt Cap Screws Z/P 4 @ M8 x 35 Flanged Skt Cap Screws Z/P" at bounding box center [606, 576] width 209 height 36
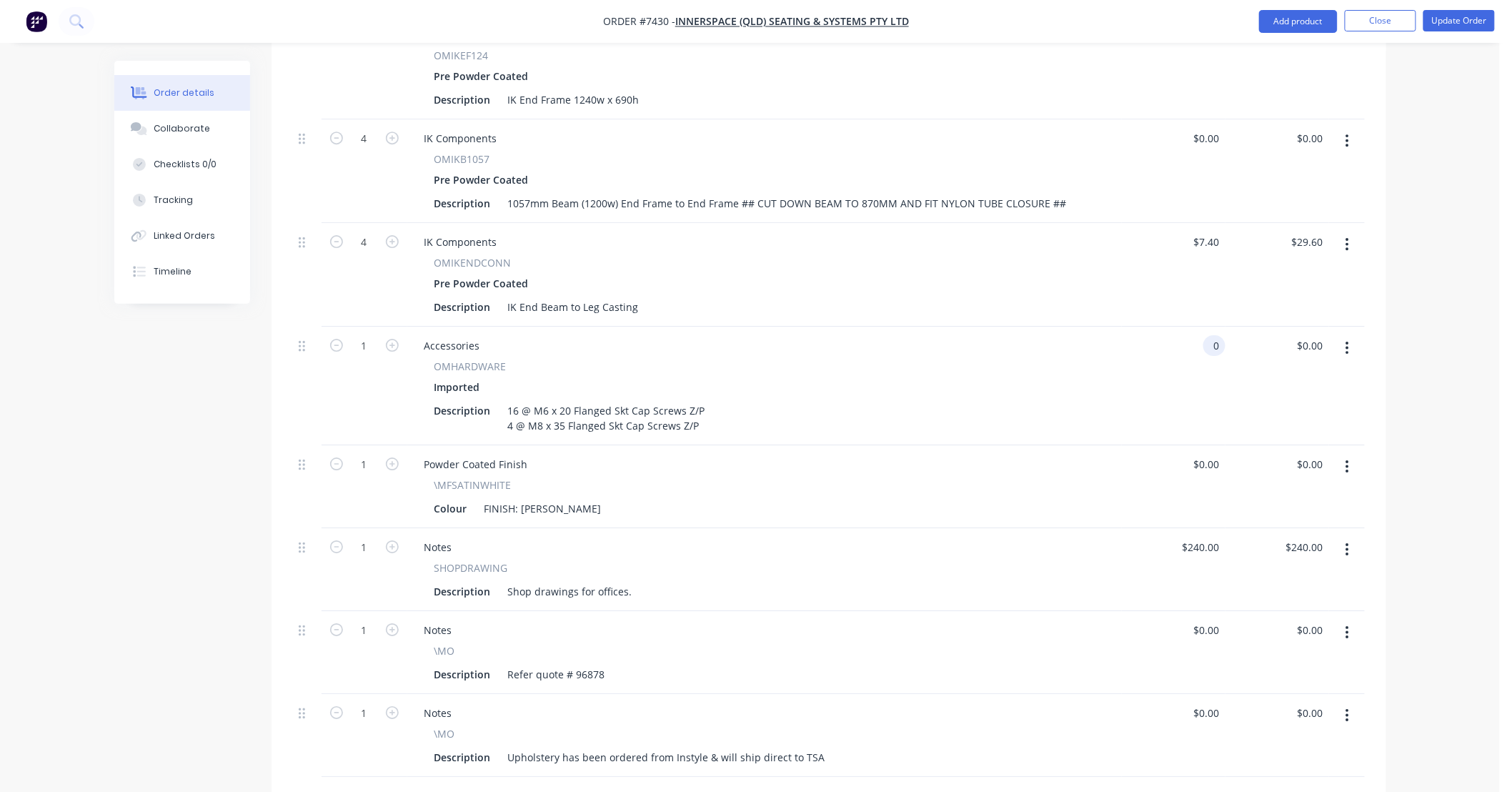
scroll to position [1703, 0]
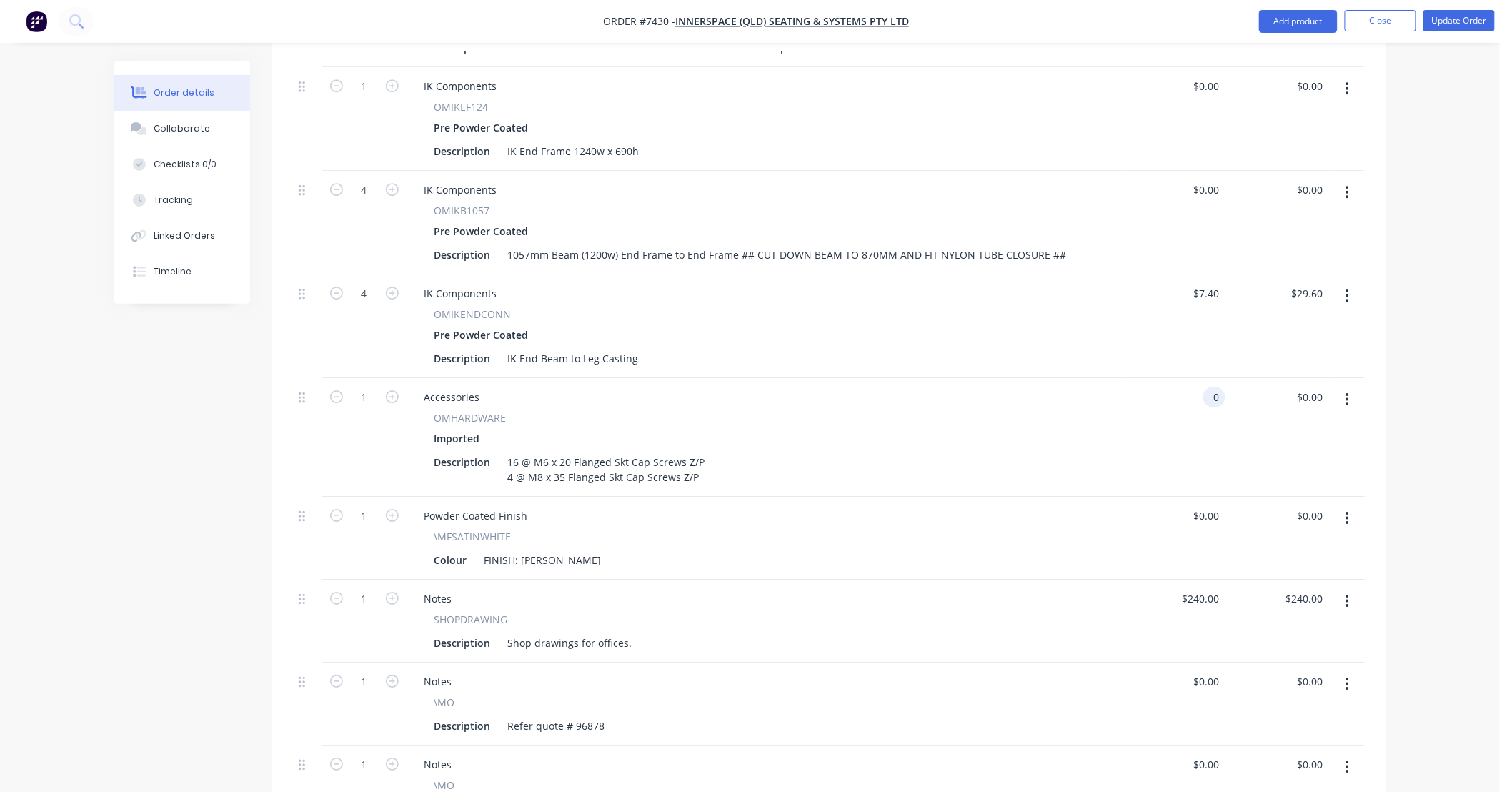
type input "$0.00"
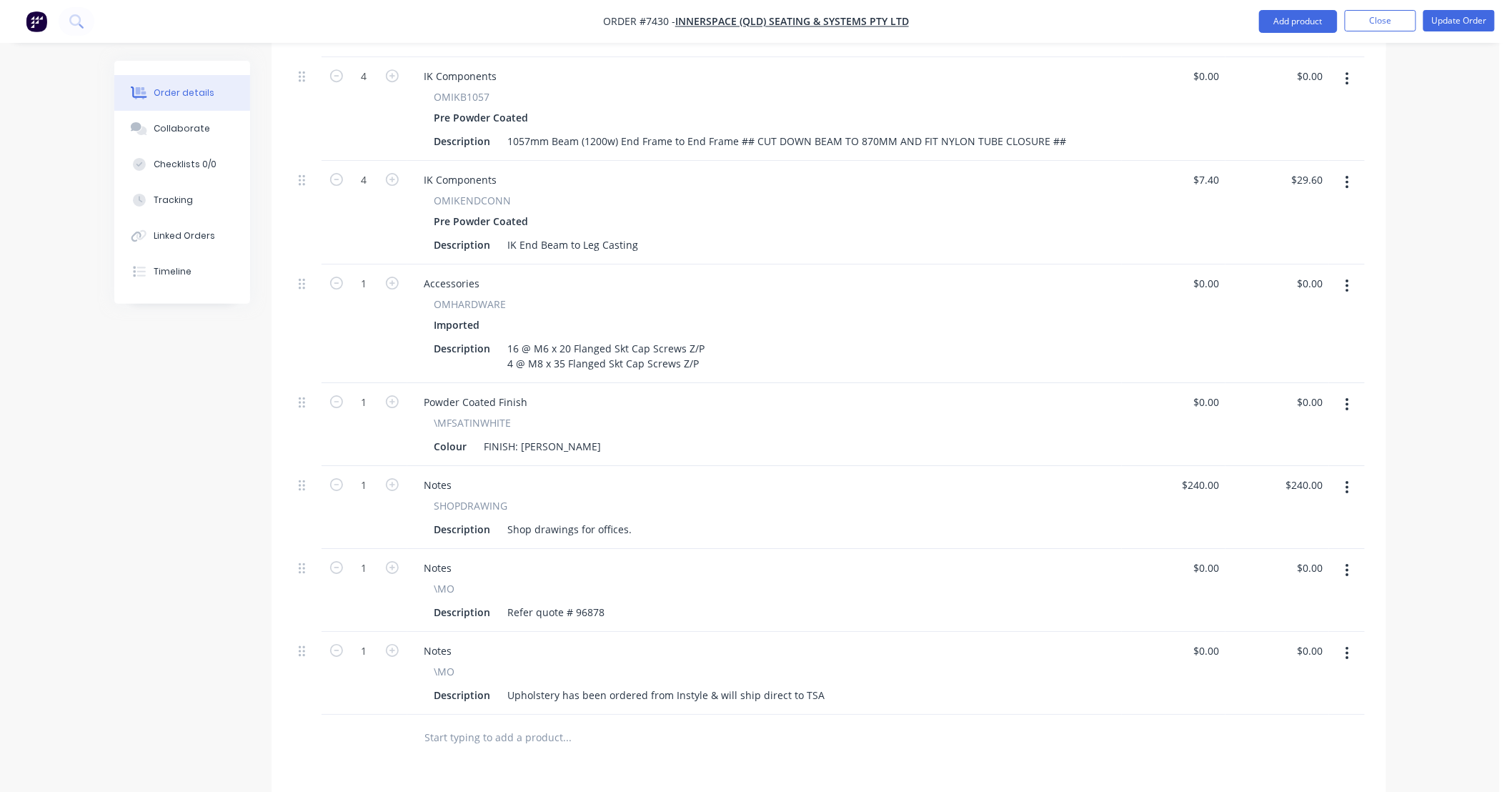
scroll to position [1782, 0]
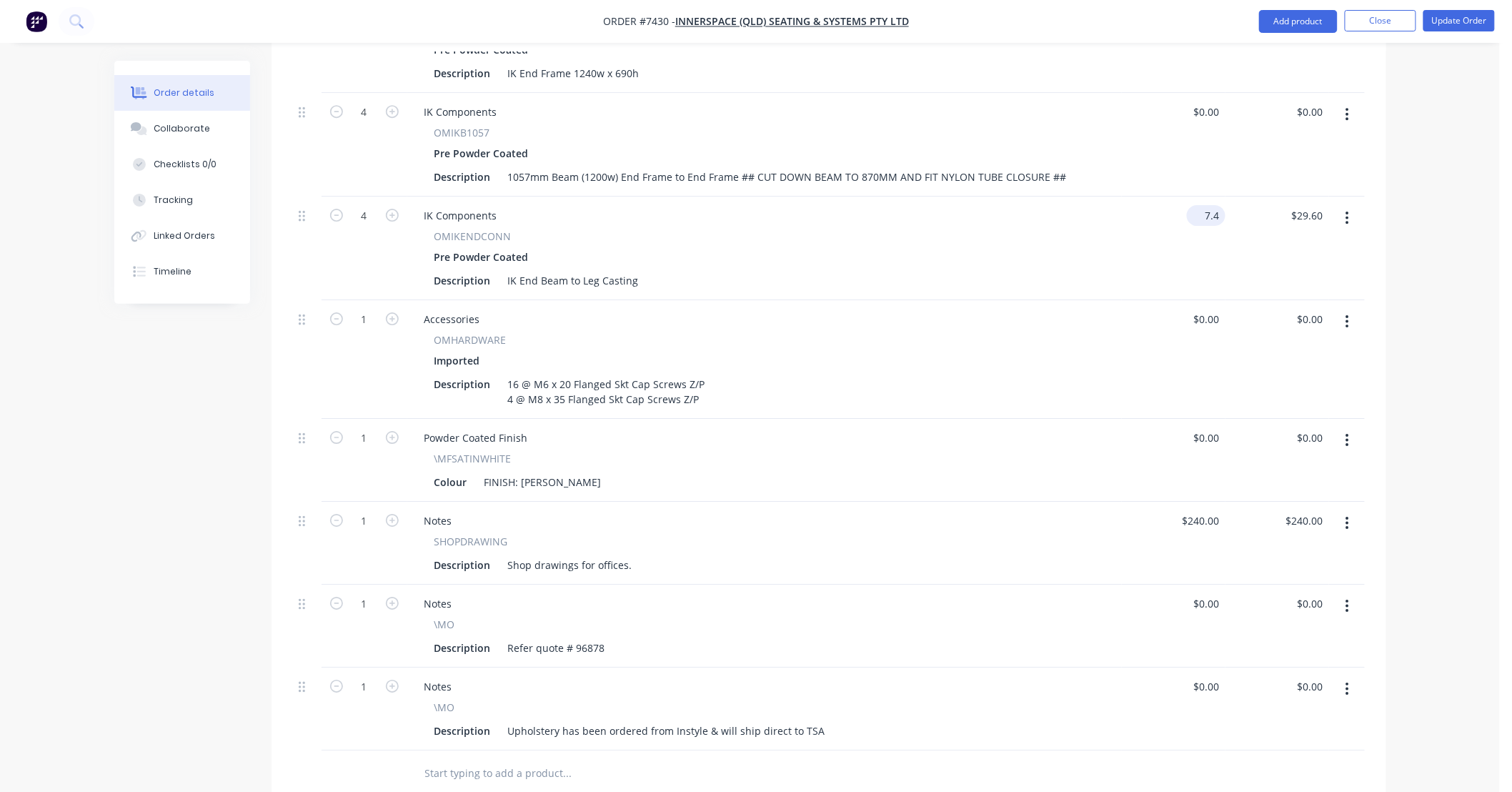
click at [1204, 205] on input "7.4" at bounding box center [1209, 215] width 33 height 20
type input "$0.00"
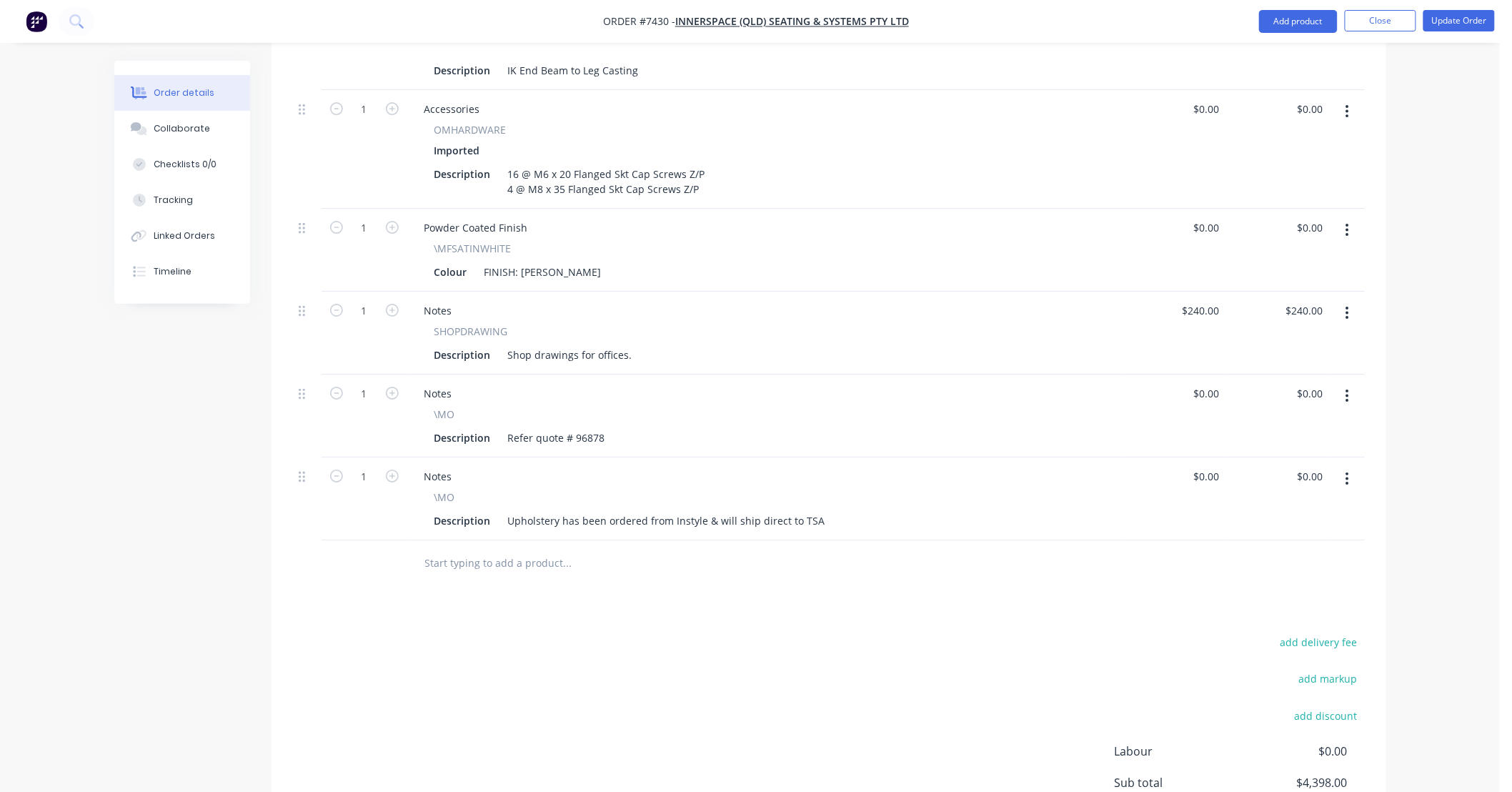
scroll to position [2099, 0]
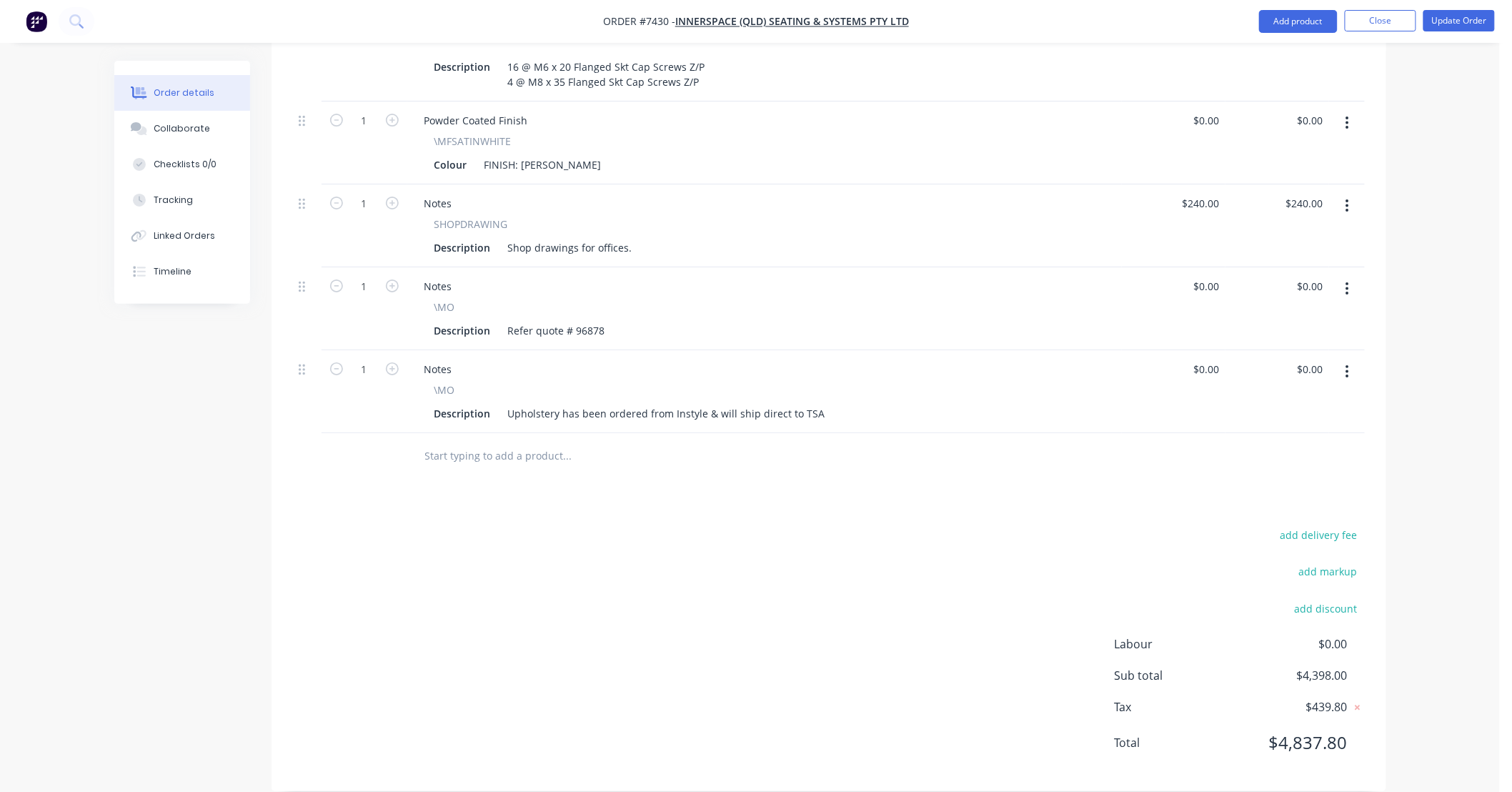
type input "$0.00"
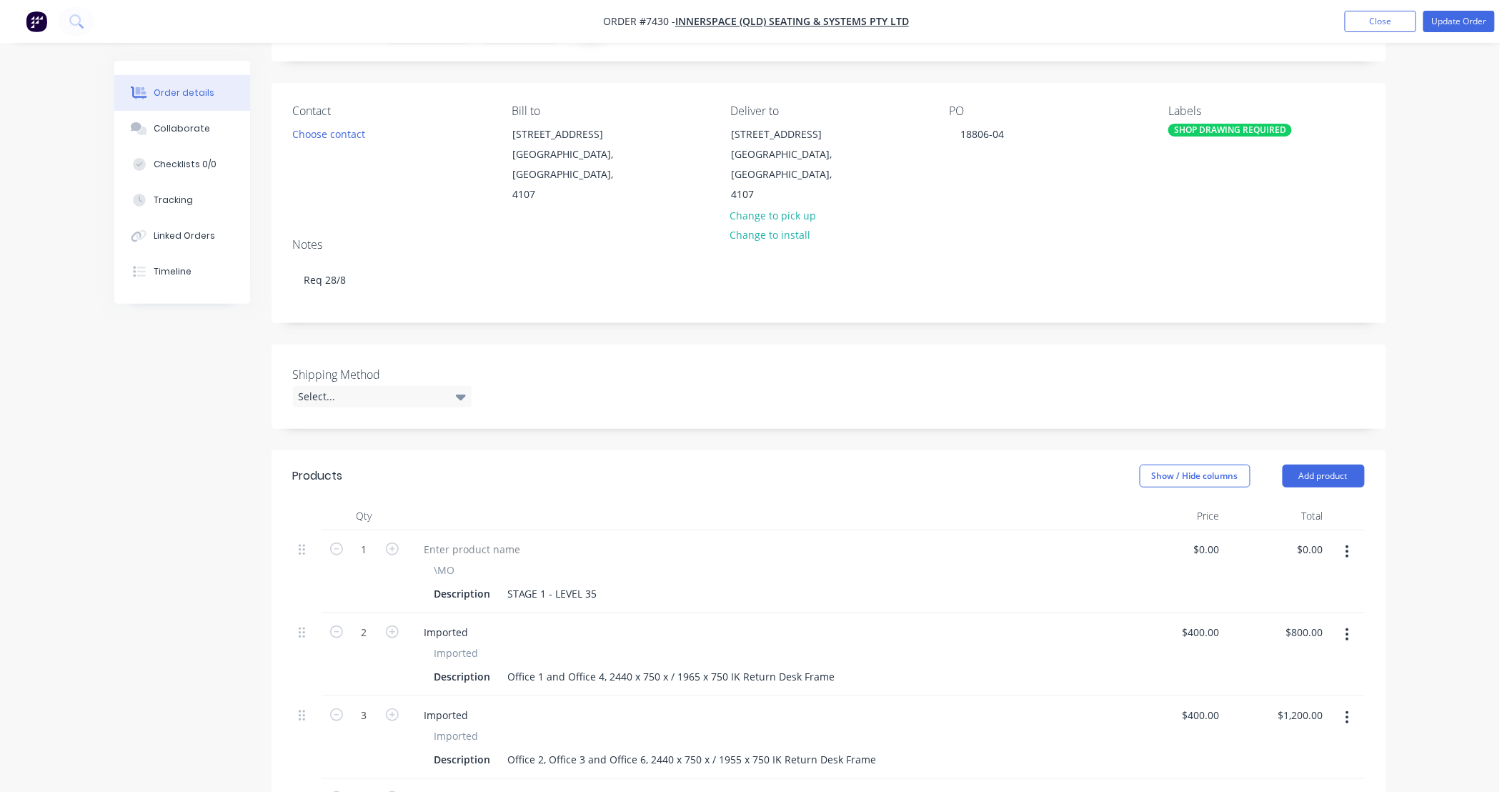
scroll to position [0, 0]
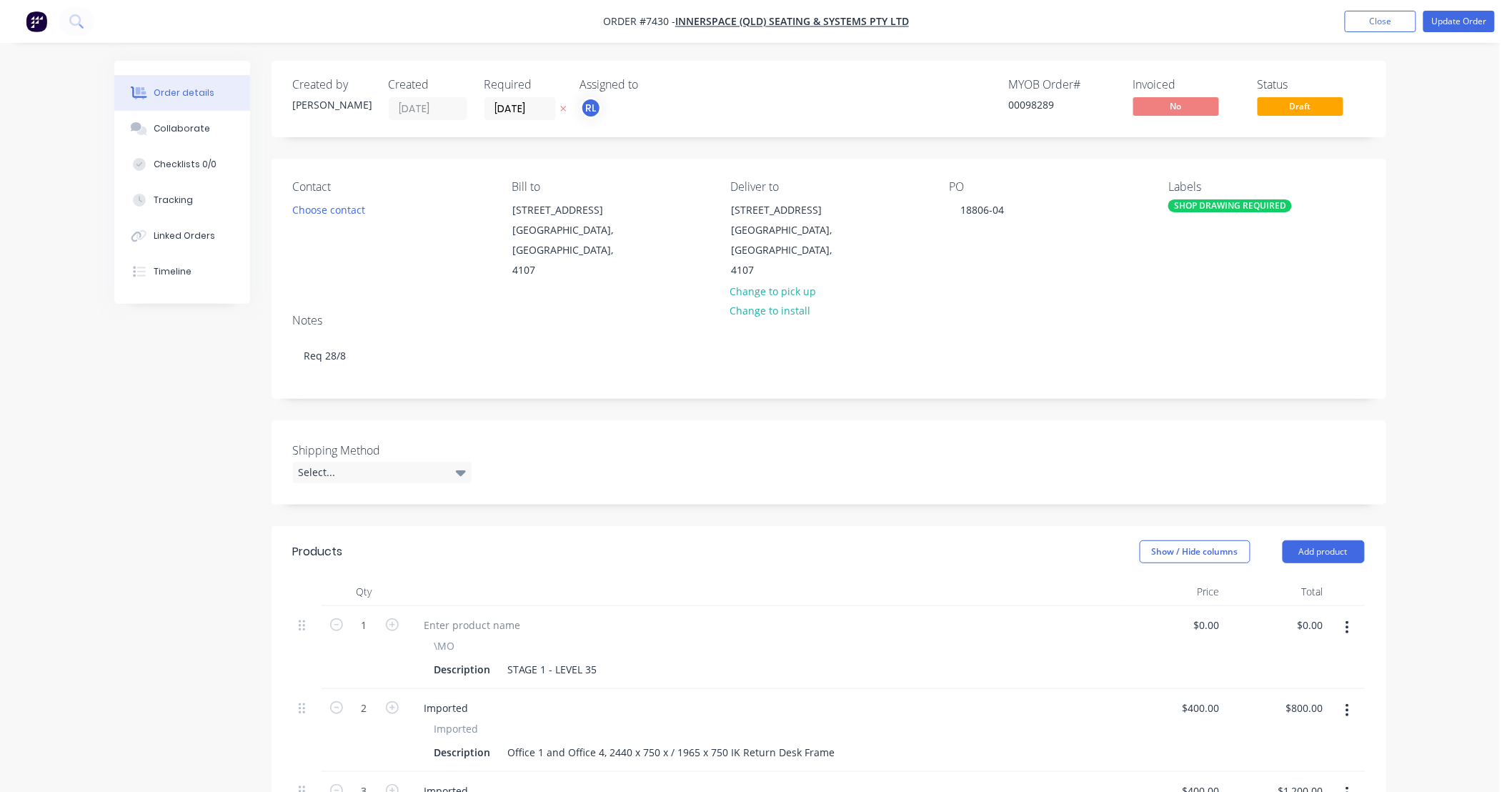
click at [1460, 22] on button "Update Order" at bounding box center [1459, 21] width 72 height 21
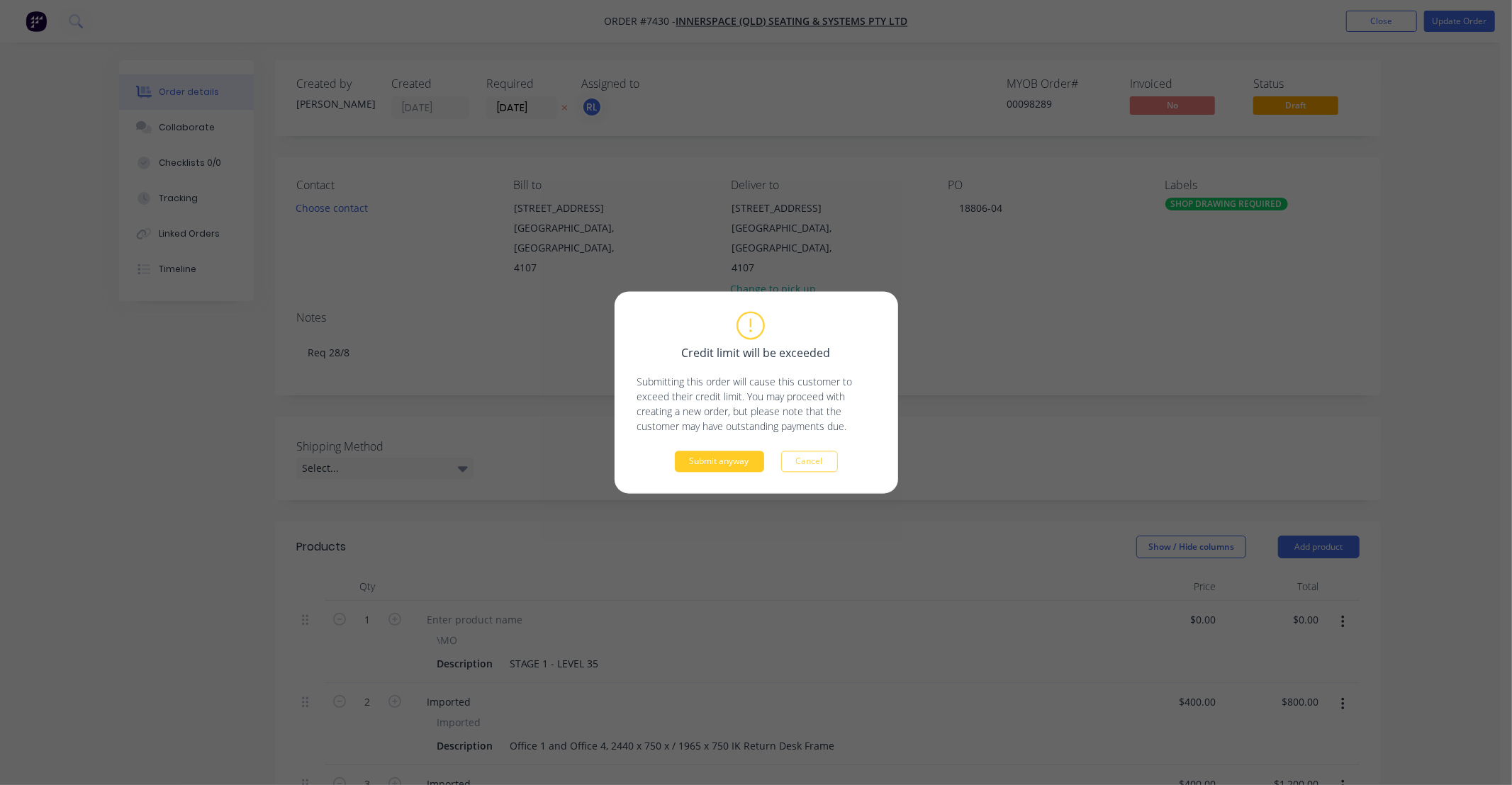
click at [731, 466] on button "Submit anyway" at bounding box center [719, 462] width 89 height 21
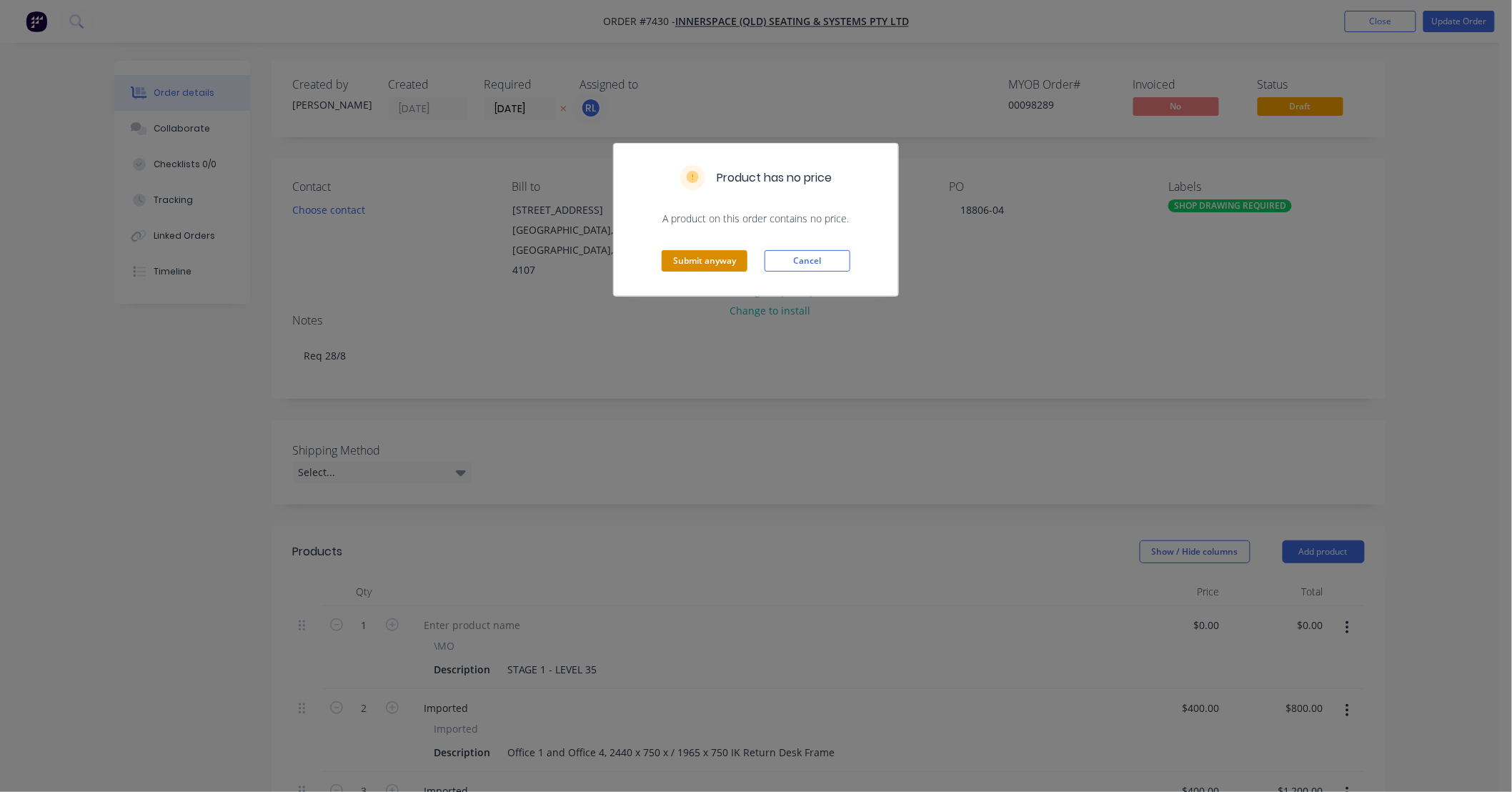
click at [701, 262] on button "Submit anyway" at bounding box center [704, 261] width 86 height 21
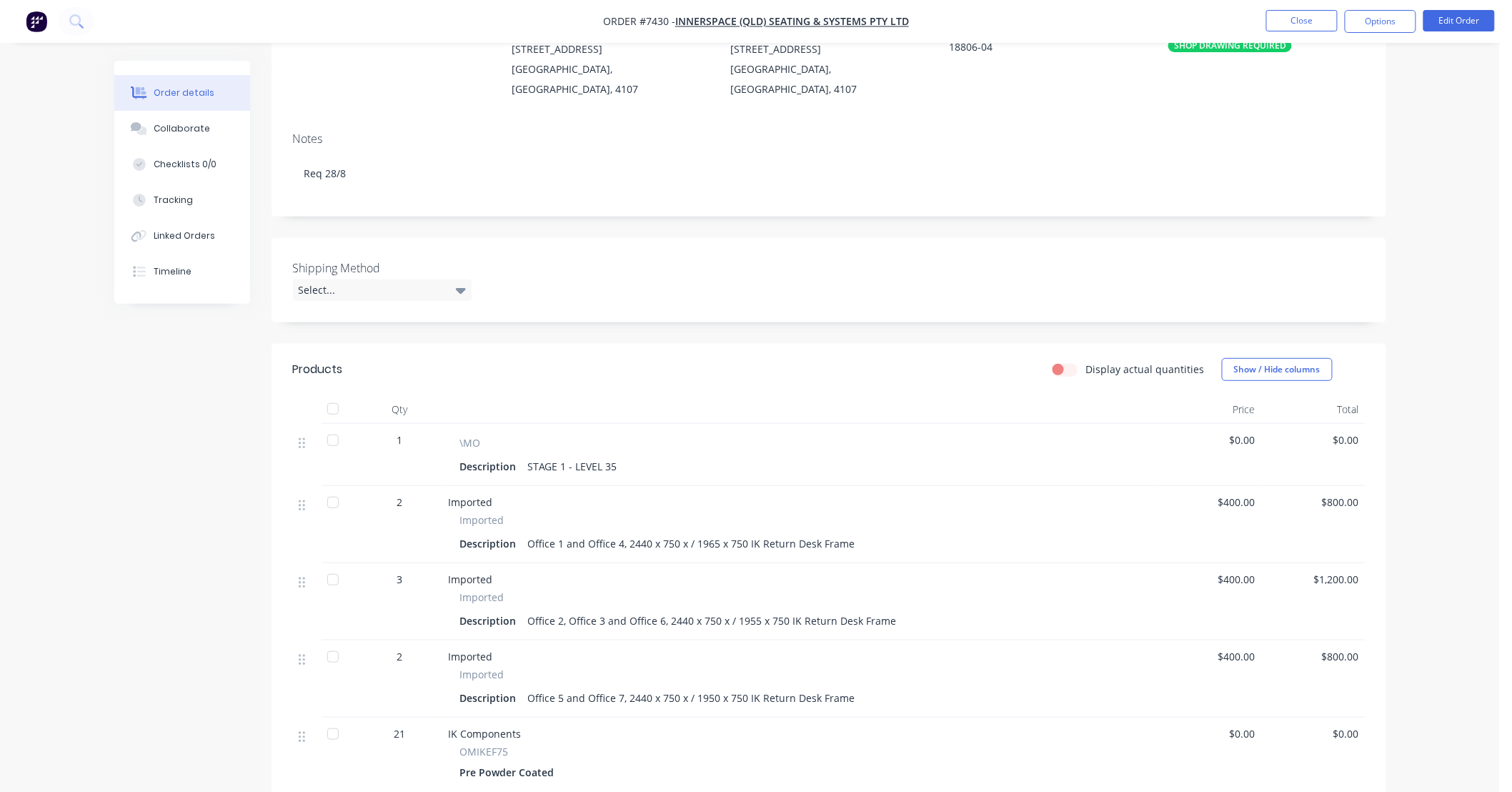
scroll to position [211, 0]
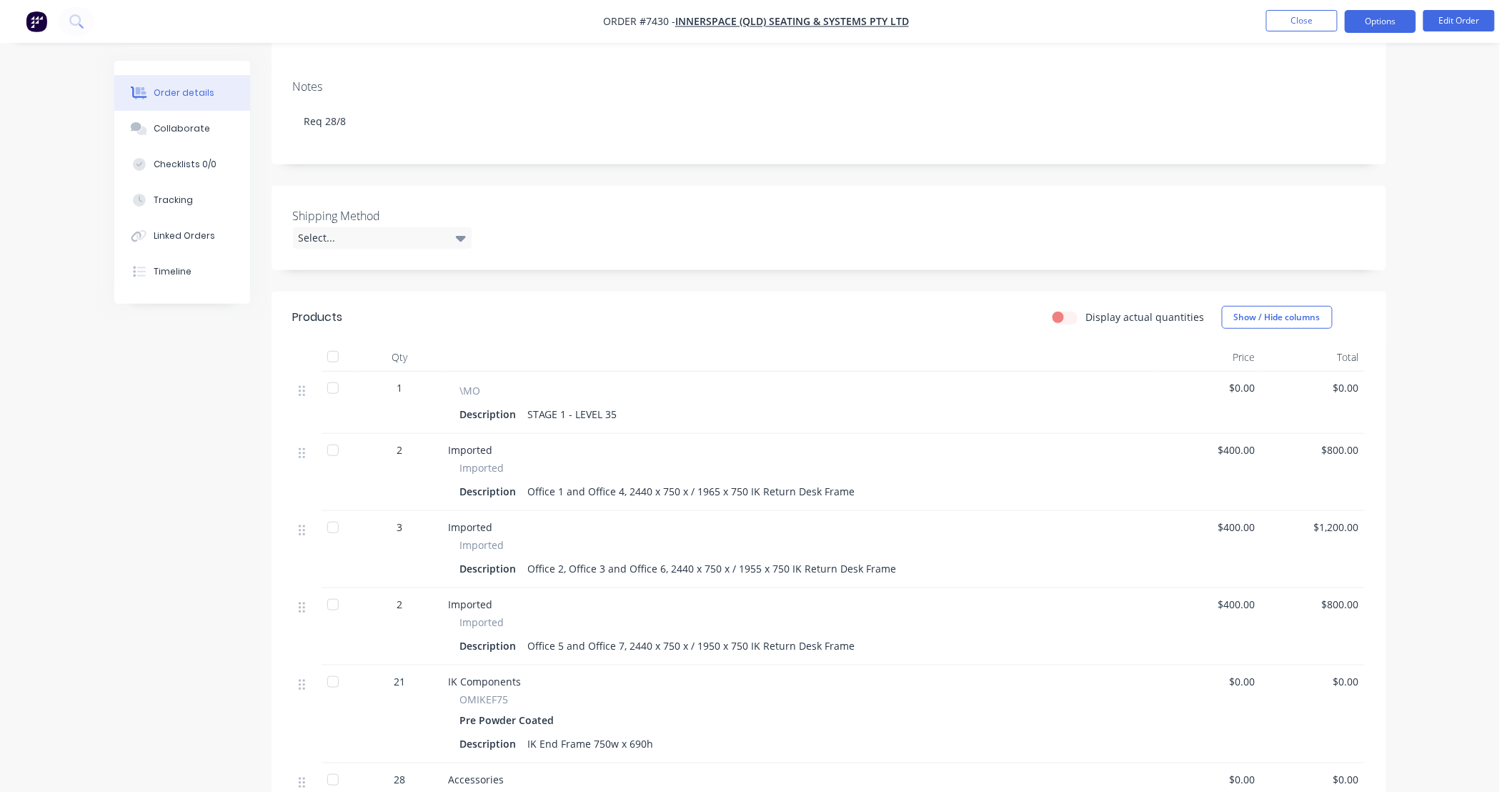
click at [1395, 22] on button "Options" at bounding box center [1381, 21] width 72 height 23
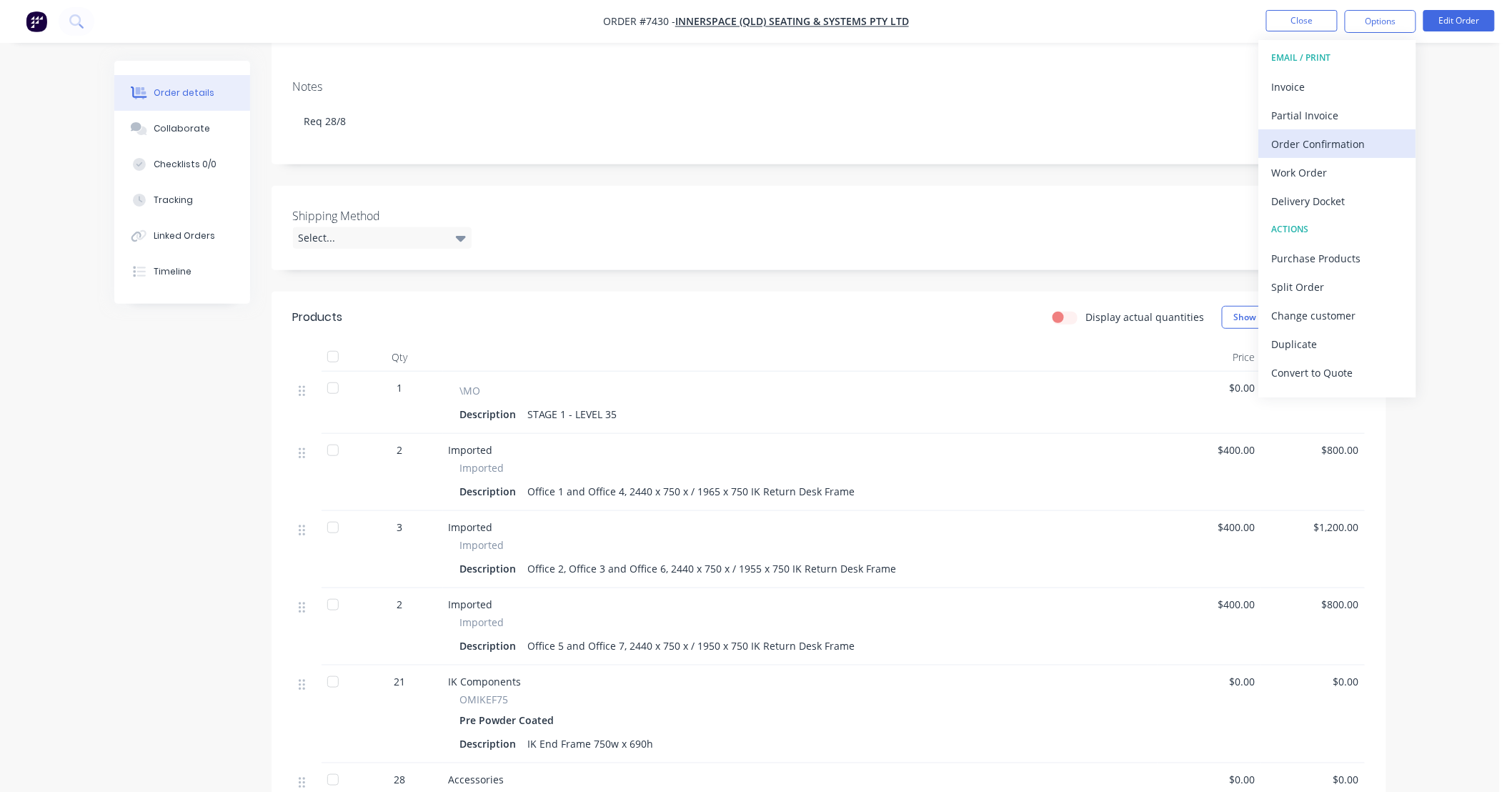
click at [1373, 146] on div "Order Confirmation" at bounding box center [1337, 144] width 131 height 20
click at [1324, 148] on div "Order Confirmation" at bounding box center [1337, 144] width 131 height 20
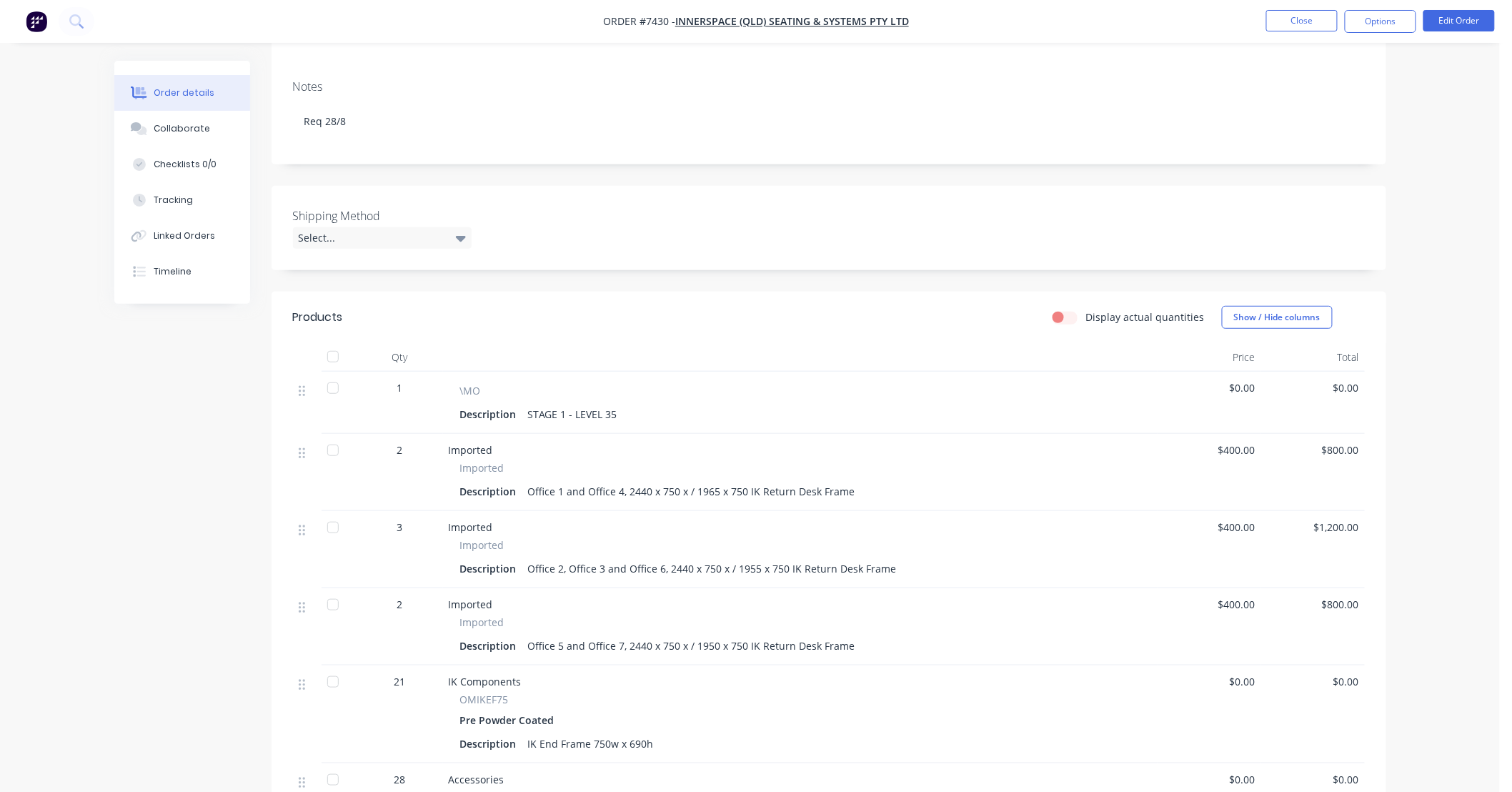
scroll to position [0, 0]
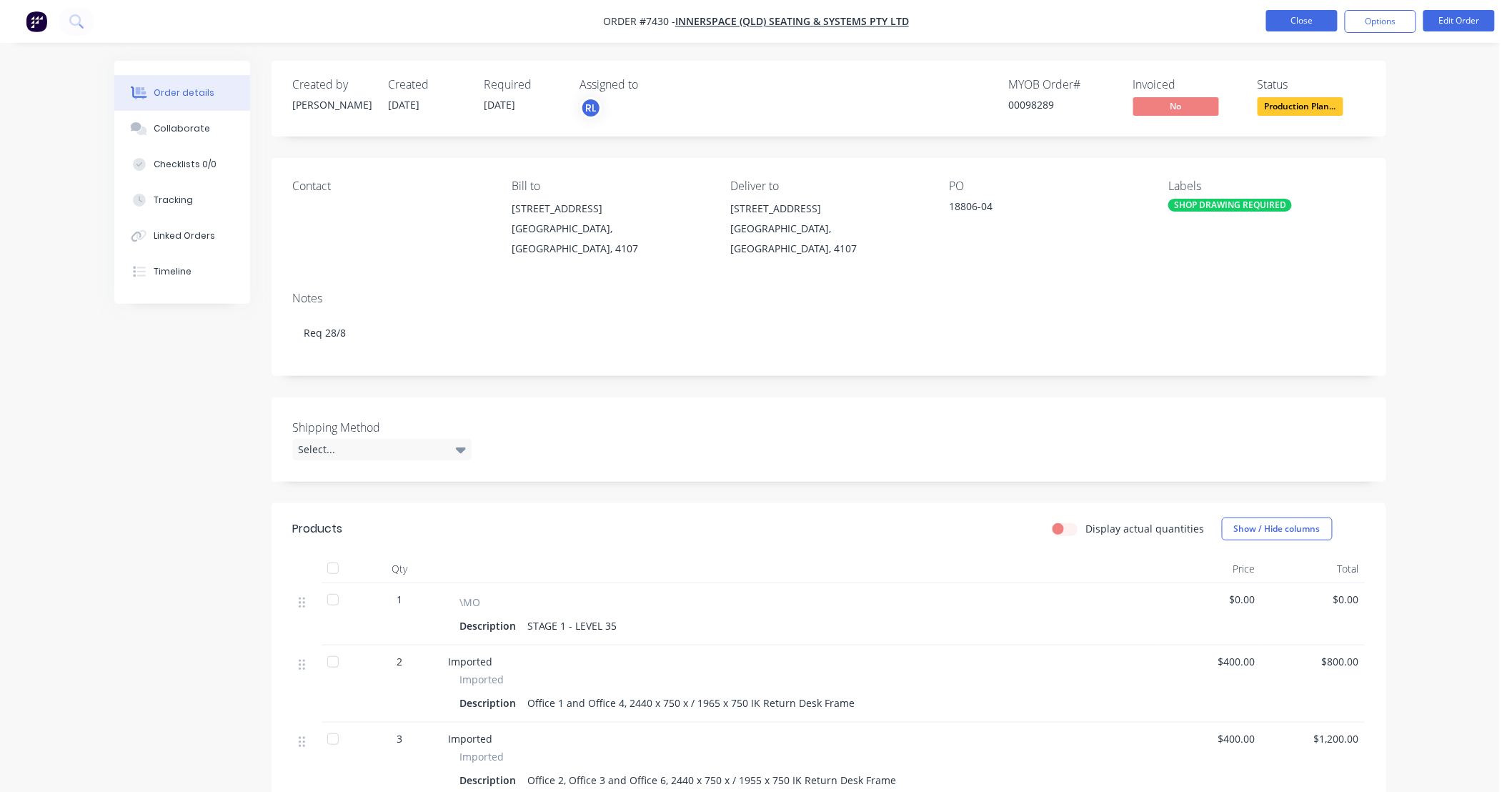
click at [1292, 15] on button "Close" at bounding box center [1303, 20] width 72 height 21
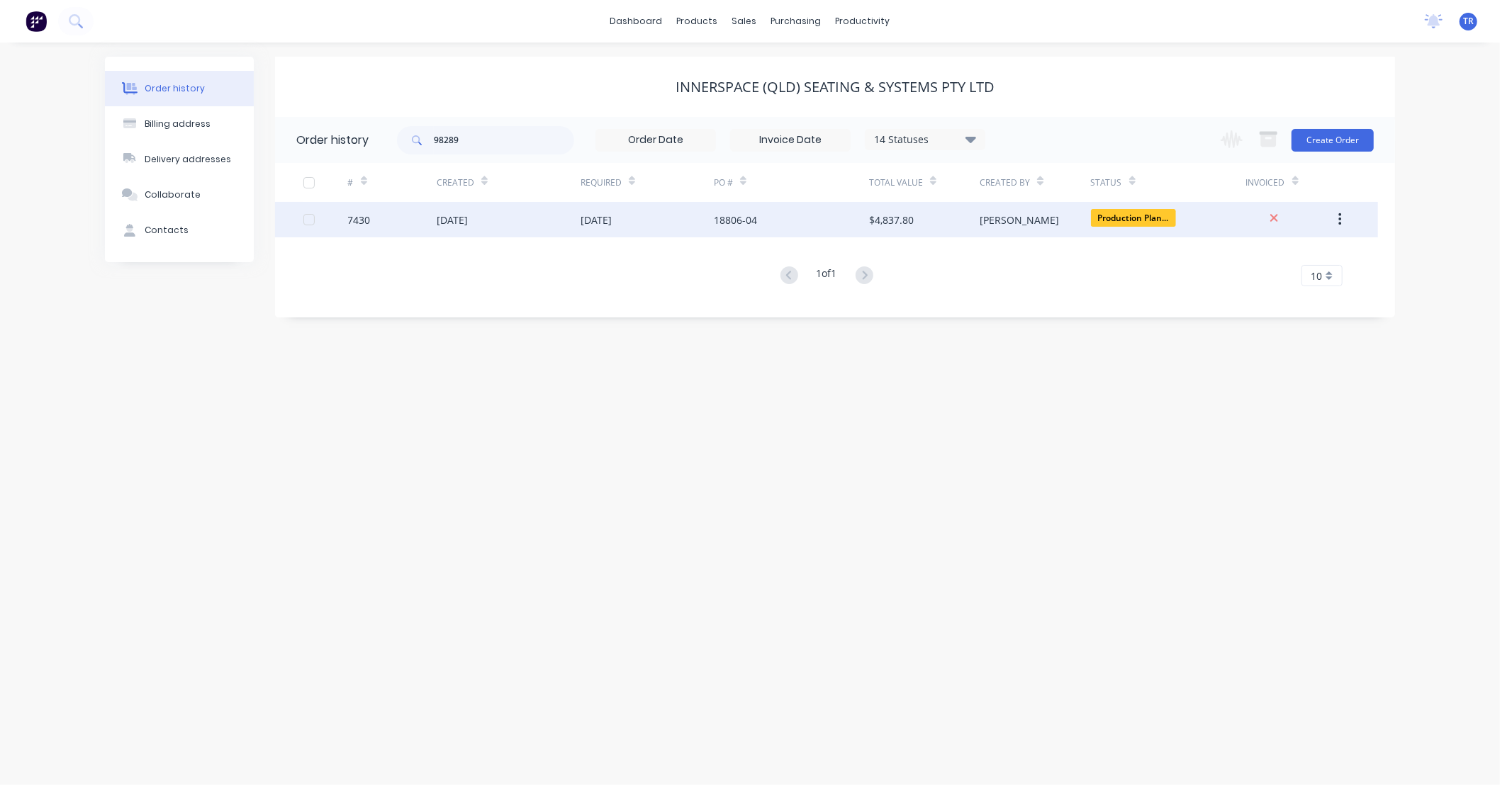
click at [541, 223] on div "[DATE]" at bounding box center [508, 219] width 144 height 35
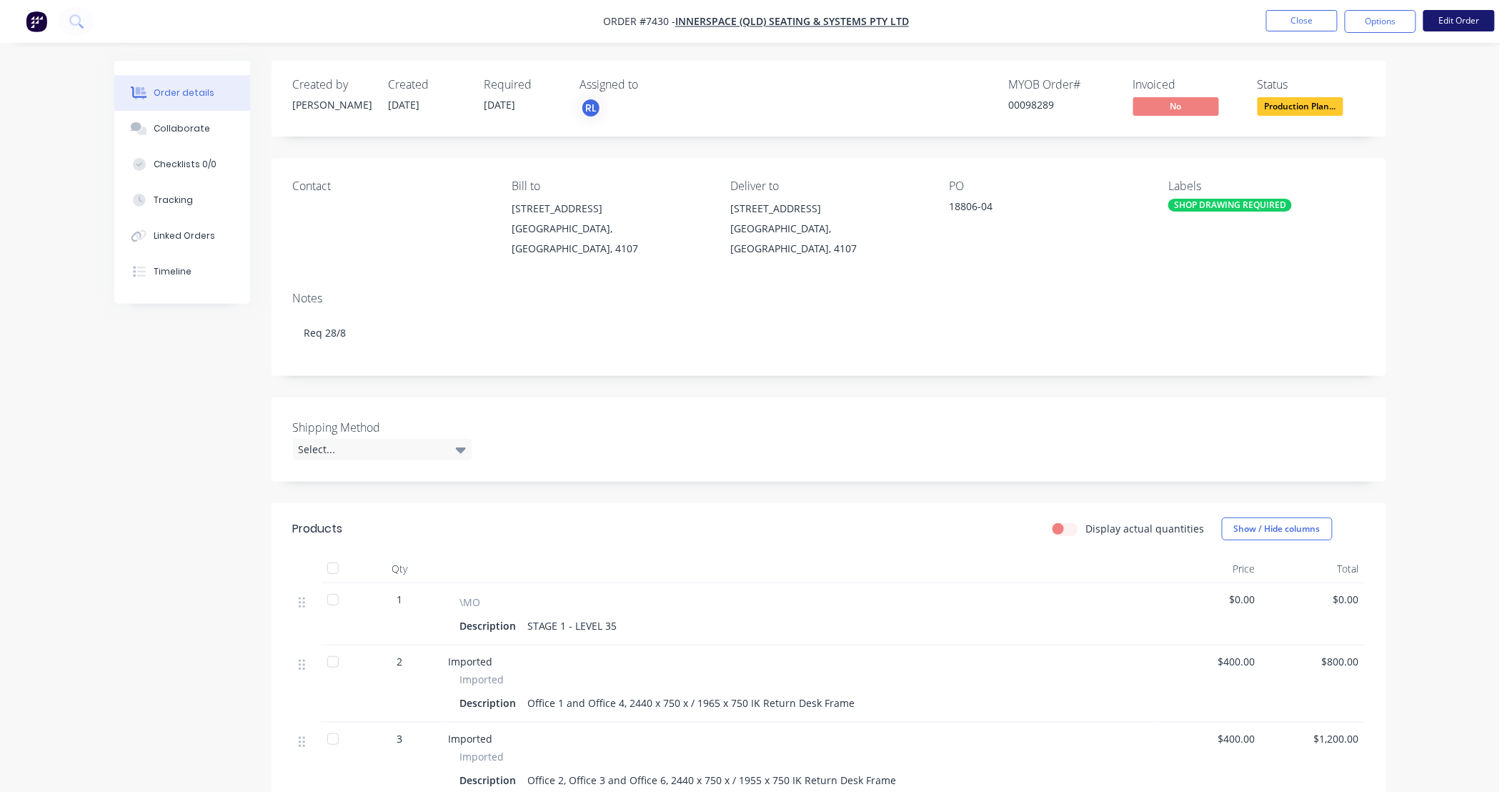
click at [1447, 15] on button "Edit Order" at bounding box center [1459, 20] width 72 height 21
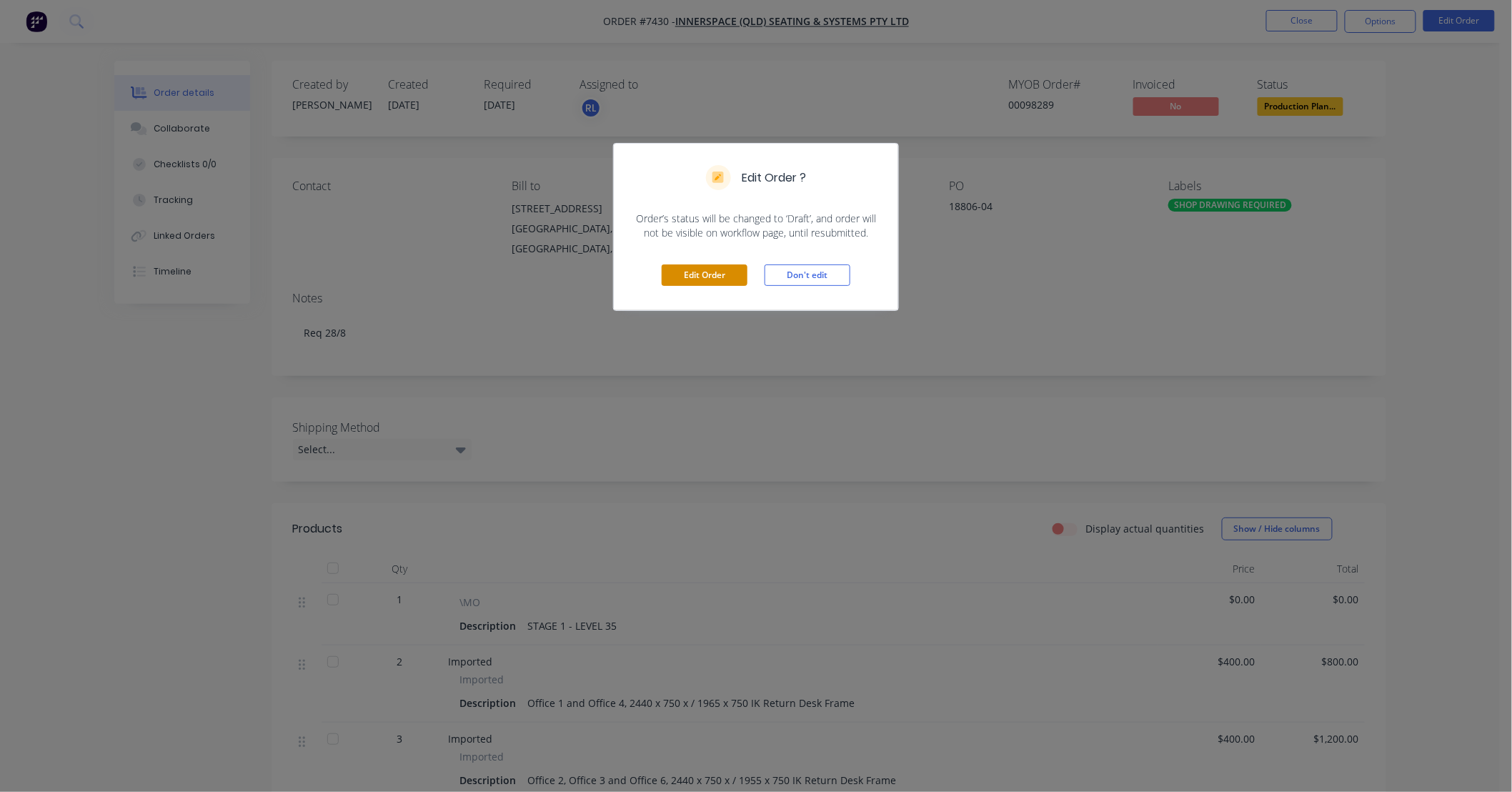
click at [710, 274] on button "Edit Order" at bounding box center [704, 275] width 86 height 21
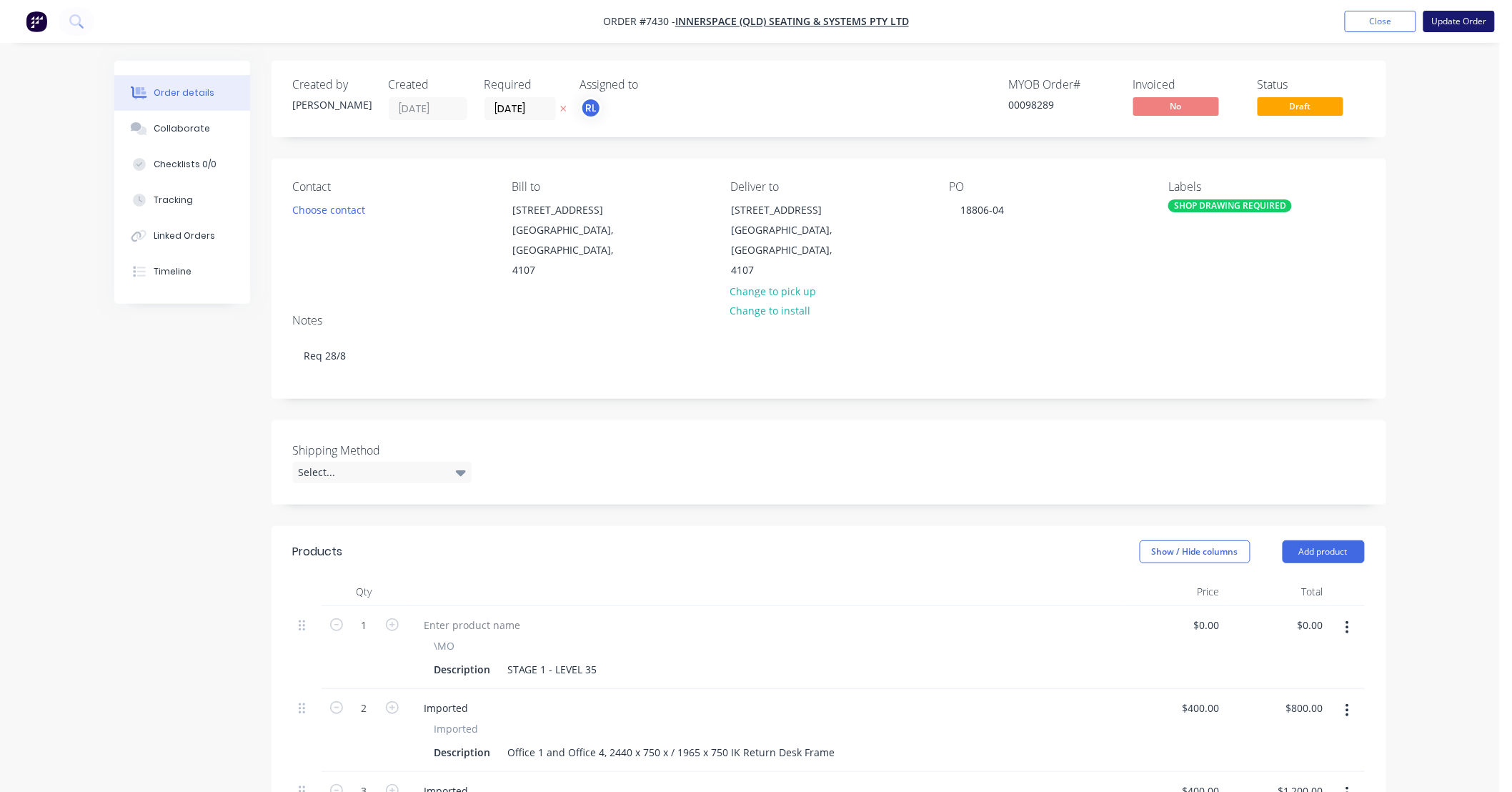
click at [1461, 21] on button "Update Order" at bounding box center [1459, 21] width 72 height 21
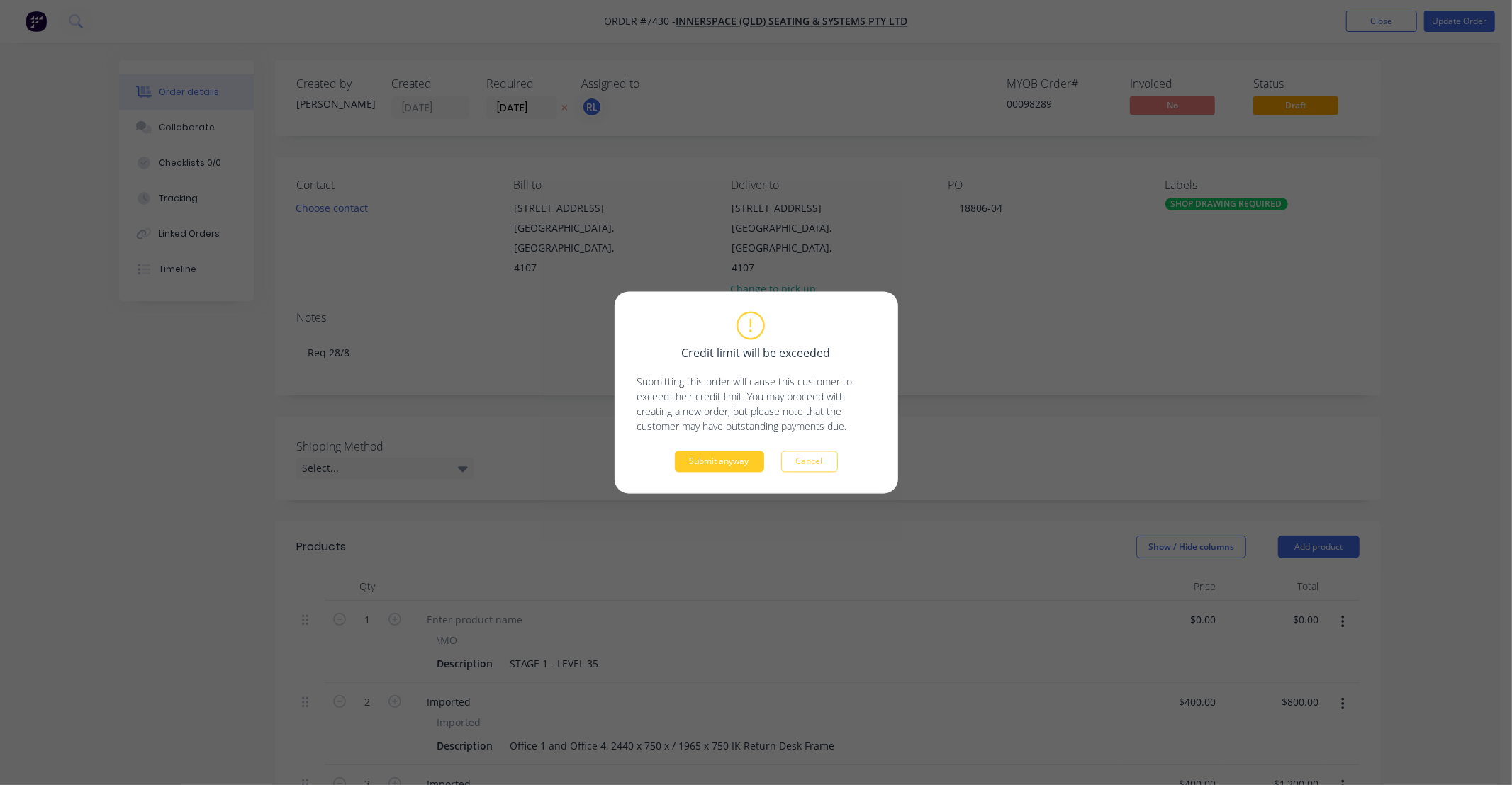
click at [737, 463] on button "Submit anyway" at bounding box center [719, 462] width 89 height 21
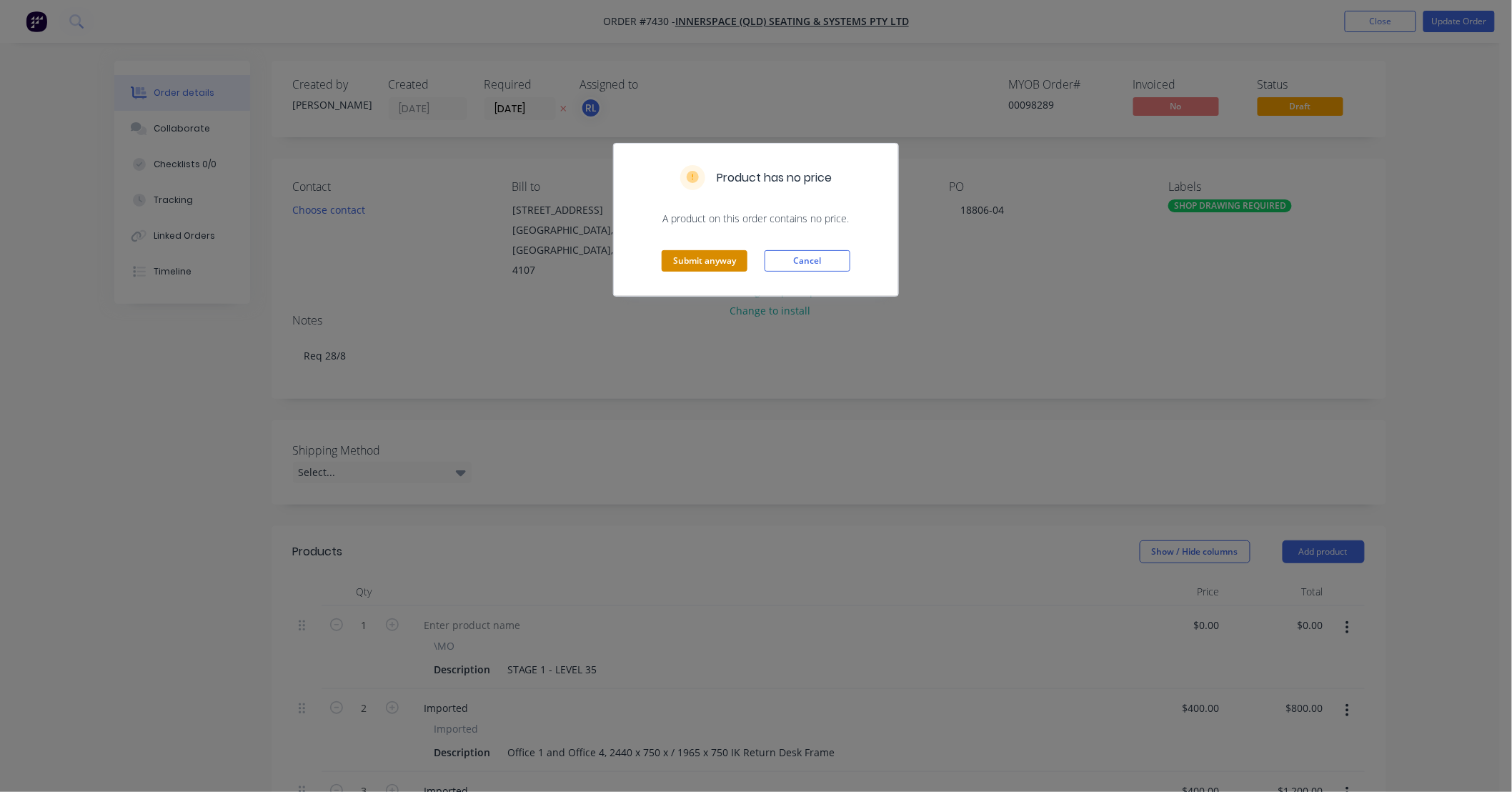
click at [711, 265] on button "Submit anyway" at bounding box center [704, 261] width 86 height 21
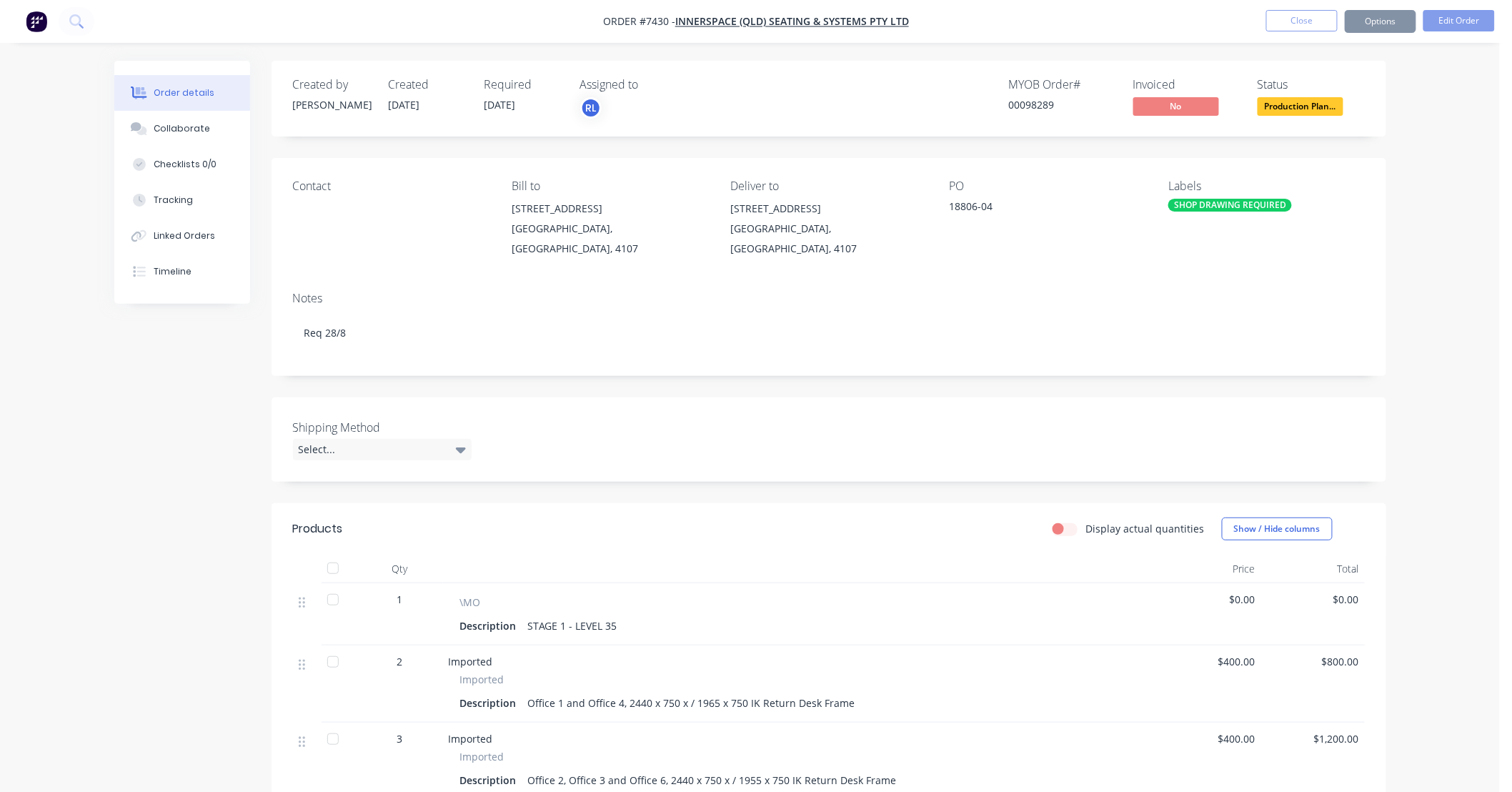
click at [1303, 25] on button "Close" at bounding box center [1303, 20] width 72 height 21
